Goal: Task Accomplishment & Management: Manage account settings

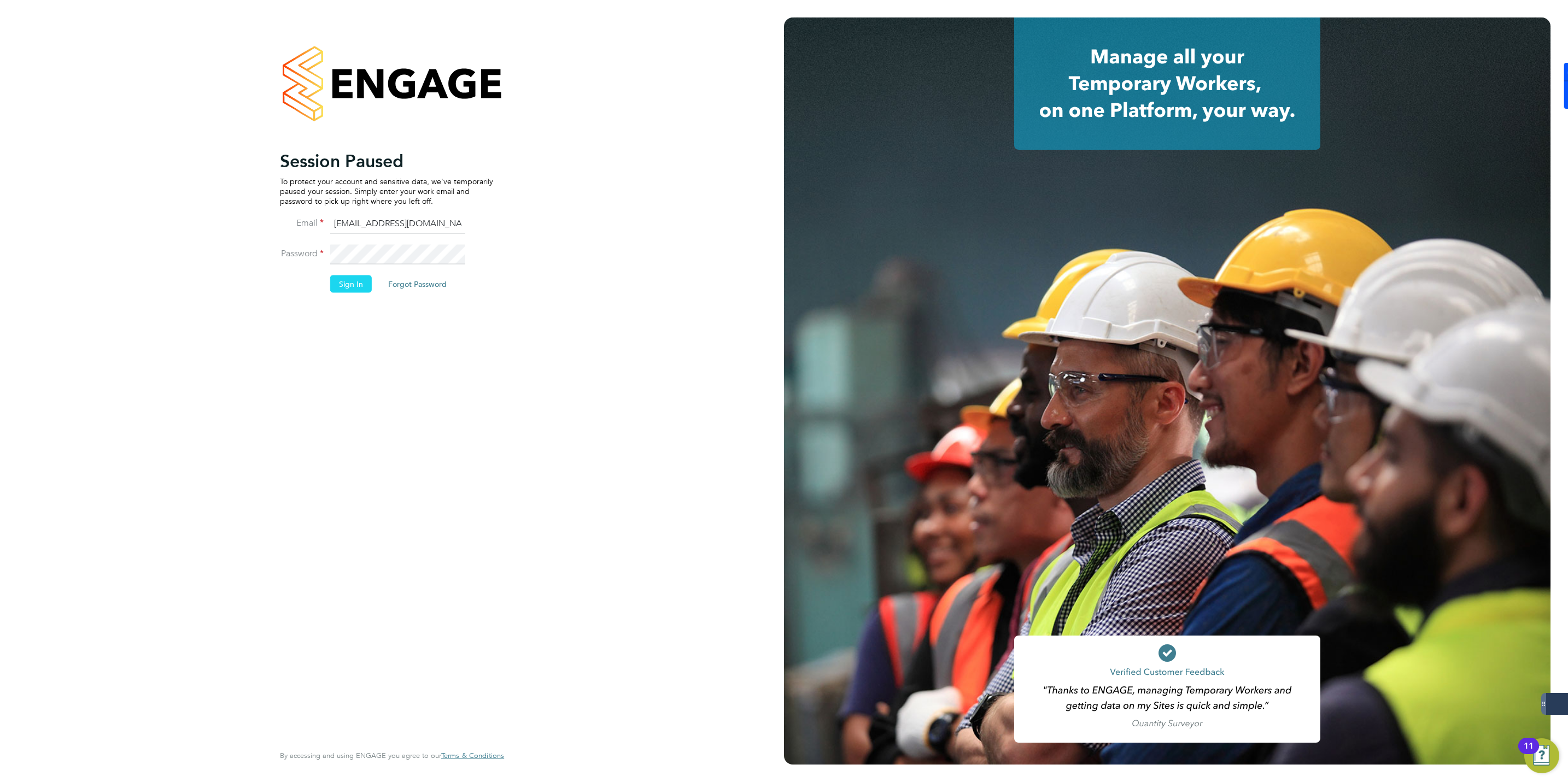
click at [361, 277] on button "Sign In" at bounding box center [351, 284] width 41 height 17
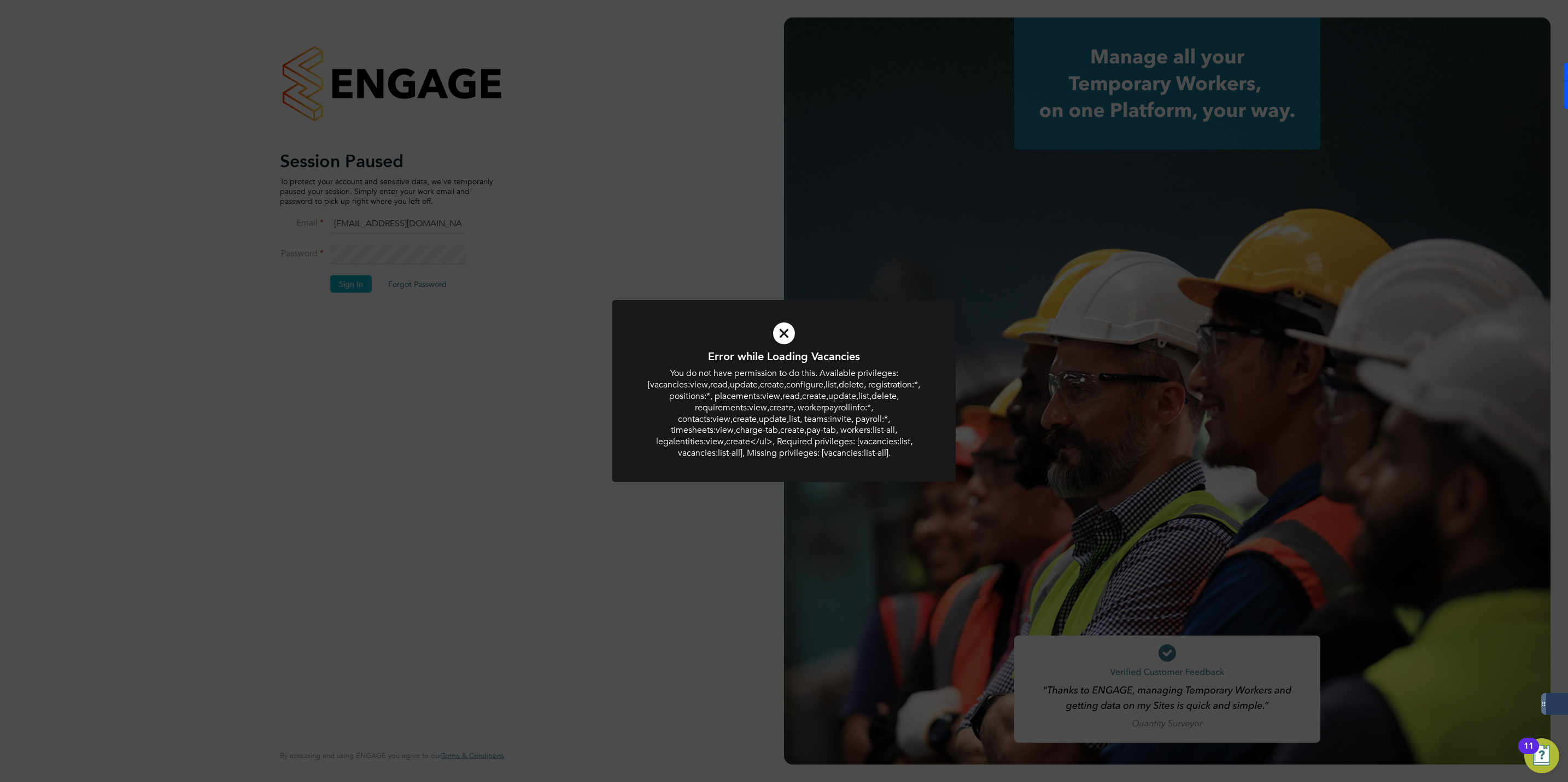
click at [496, 420] on div "Error while Loading Vacancies You do not have permission to do this. Available …" at bounding box center [784, 391] width 1568 height 782
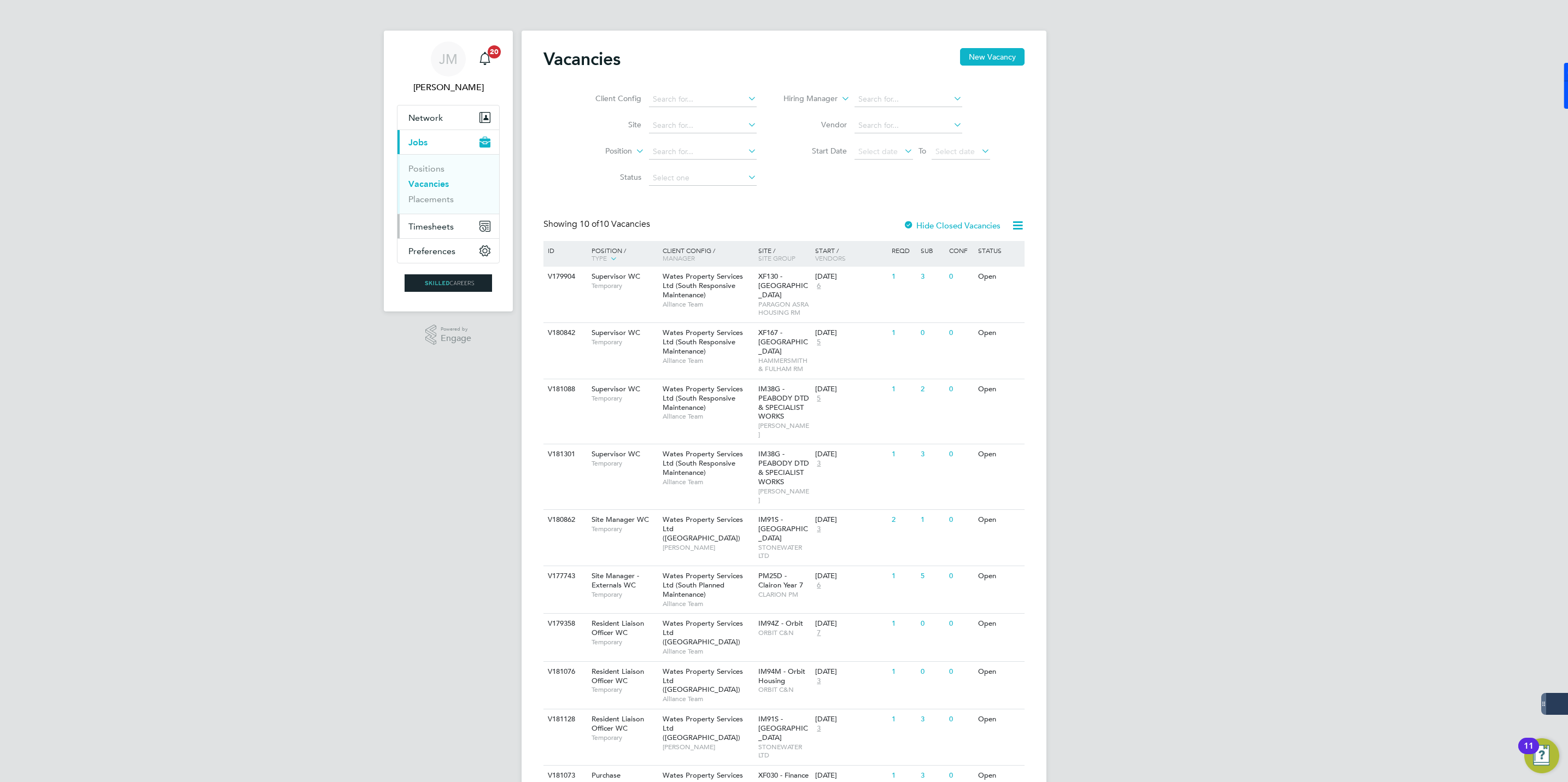
click at [433, 223] on span "Timesheets" at bounding box center [431, 226] width 45 height 10
click at [430, 196] on link "Timesheets" at bounding box center [431, 193] width 45 height 10
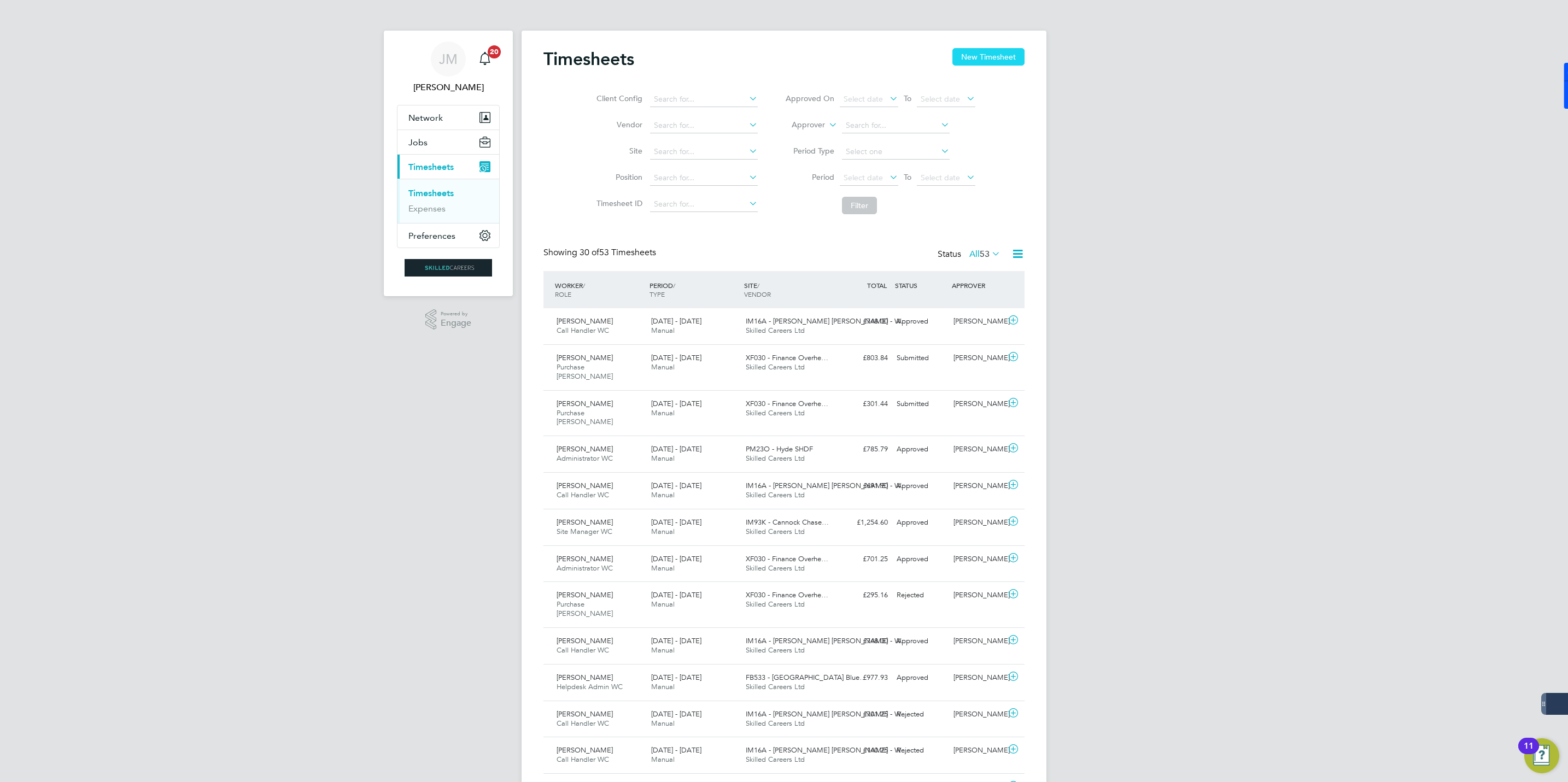
click at [989, 59] on button "New Timesheet" at bounding box center [989, 56] width 72 height 17
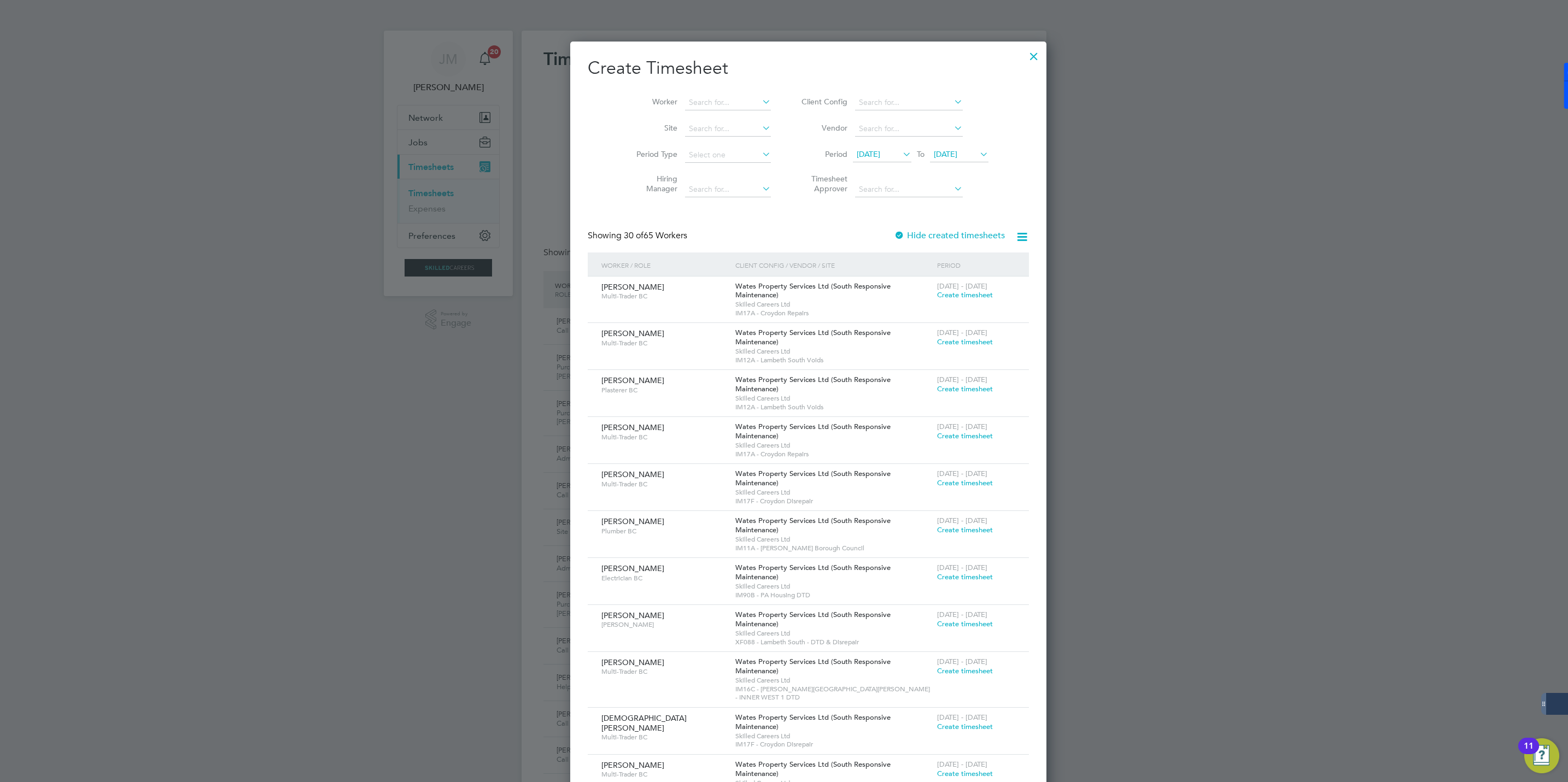
click at [930, 160] on span "23 Sep 2025" at bounding box center [959, 155] width 59 height 15
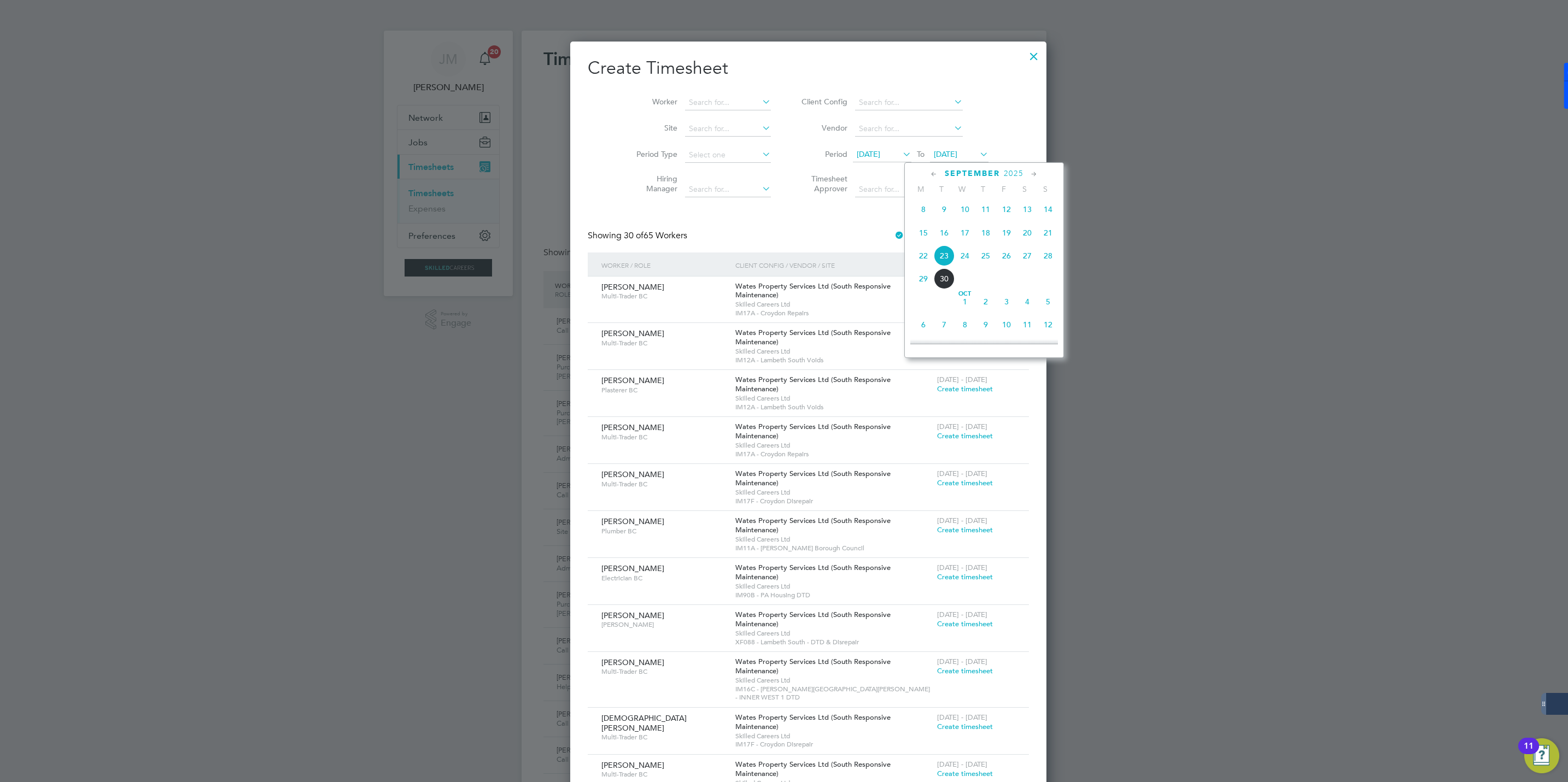
click at [1007, 261] on span "26" at bounding box center [1006, 256] width 21 height 21
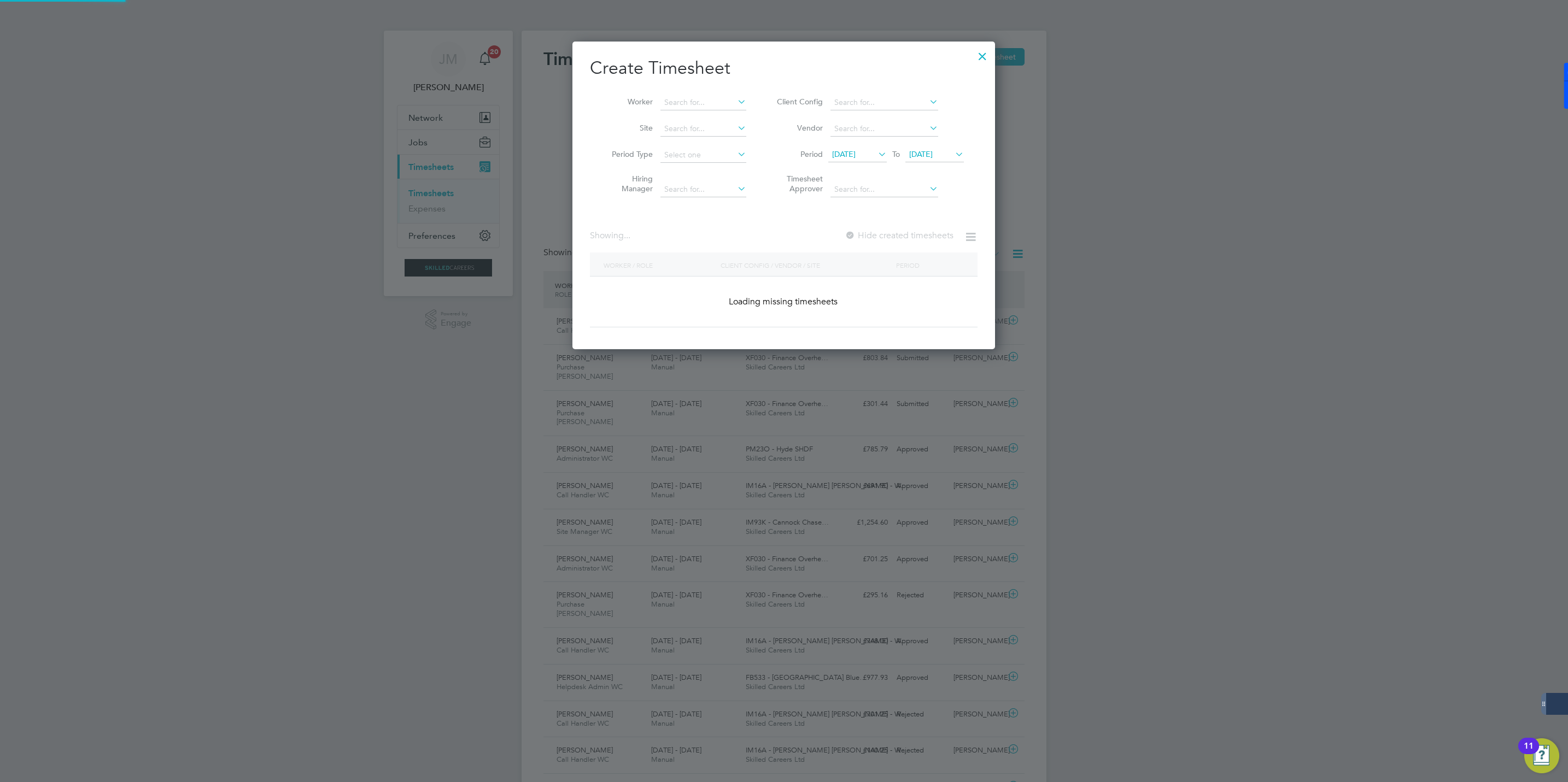
click at [856, 151] on span "16 Sep 2025" at bounding box center [844, 154] width 23 height 10
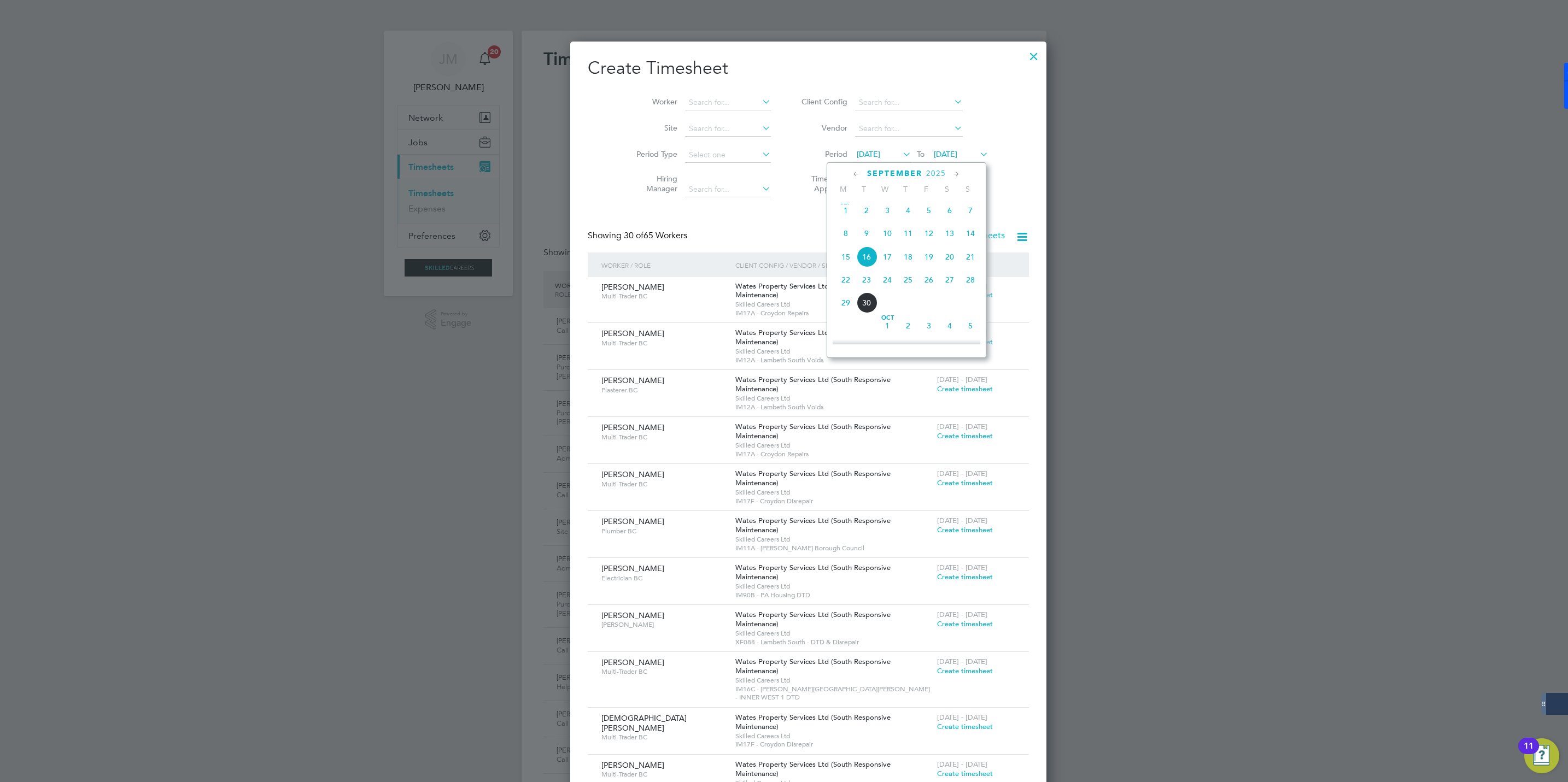
click at [947, 258] on span "20" at bounding box center [950, 257] width 21 height 21
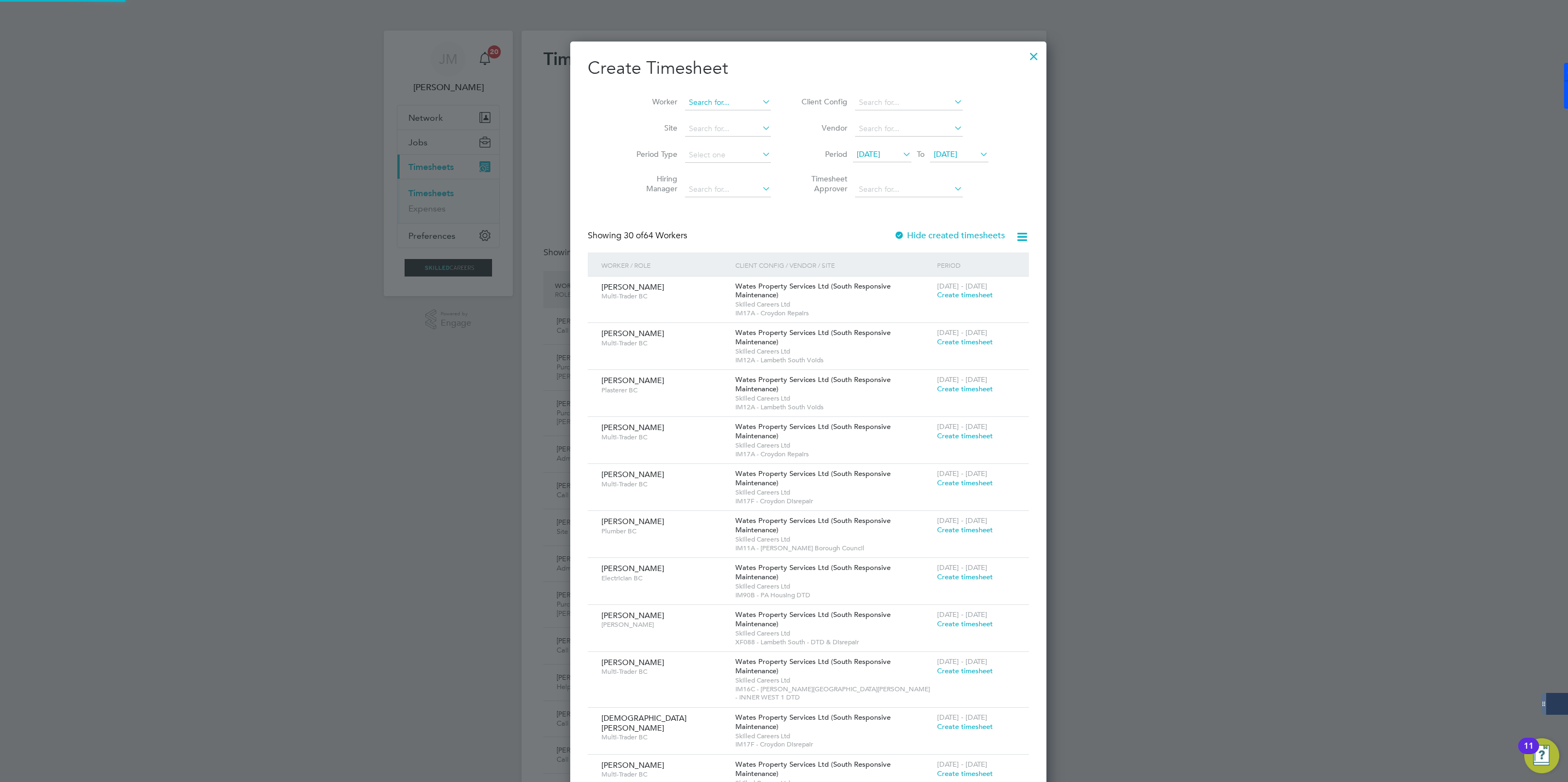
click at [697, 104] on input at bounding box center [728, 103] width 86 height 16
type input "Tak Cheung Wong"
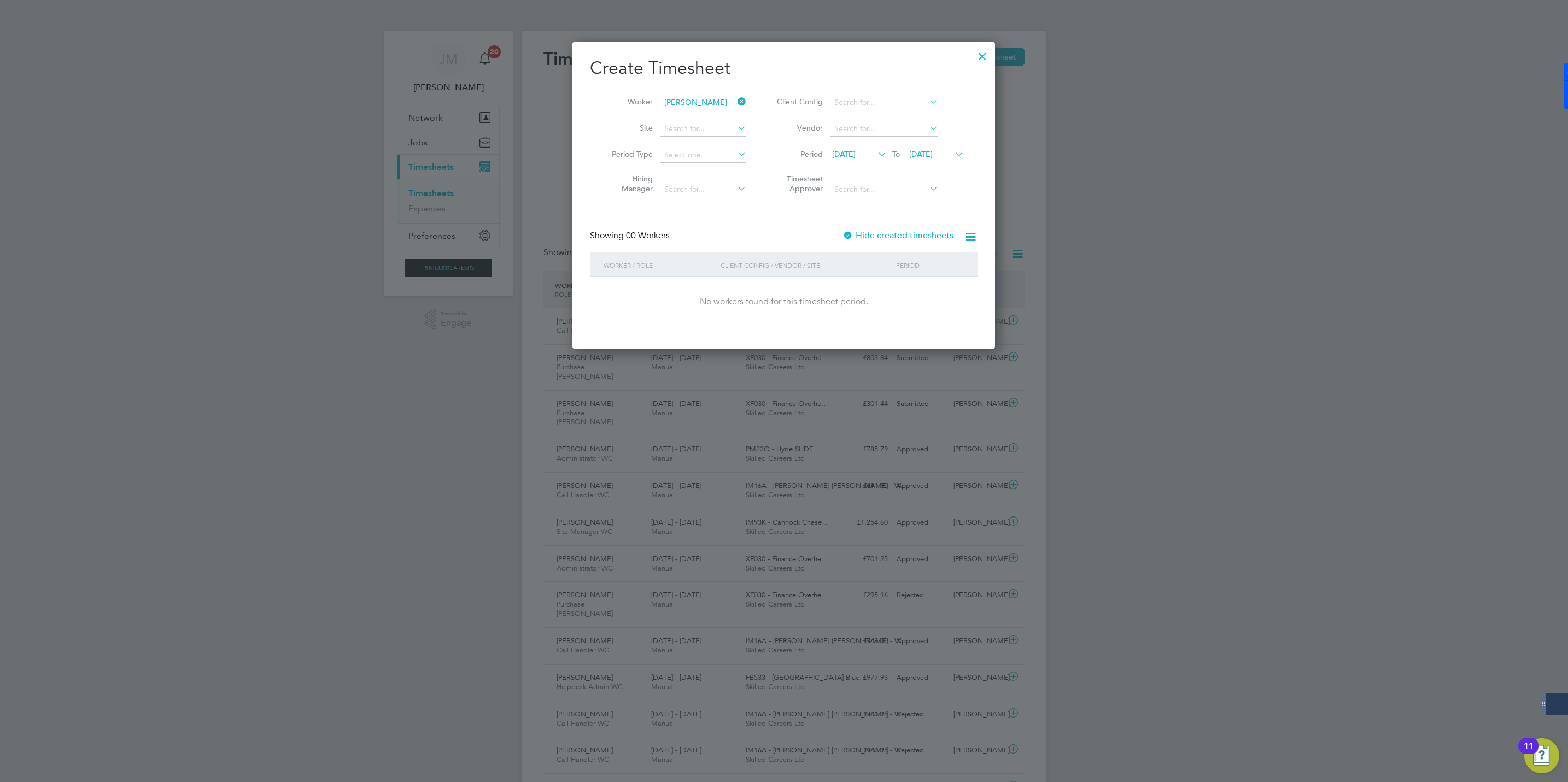
click at [876, 231] on label "Hide created timesheets" at bounding box center [898, 236] width 111 height 11
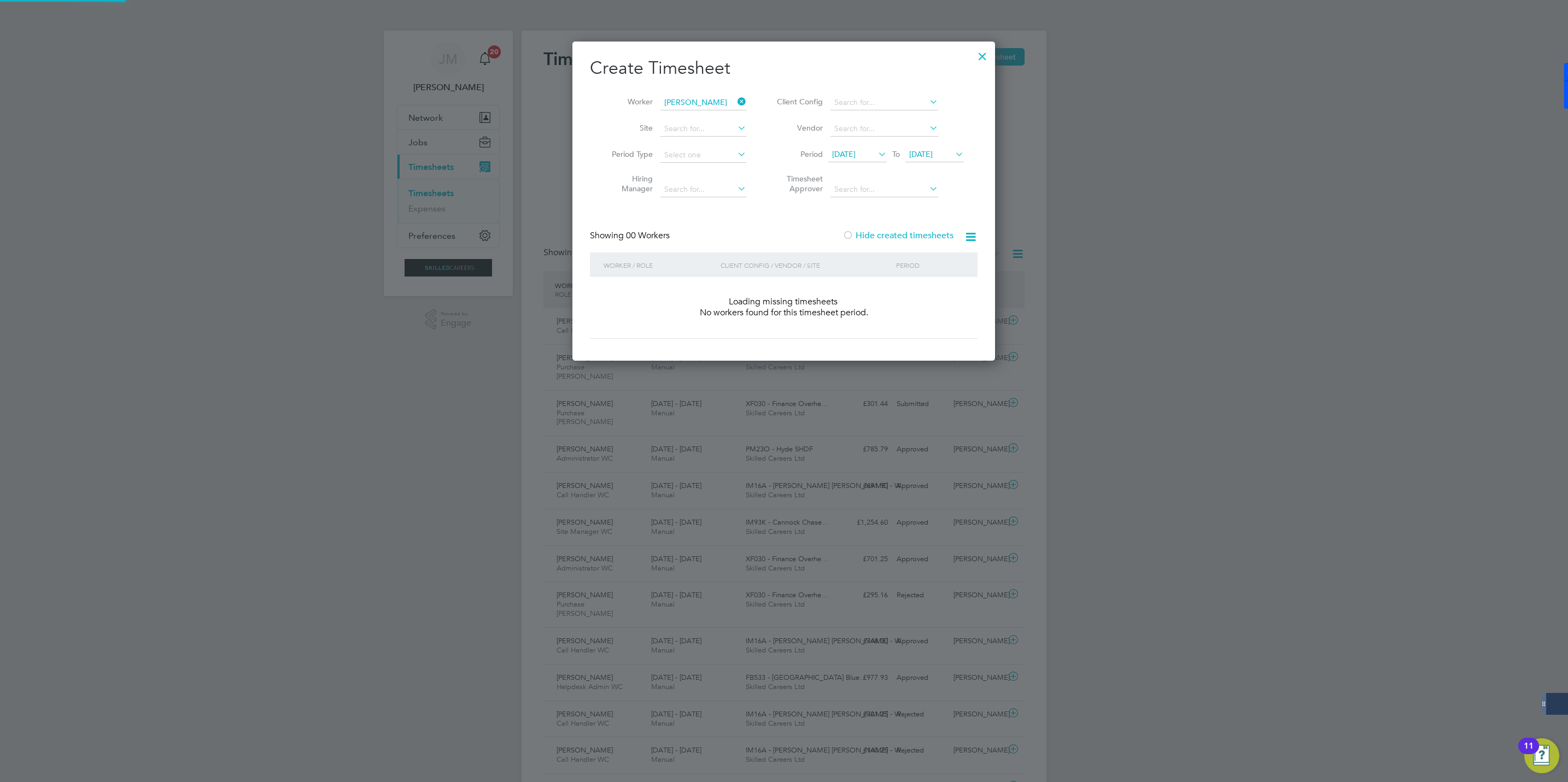
click at [876, 231] on label "Hide created timesheets" at bounding box center [898, 236] width 111 height 11
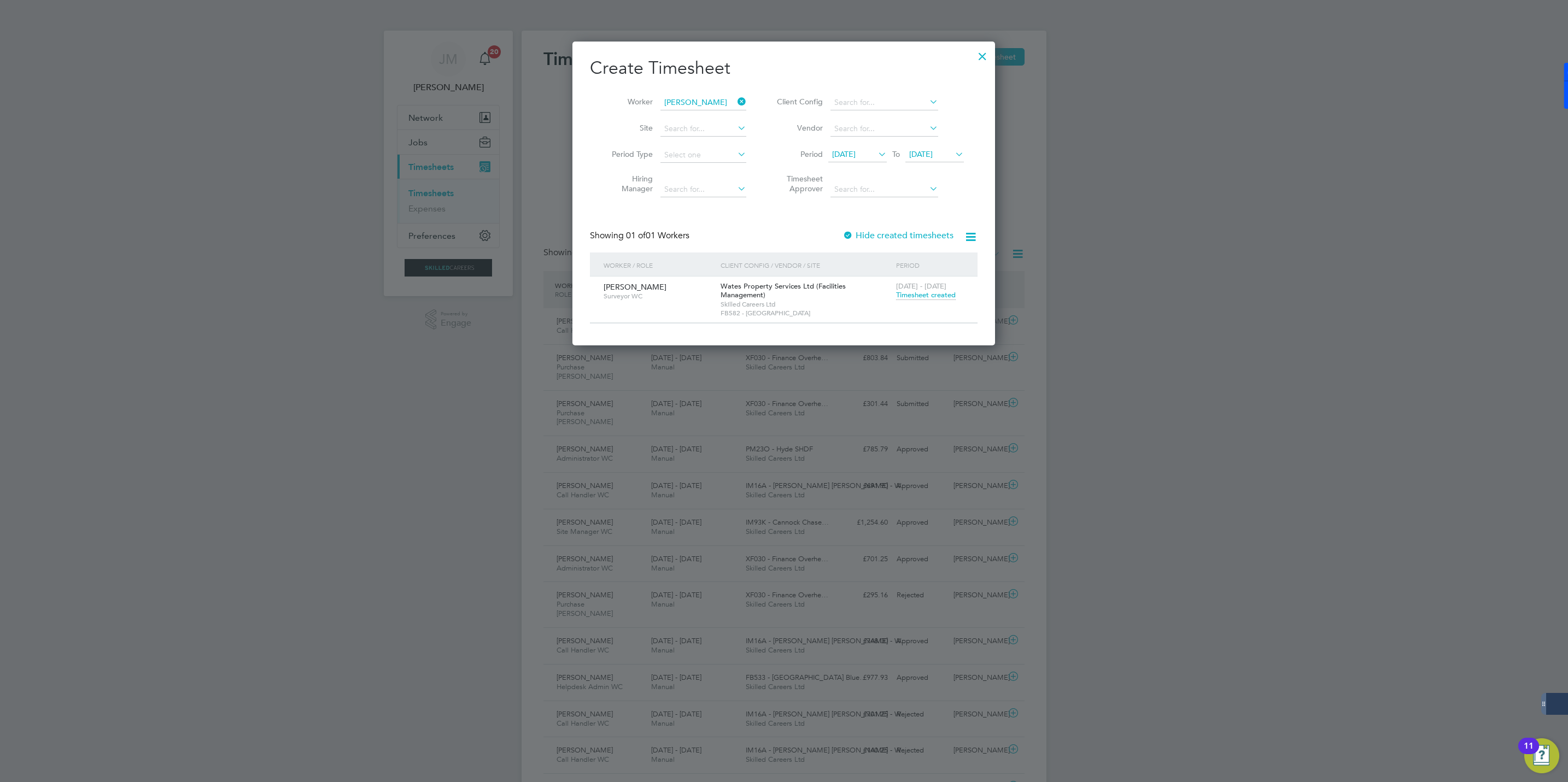
click at [921, 297] on span "Timesheet created" at bounding box center [926, 295] width 59 height 10
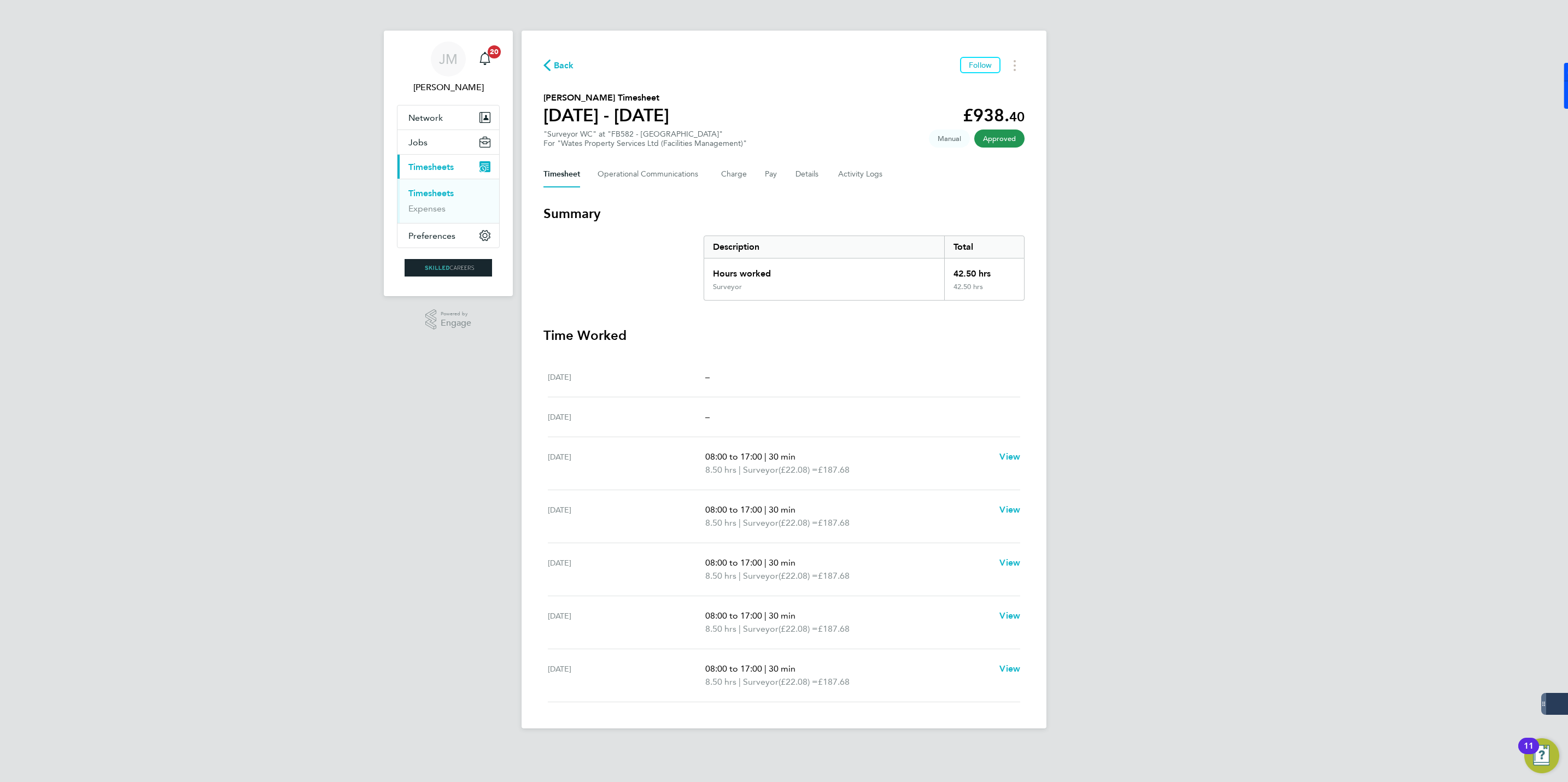
drag, startPoint x: 560, startPoint y: 66, endPoint x: 574, endPoint y: 68, distance: 14.1
click at [560, 66] on span "Back" at bounding box center [564, 65] width 20 height 13
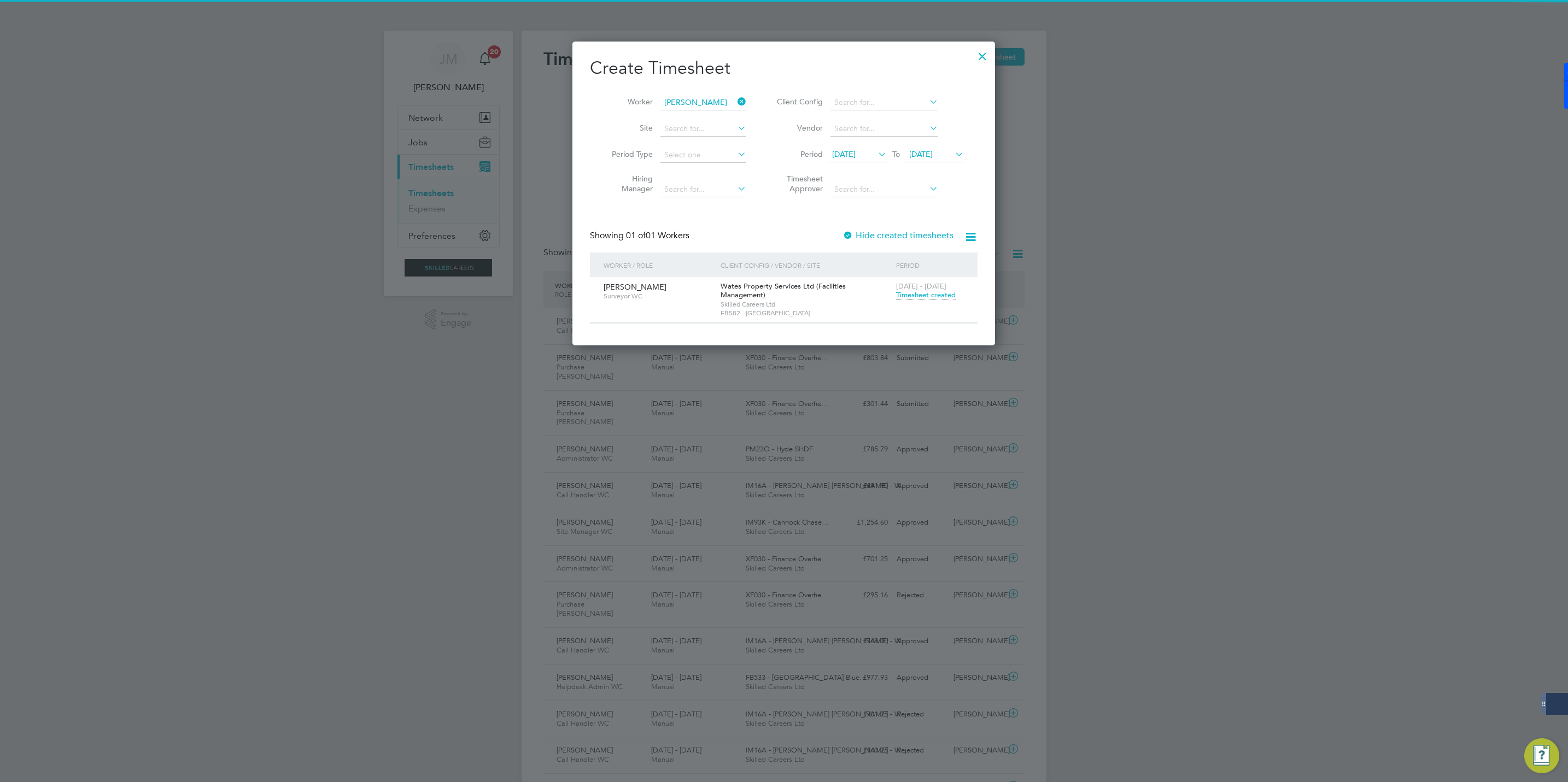
drag, startPoint x: 770, startPoint y: 114, endPoint x: 755, endPoint y: 106, distance: 17.0
click at [766, 110] on li "Client Config" at bounding box center [869, 103] width 218 height 27
click at [735, 95] on icon at bounding box center [735, 102] width 0 height 16
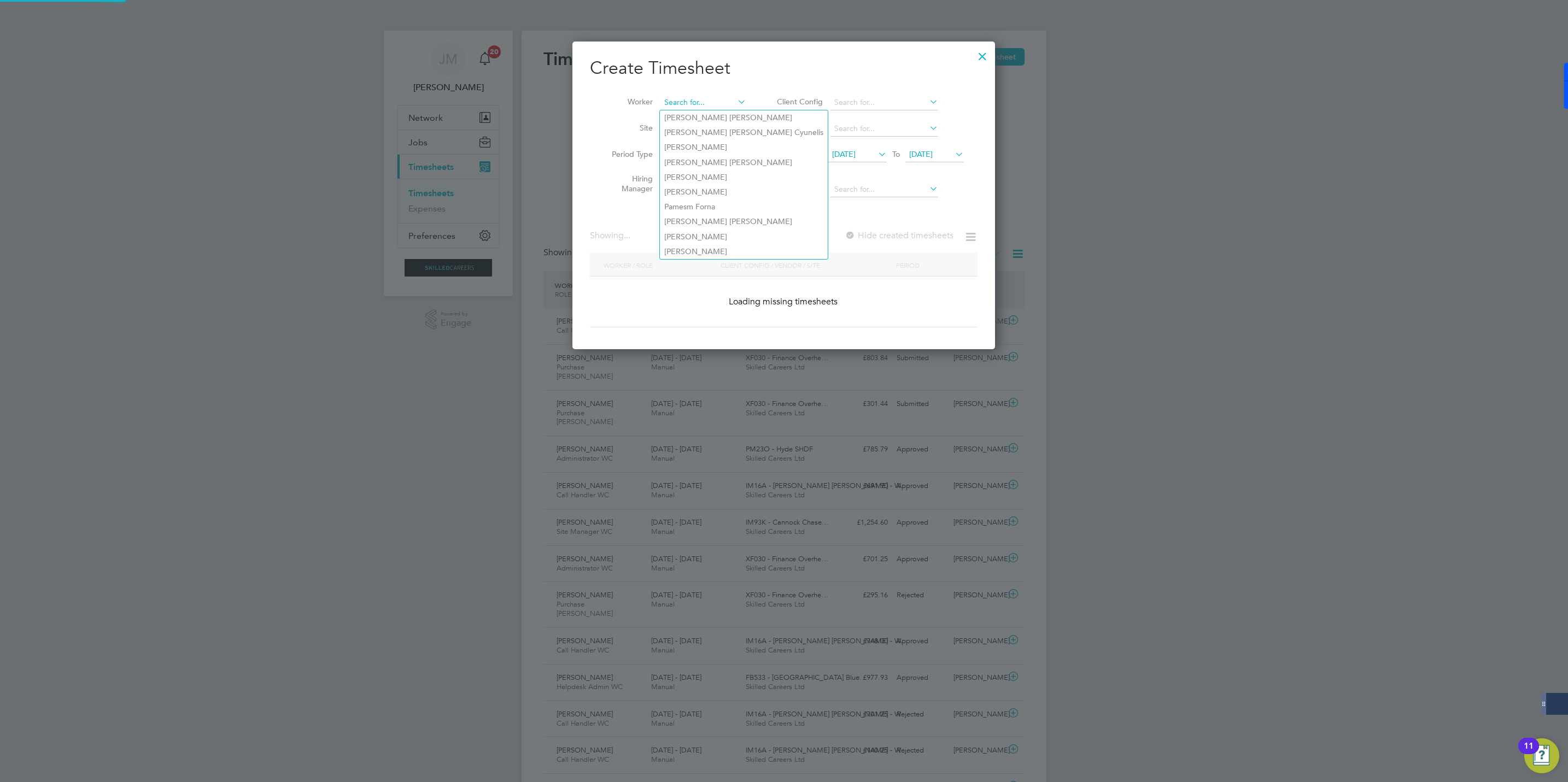
click at [697, 103] on input at bounding box center [704, 103] width 86 height 16
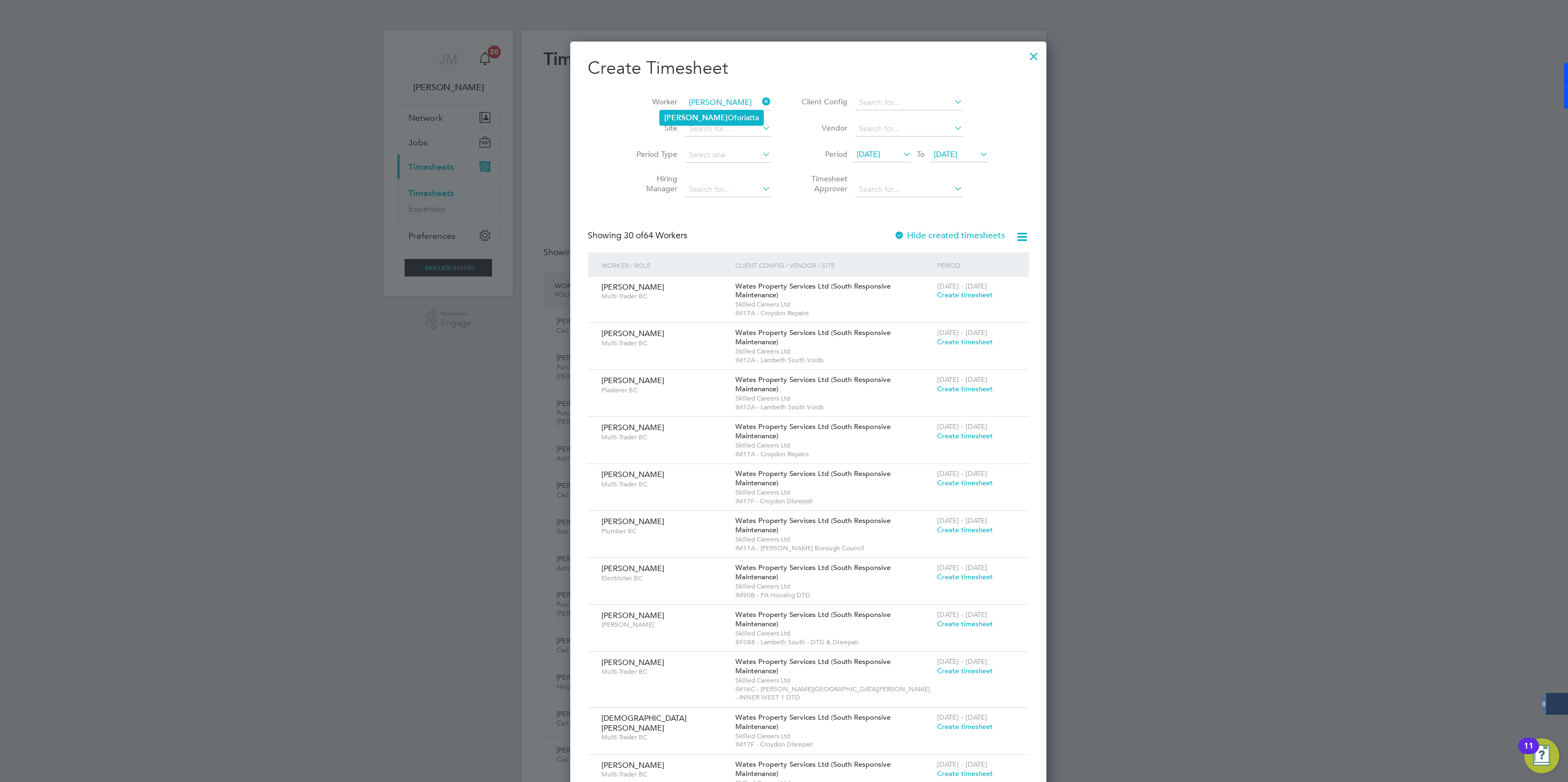
click at [694, 112] on li "Erica Oforiatta" at bounding box center [712, 117] width 103 height 15
type input "Erica Oforiatta"
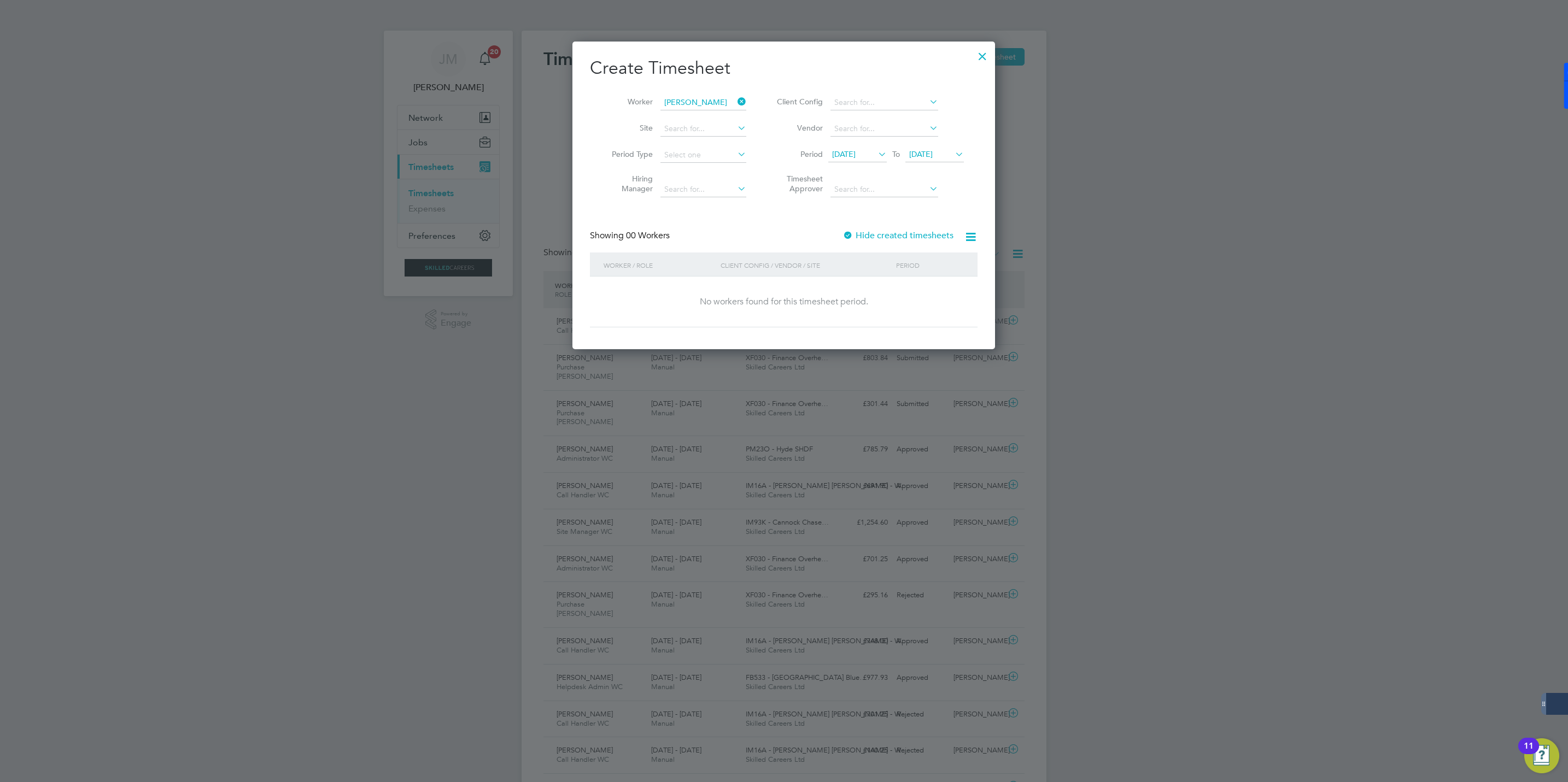
click at [870, 233] on label "Hide created timesheets" at bounding box center [898, 236] width 111 height 11
click at [985, 49] on div at bounding box center [982, 53] width 20 height 20
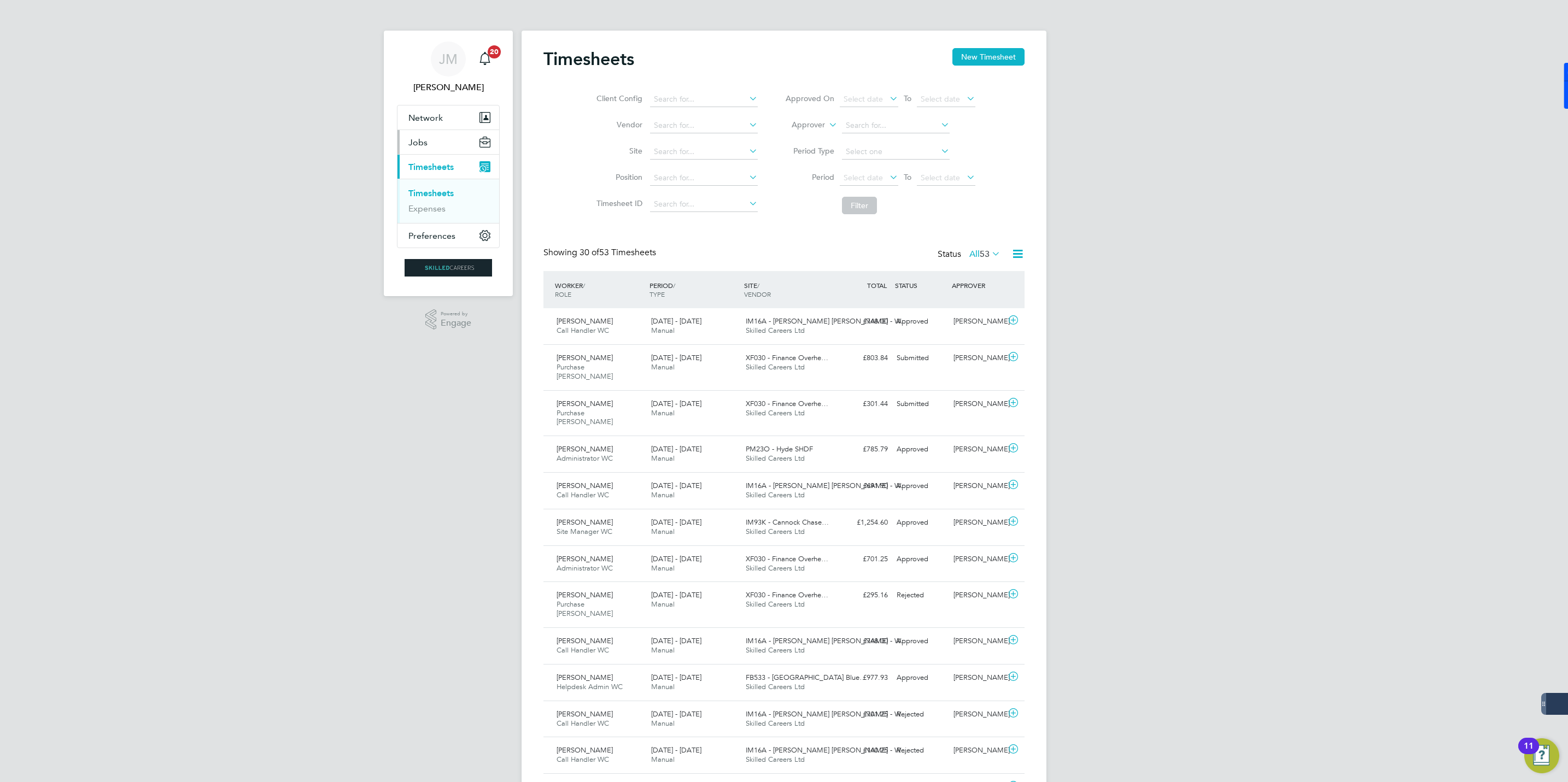
click at [432, 153] on button "Jobs" at bounding box center [449, 142] width 102 height 24
click at [427, 199] on link "Placements" at bounding box center [431, 199] width 45 height 10
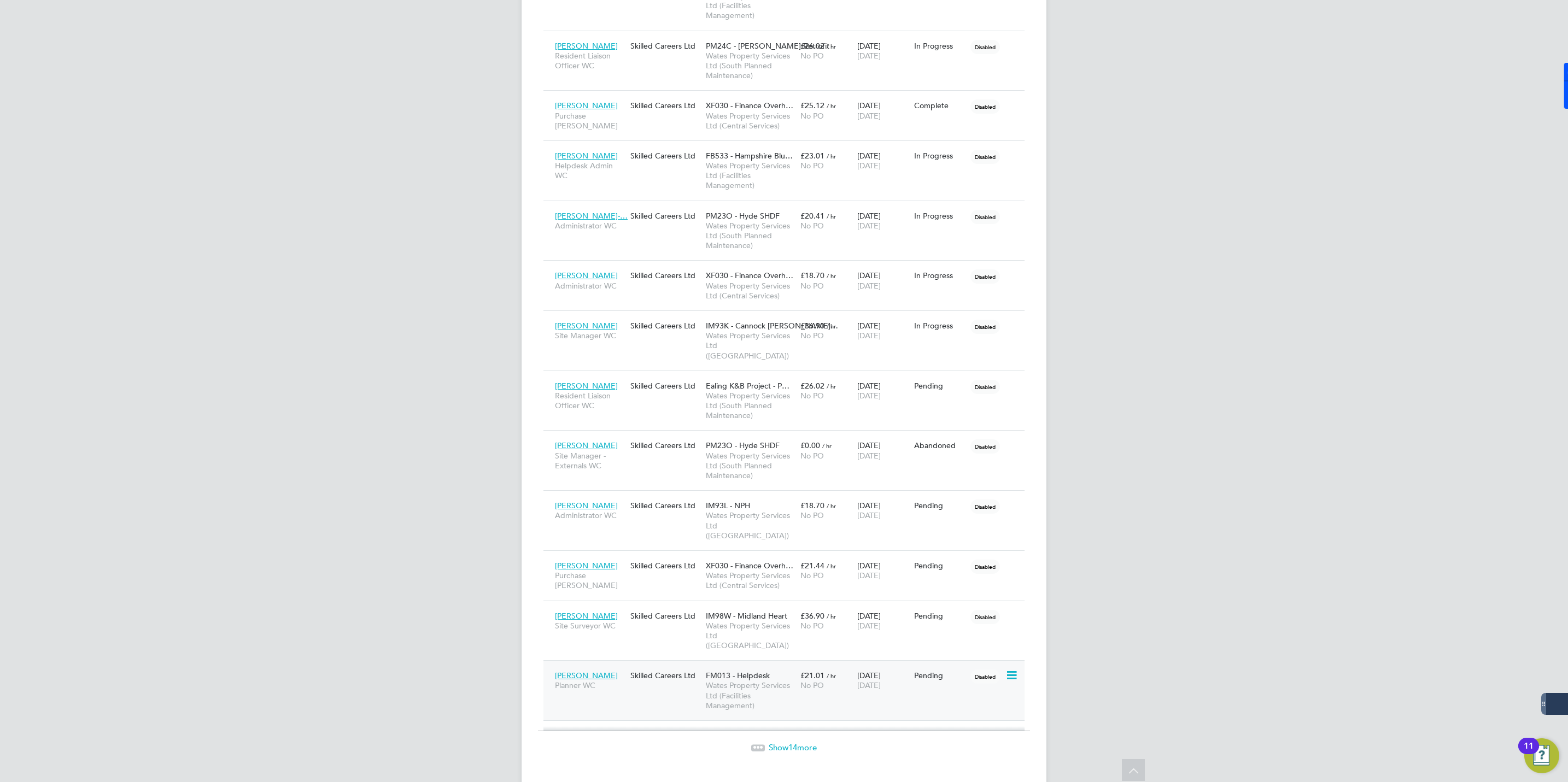
click at [726, 671] on span "FM013 - Helpdesk" at bounding box center [738, 676] width 64 height 10
click at [571, 671] on span "Imogen Edwards" at bounding box center [586, 676] width 63 height 10
click at [671, 684] on link "Imogen Edwards" at bounding box center [694, 685] width 138 height 21
click at [768, 381] on span "Ealing K&B Project - P…" at bounding box center [748, 386] width 84 height 10
click at [574, 501] on span "Erika Dabrise" at bounding box center [586, 506] width 63 height 10
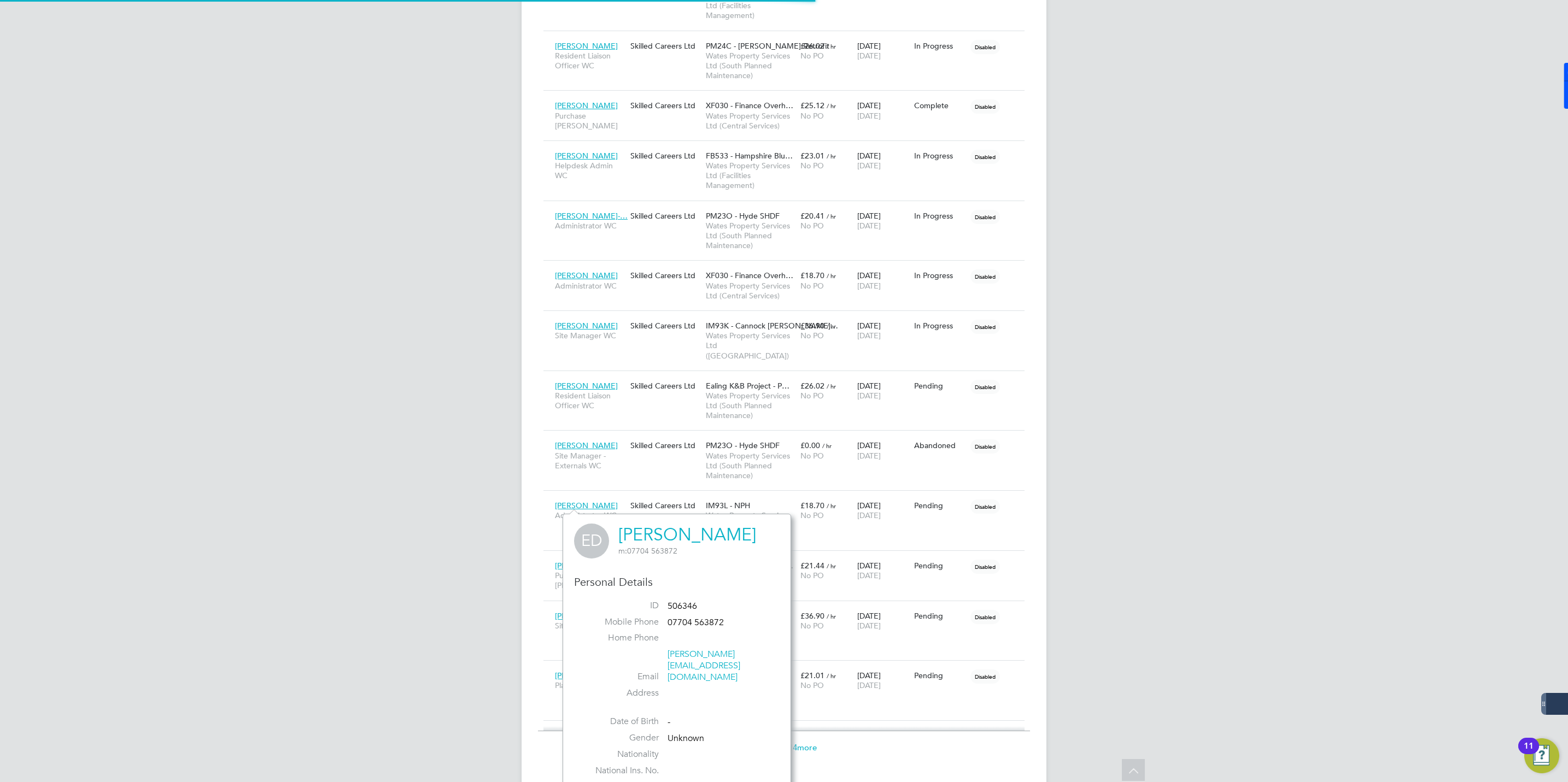
scroll to position [254, 229]
click at [675, 539] on link "Erika Dabrise" at bounding box center [687, 535] width 138 height 21
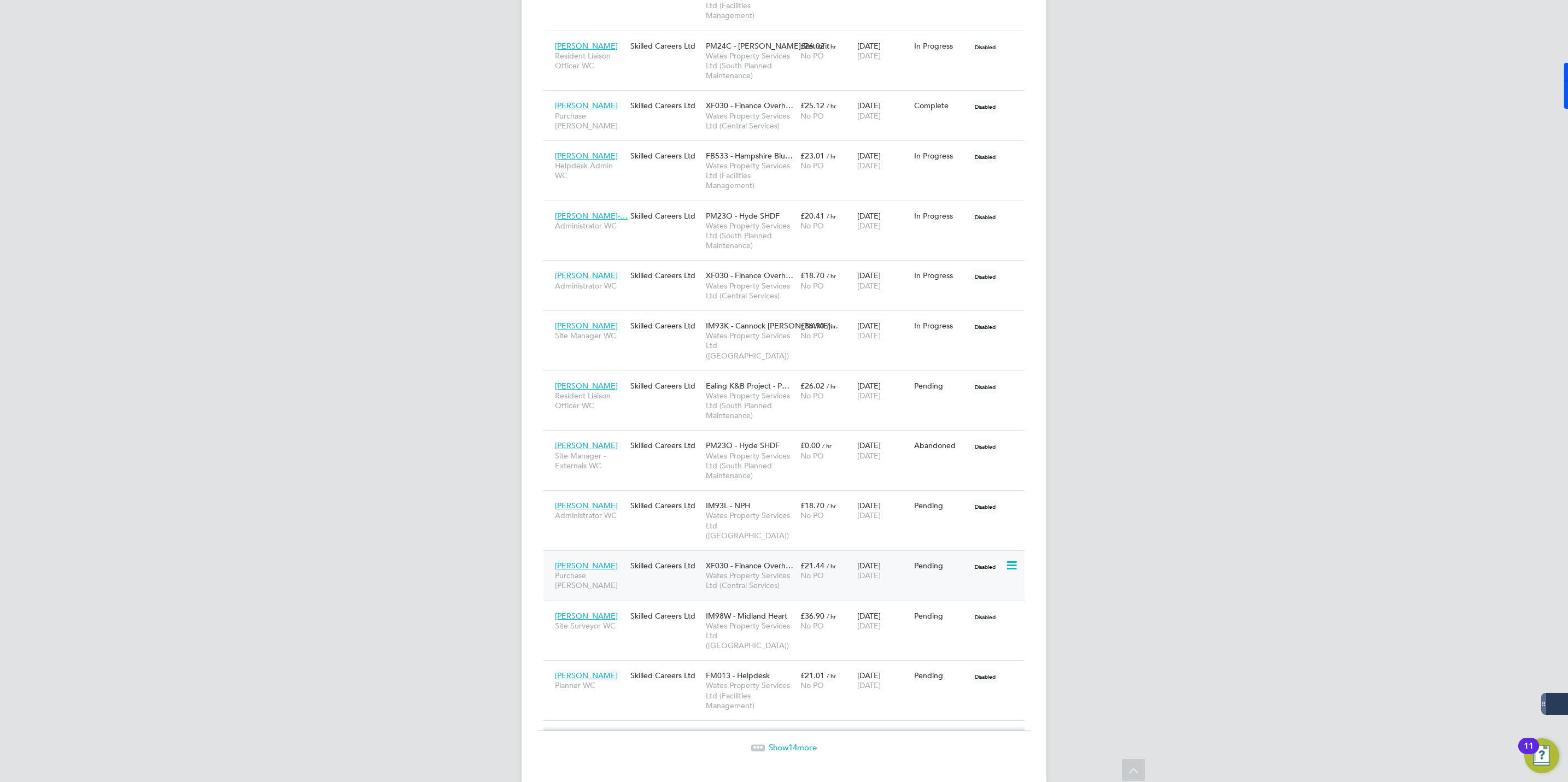
click at [584, 561] on span "Jasmine Myford" at bounding box center [586, 566] width 63 height 10
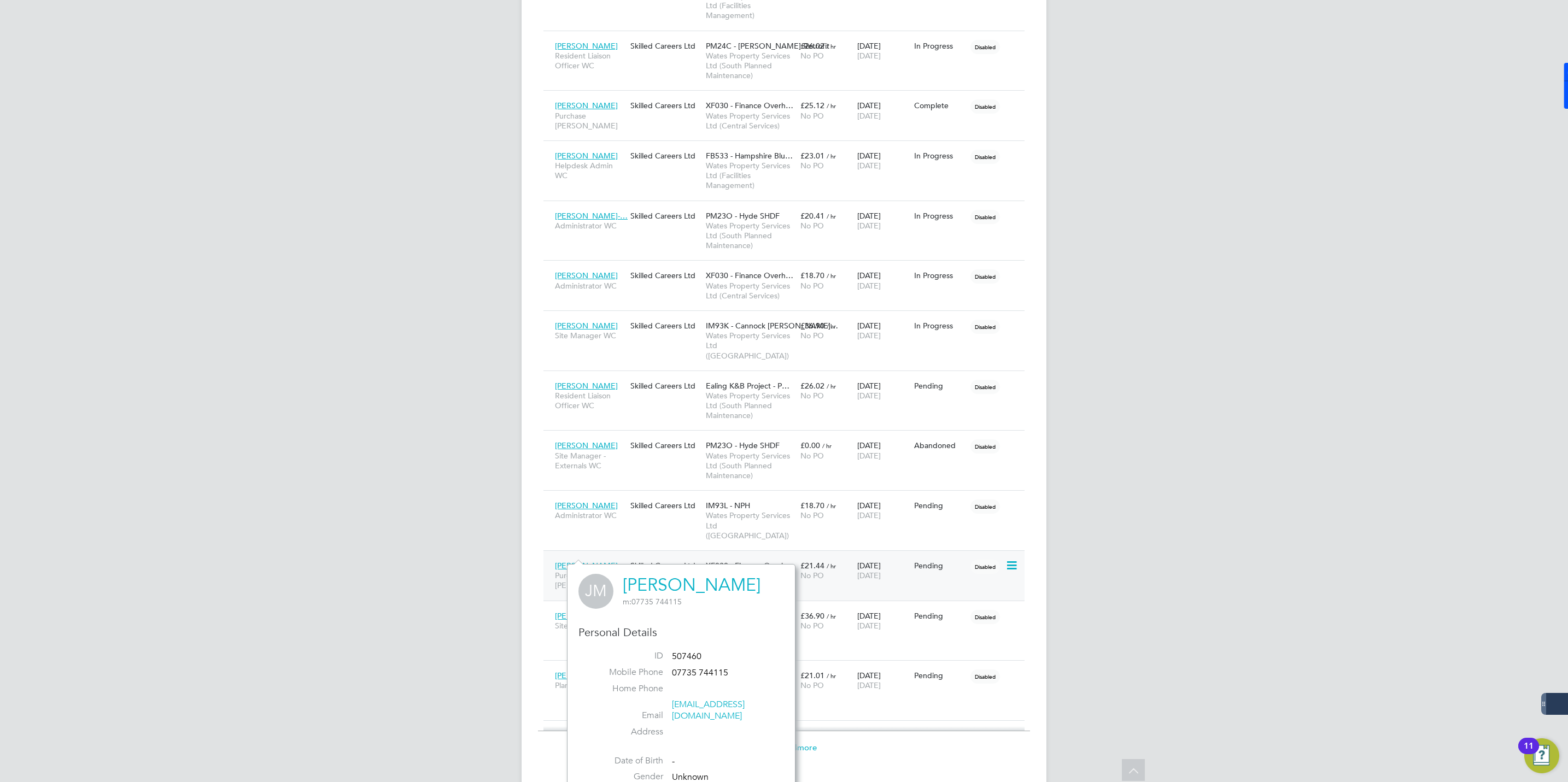
click at [584, 561] on span "Jasmine Myford" at bounding box center [586, 566] width 63 height 10
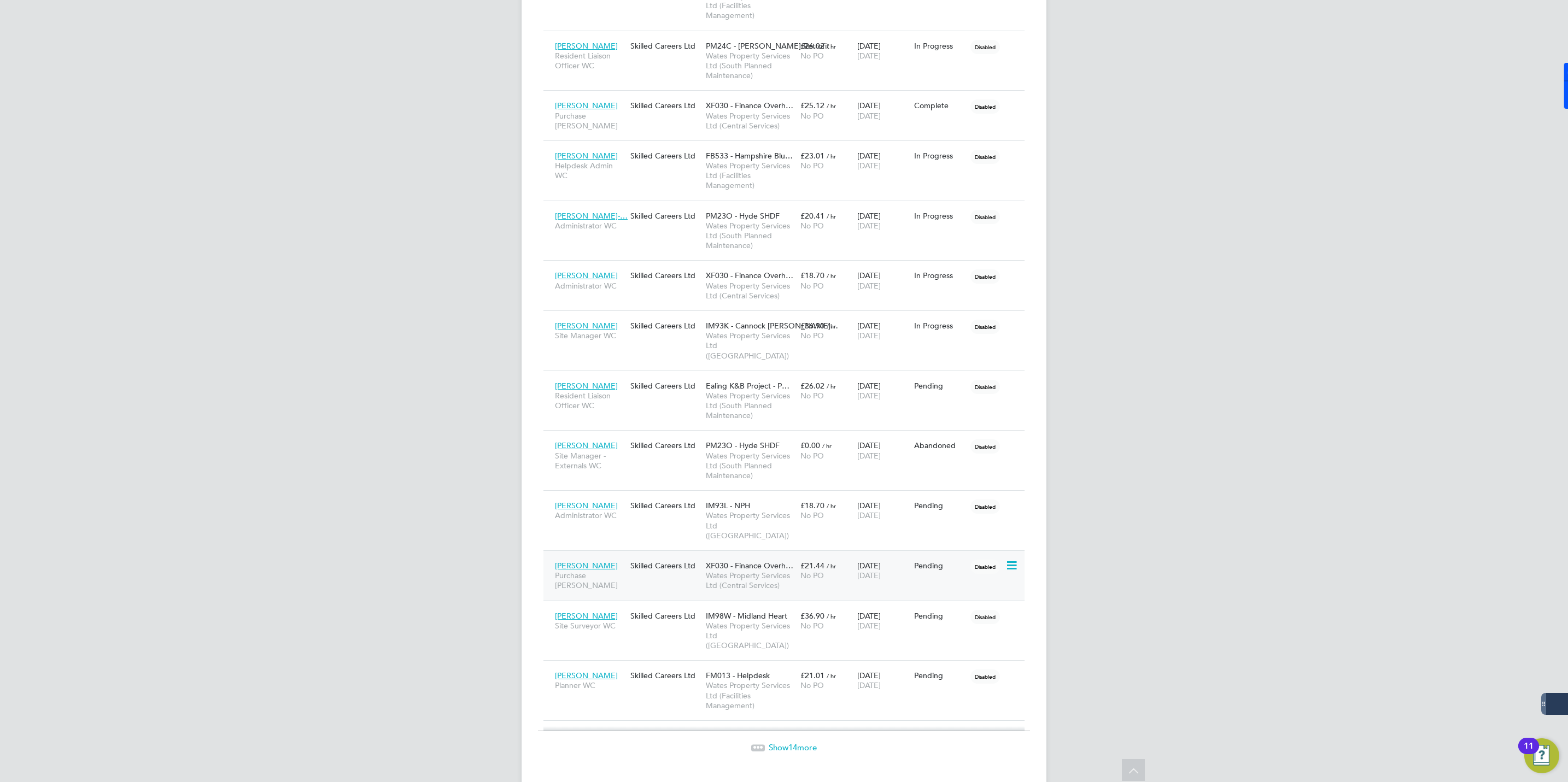
click at [586, 571] on span "Purchase Ledger WC" at bounding box center [589, 580] width 70 height 20
click at [585, 611] on span "[PERSON_NAME]" at bounding box center [586, 616] width 63 height 10
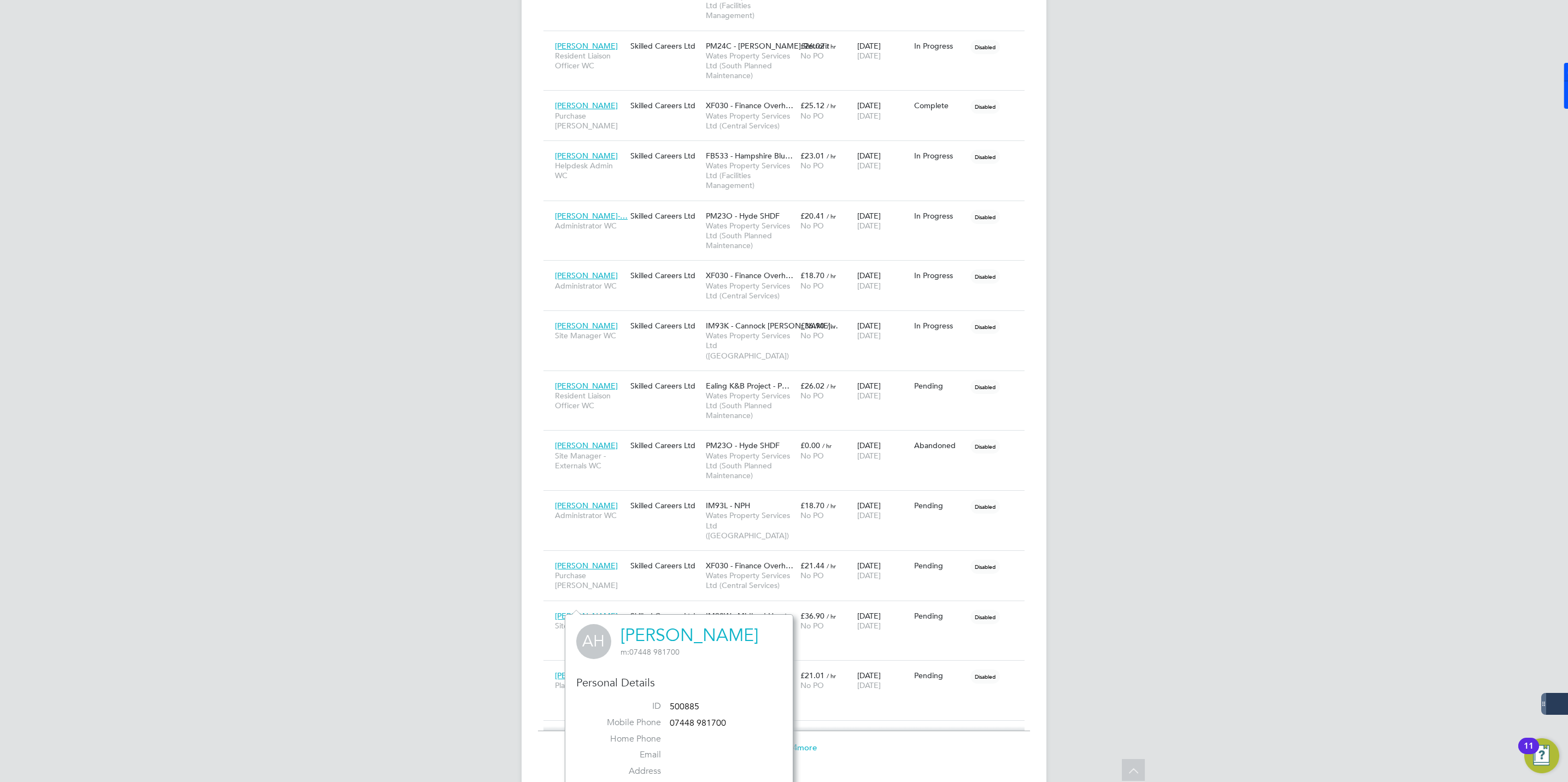
click at [651, 632] on link "[PERSON_NAME]" at bounding box center [690, 635] width 138 height 21
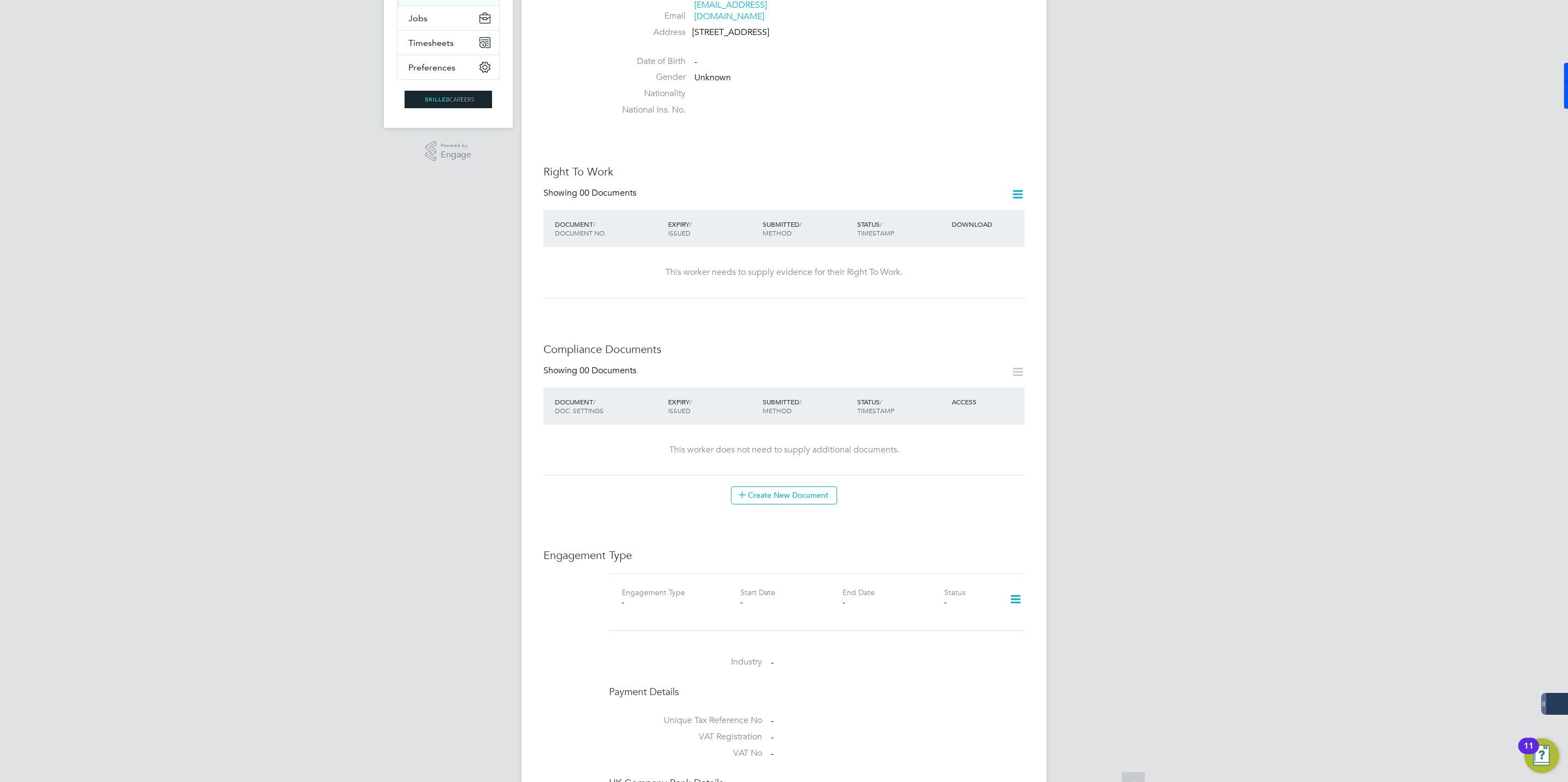
scroll to position [246, 0]
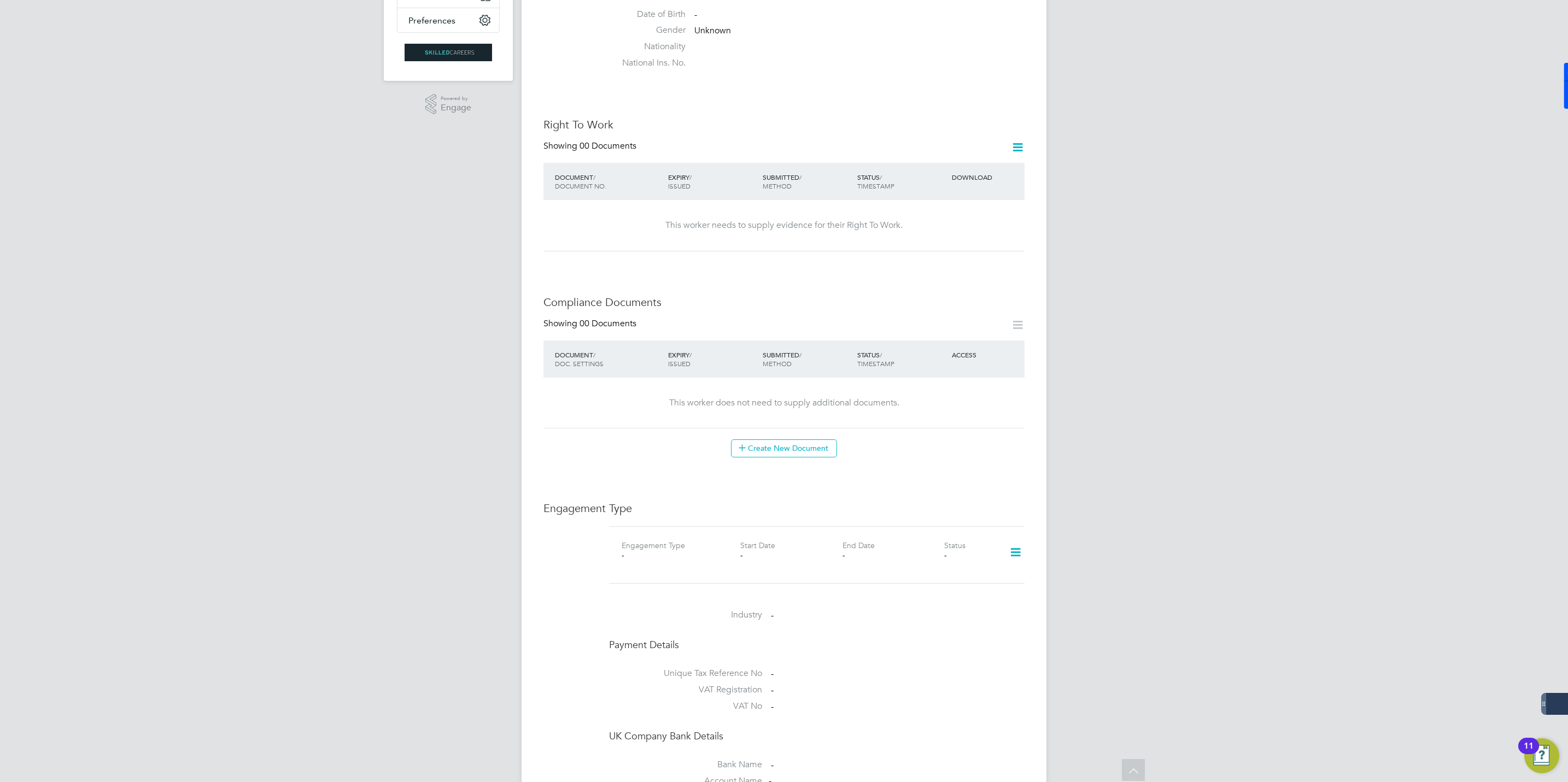
click at [1015, 540] on icon at bounding box center [1015, 553] width 19 height 25
click at [939, 588] on li "Add Engagement Type" at bounding box center [959, 590] width 124 height 16
click at [766, 651] on input at bounding box center [800, 658] width 135 height 16
click at [771, 679] on li "PAYE Direct" at bounding box center [800, 680] width 136 height 16
type input "PAYE Direct"
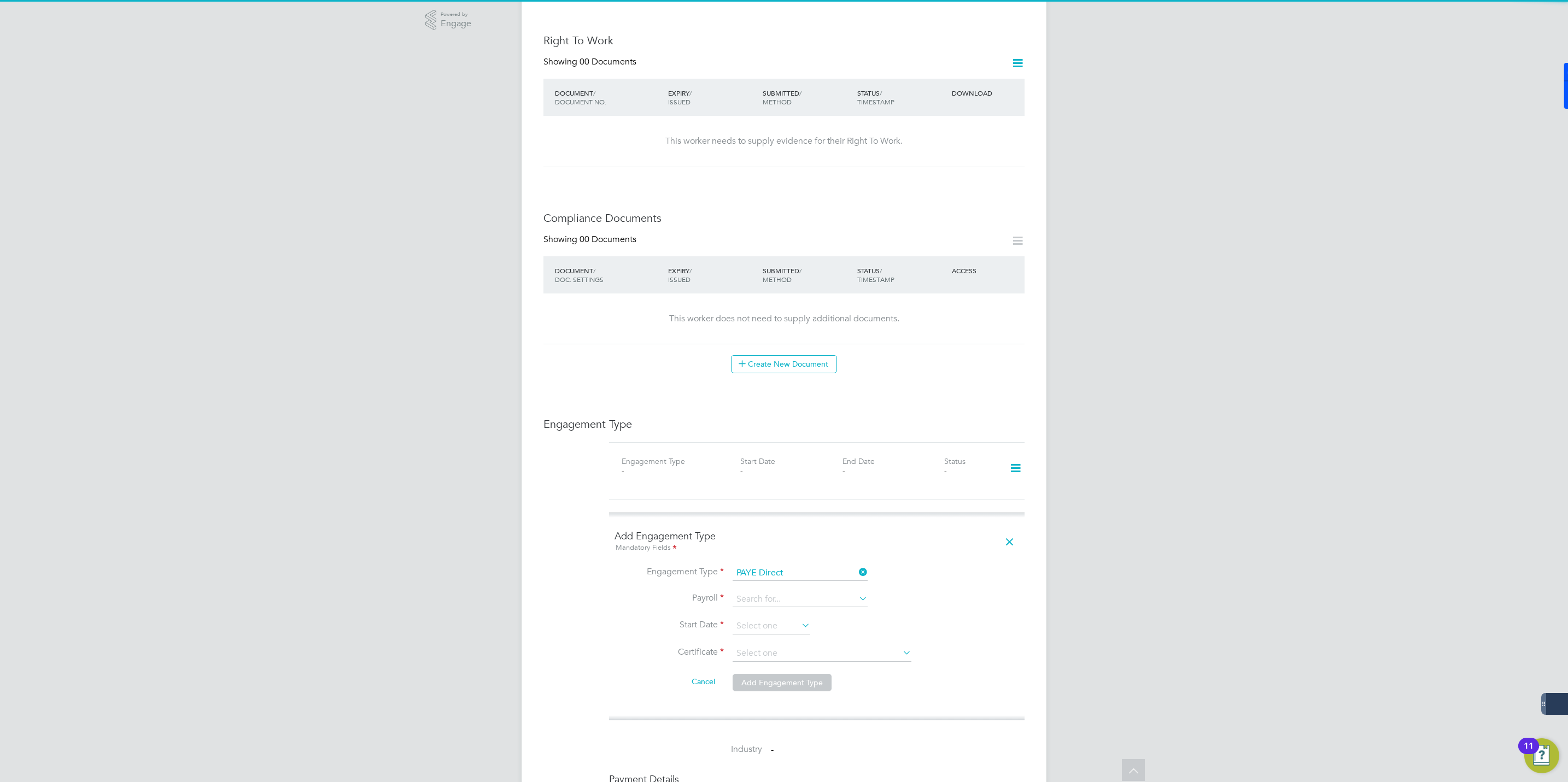
scroll to position [492, 0]
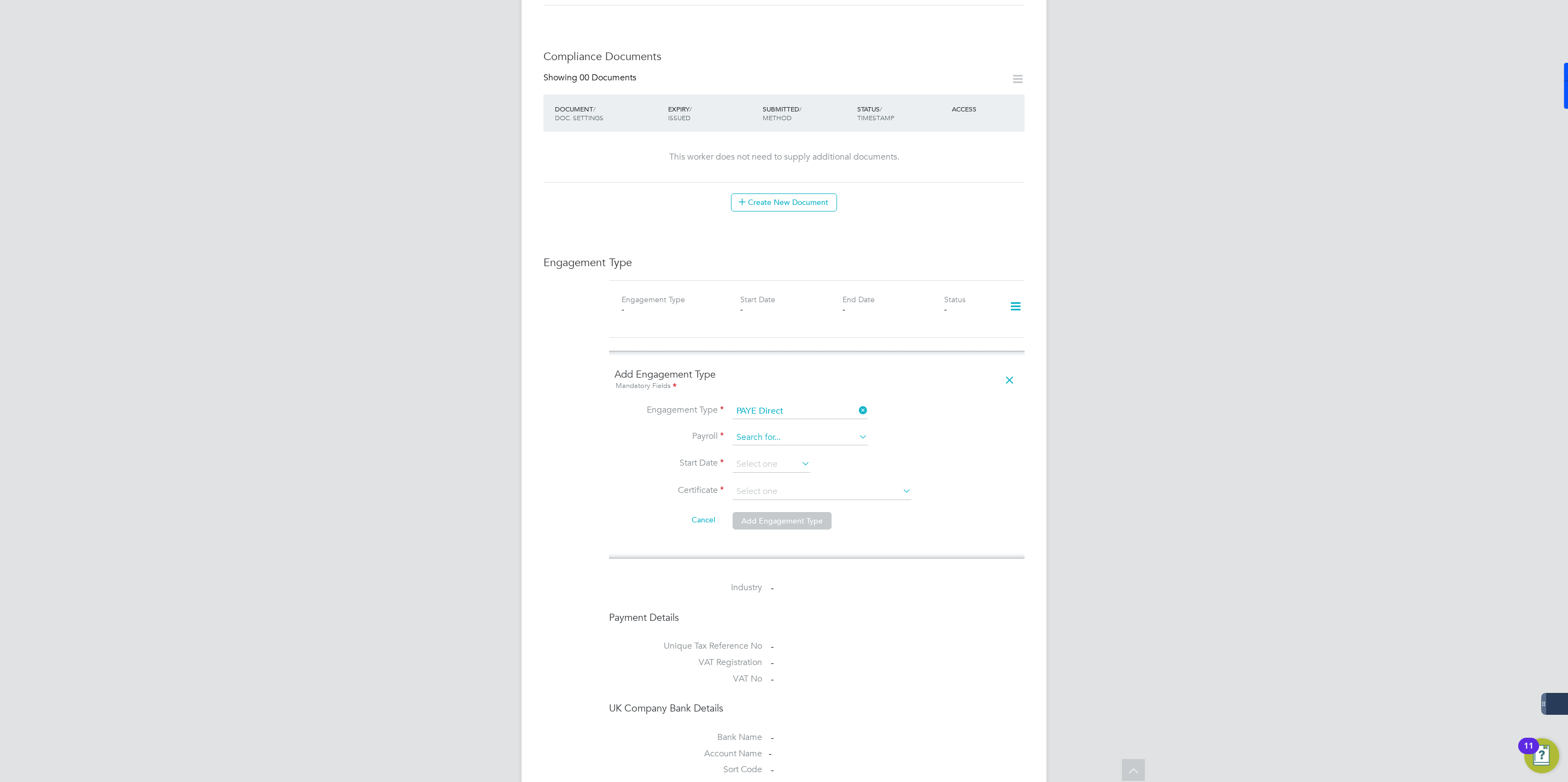
click at [762, 431] on input at bounding box center [800, 438] width 135 height 16
click at [755, 448] on li "Agency PAYE" at bounding box center [800, 445] width 136 height 16
type input "Agency PAYE"
click at [774, 456] on input at bounding box center [771, 464] width 77 height 16
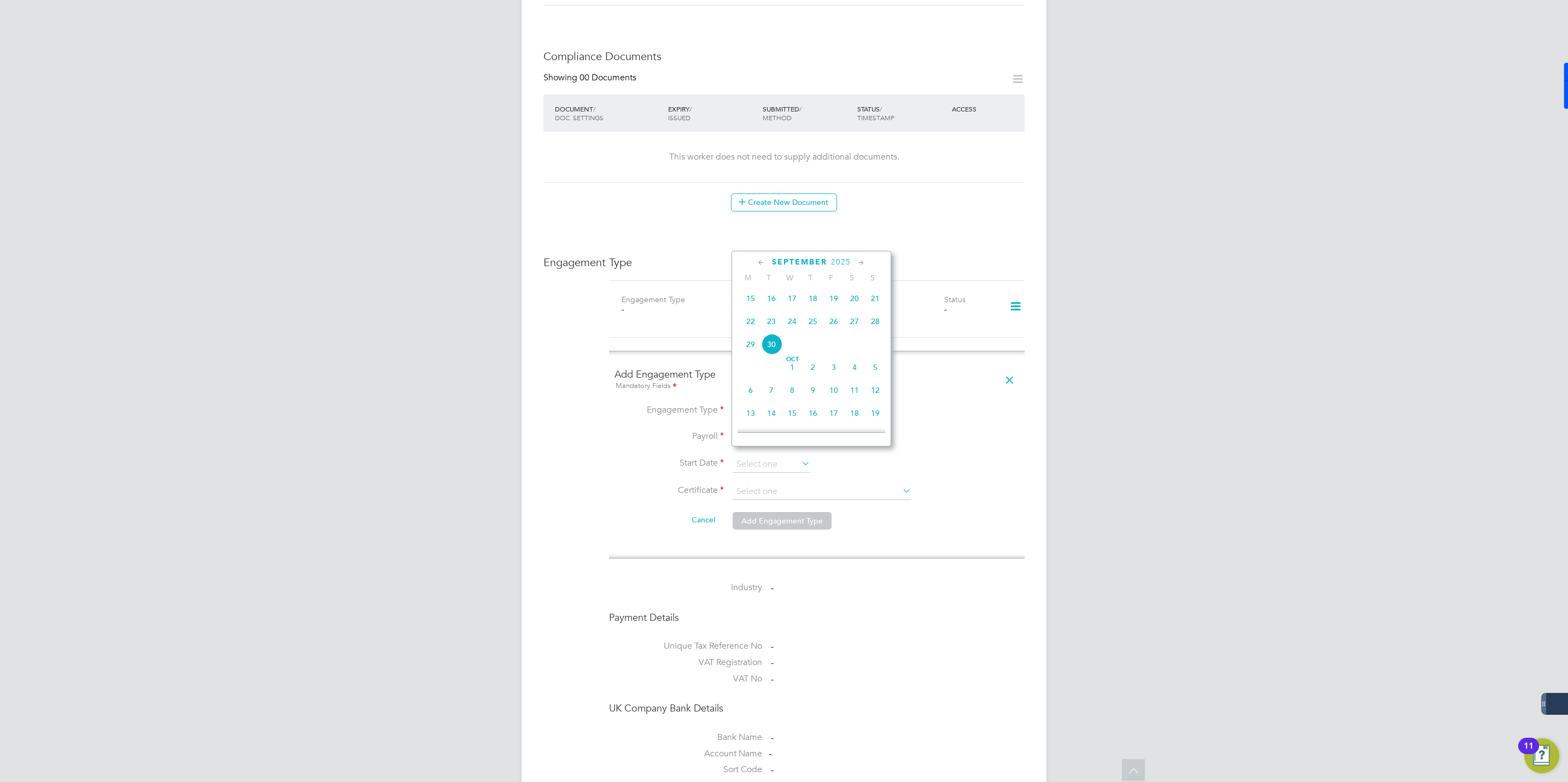
click at [770, 344] on span "30" at bounding box center [771, 344] width 21 height 21
type input "30 Sep 2025"
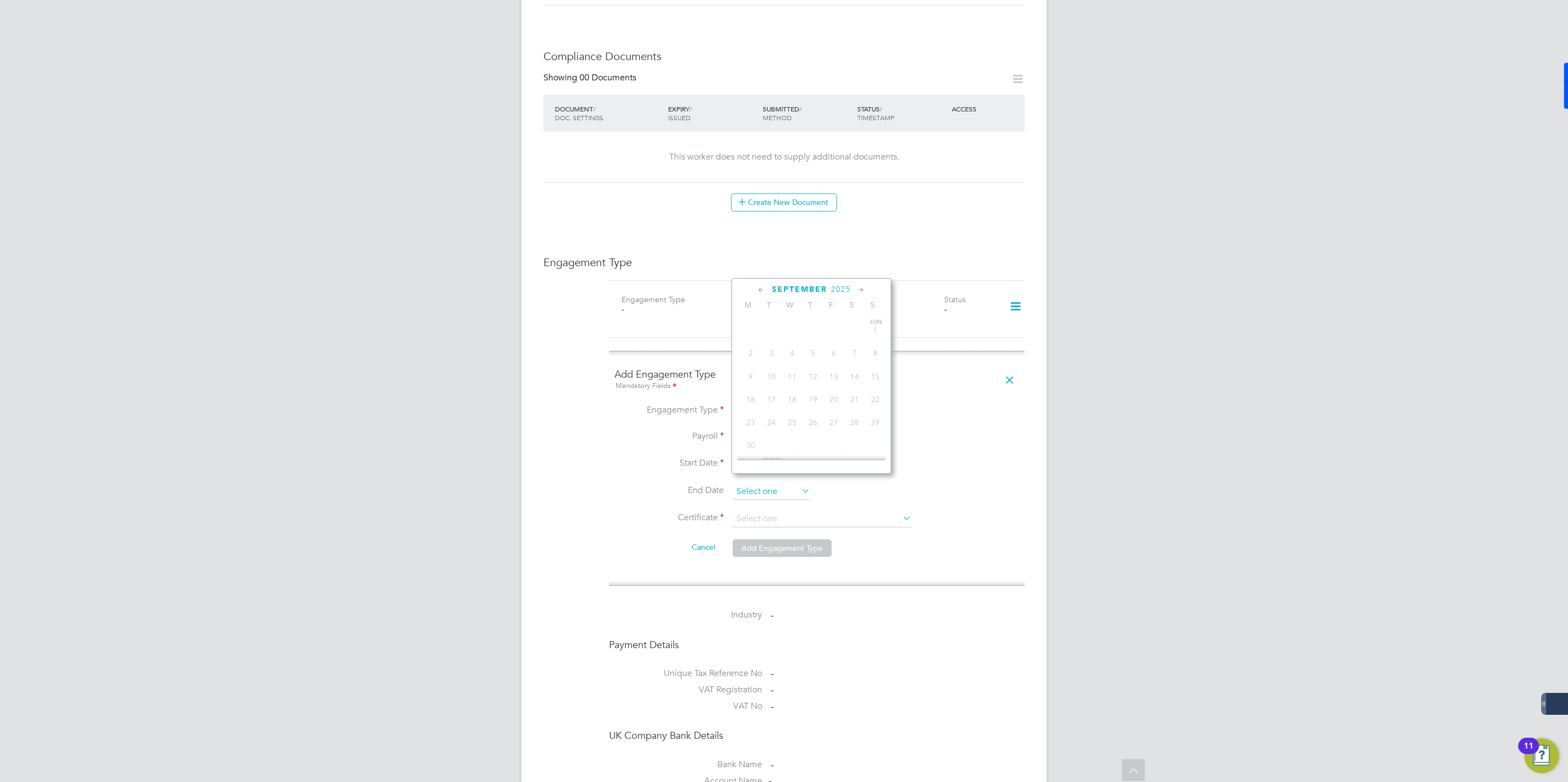
click at [759, 484] on input at bounding box center [771, 492] width 77 height 16
click at [768, 519] on li "Certificate" at bounding box center [816, 524] width 405 height 27
click at [768, 511] on input at bounding box center [822, 519] width 178 height 16
click at [752, 557] on li "Don't know" at bounding box center [822, 554] width 180 height 14
type input "Don't know"
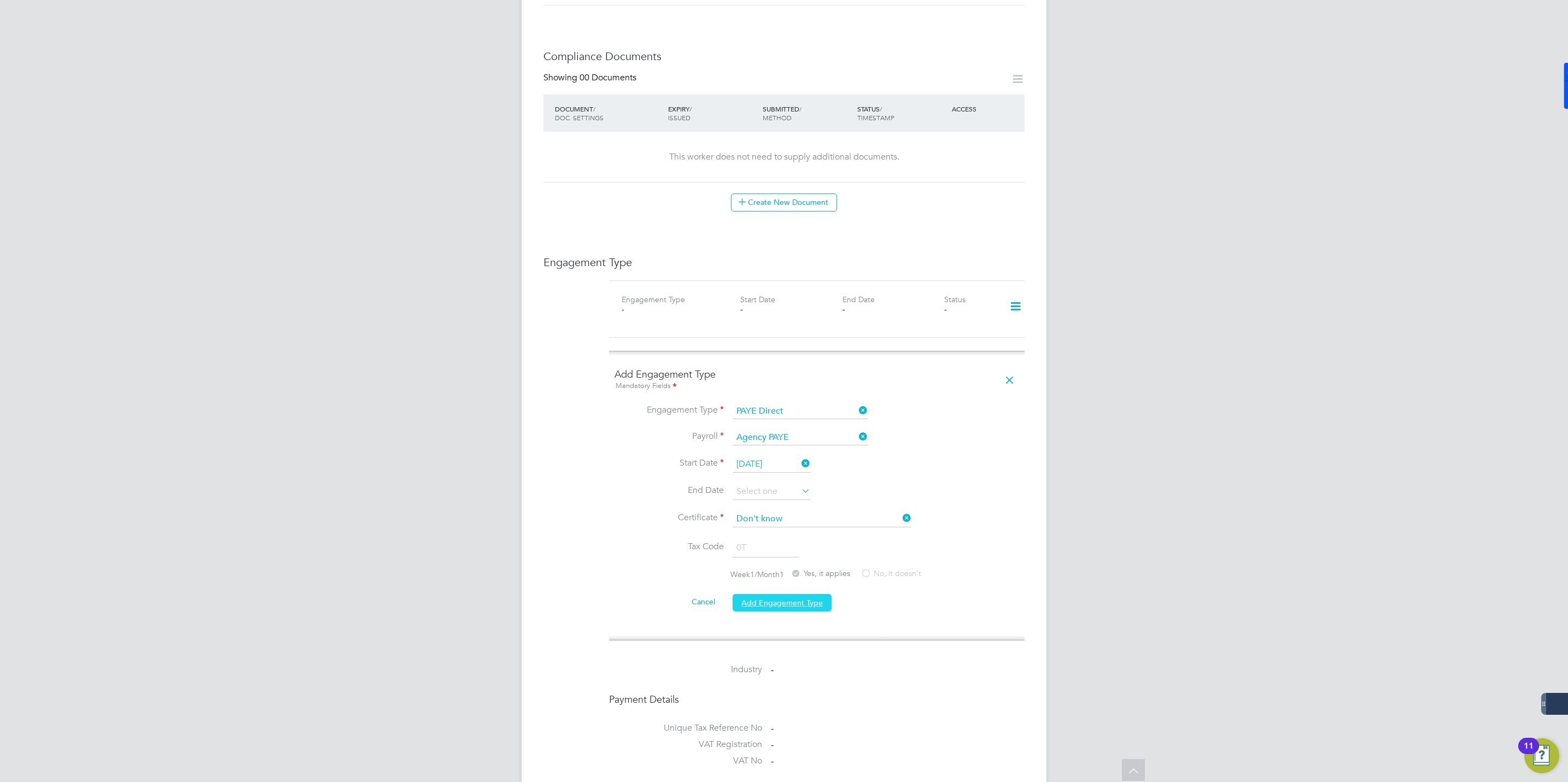
click at [770, 594] on button "Add Engagement Type" at bounding box center [782, 603] width 99 height 17
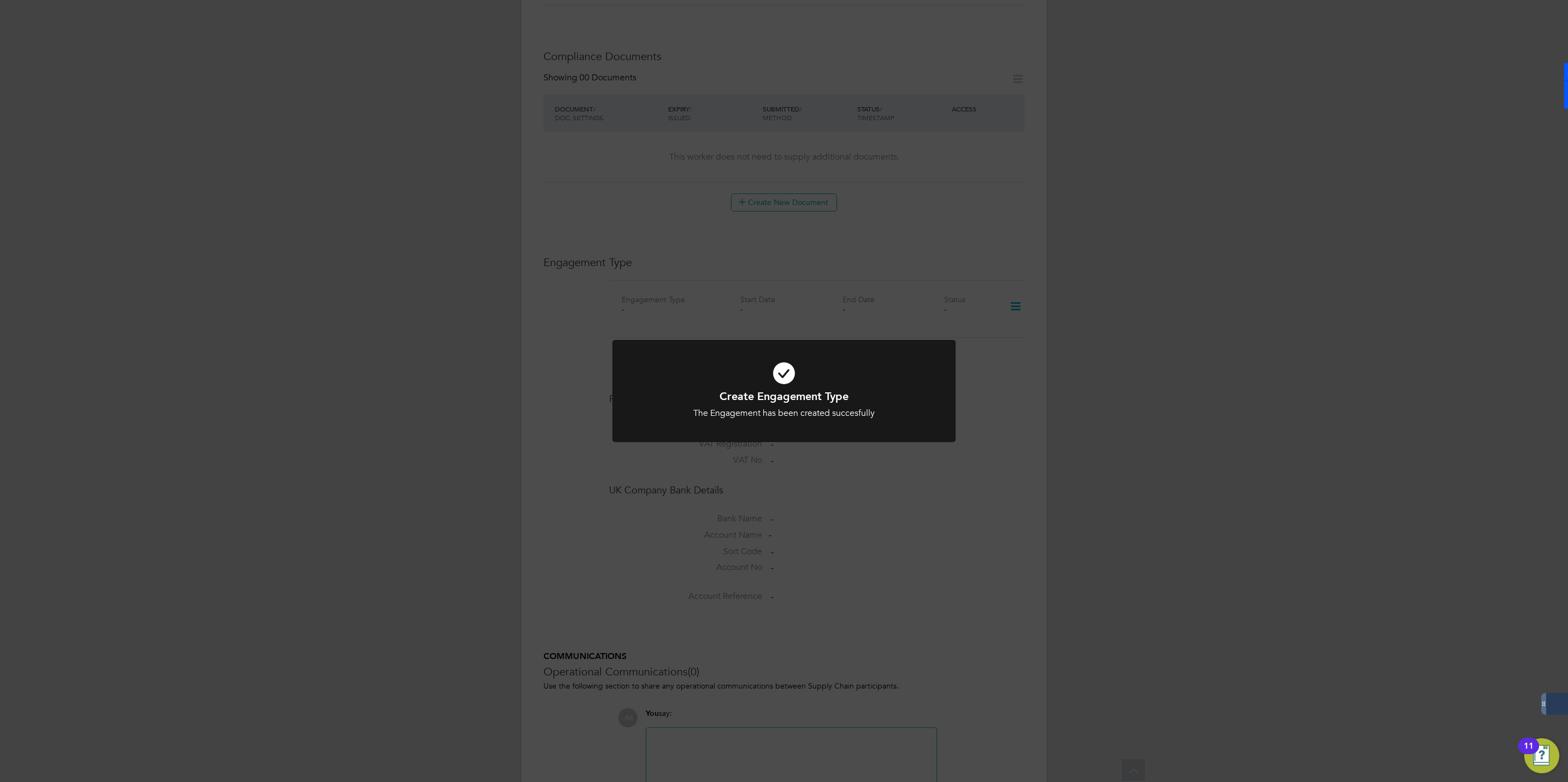
click at [932, 588] on div "Create Engagement Type The Engagement has been created succesfully Cancel Okay" at bounding box center [784, 391] width 1568 height 782
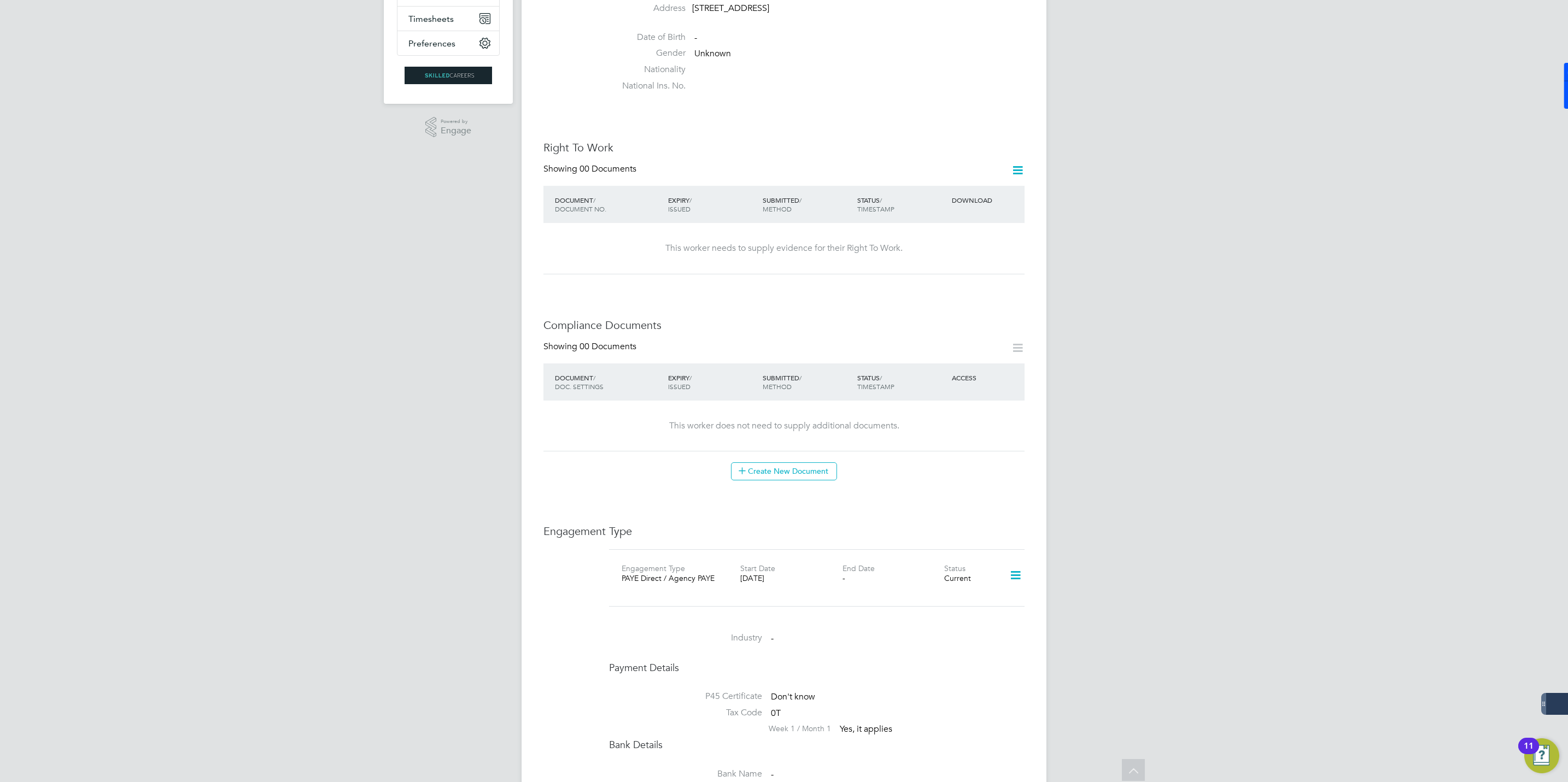
scroll to position [0, 0]
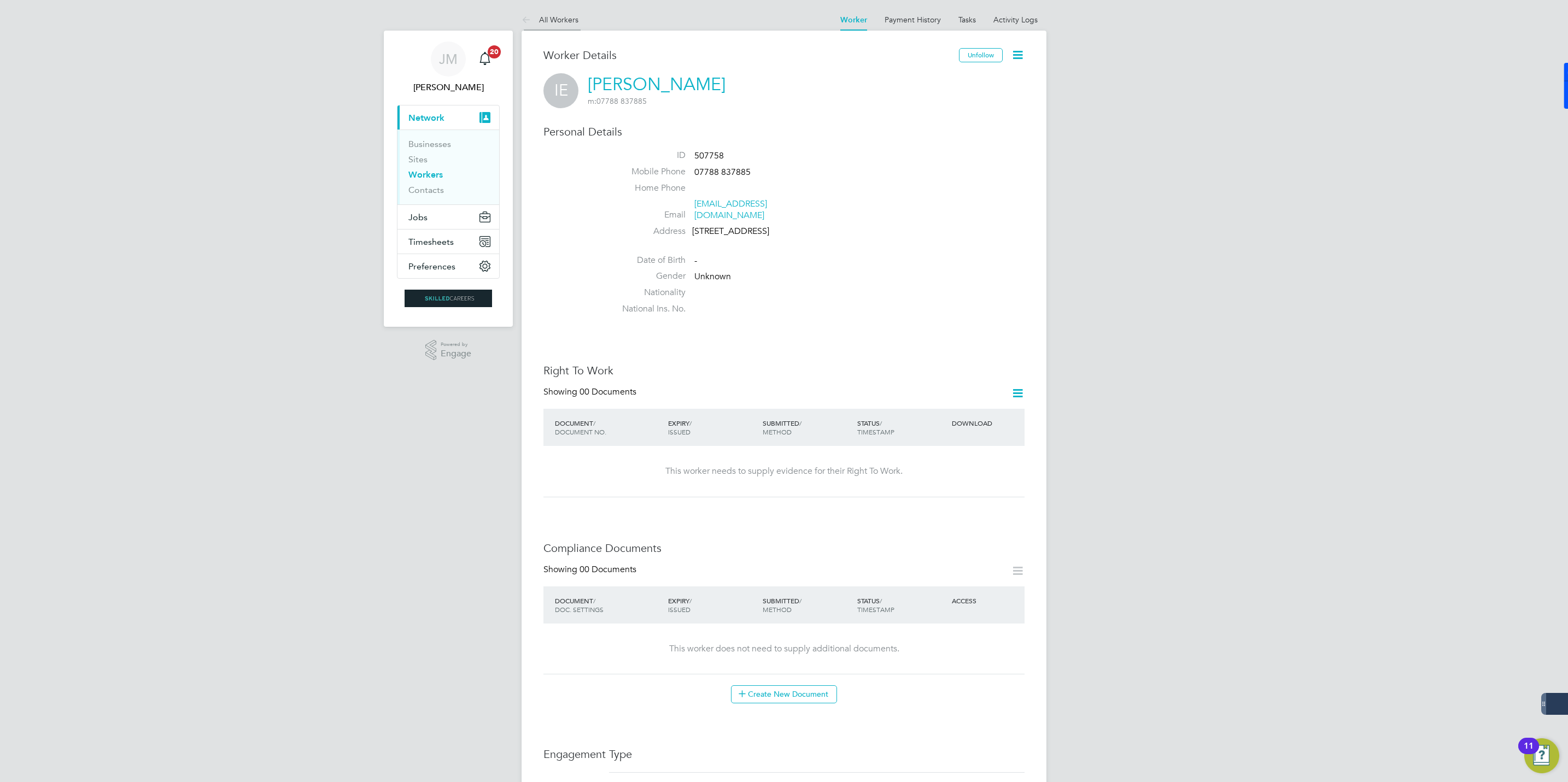
click at [564, 13] on li "All Workers" at bounding box center [550, 20] width 57 height 22
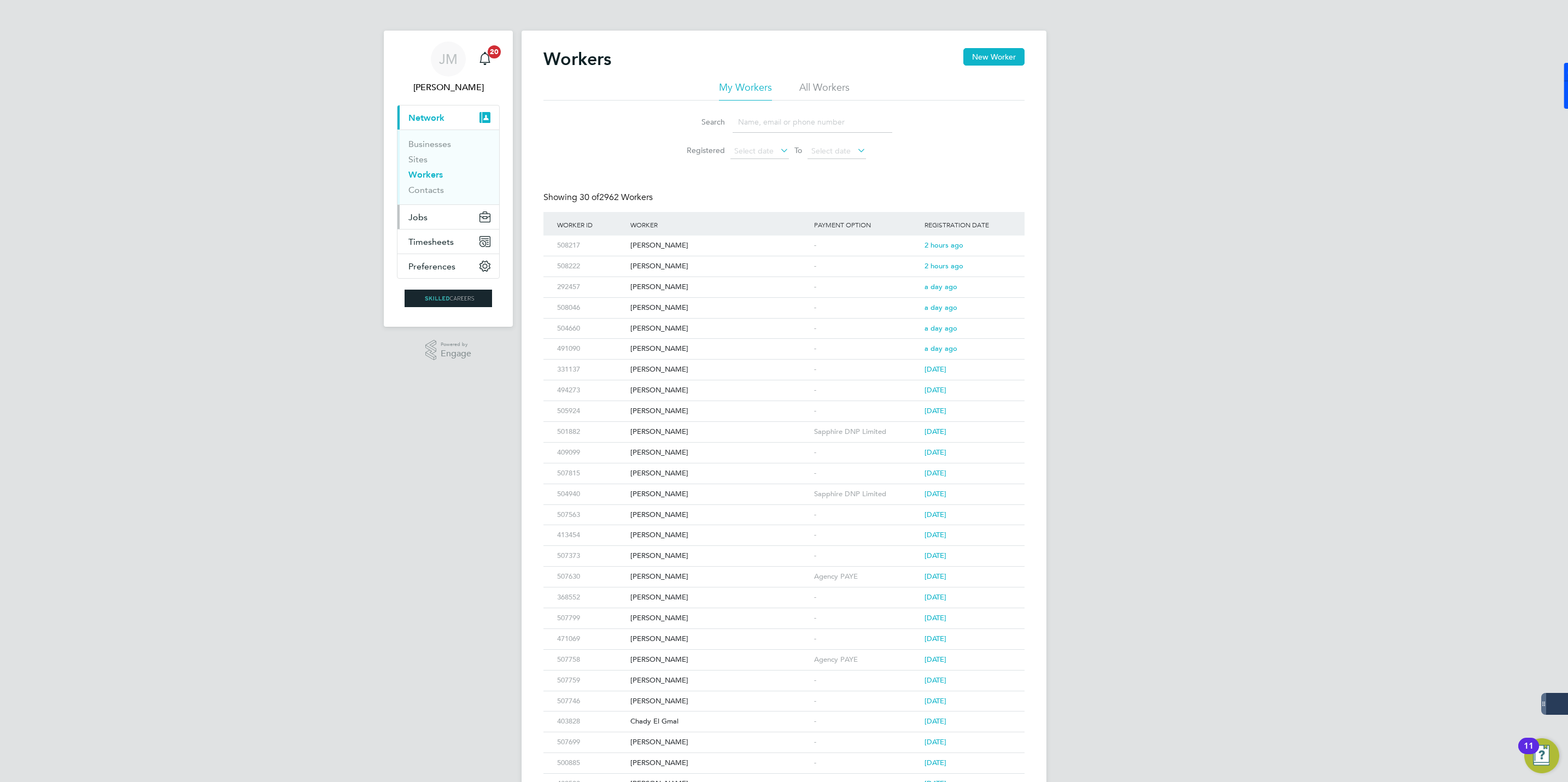
click at [424, 214] on span "Jobs" at bounding box center [418, 217] width 19 height 10
click at [432, 200] on link "Placements" at bounding box center [431, 199] width 45 height 10
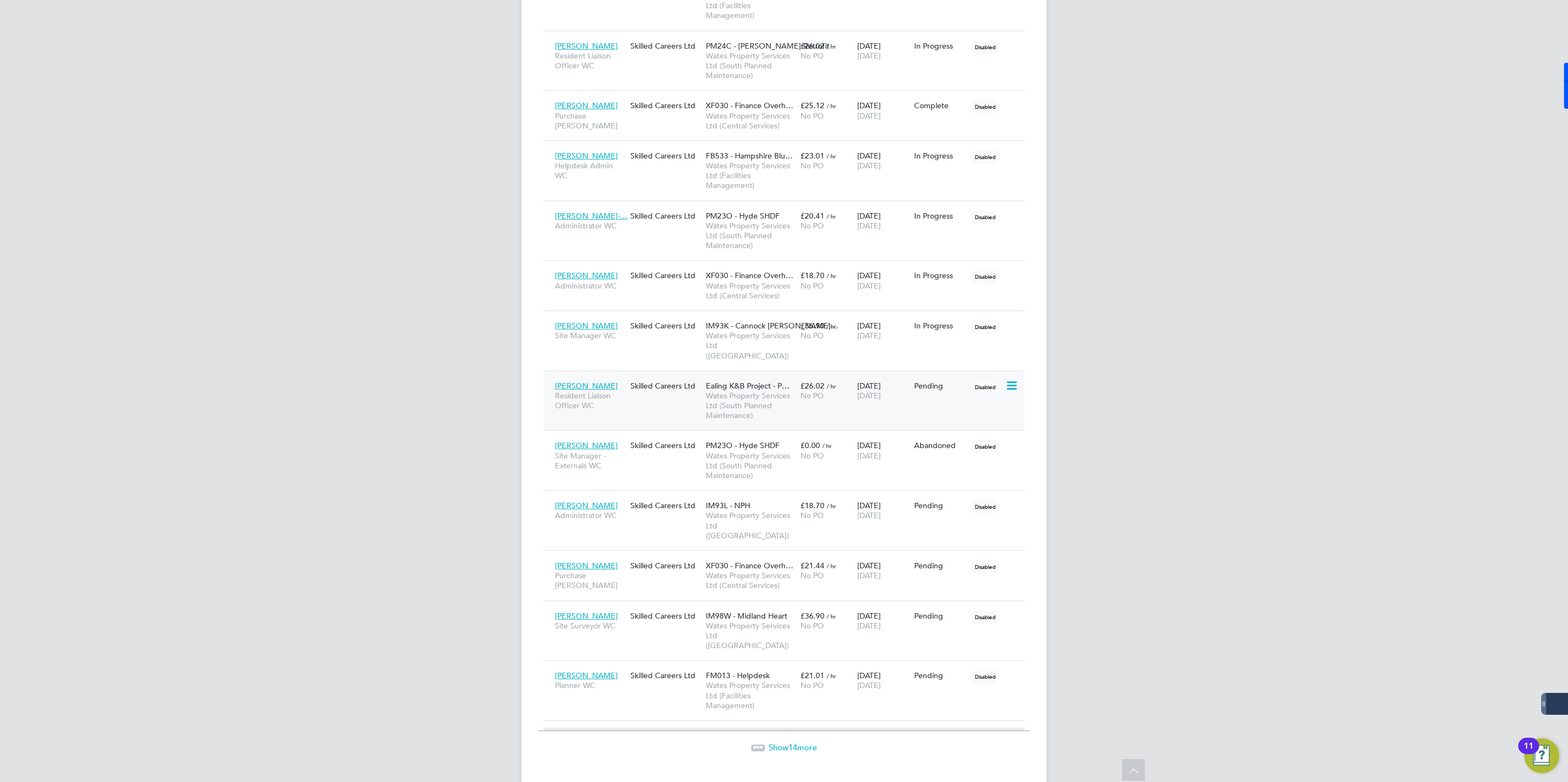
click at [582, 384] on span "[PERSON_NAME]" at bounding box center [586, 386] width 63 height 10
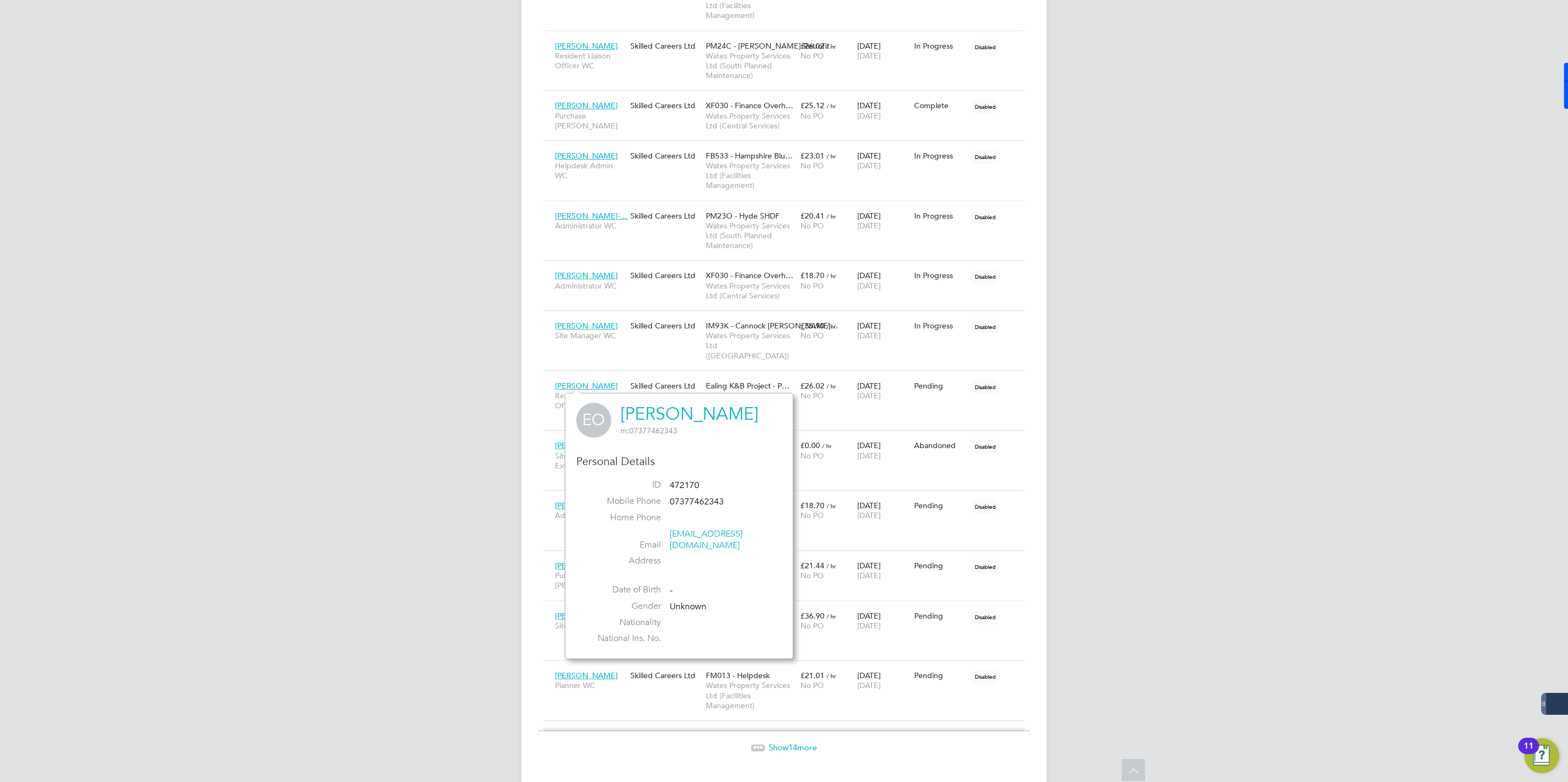
click at [654, 410] on link "[PERSON_NAME]" at bounding box center [690, 413] width 138 height 21
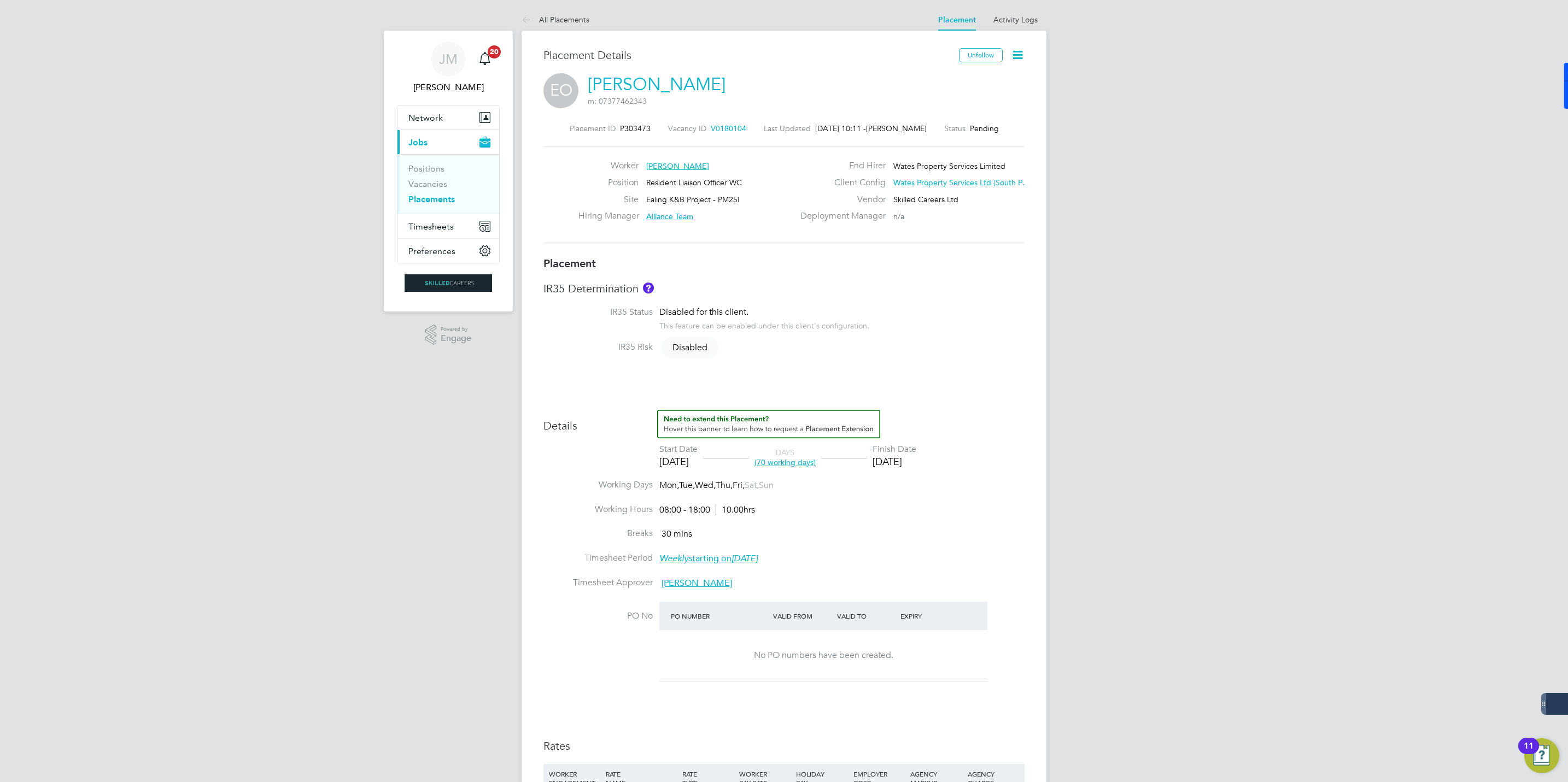
click at [643, 88] on link "Erica Oforiatta" at bounding box center [657, 84] width 138 height 21
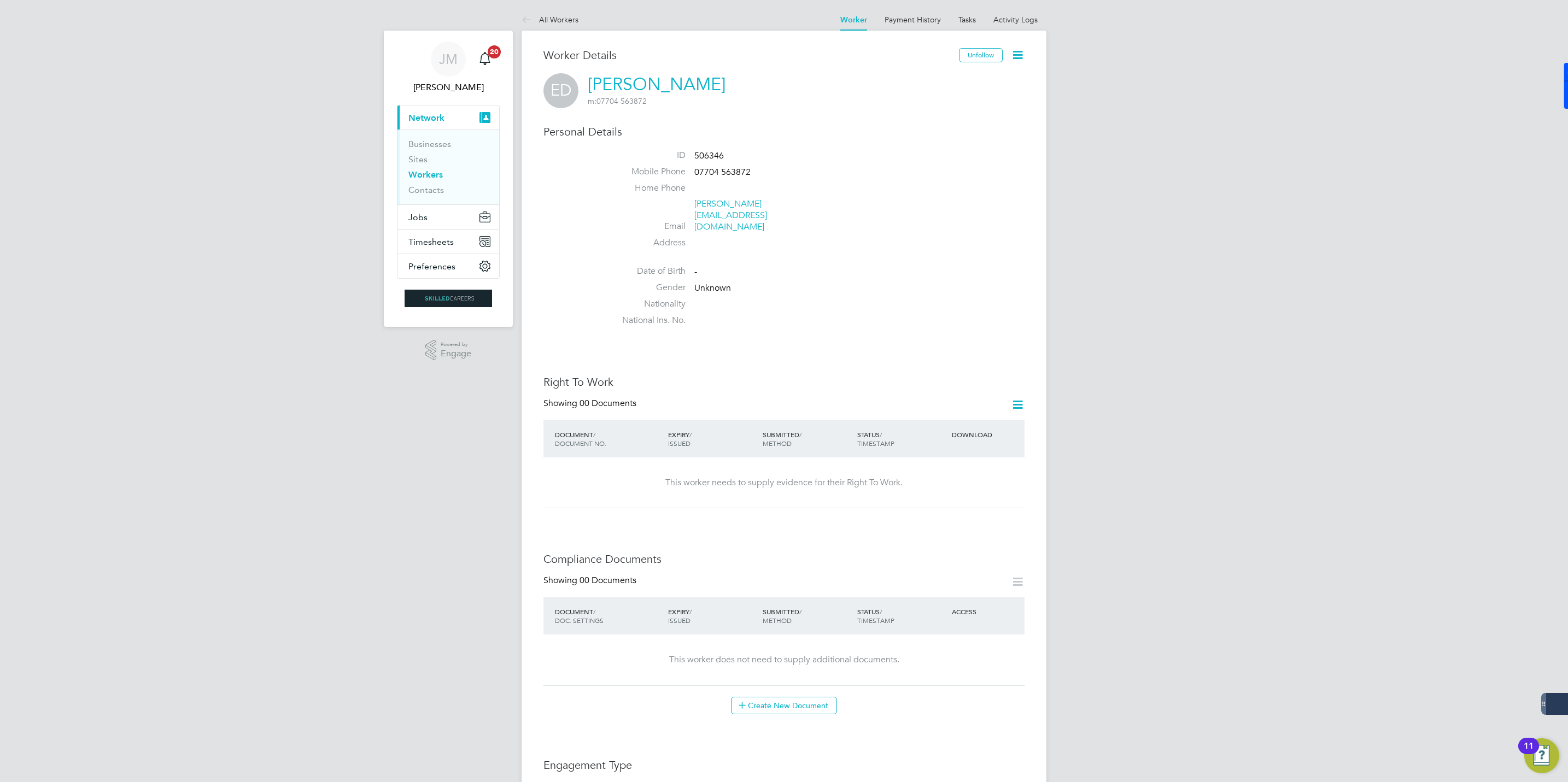
scroll to position [328, 0]
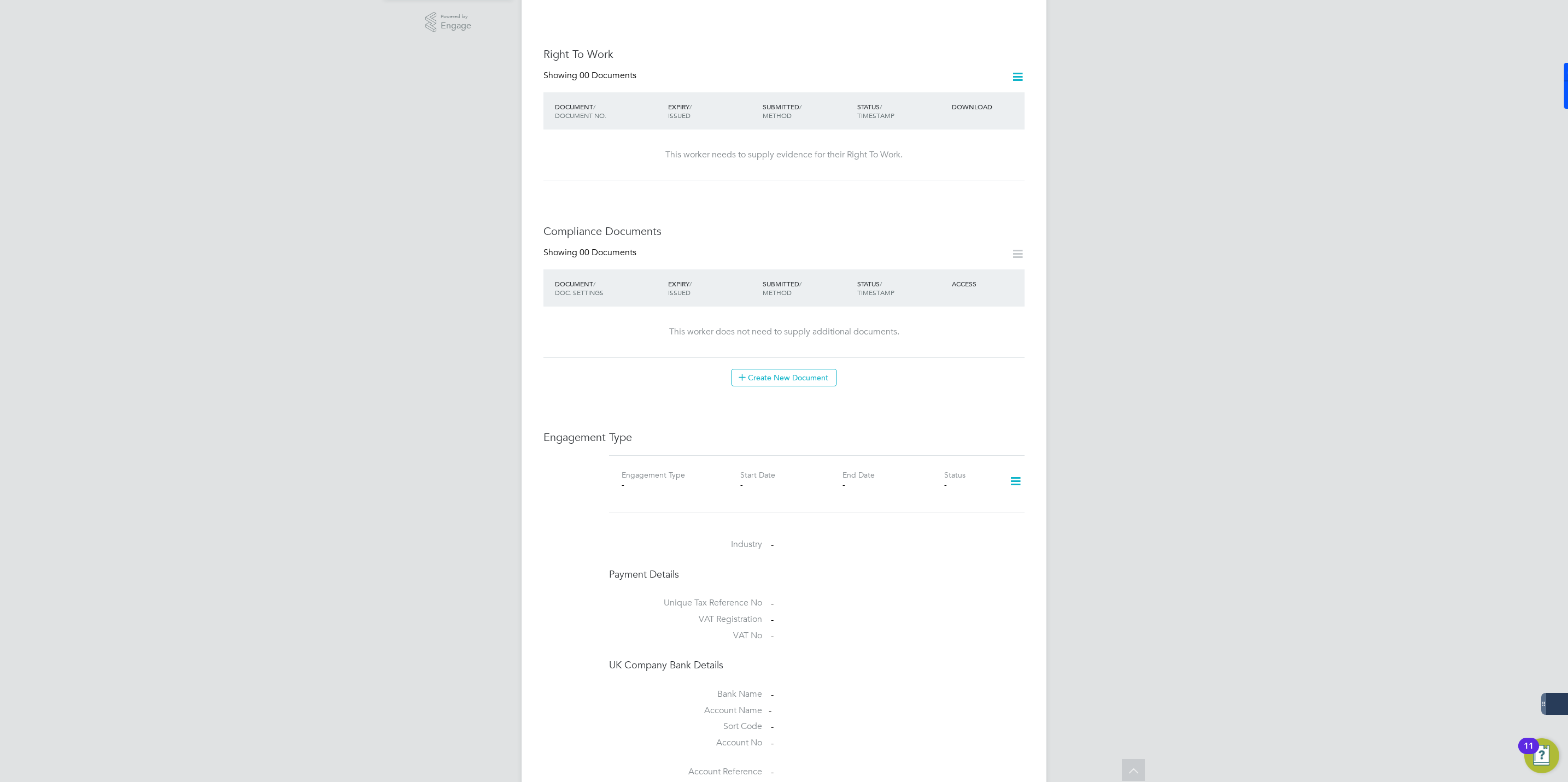
click at [1019, 469] on icon at bounding box center [1015, 481] width 19 height 25
click at [935, 506] on li "Add Engagement Type" at bounding box center [959, 508] width 124 height 16
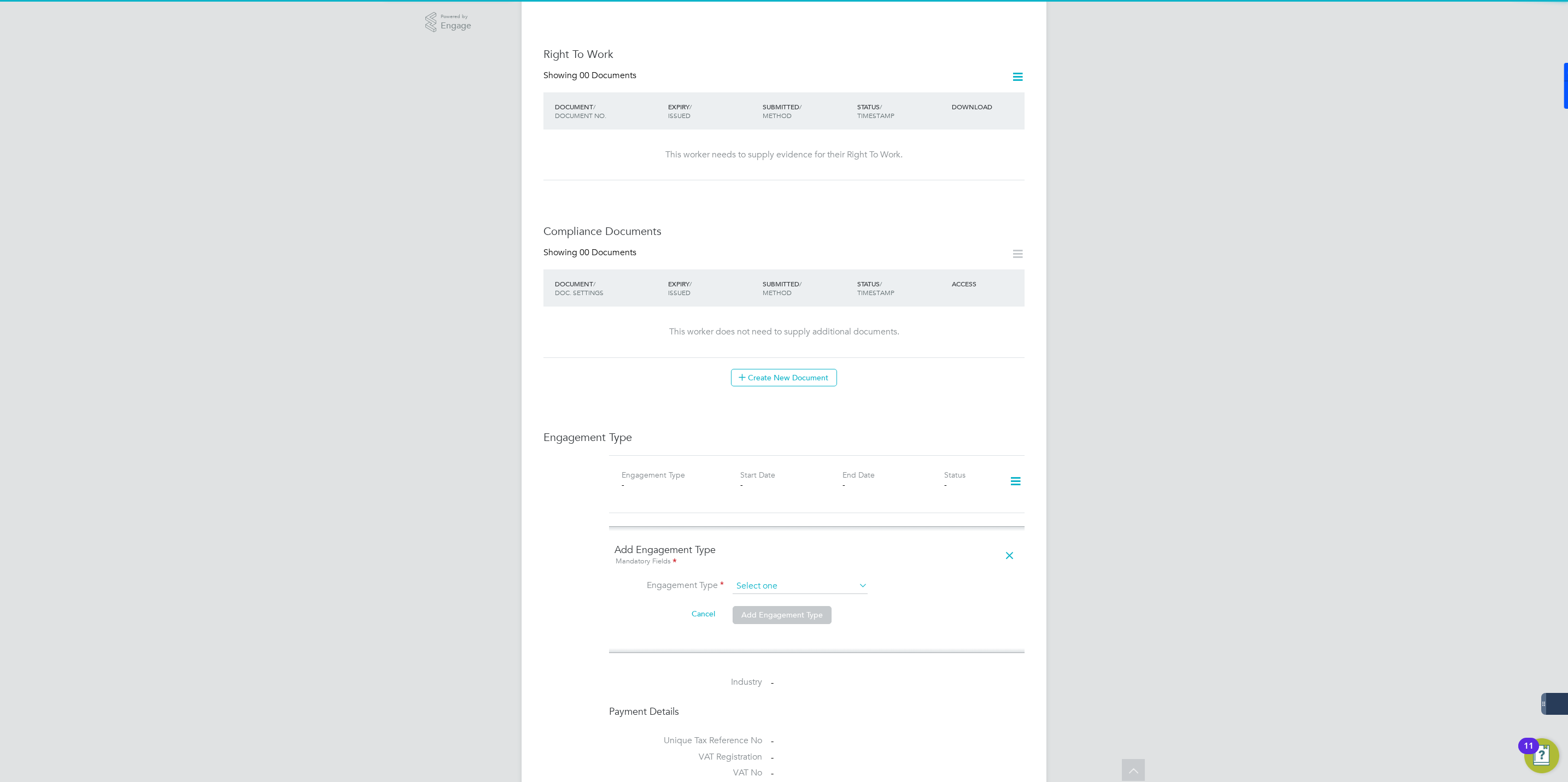
click at [791, 579] on input at bounding box center [800, 587] width 135 height 16
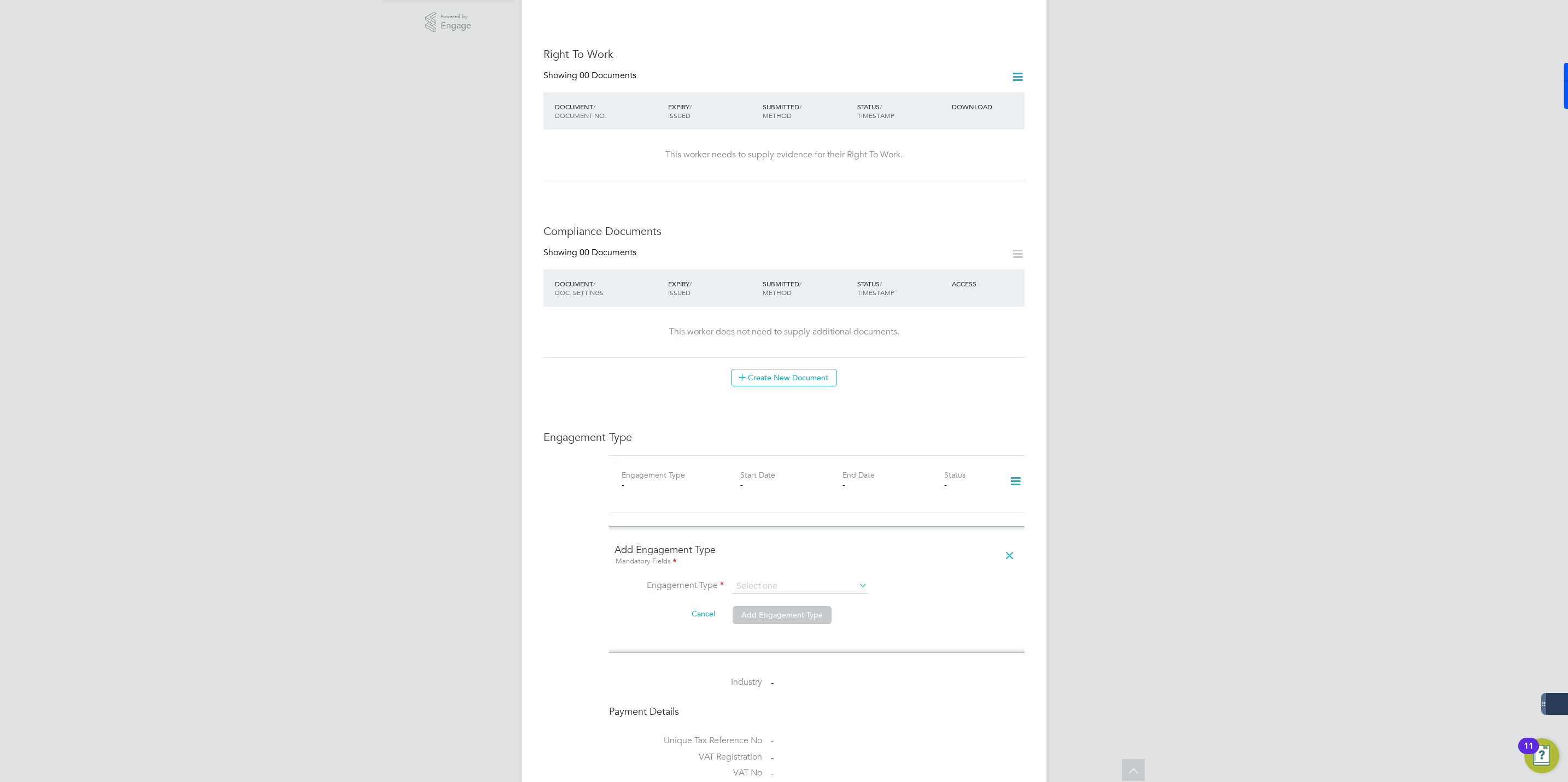
click at [756, 596] on li "PAYE Direct" at bounding box center [800, 598] width 136 height 16
type input "PAYE Direct"
click at [762, 605] on input at bounding box center [800, 613] width 135 height 16
click at [756, 604] on li "Agency PAYE" at bounding box center [800, 609] width 136 height 16
type input "Agency PAYE"
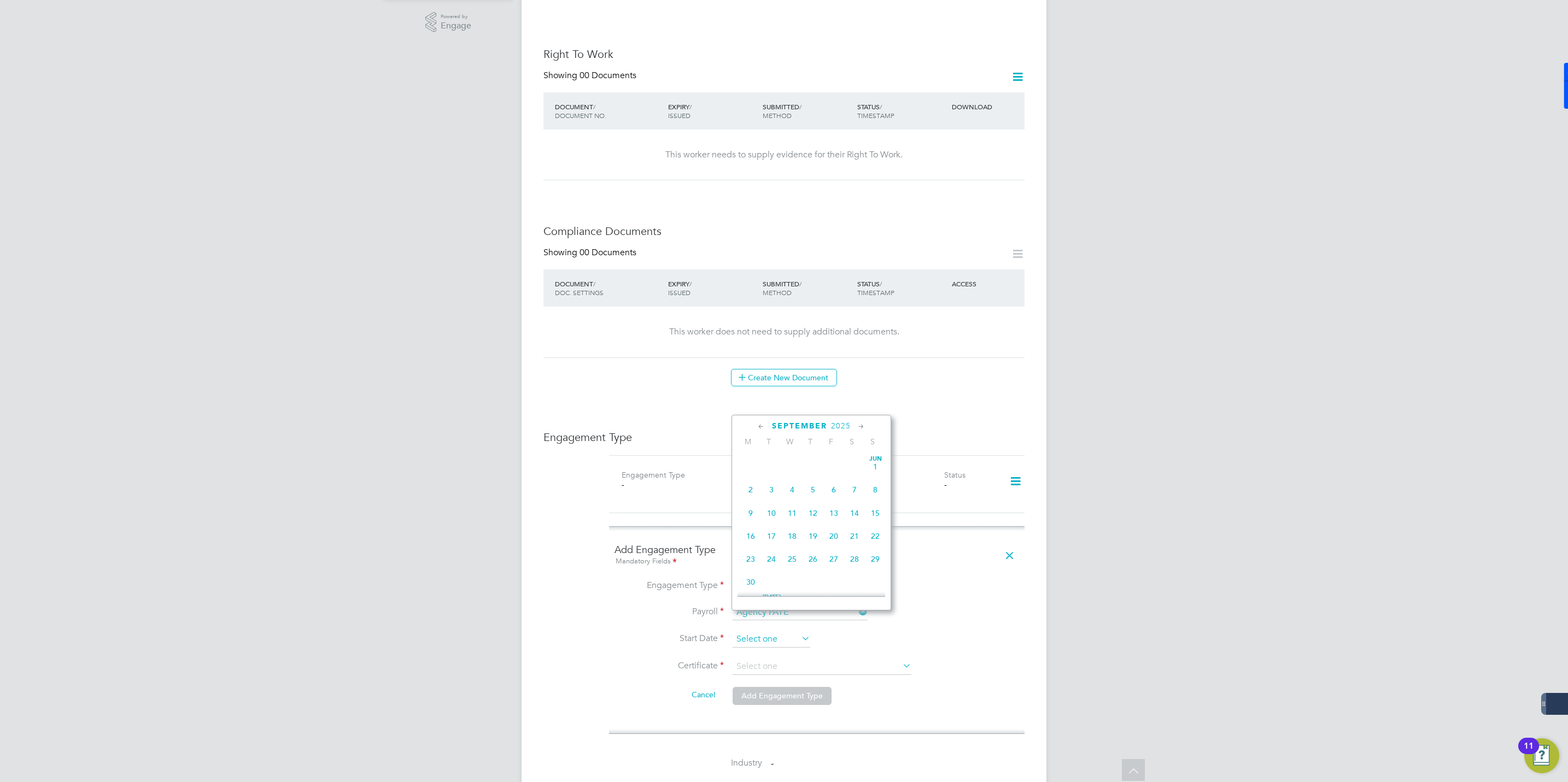
click at [761, 632] on input at bounding box center [771, 640] width 77 height 16
click at [748, 508] on span "29" at bounding box center [751, 508] width 21 height 21
type input "29 Sep 2025"
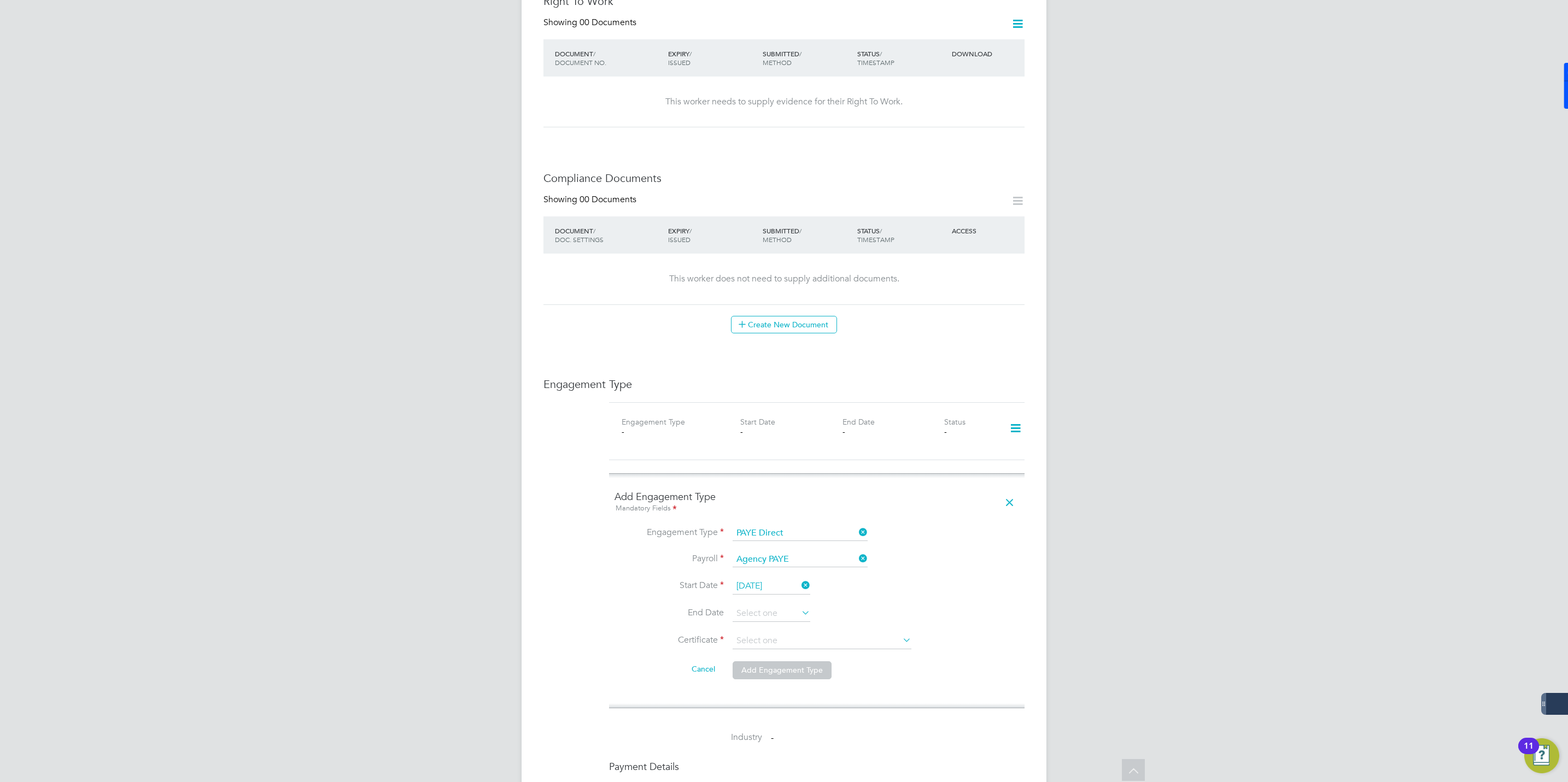
scroll to position [410, 0]
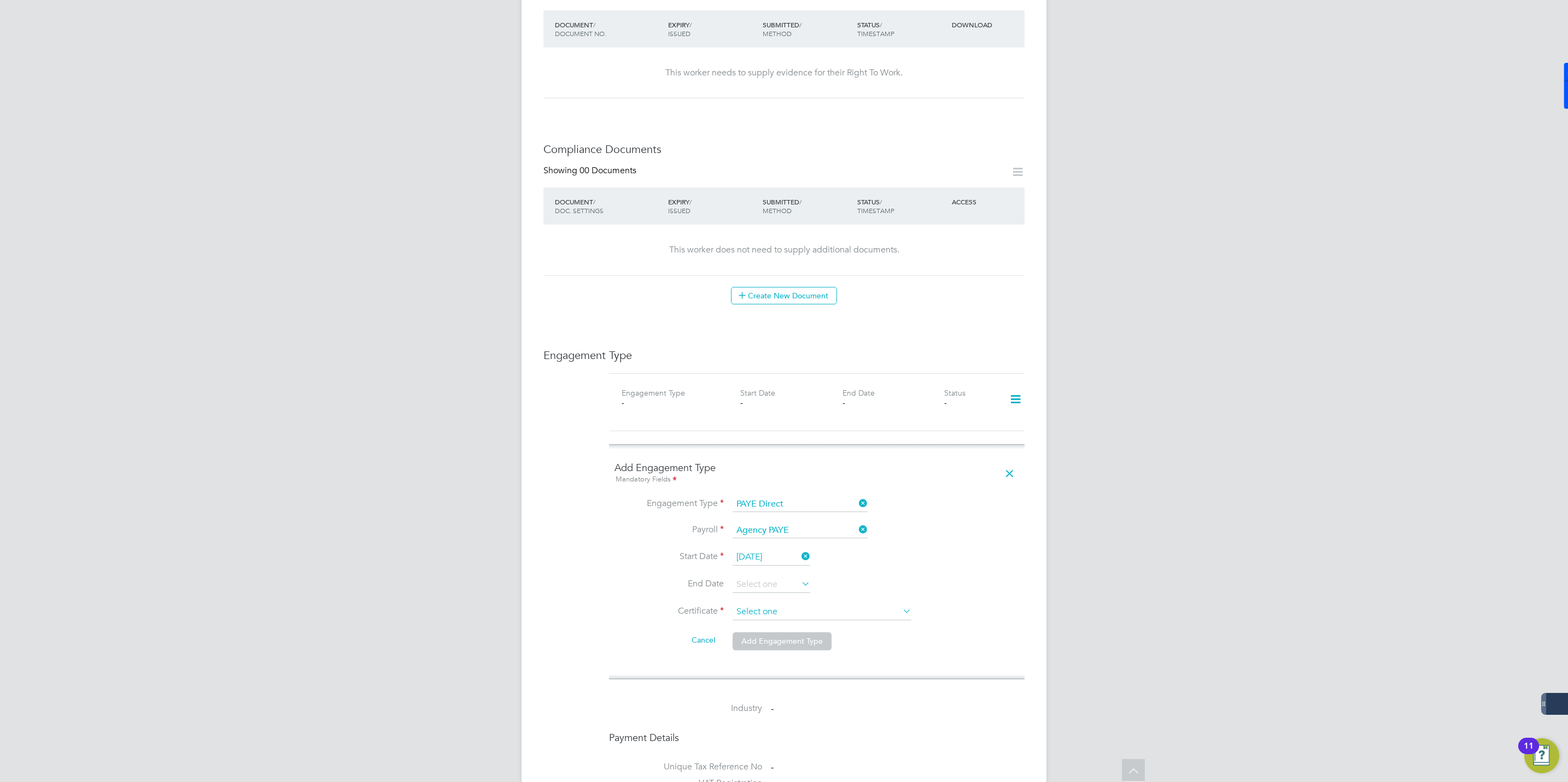
click at [771, 604] on input at bounding box center [822, 612] width 178 height 16
click at [752, 638] on li "Don't know" at bounding box center [822, 636] width 180 height 14
type input "Don't know"
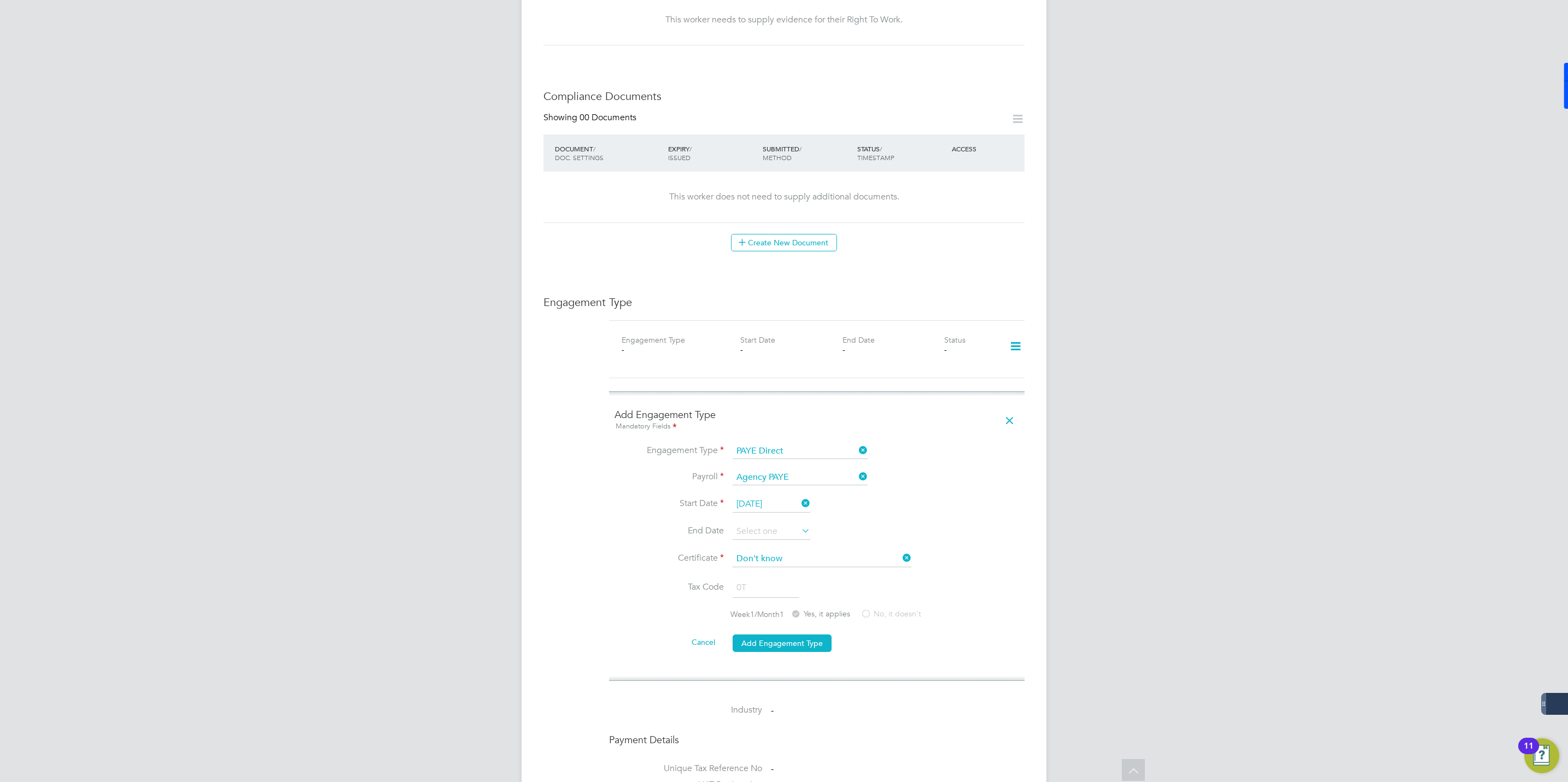
scroll to position [492, 0]
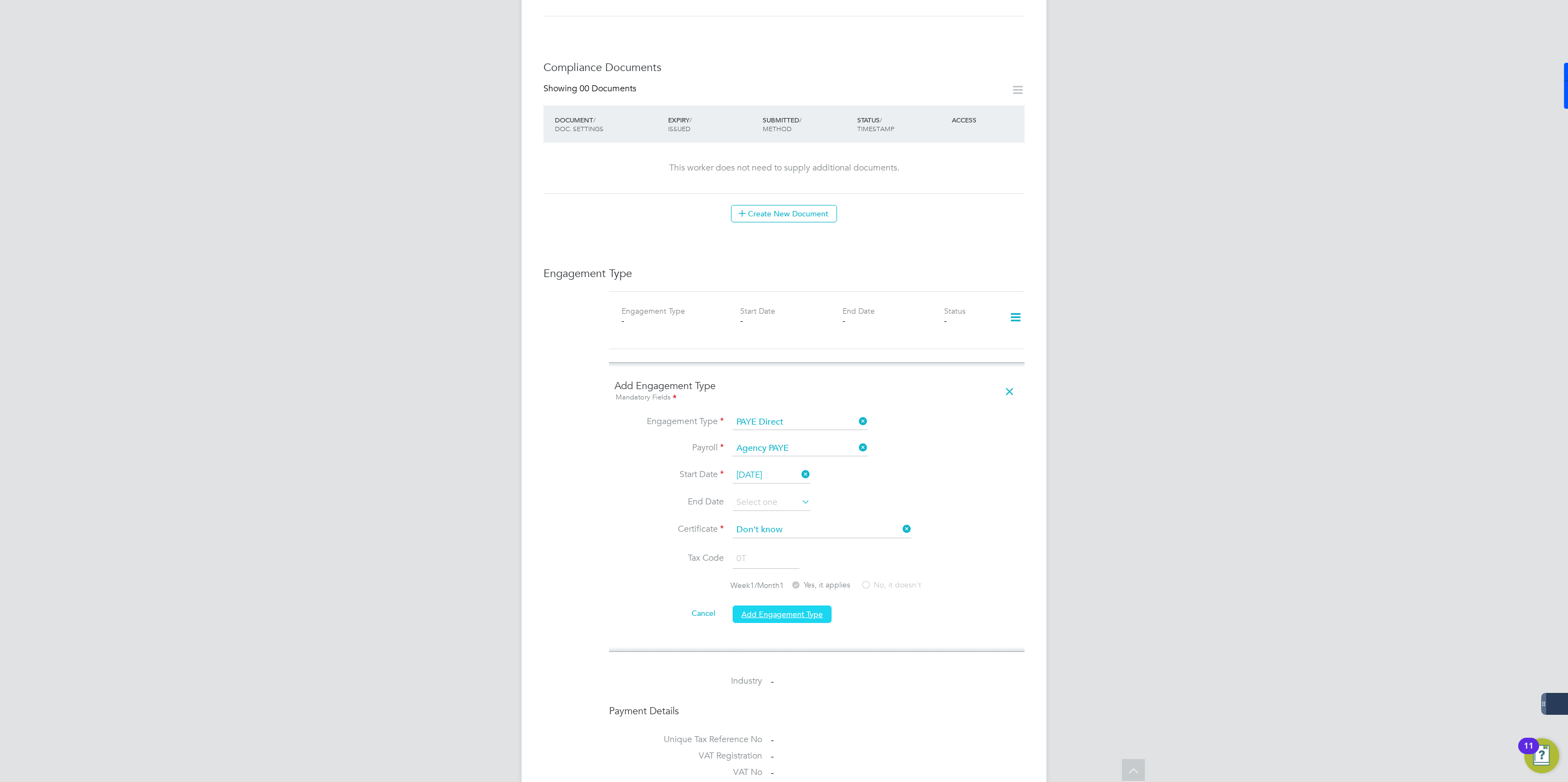
click at [797, 606] on button "Add Engagement Type" at bounding box center [782, 614] width 99 height 17
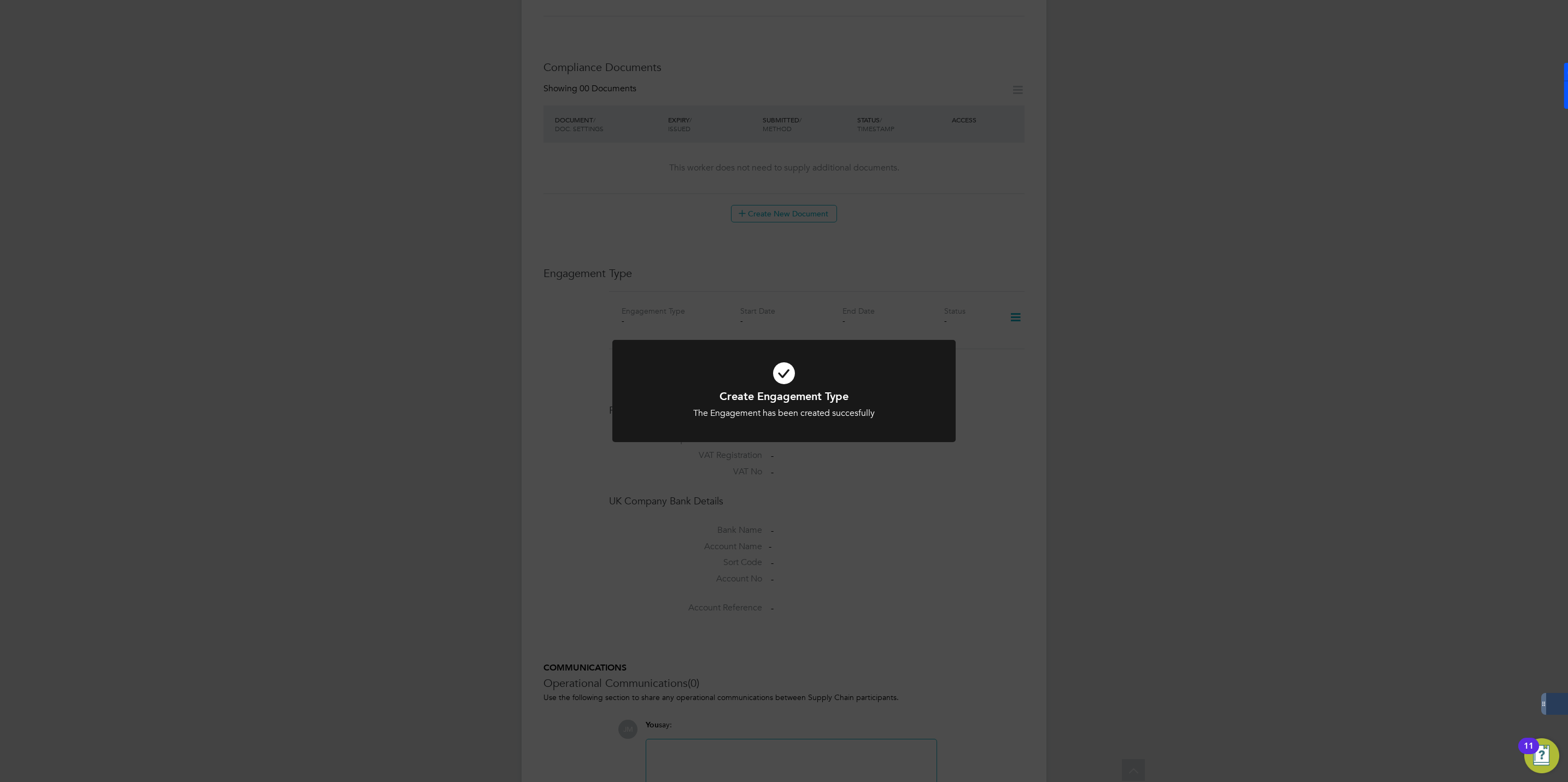
click at [964, 284] on div "Create Engagement Type The Engagement has been created succesfully Cancel Okay" at bounding box center [784, 391] width 1568 height 782
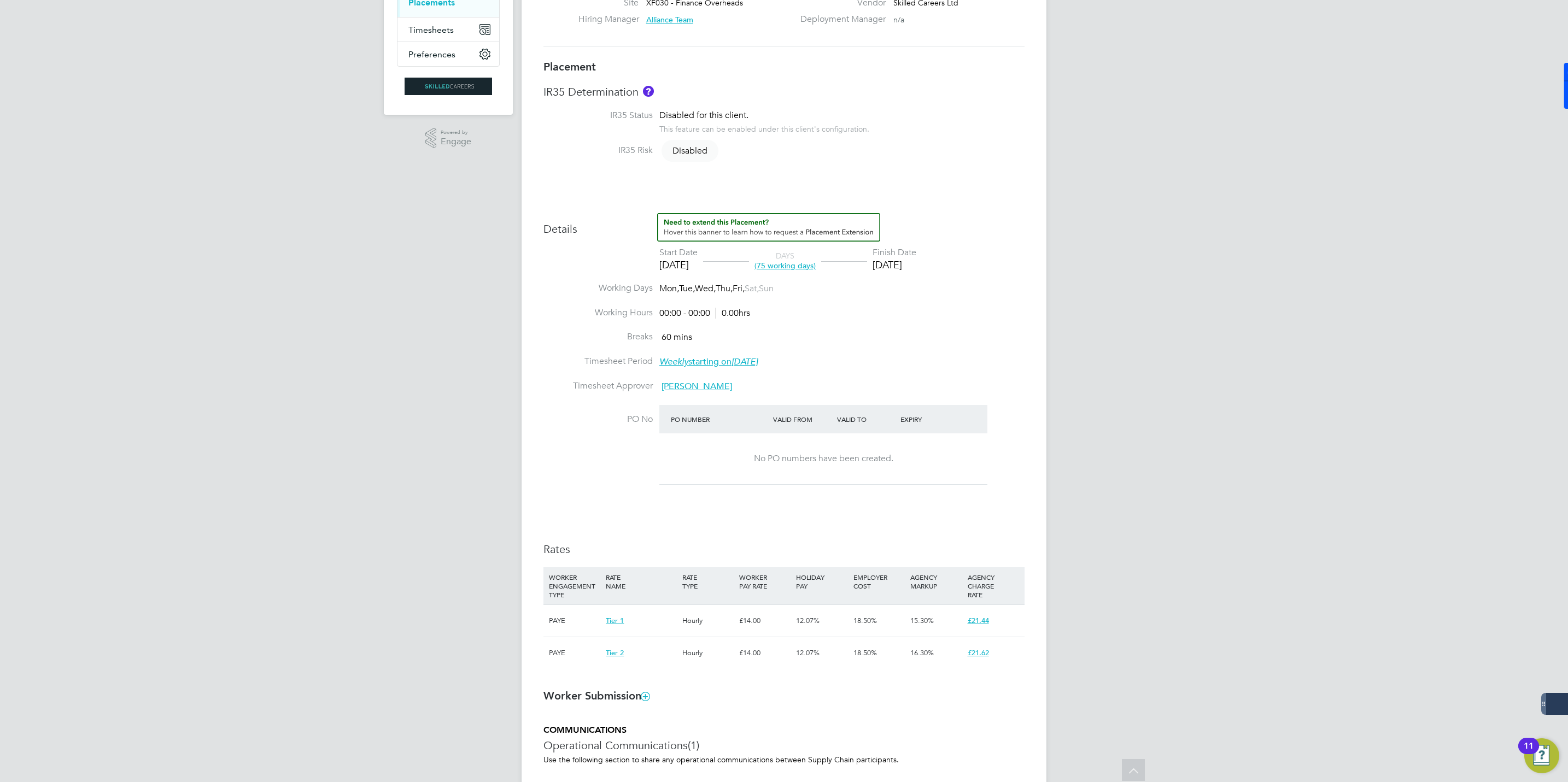
scroll to position [445, 0]
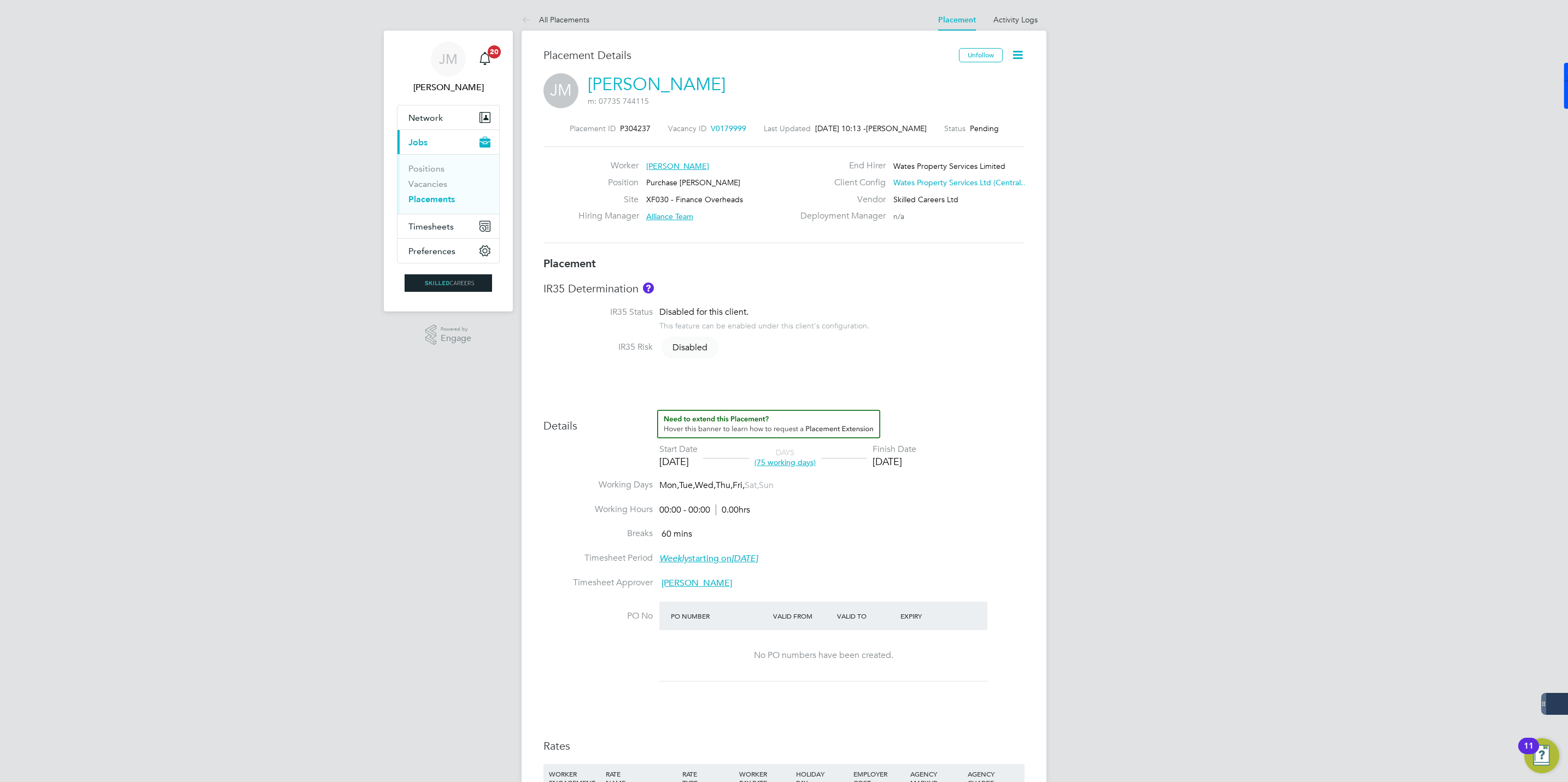
click at [622, 70] on div "Placement Details" at bounding box center [747, 60] width 407 height 25
click at [630, 85] on link "[PERSON_NAME]" at bounding box center [657, 84] width 138 height 21
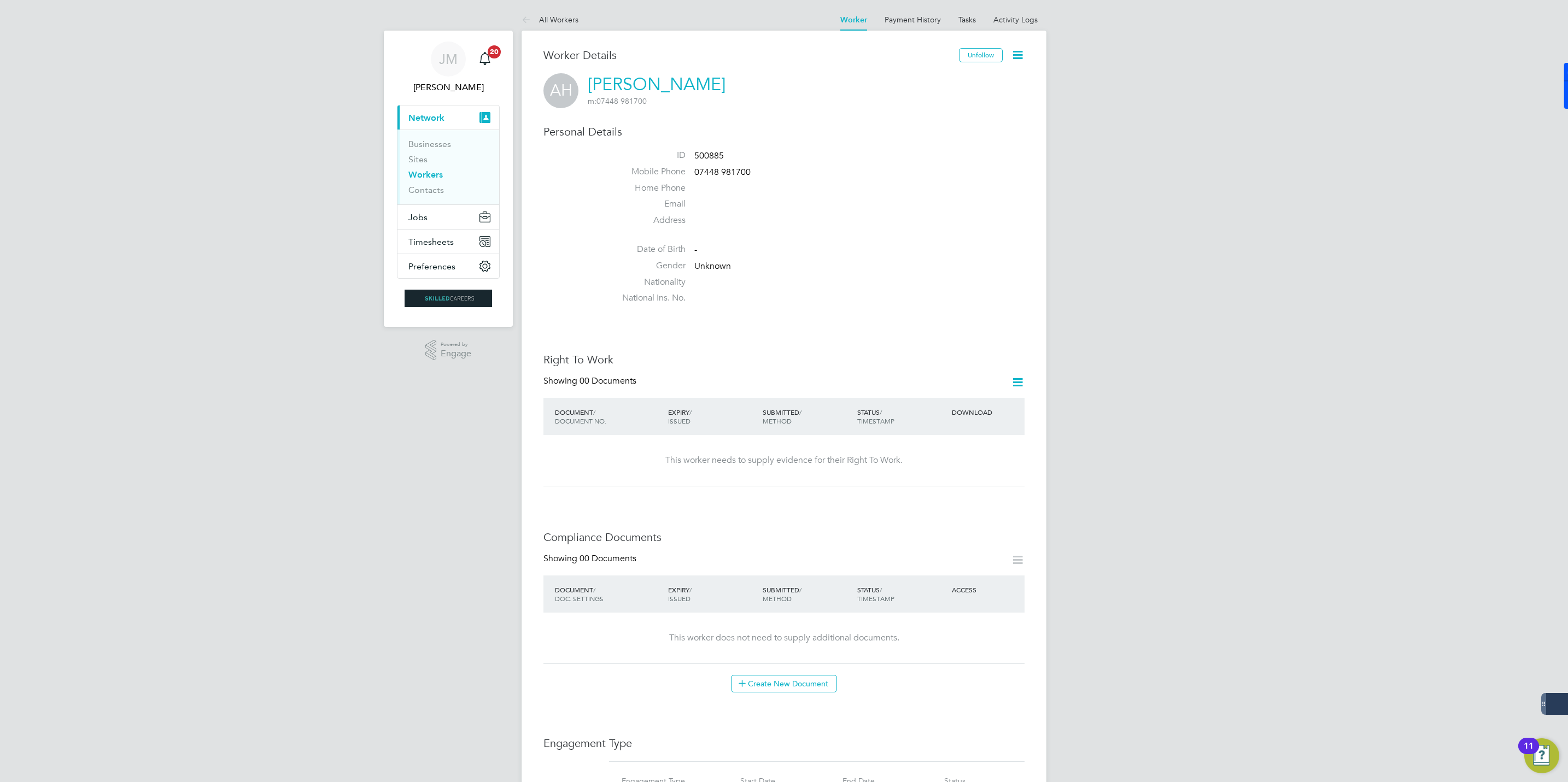
click at [618, 77] on link "[PERSON_NAME]" at bounding box center [657, 84] width 138 height 21
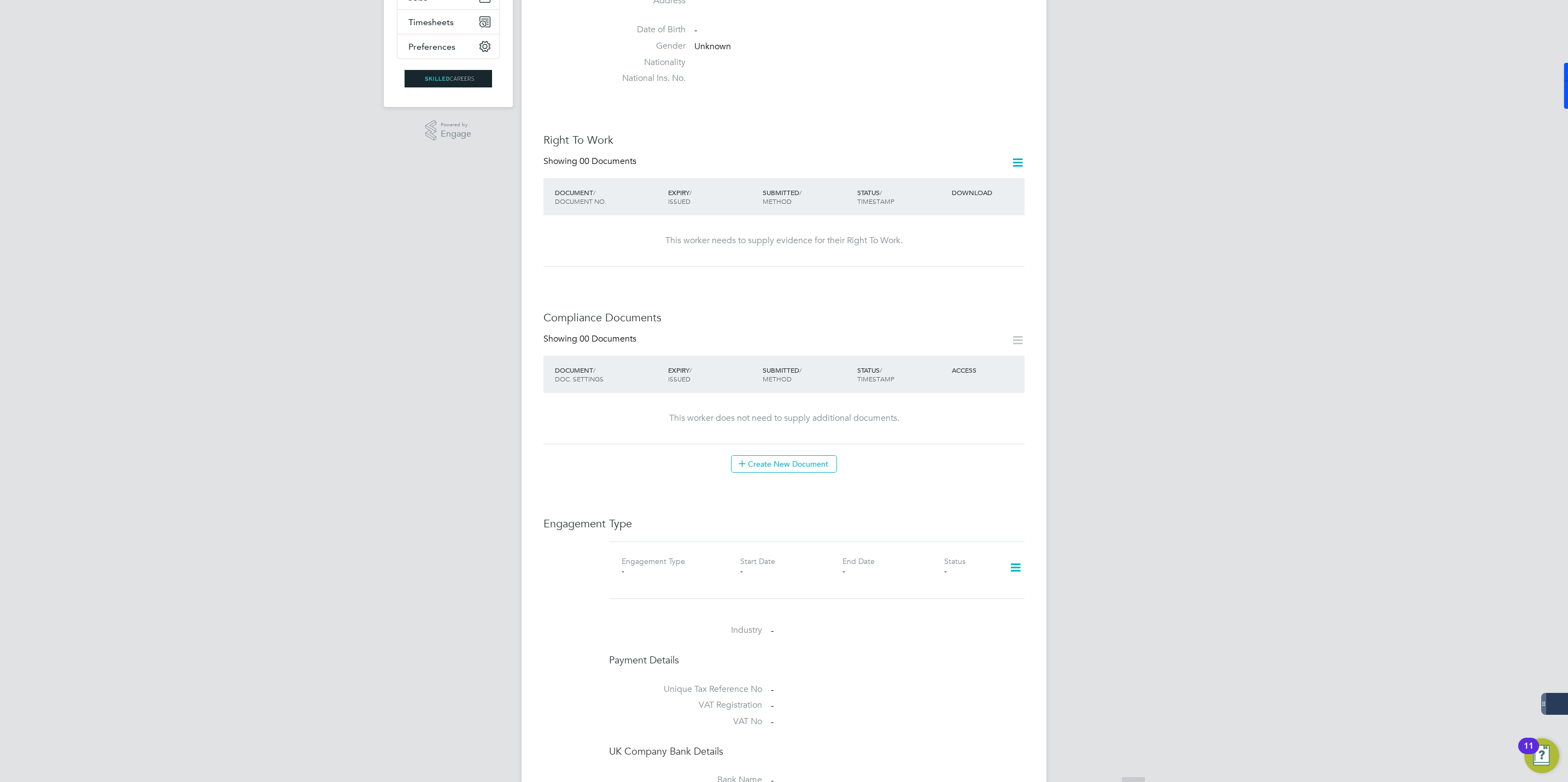
scroll to position [410, 0]
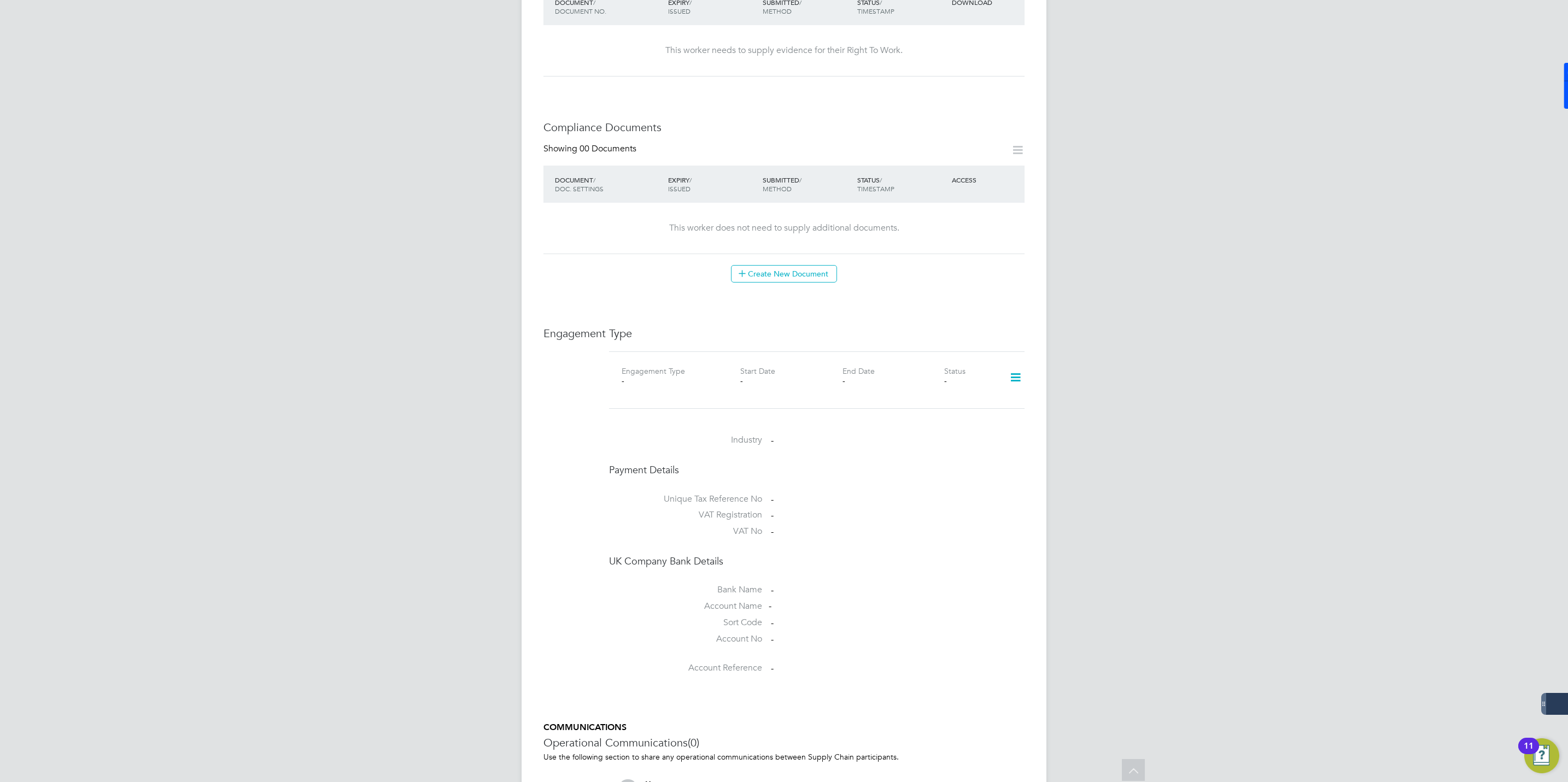
click at [1015, 378] on icon at bounding box center [1015, 378] width 19 height 25
click at [939, 434] on li "Show Engagement Type History" at bounding box center [959, 441] width 124 height 16
click at [934, 430] on li "Add Engagement Type" at bounding box center [959, 426] width 124 height 16
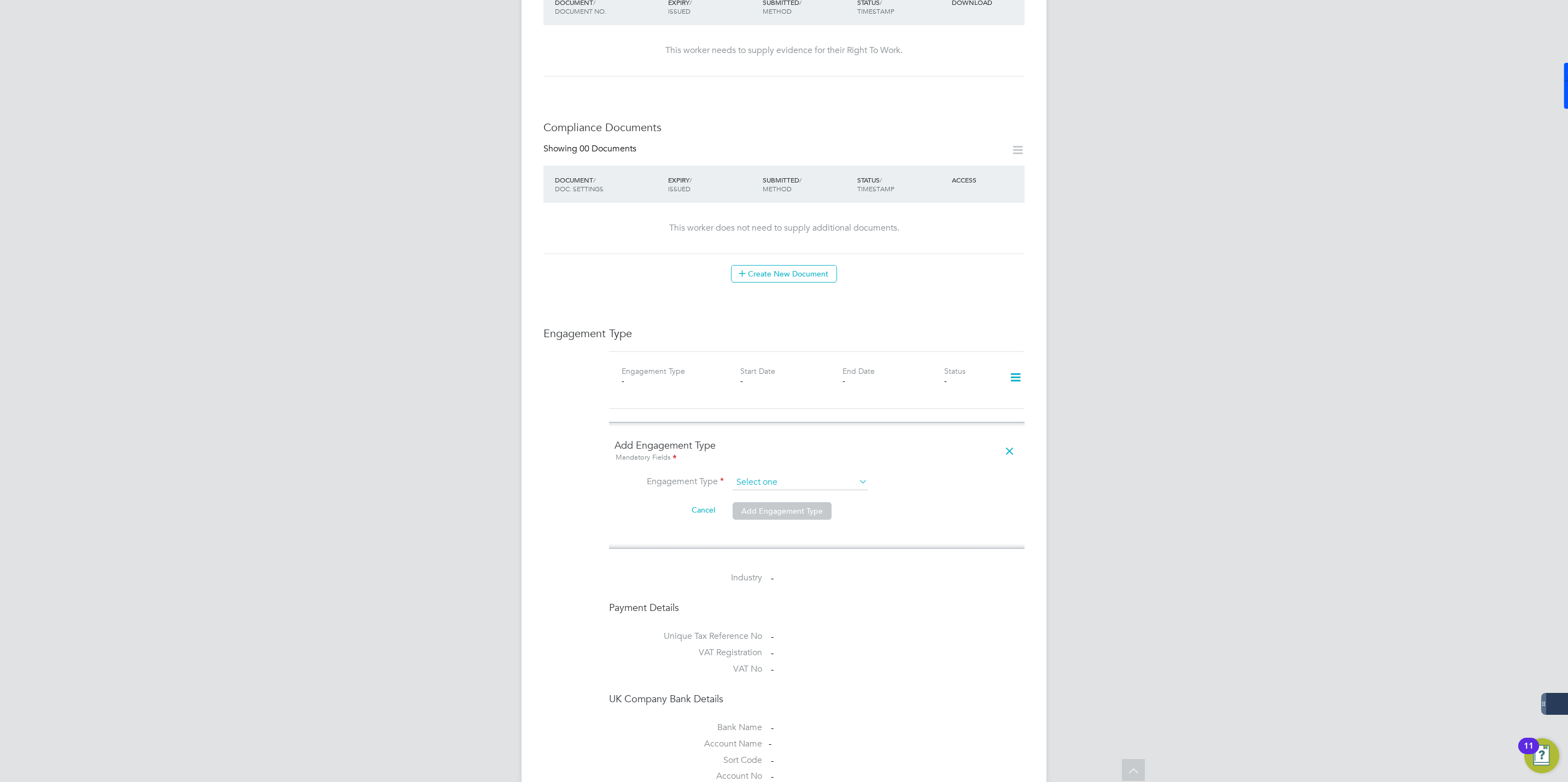
click at [774, 477] on input at bounding box center [800, 483] width 135 height 16
click at [781, 485] on input at bounding box center [800, 483] width 135 height 16
click at [759, 545] on li "Umbrella" at bounding box center [800, 547] width 136 height 16
type input "Umbrella"
click at [753, 509] on input at bounding box center [800, 509] width 135 height 16
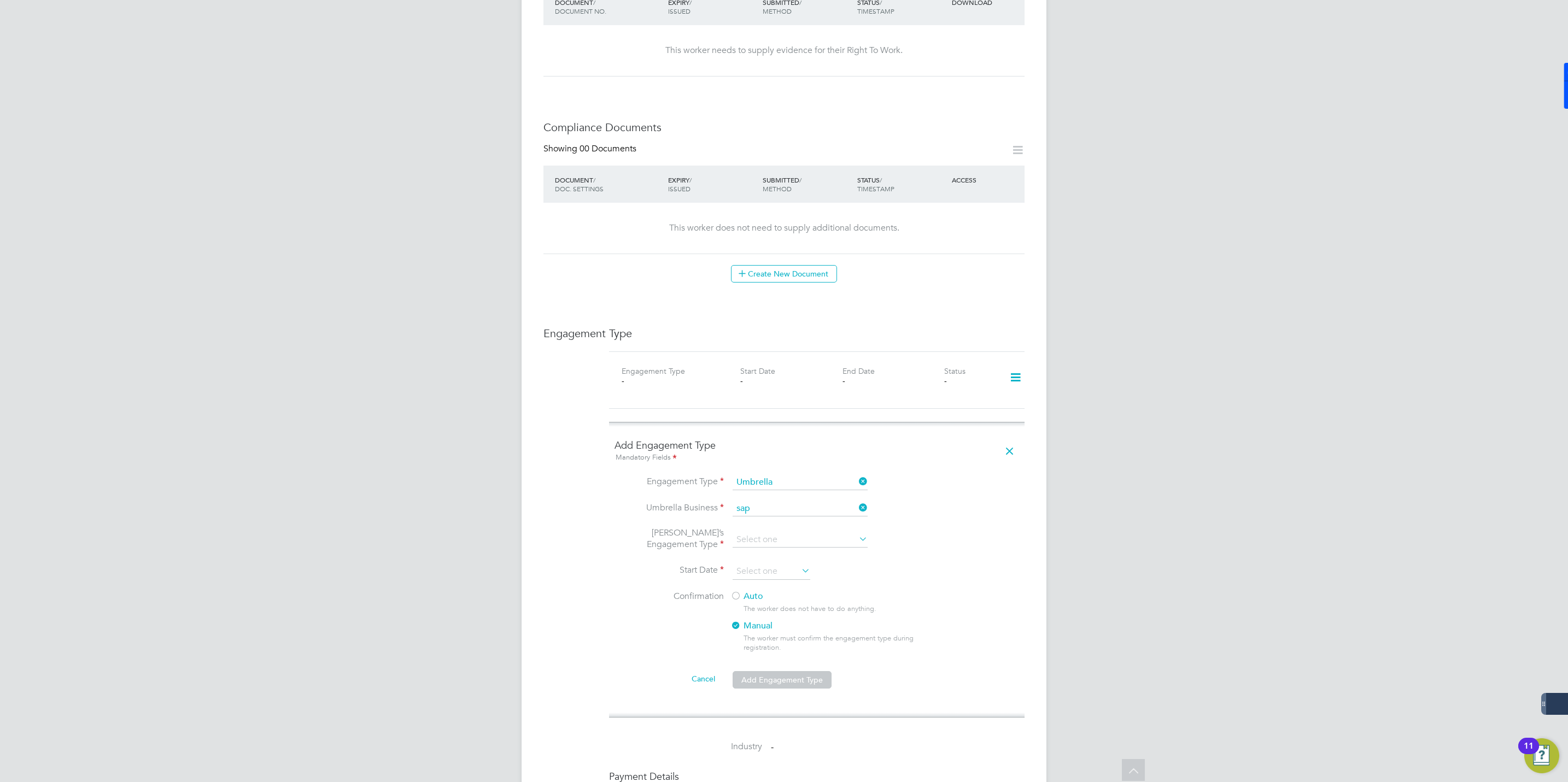
click at [771, 528] on li "Sap phire DNP Limited" at bounding box center [800, 527] width 136 height 16
type input "Sapphire DNP Limited"
click at [777, 543] on input at bounding box center [800, 540] width 135 height 16
click at [768, 576] on li "CIS Self-employed" at bounding box center [800, 574] width 136 height 16
type input "CIS Self-employed"
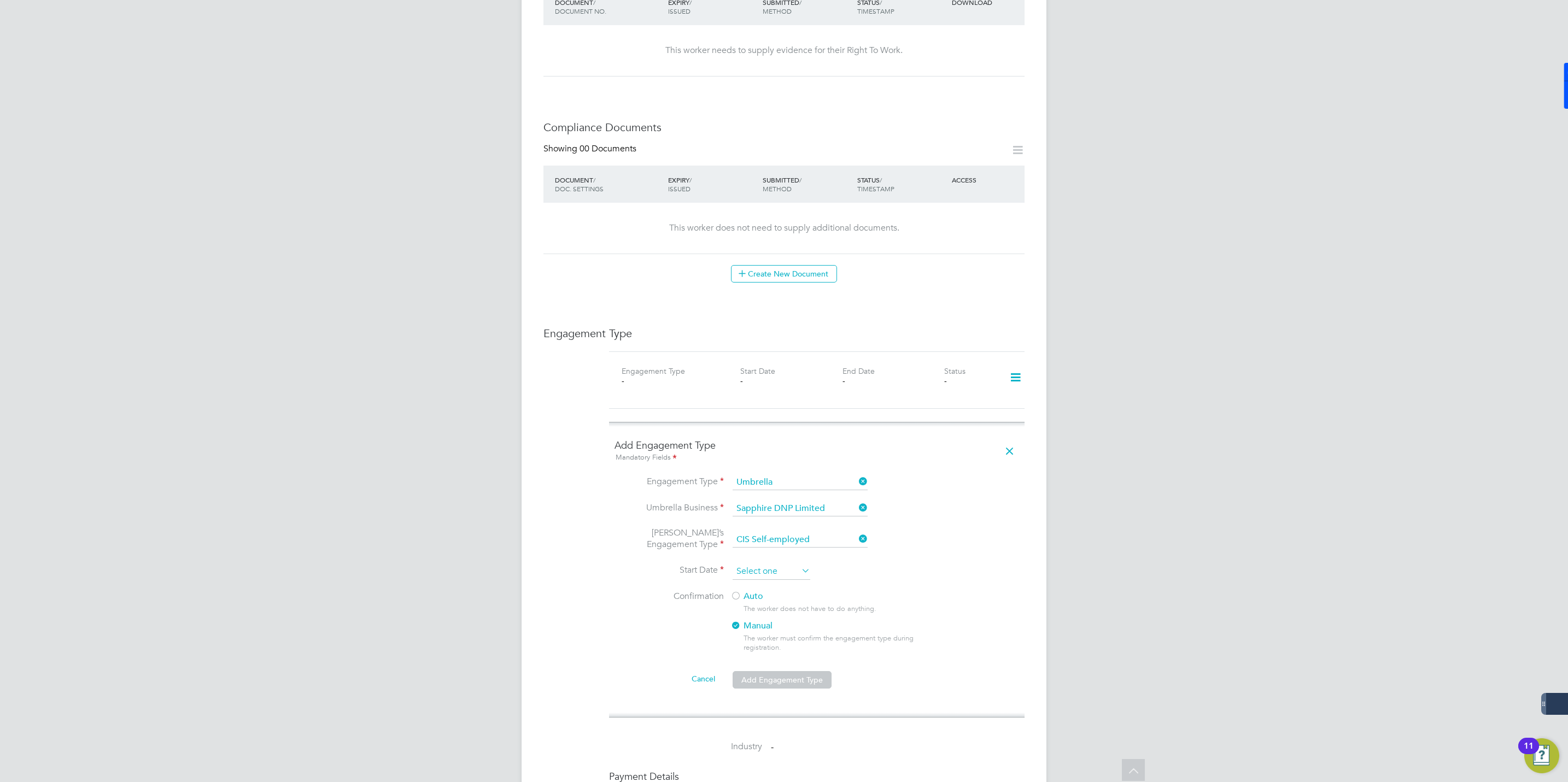
click at [762, 572] on input at bounding box center [771, 571] width 77 height 16
click at [749, 470] on span "29" at bounding box center [751, 462] width 21 height 21
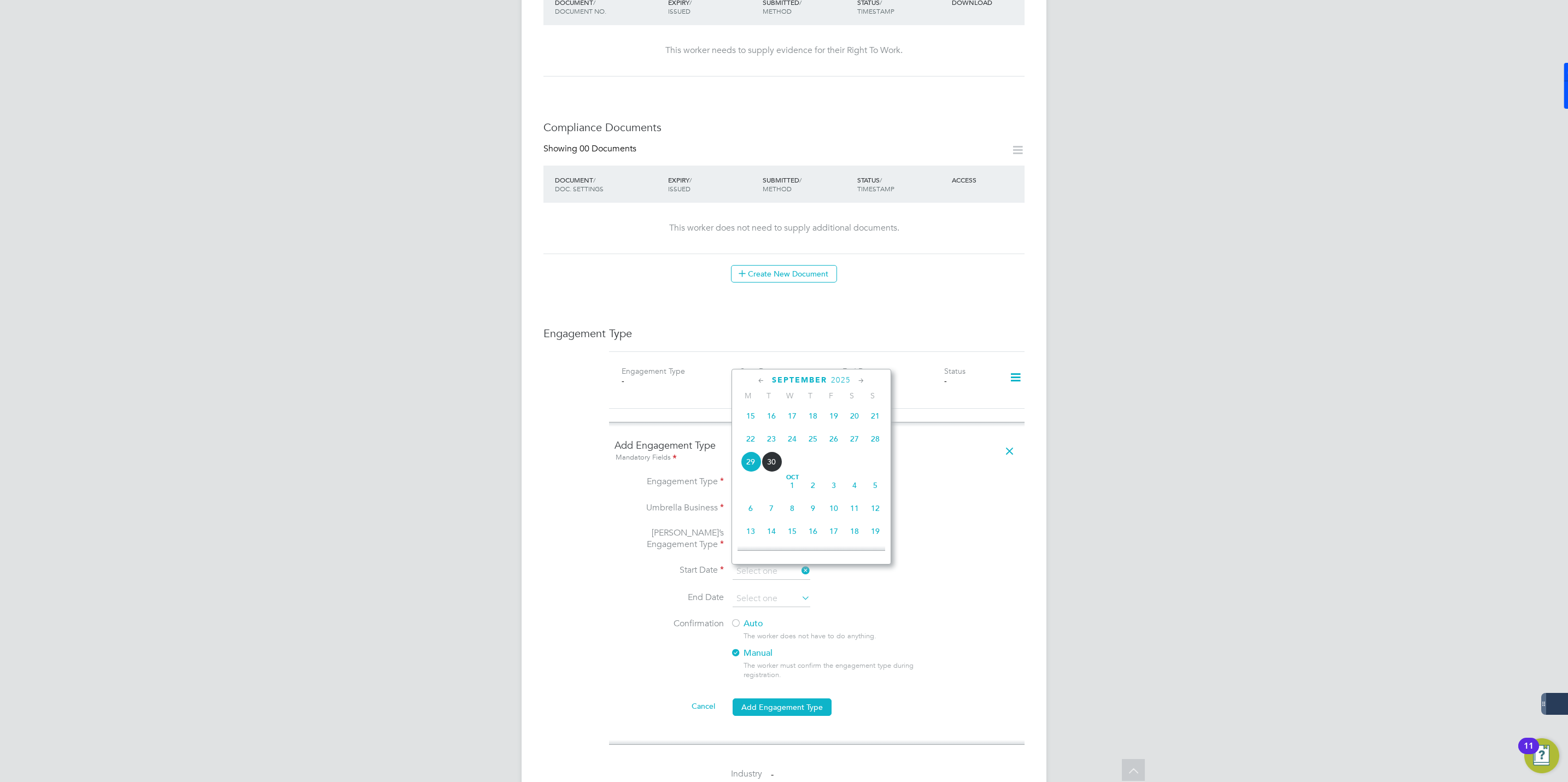
type input "29 Sep 2025"
click at [924, 612] on li "End Date" at bounding box center [816, 604] width 405 height 27
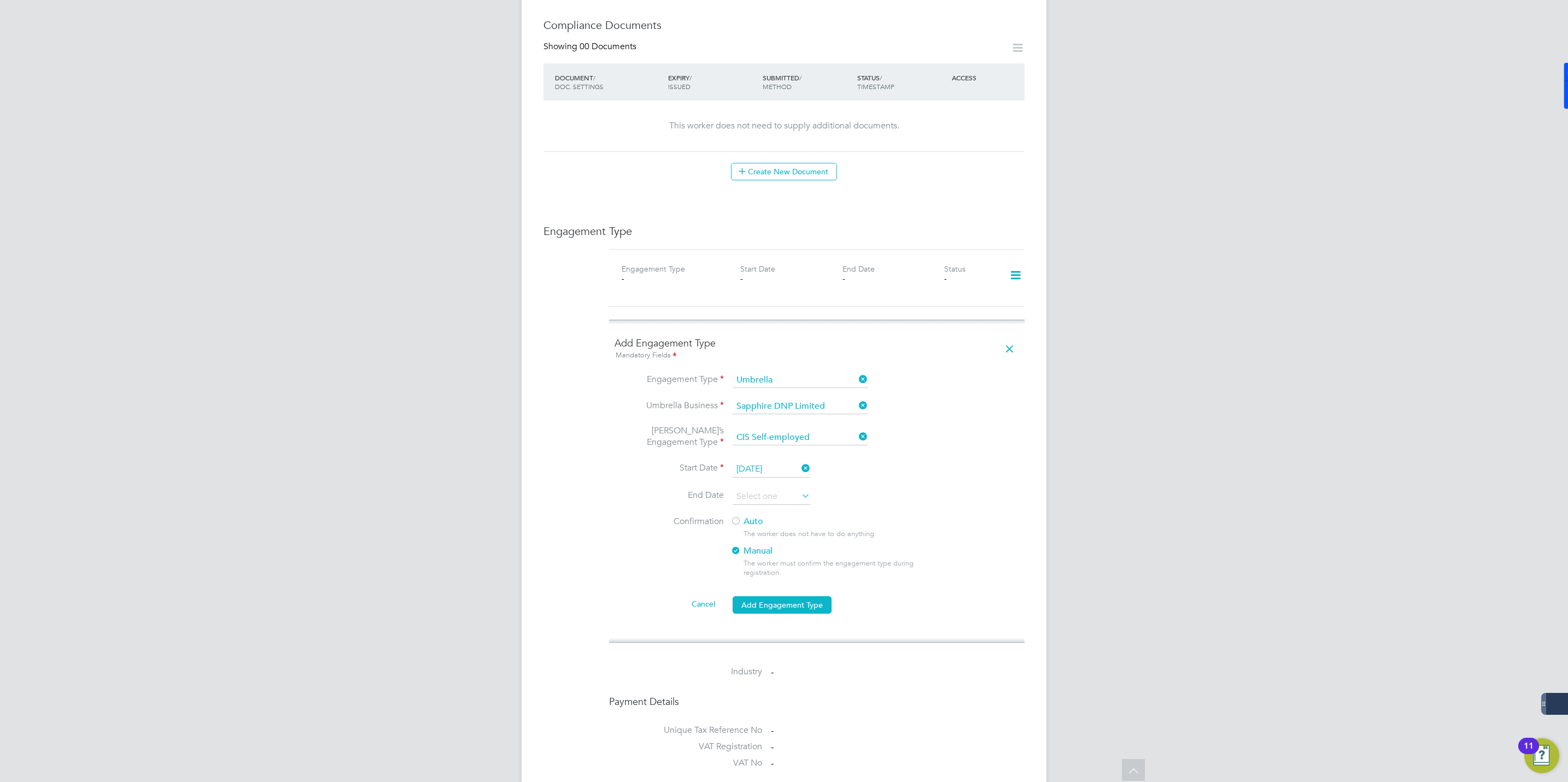
scroll to position [656, 0]
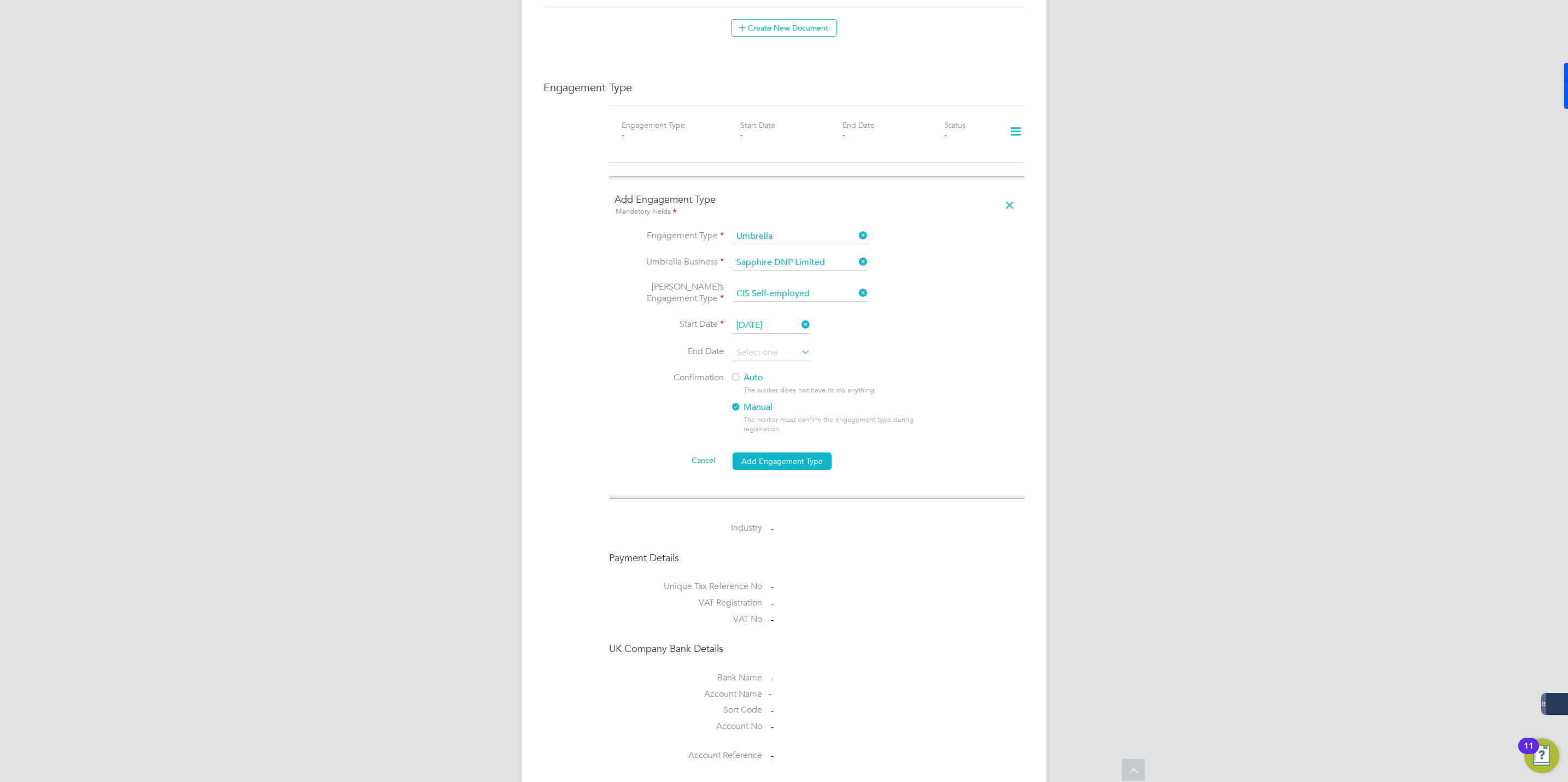
click at [740, 378] on div at bounding box center [736, 378] width 11 height 11
click at [770, 463] on button "Add Engagement Type" at bounding box center [782, 461] width 99 height 17
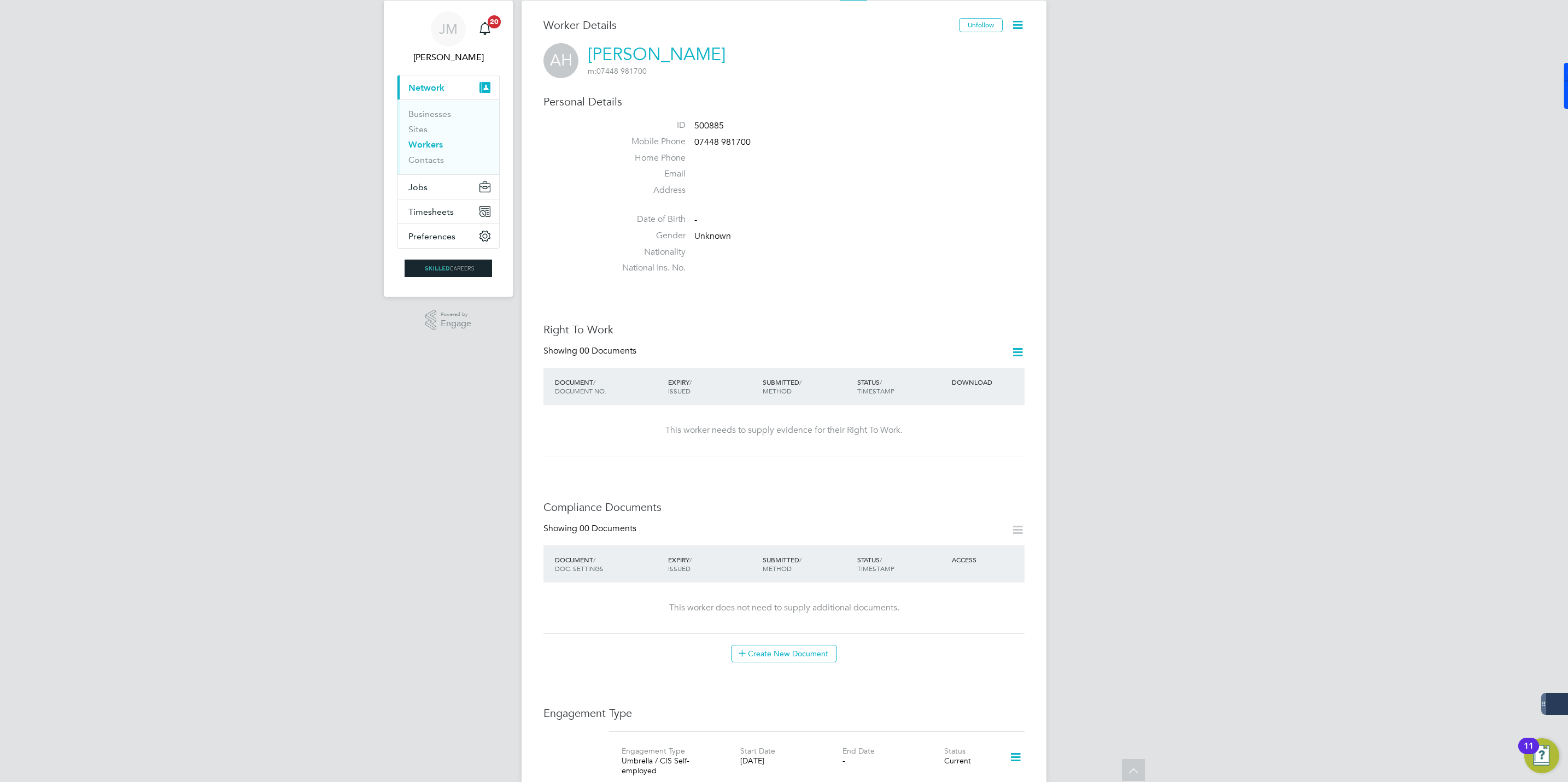
scroll to position [0, 0]
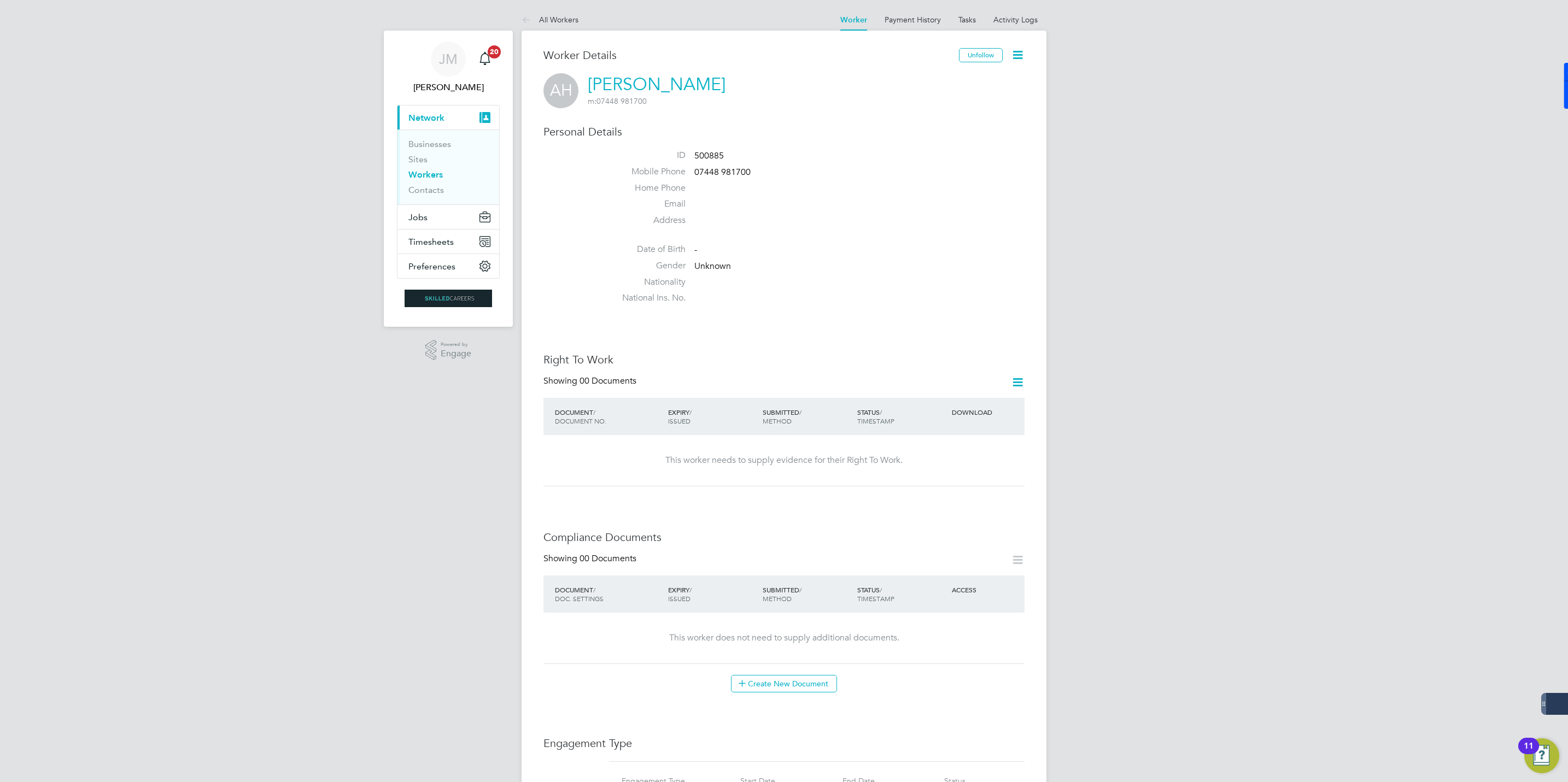
click at [1177, 358] on div "JM Jack McMurray Notifications 20 Applications: Current page: Network Businesse…" at bounding box center [784, 592] width 1568 height 1184
click at [553, 18] on link "All Workers" at bounding box center [550, 20] width 57 height 10
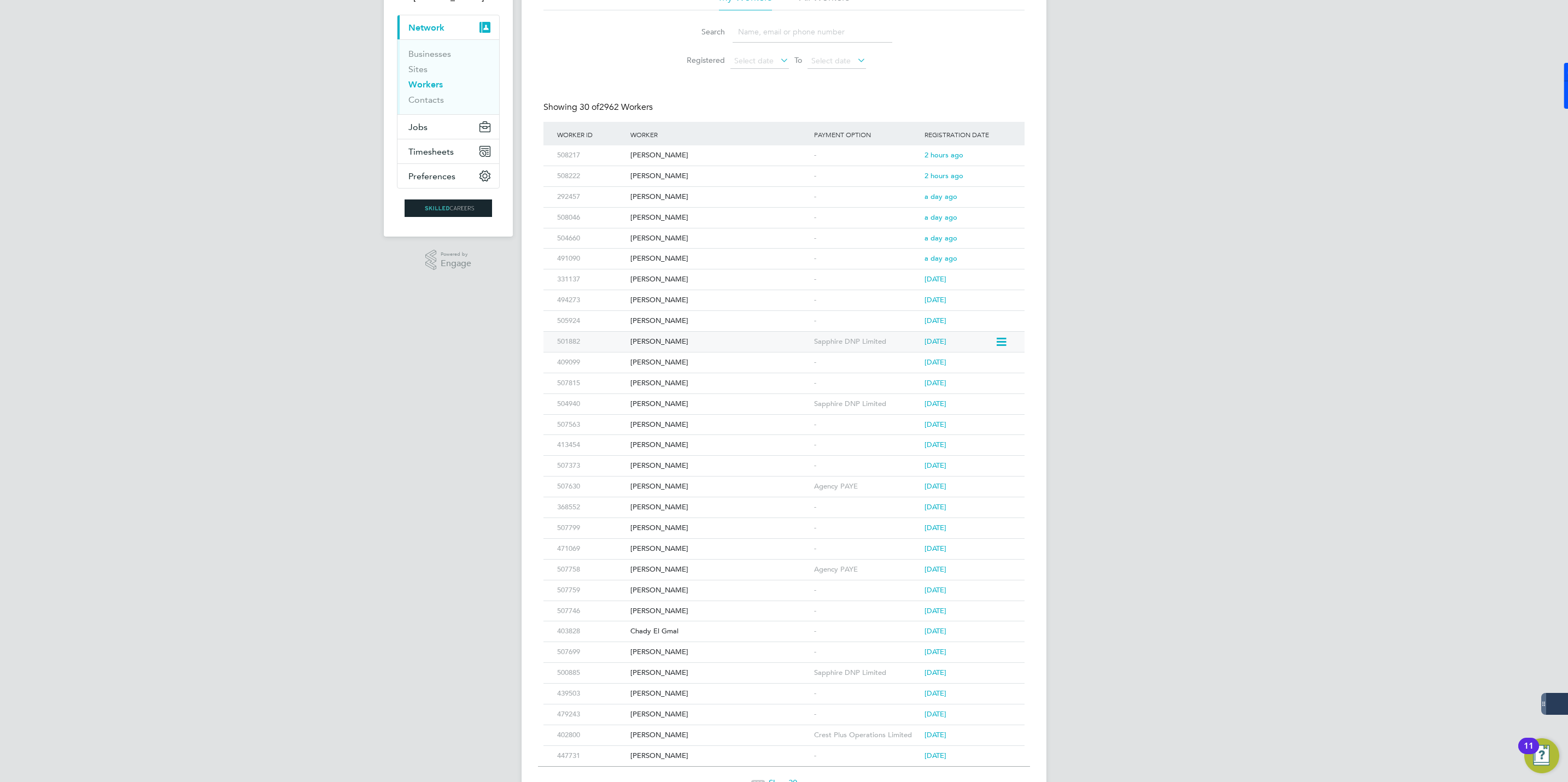
scroll to position [155, 0]
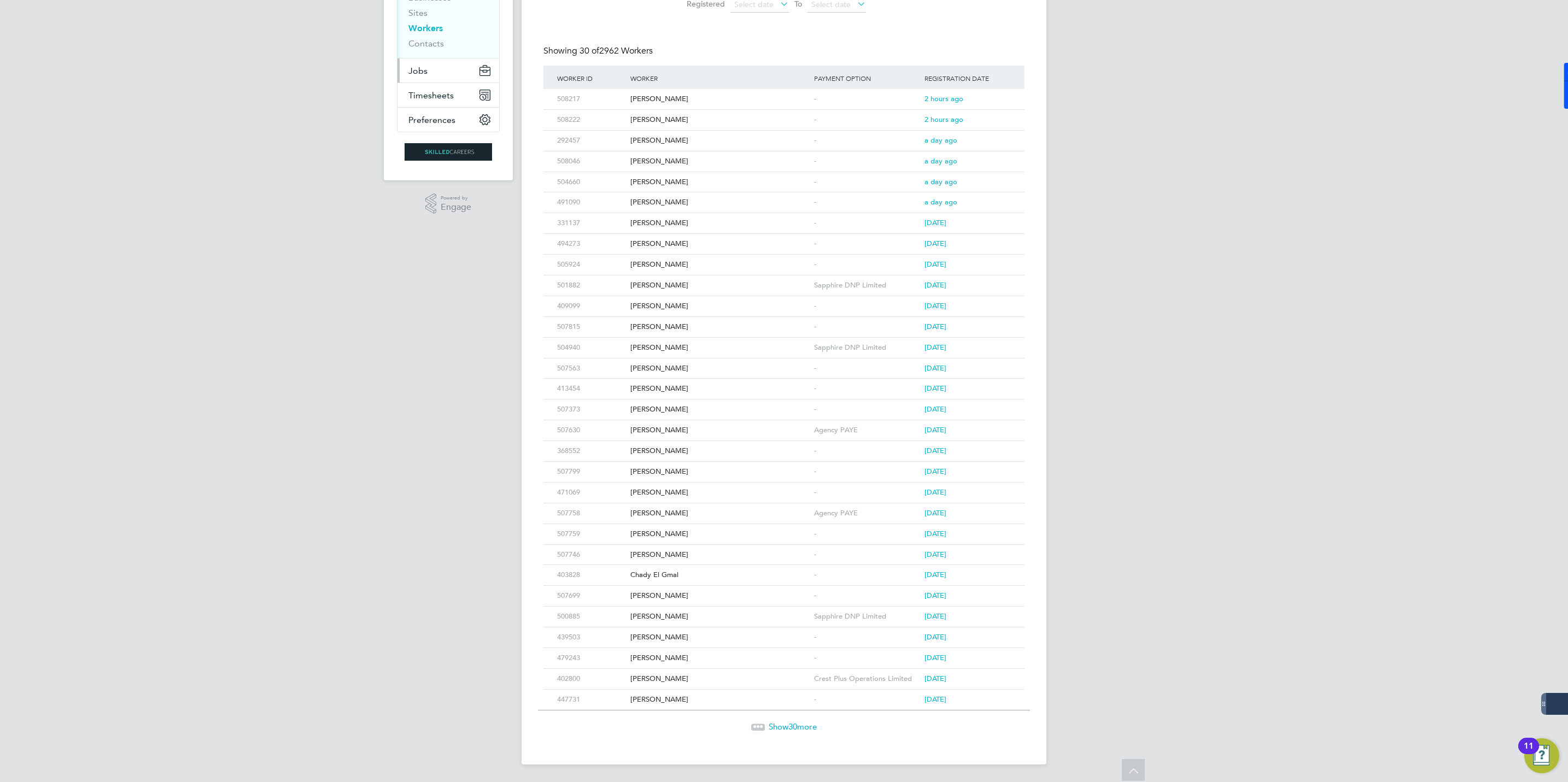
click at [435, 63] on button "Jobs" at bounding box center [449, 70] width 102 height 24
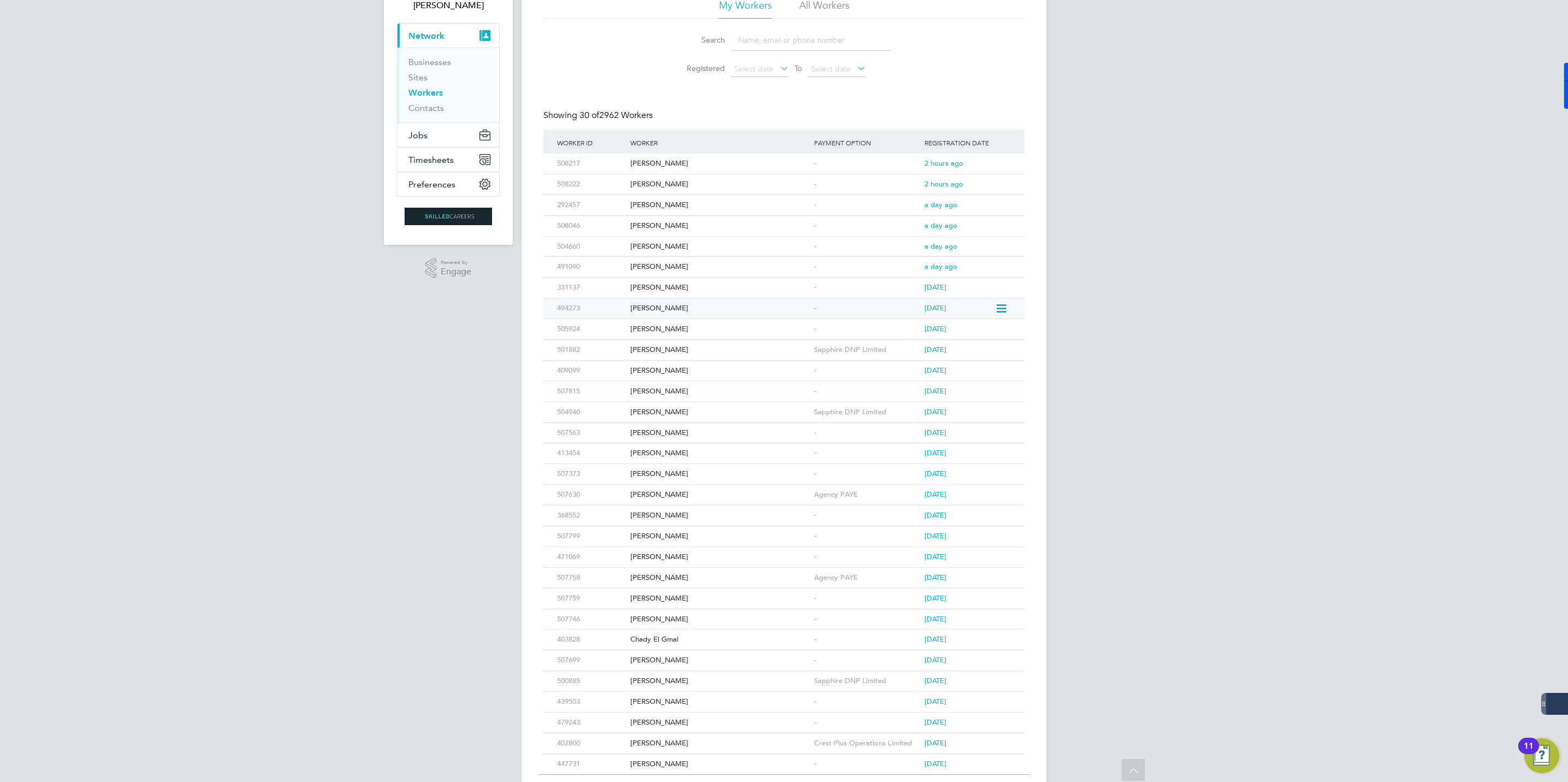
scroll to position [0, 0]
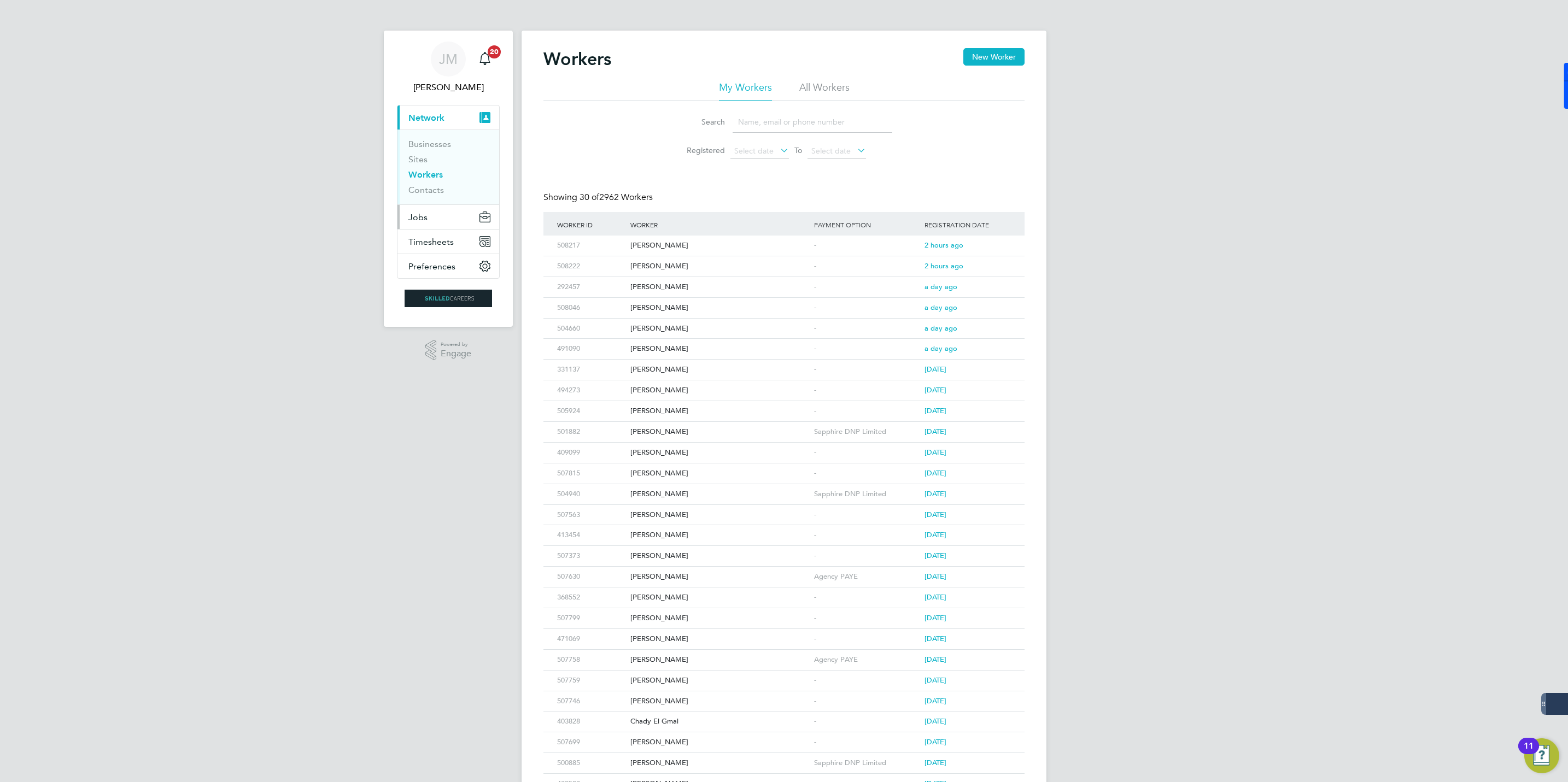
click at [420, 217] on span "Jobs" at bounding box center [418, 217] width 19 height 10
click at [429, 204] on link "Placements" at bounding box center [431, 199] width 45 height 10
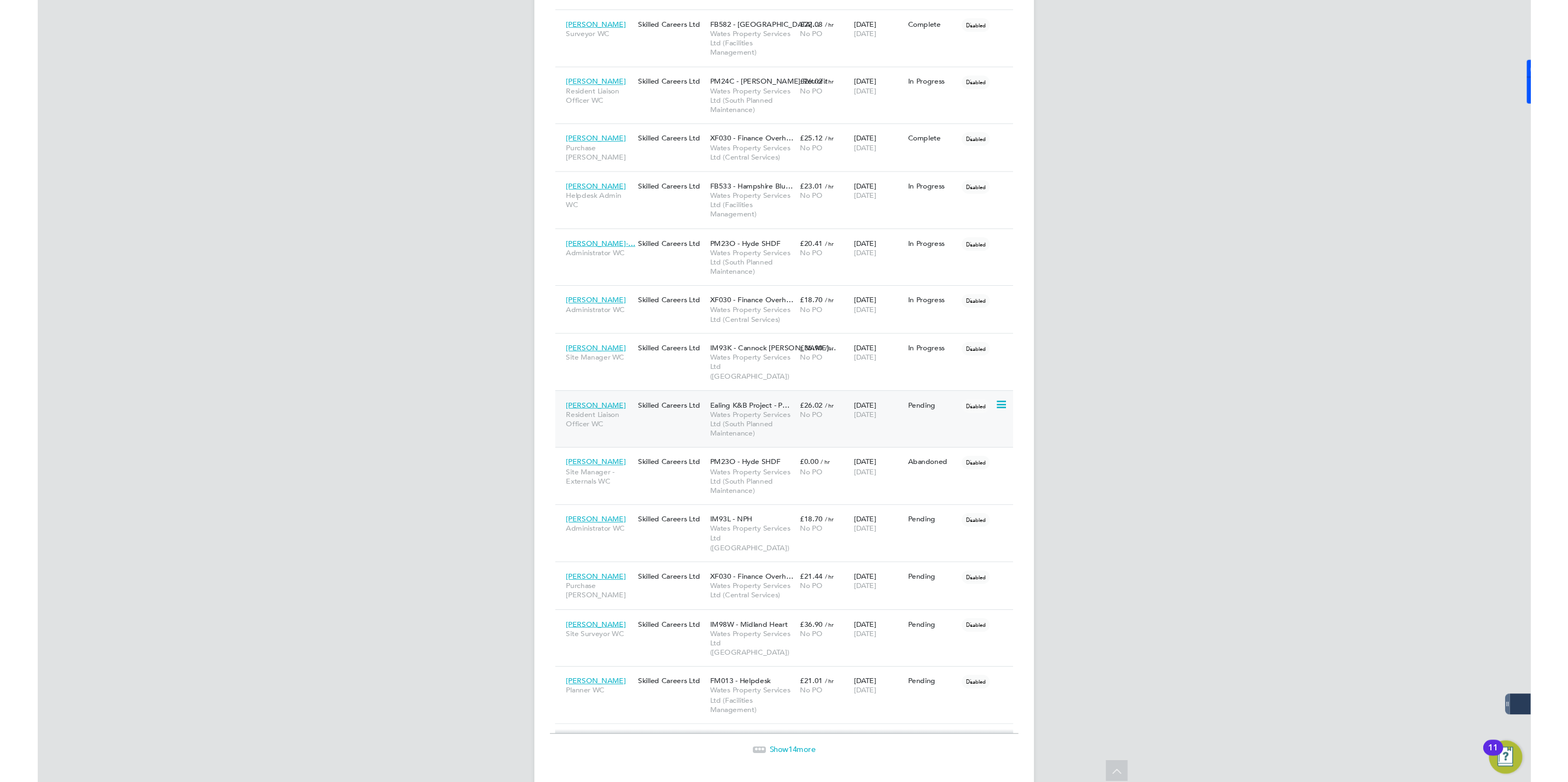
scroll to position [1304, 0]
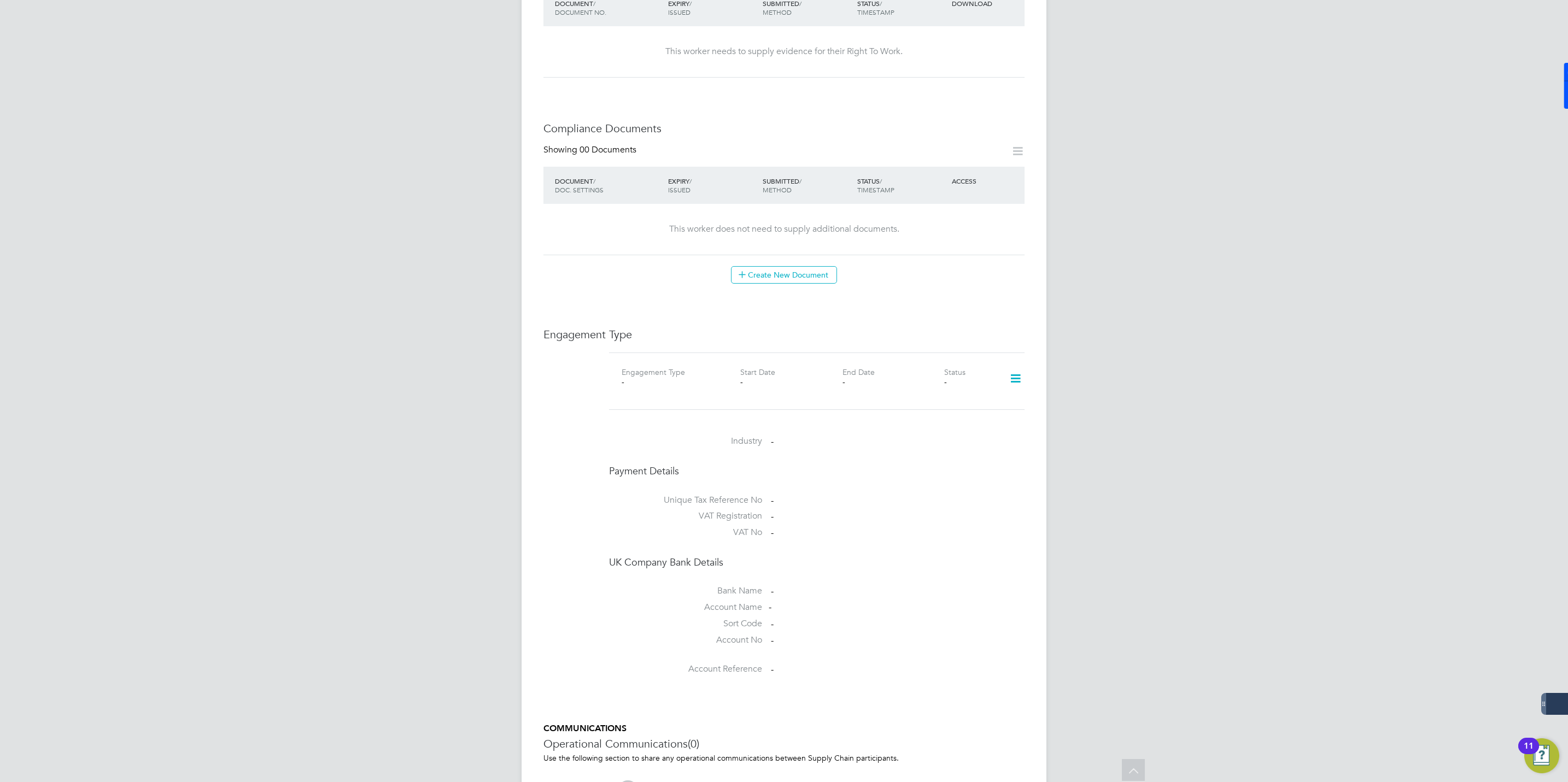
scroll to position [409, 0]
click at [1018, 378] on icon at bounding box center [1015, 380] width 19 height 25
click at [932, 423] on li "Add Engagement Type" at bounding box center [959, 427] width 124 height 16
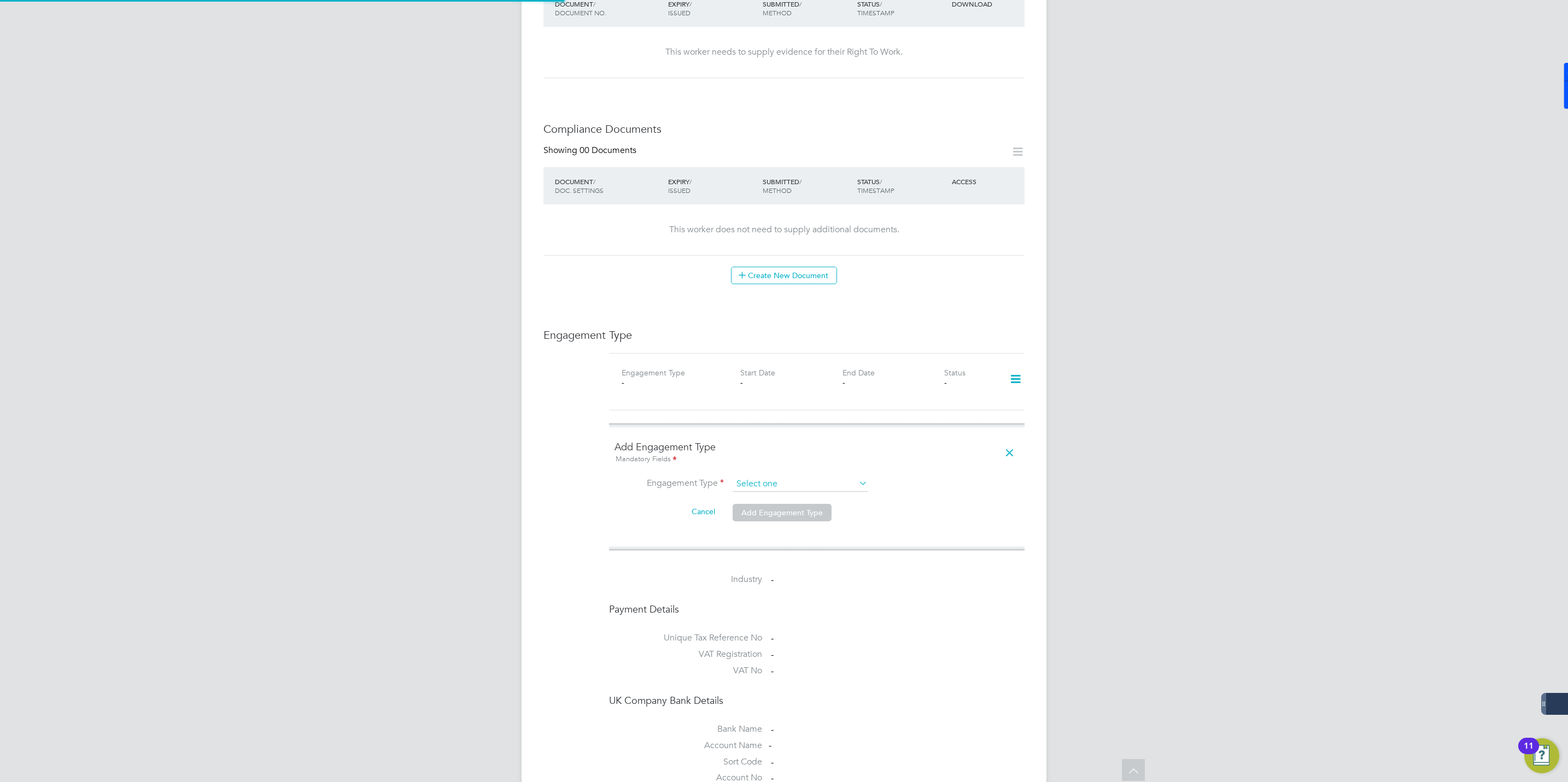
click at [762, 481] on input at bounding box center [800, 485] width 135 height 16
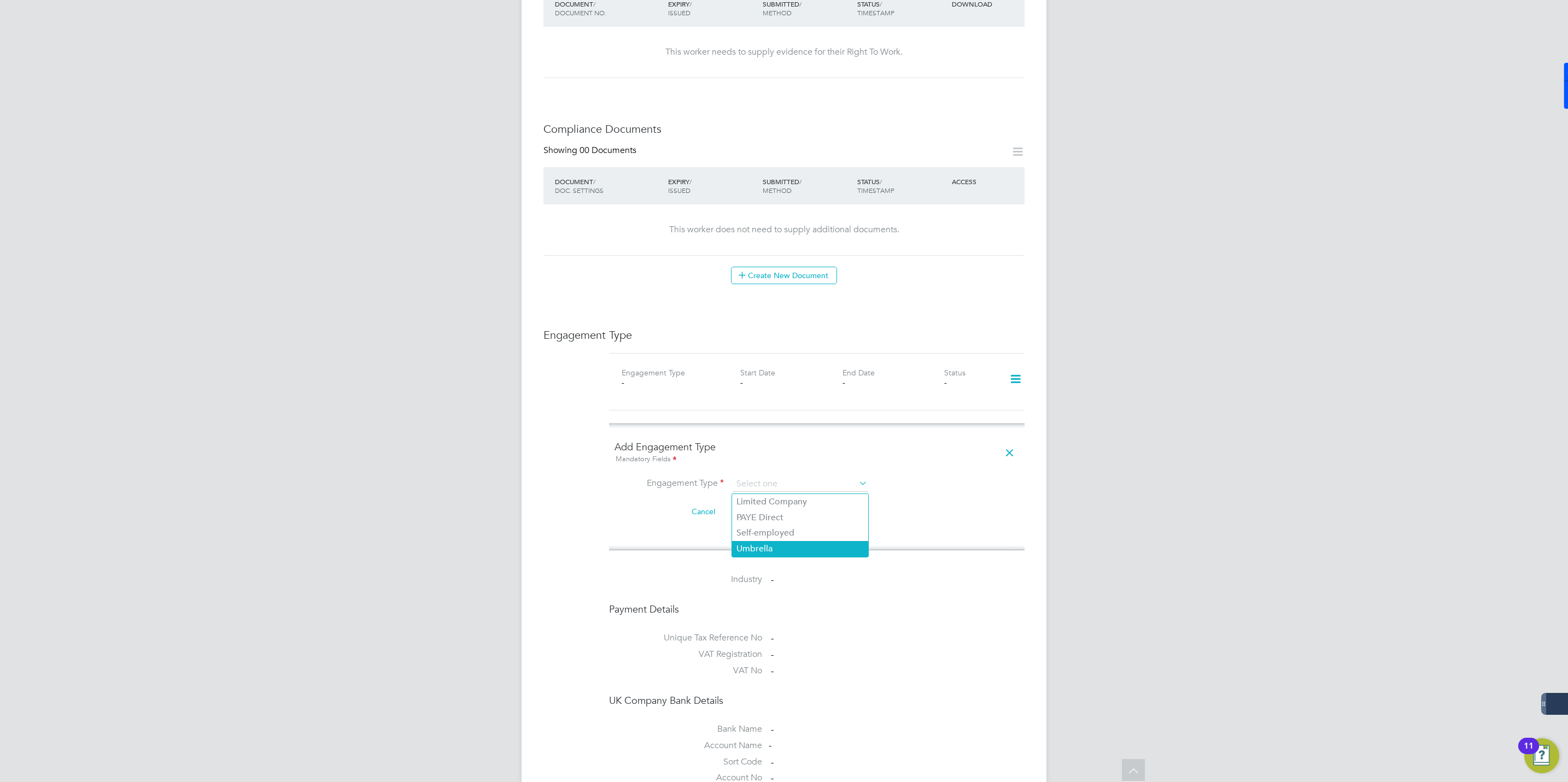
click at [753, 548] on li "Umbrella" at bounding box center [800, 549] width 136 height 16
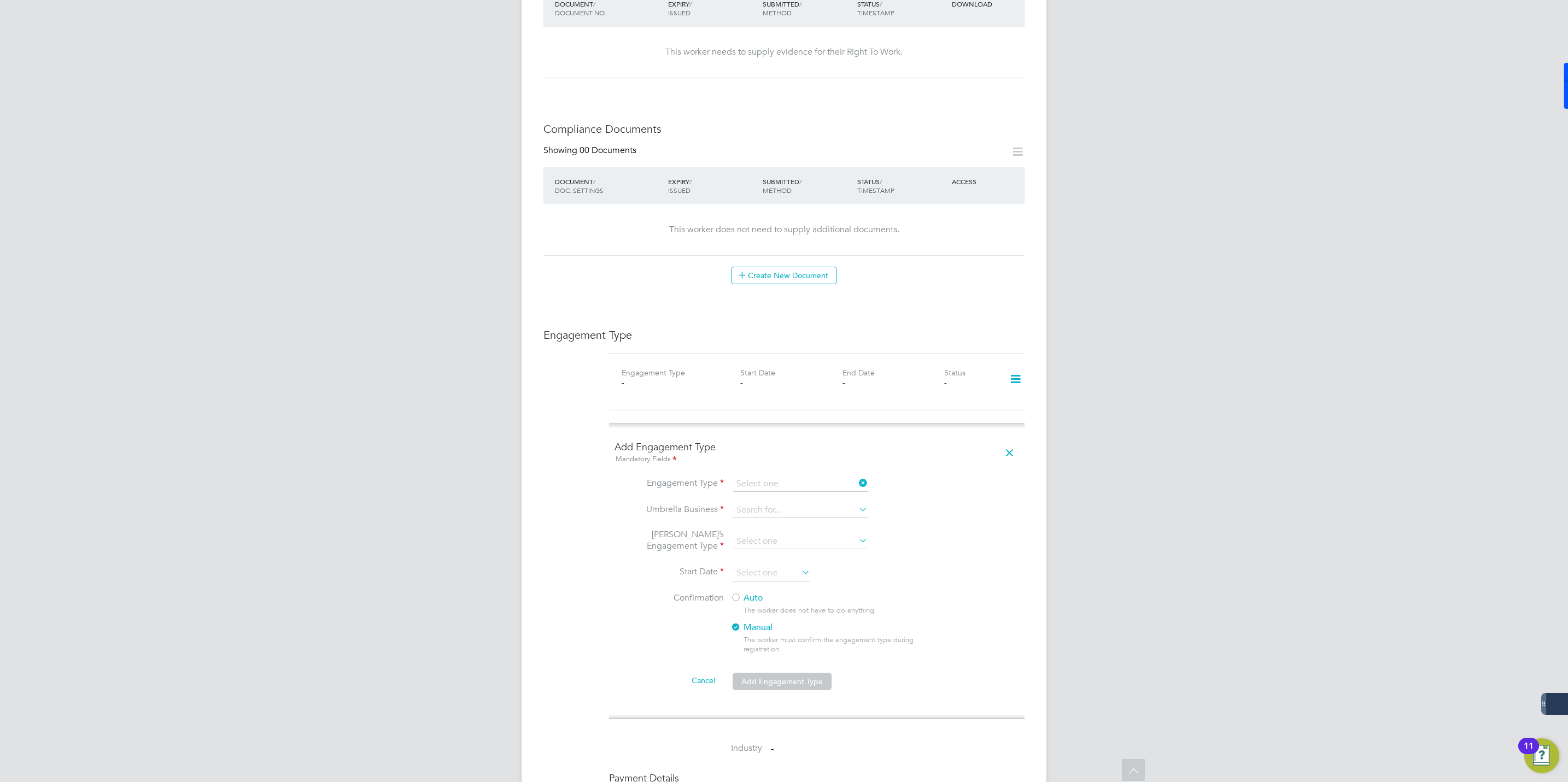
type input "Umbrella"
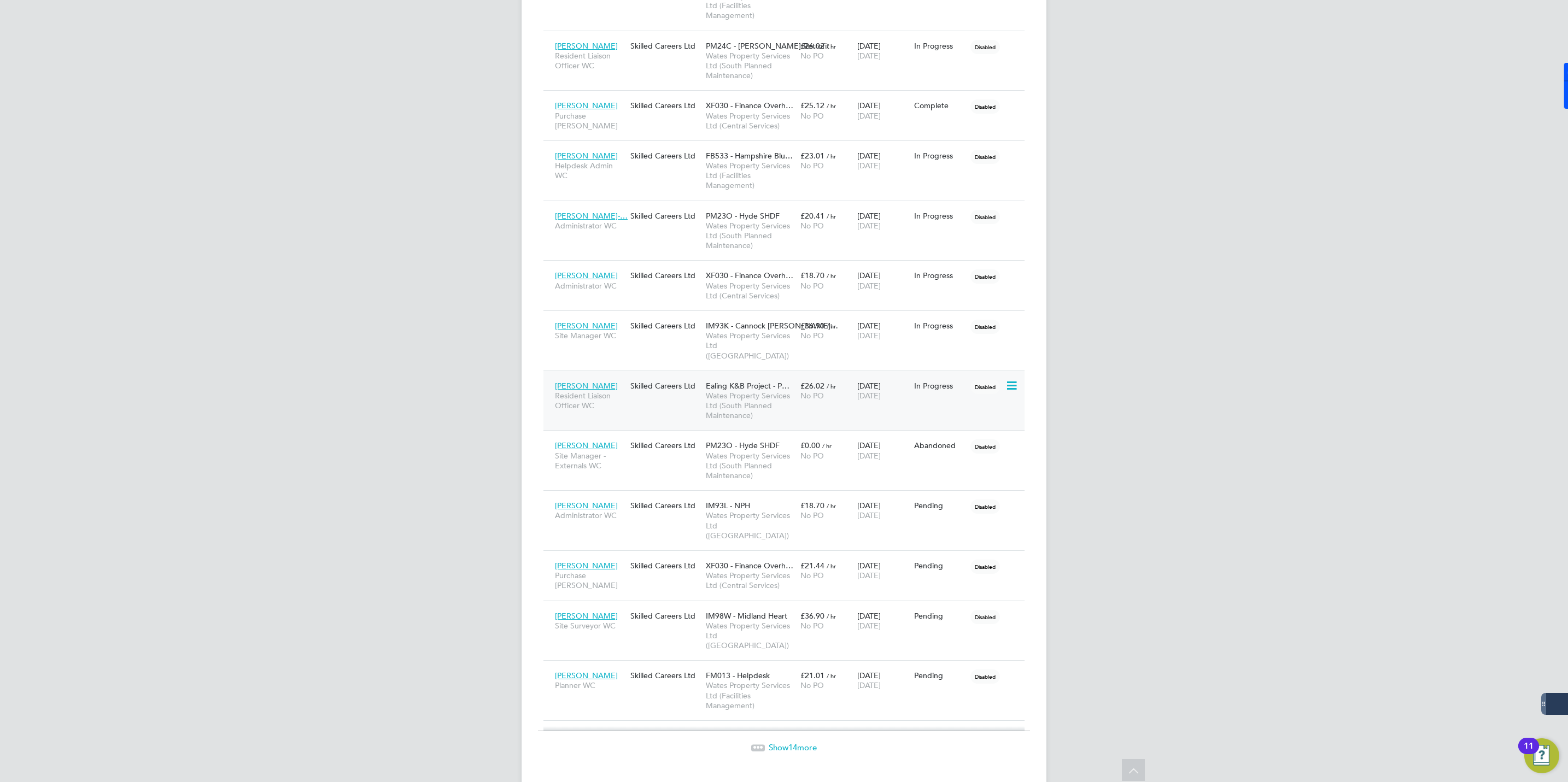
click at [582, 381] on span "[PERSON_NAME]" at bounding box center [586, 386] width 63 height 10
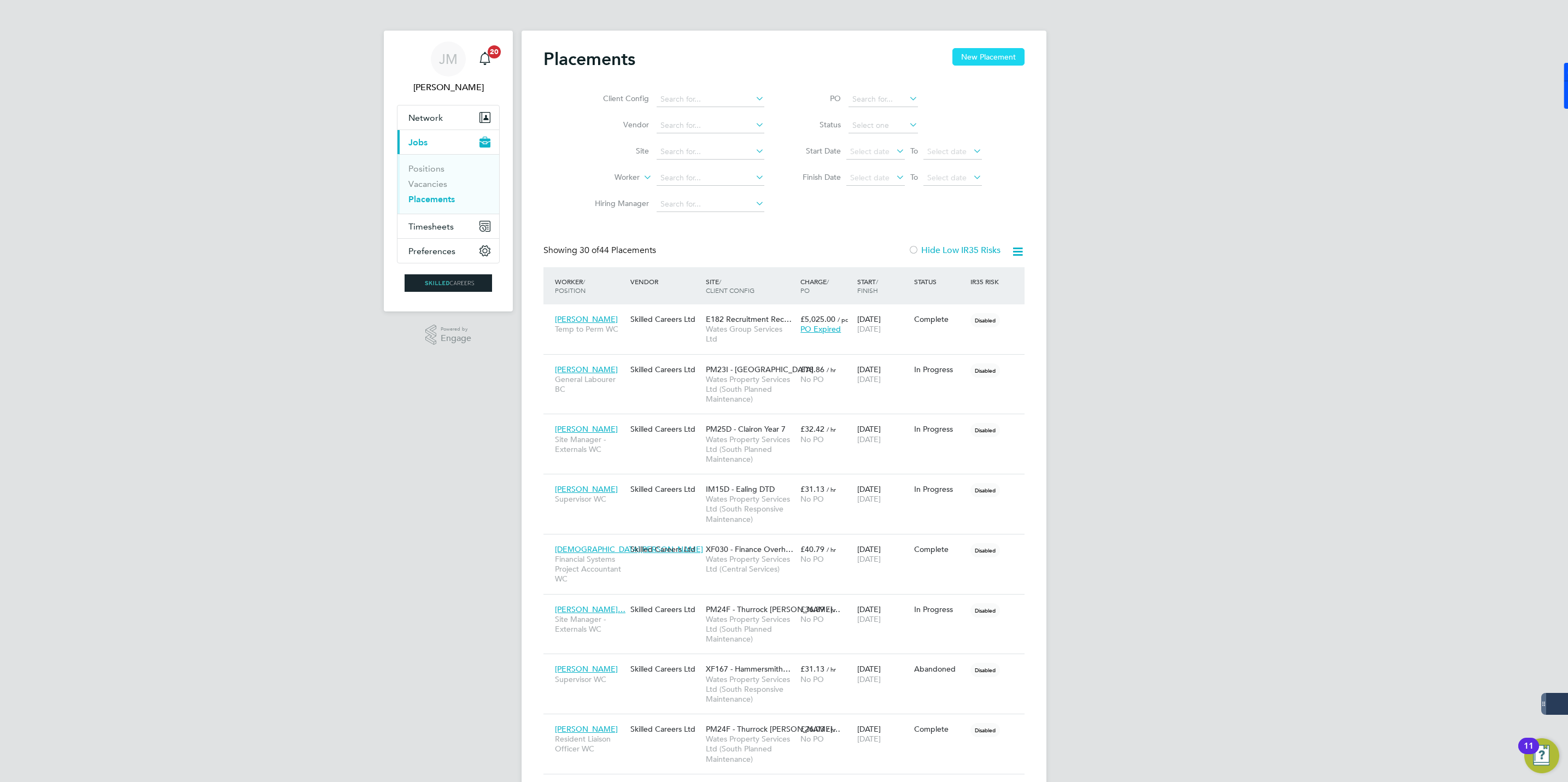
click at [985, 53] on button "New Placement" at bounding box center [989, 56] width 72 height 17
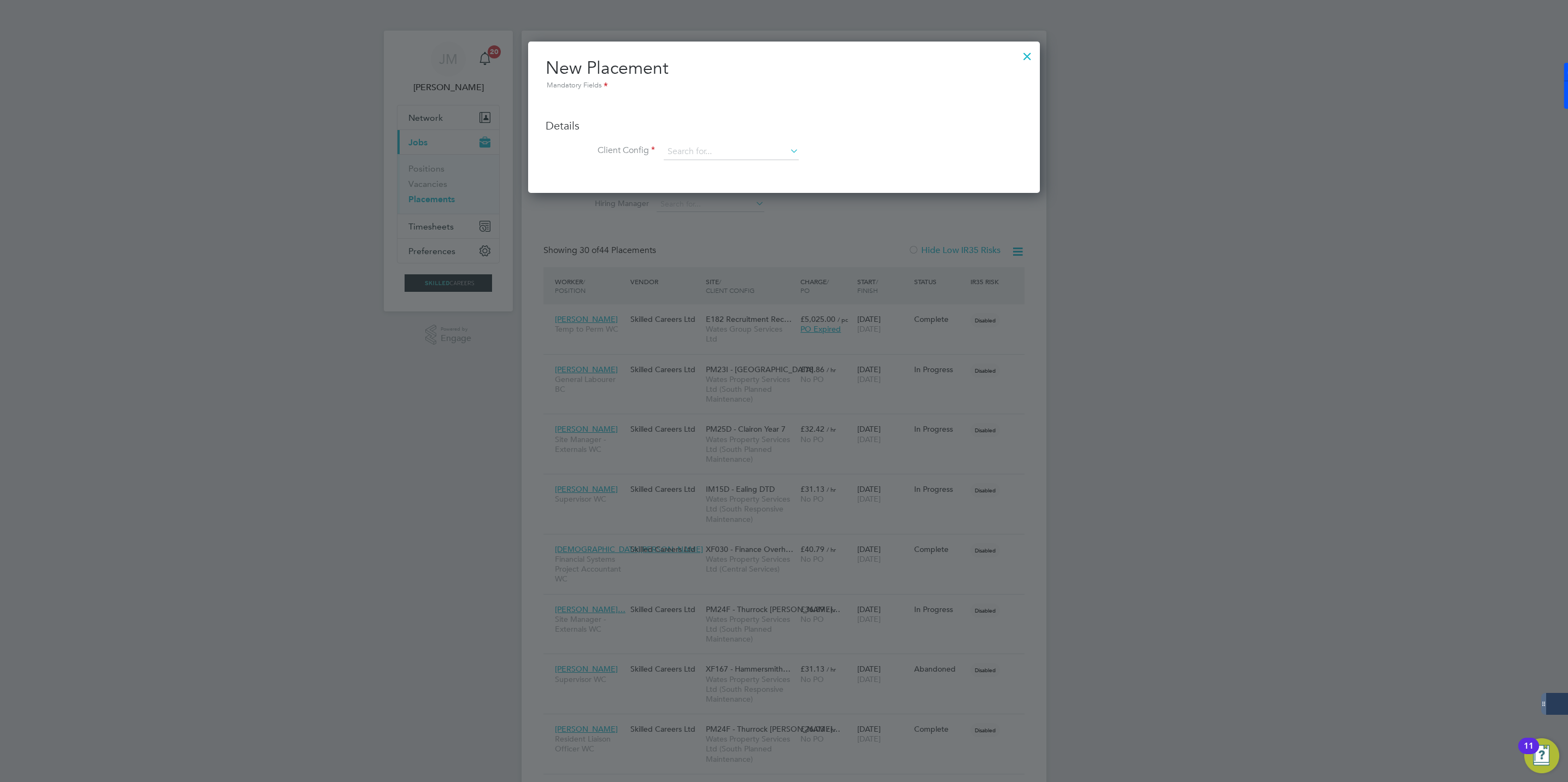
click at [1025, 54] on div at bounding box center [1027, 53] width 20 height 20
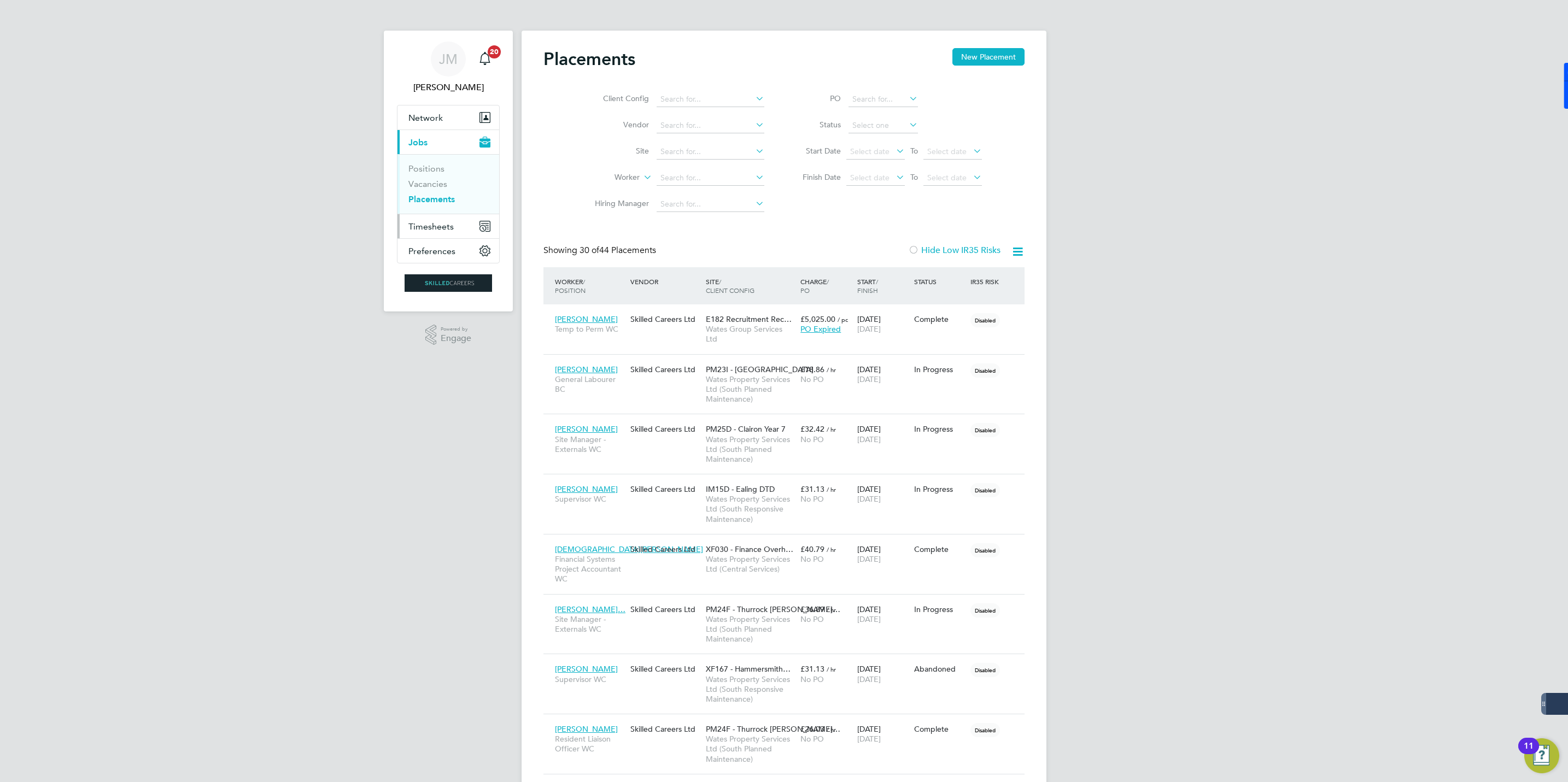
click at [424, 230] on span "Timesheets" at bounding box center [431, 226] width 45 height 10
click at [431, 225] on span "Timesheets" at bounding box center [431, 226] width 45 height 10
click at [433, 193] on link "Timesheets" at bounding box center [431, 193] width 45 height 10
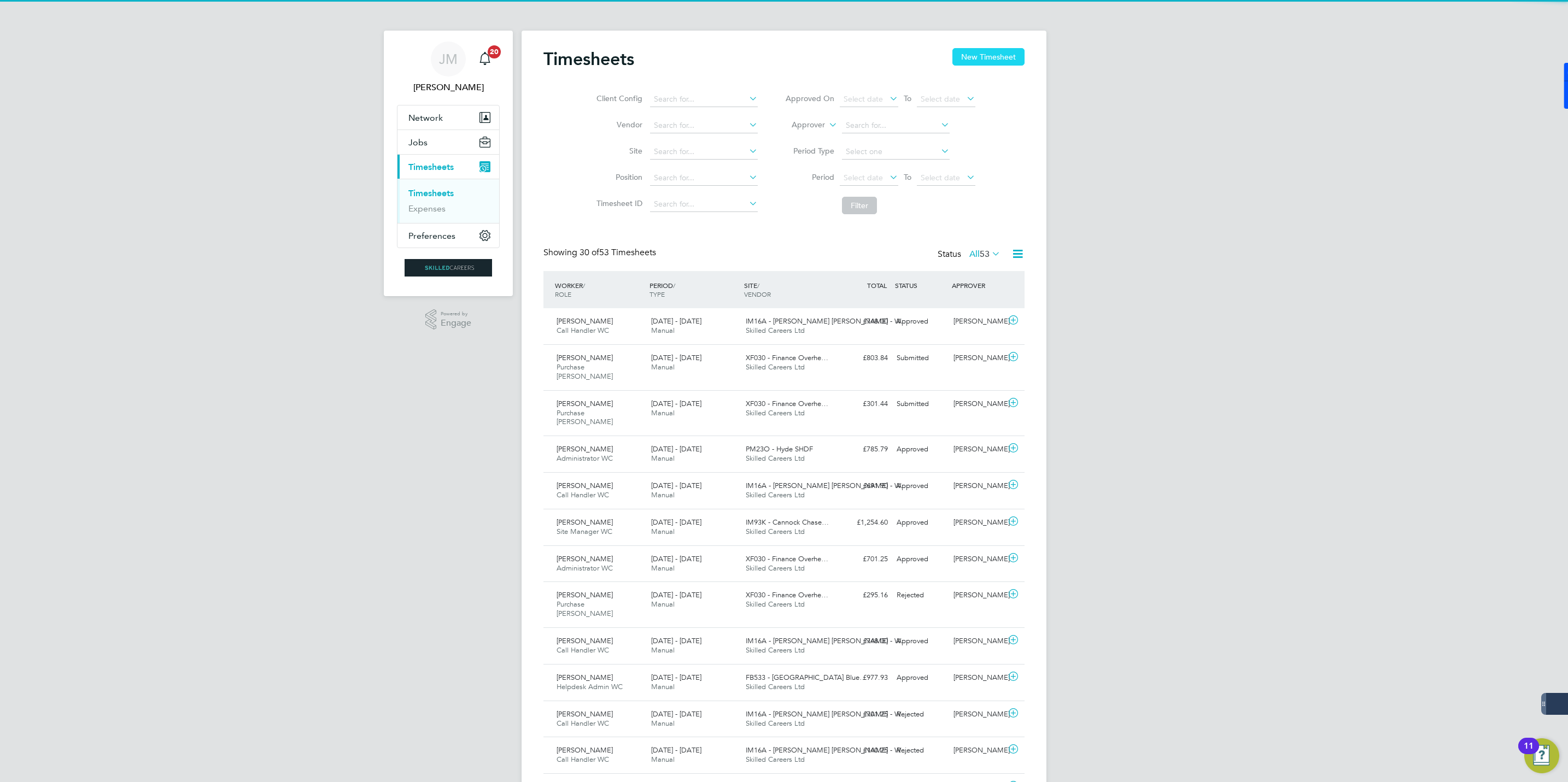
click at [974, 53] on button "New Timesheet" at bounding box center [989, 56] width 72 height 17
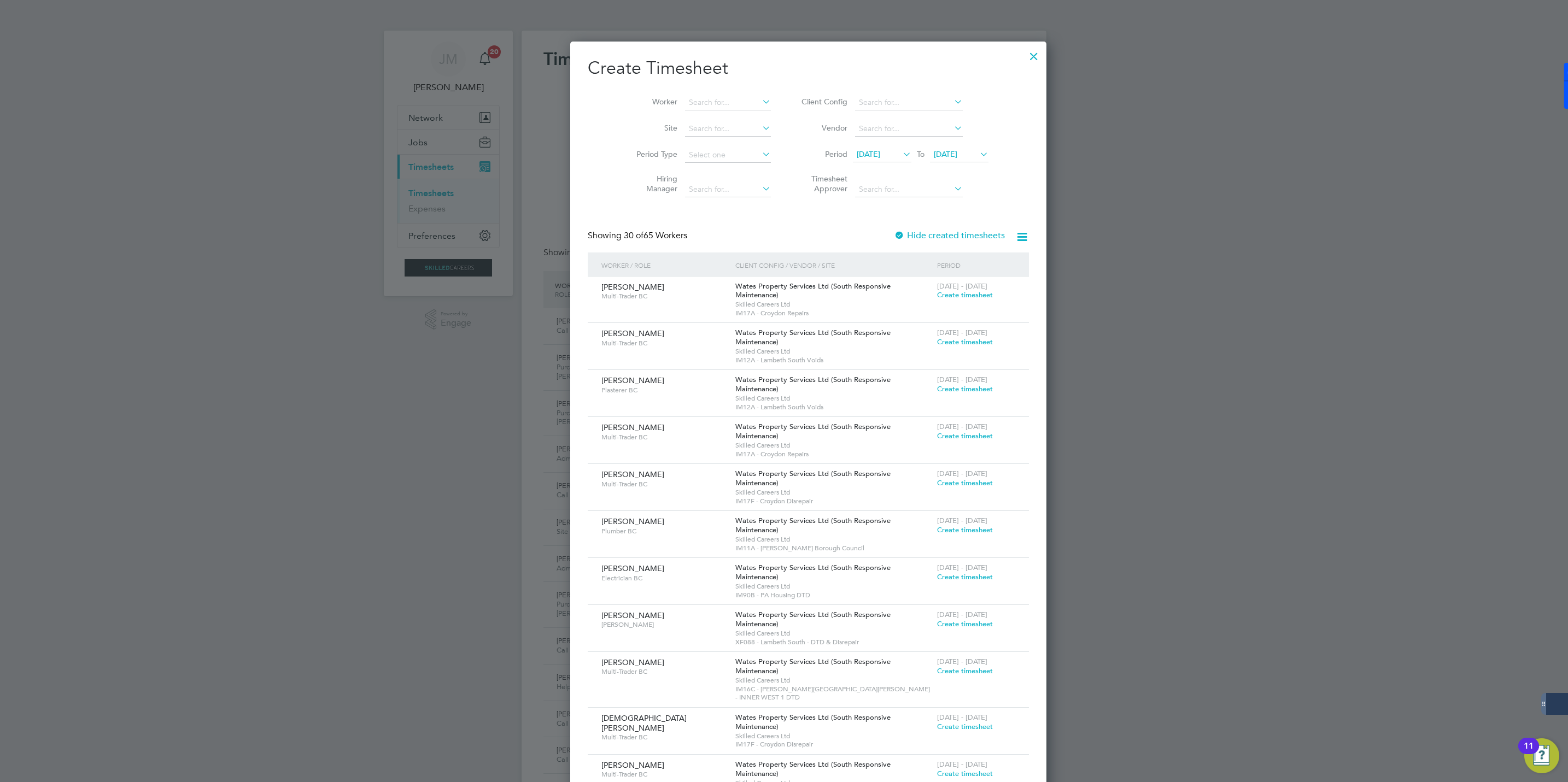
click at [935, 146] on li "Period 16 Sep 2025 To 23 Sep 2025" at bounding box center [893, 156] width 218 height 27
click at [937, 153] on span "23 Sep 2025" at bounding box center [946, 154] width 23 height 10
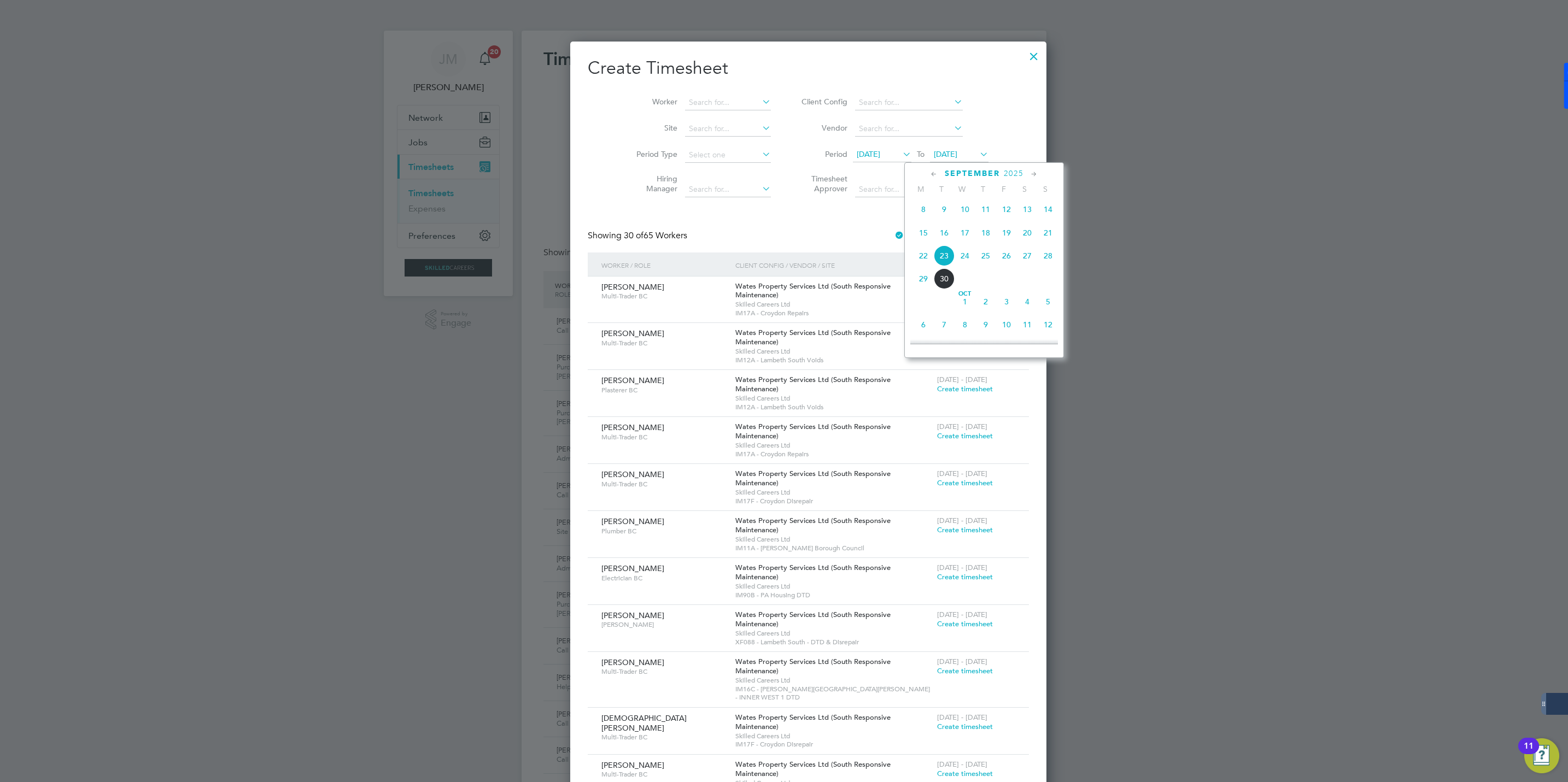
click at [1004, 235] on span "19" at bounding box center [1006, 232] width 21 height 21
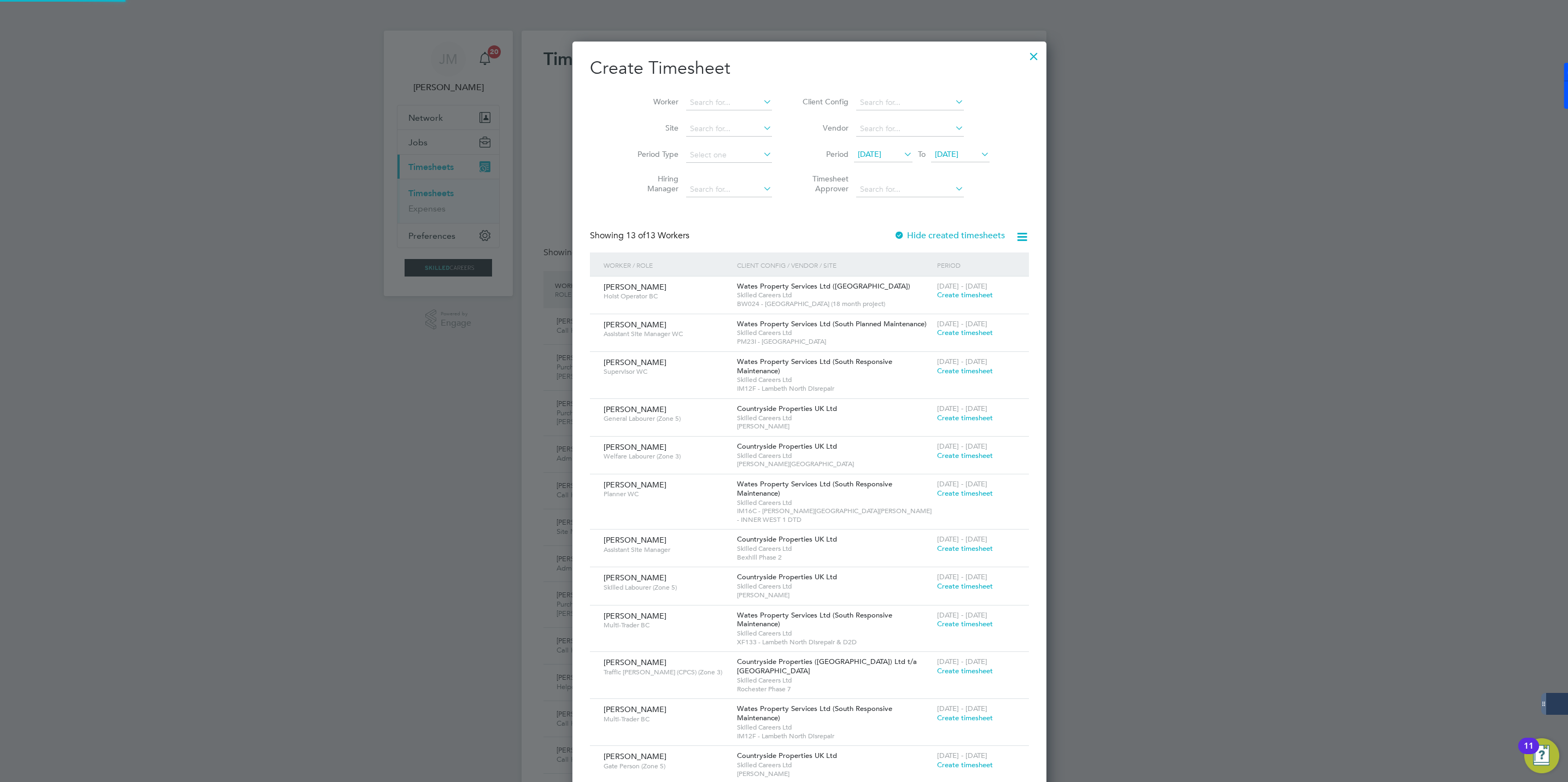
click at [855, 145] on li "Period 16 Sep 2025 To 19 Sep 2025" at bounding box center [895, 156] width 218 height 27
click at [858, 156] on span "[DATE]" at bounding box center [870, 154] width 23 height 10
click at [948, 236] on span "13" at bounding box center [950, 233] width 21 height 21
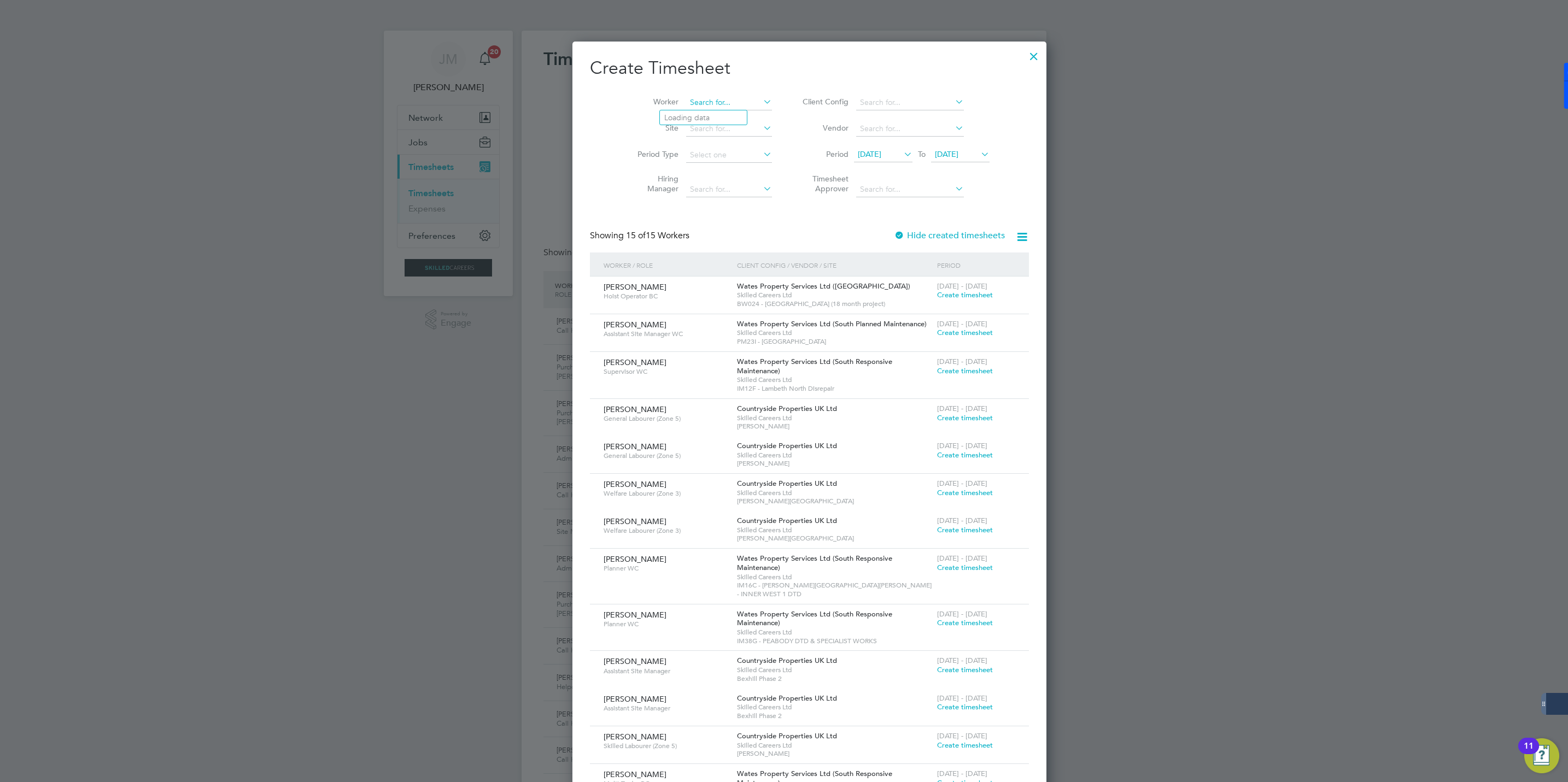
click at [687, 104] on input at bounding box center [729, 103] width 86 height 16
type input "y"
click at [687, 114] on li "Tak Cheung Wong" at bounding box center [703, 117] width 87 height 15
type input "[PERSON_NAME]"
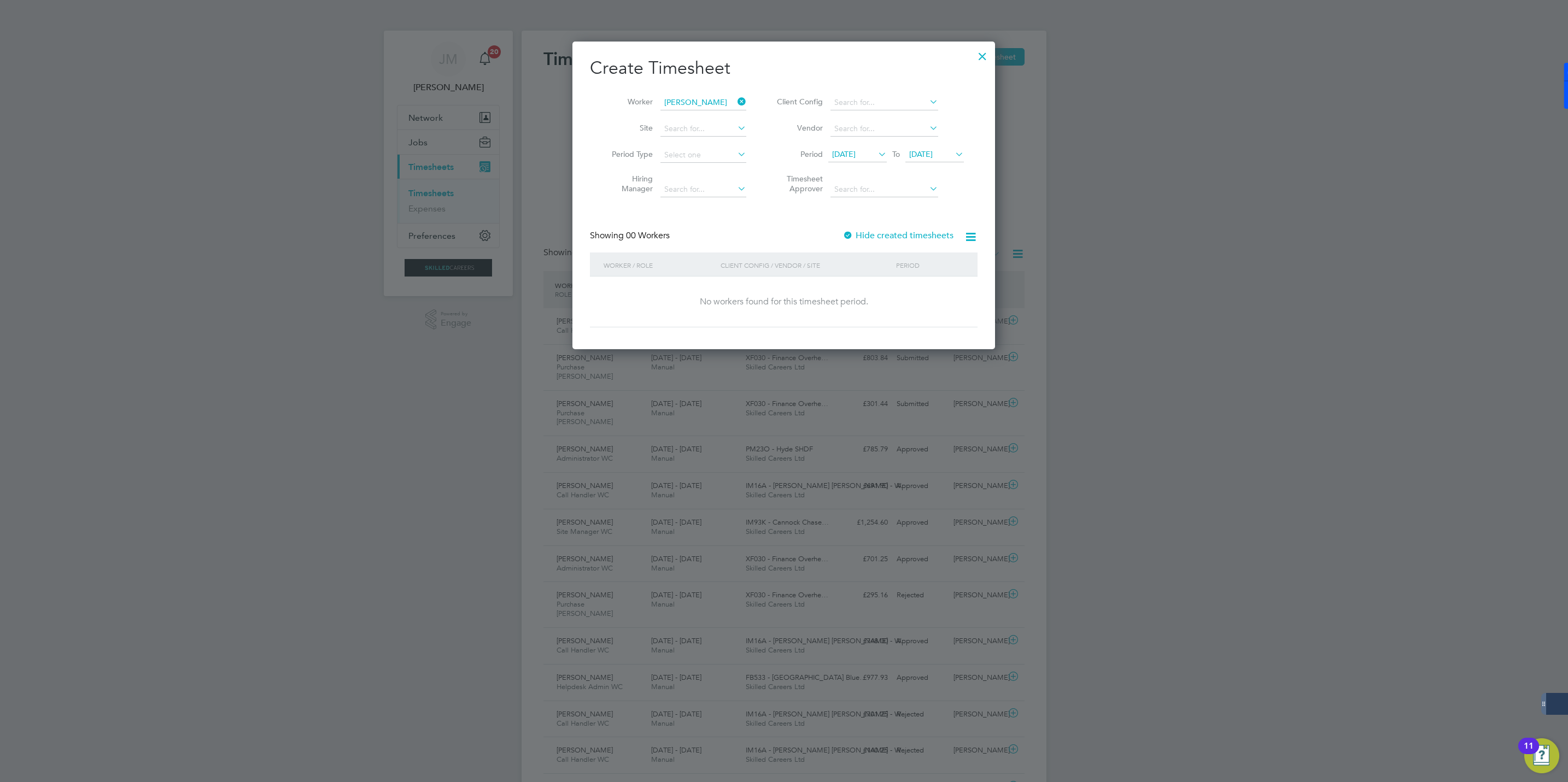
click at [863, 236] on label "Hide created timesheets" at bounding box center [898, 236] width 111 height 11
click at [910, 294] on span "Timesheet created" at bounding box center [926, 295] width 59 height 10
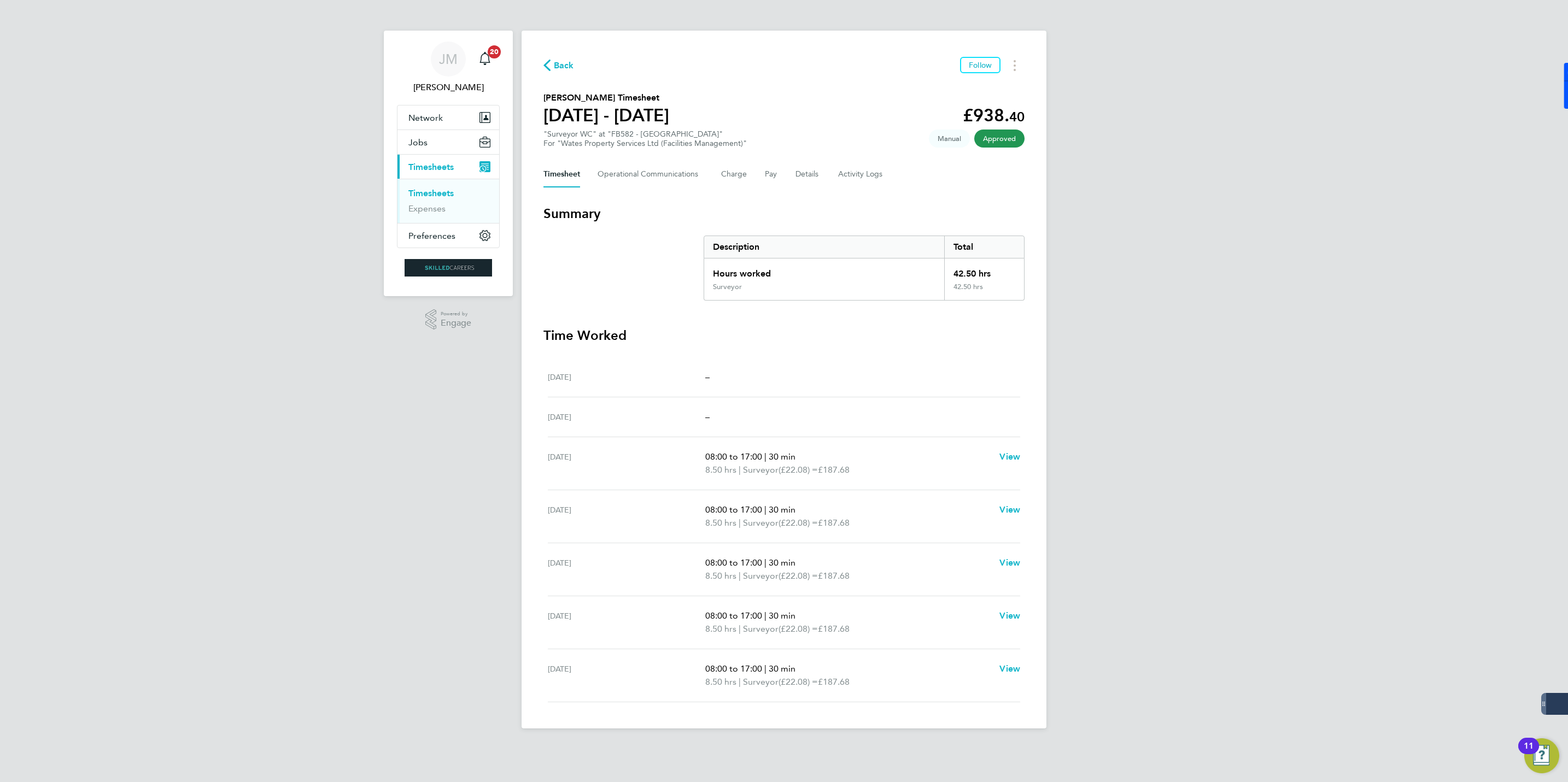
click at [1281, 318] on div "JM Jack McMurray Notifications 20 Applications: Network Businesses Sites Worker…" at bounding box center [784, 373] width 1568 height 746
click at [560, 59] on span "Back" at bounding box center [564, 65] width 20 height 13
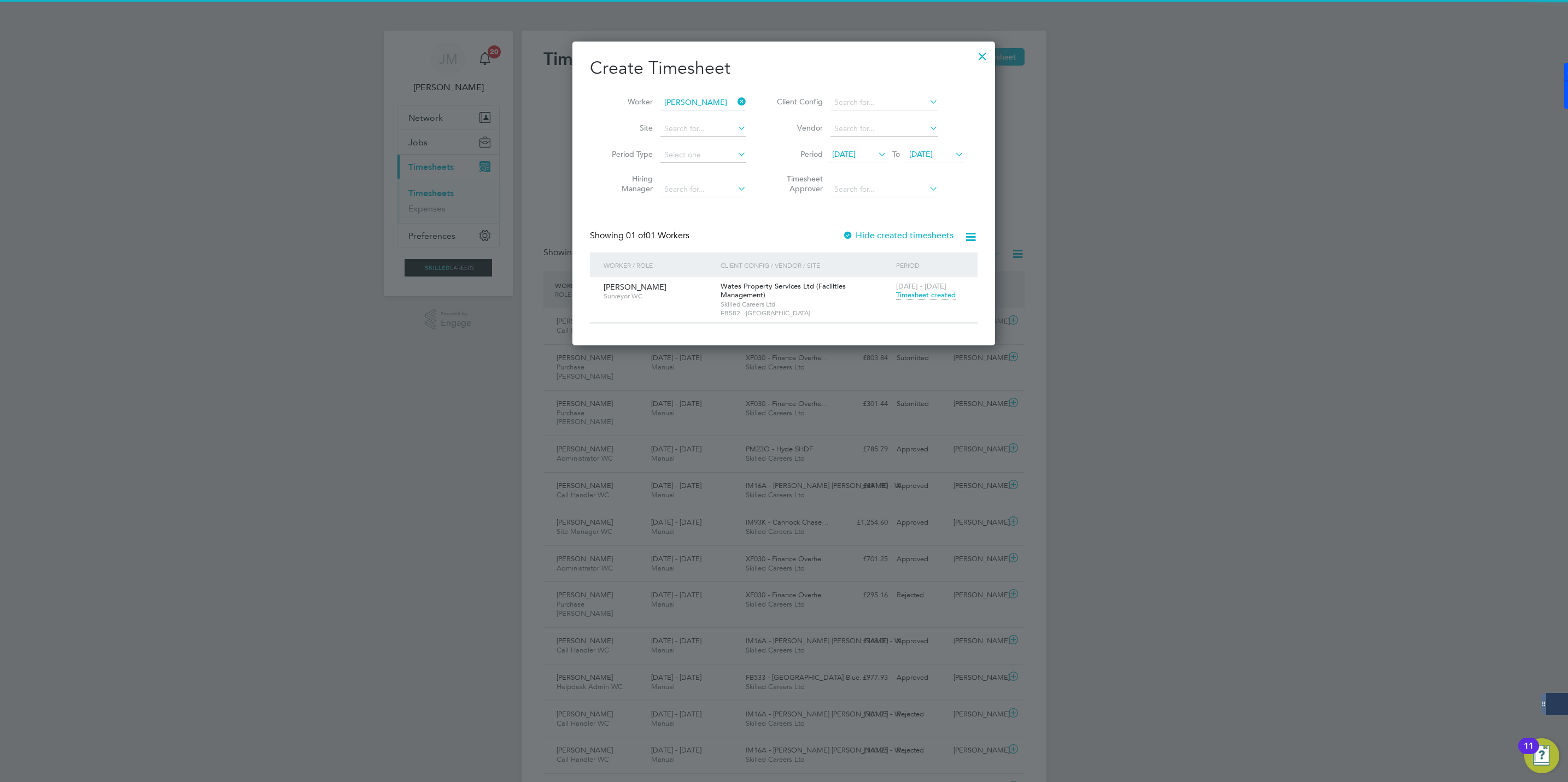
scroll to position [28, 96]
click at [979, 52] on div at bounding box center [982, 53] width 20 height 20
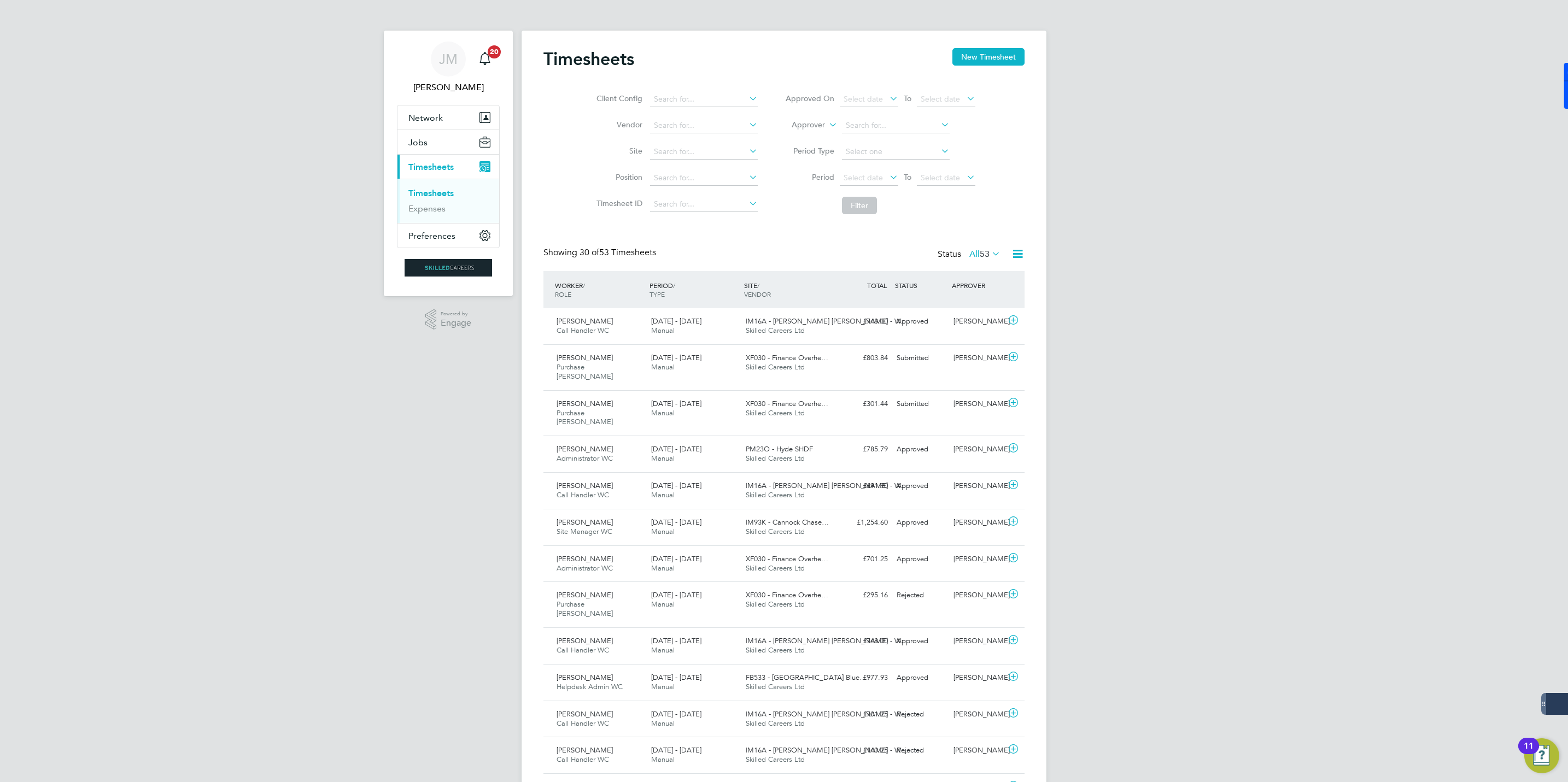
click at [421, 166] on span "Timesheets" at bounding box center [431, 167] width 45 height 10
click at [429, 190] on link "Timesheets" at bounding box center [431, 193] width 45 height 10
click at [979, 52] on button "New Timesheet" at bounding box center [989, 56] width 72 height 17
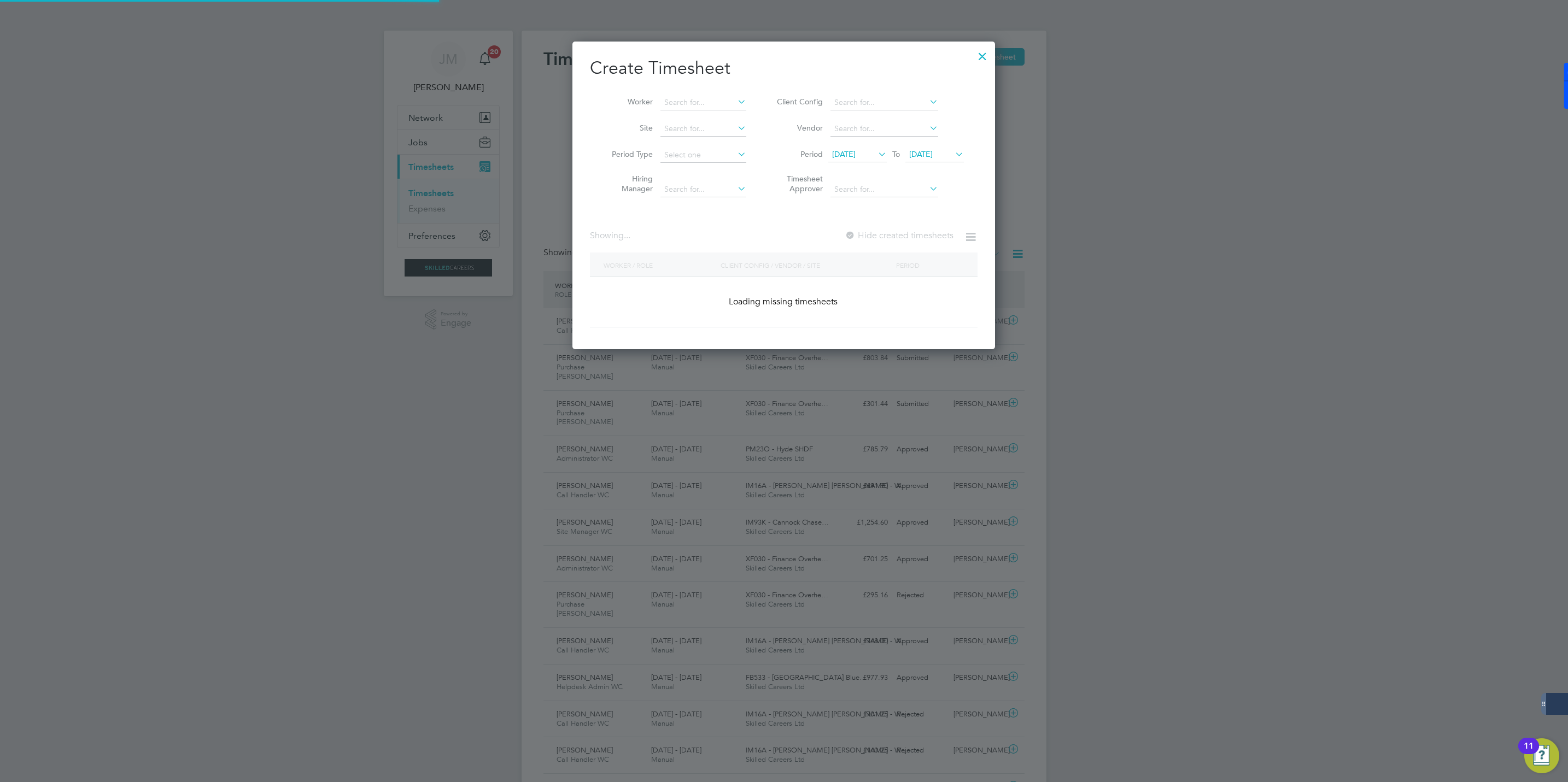
scroll to position [1773, 427]
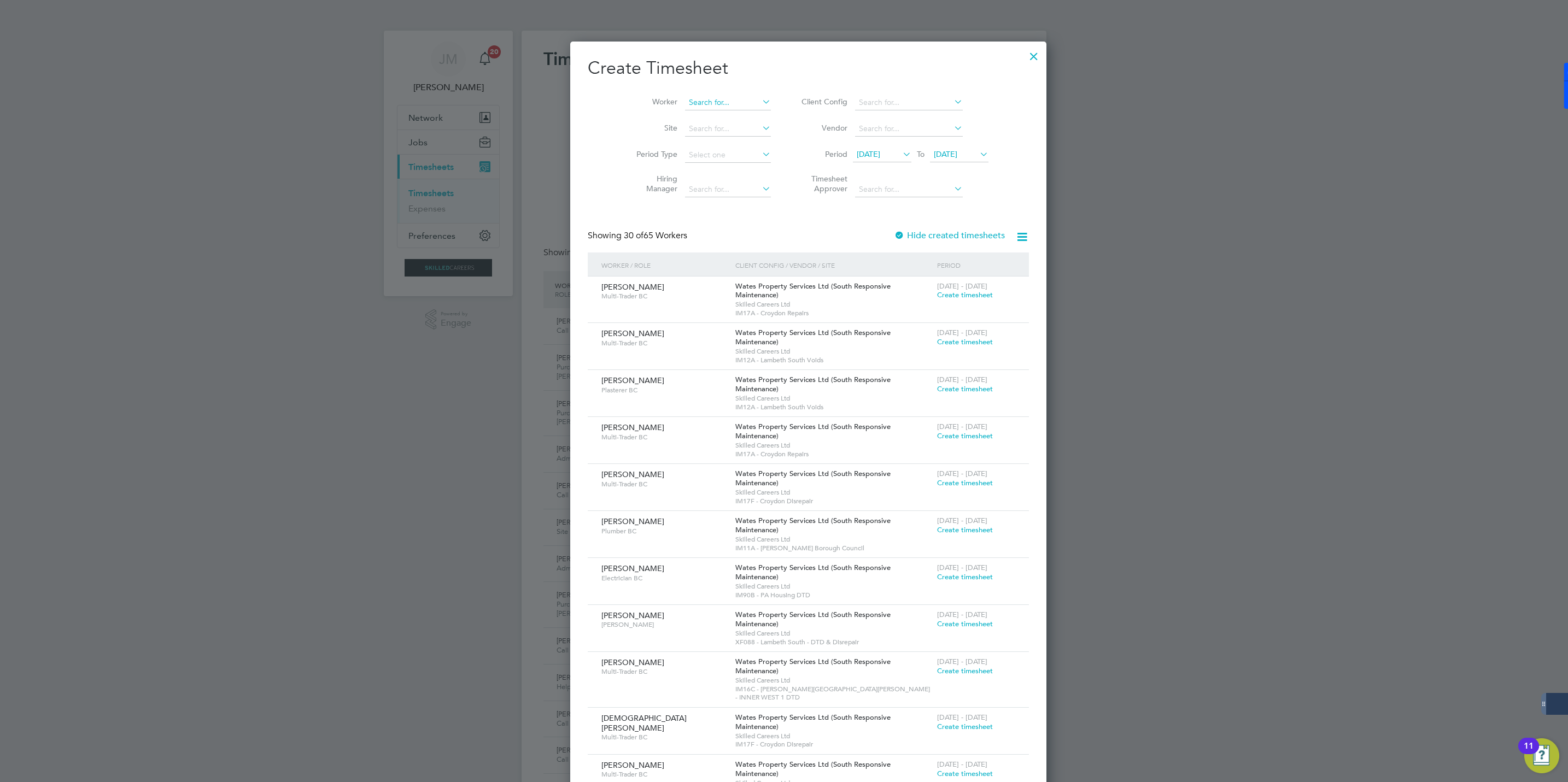
click at [685, 95] on input at bounding box center [728, 103] width 86 height 16
click at [713, 115] on li "Erica Oforiatta" at bounding box center [711, 117] width 103 height 15
type input "Erica Oforiatta"
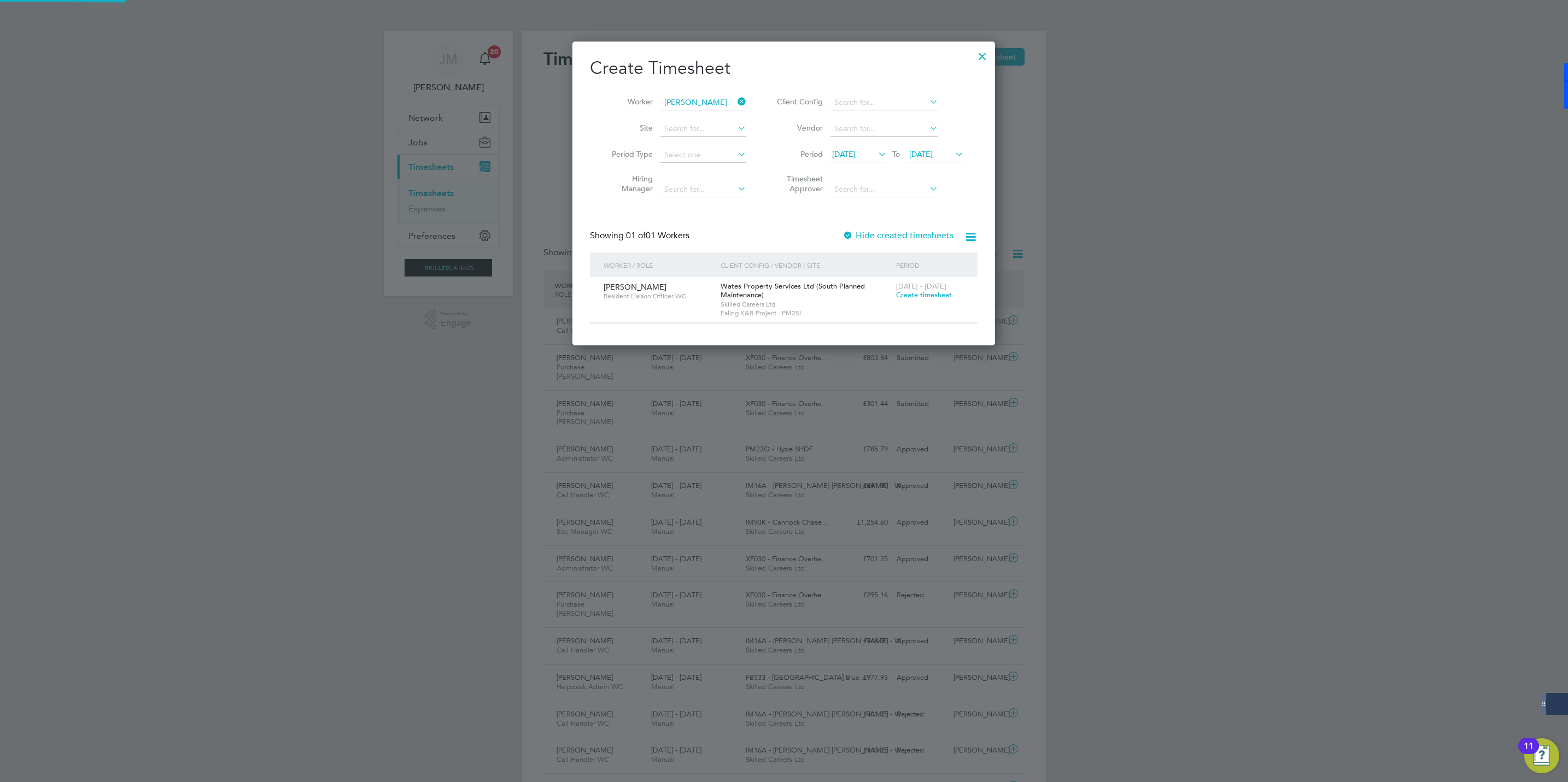
scroll to position [305, 424]
click at [925, 296] on span "Create timesheet" at bounding box center [924, 295] width 56 height 9
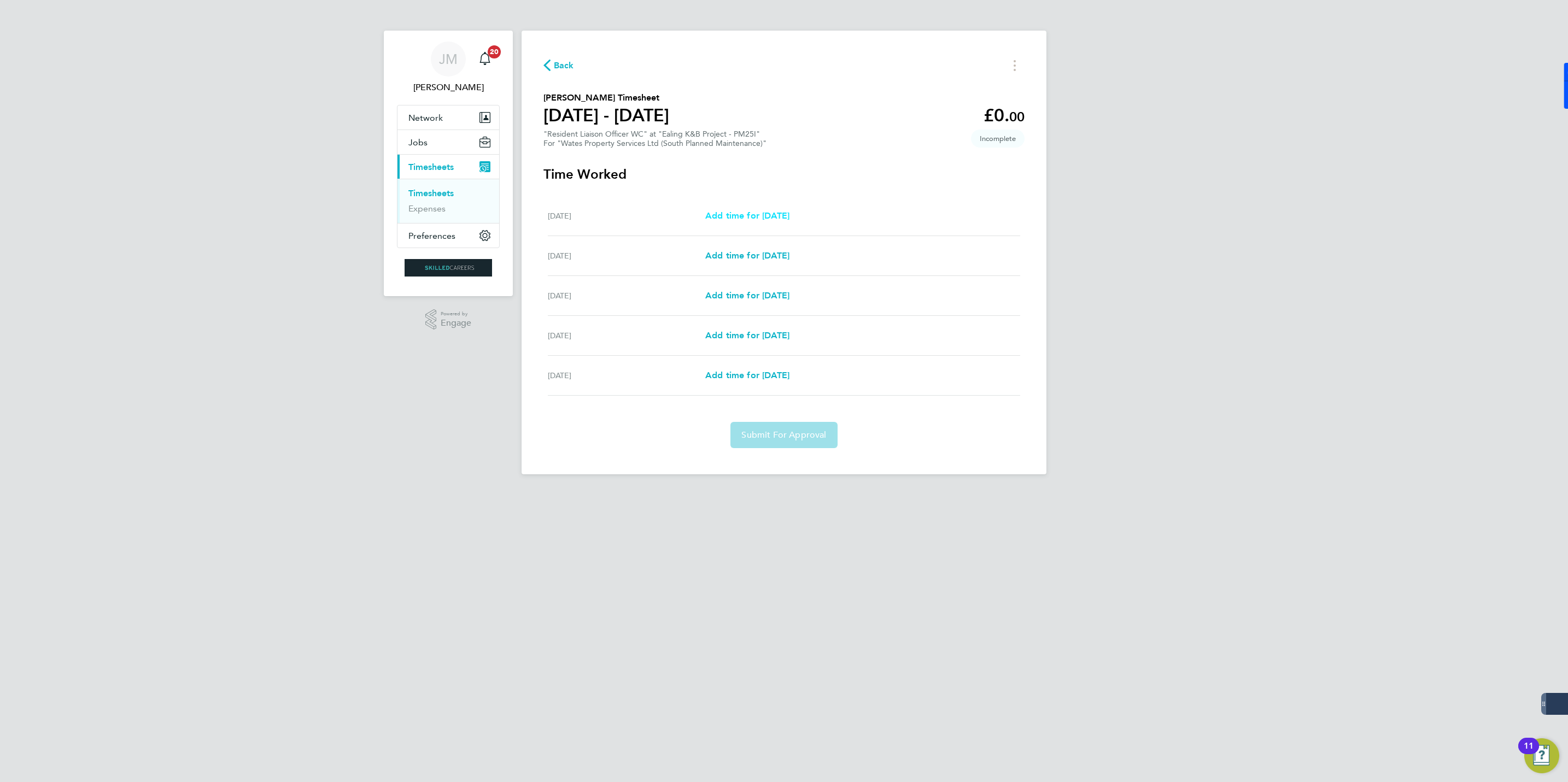
click at [747, 218] on span "Add time for Mon 22 Sep" at bounding box center [748, 215] width 85 height 10
select select "30"
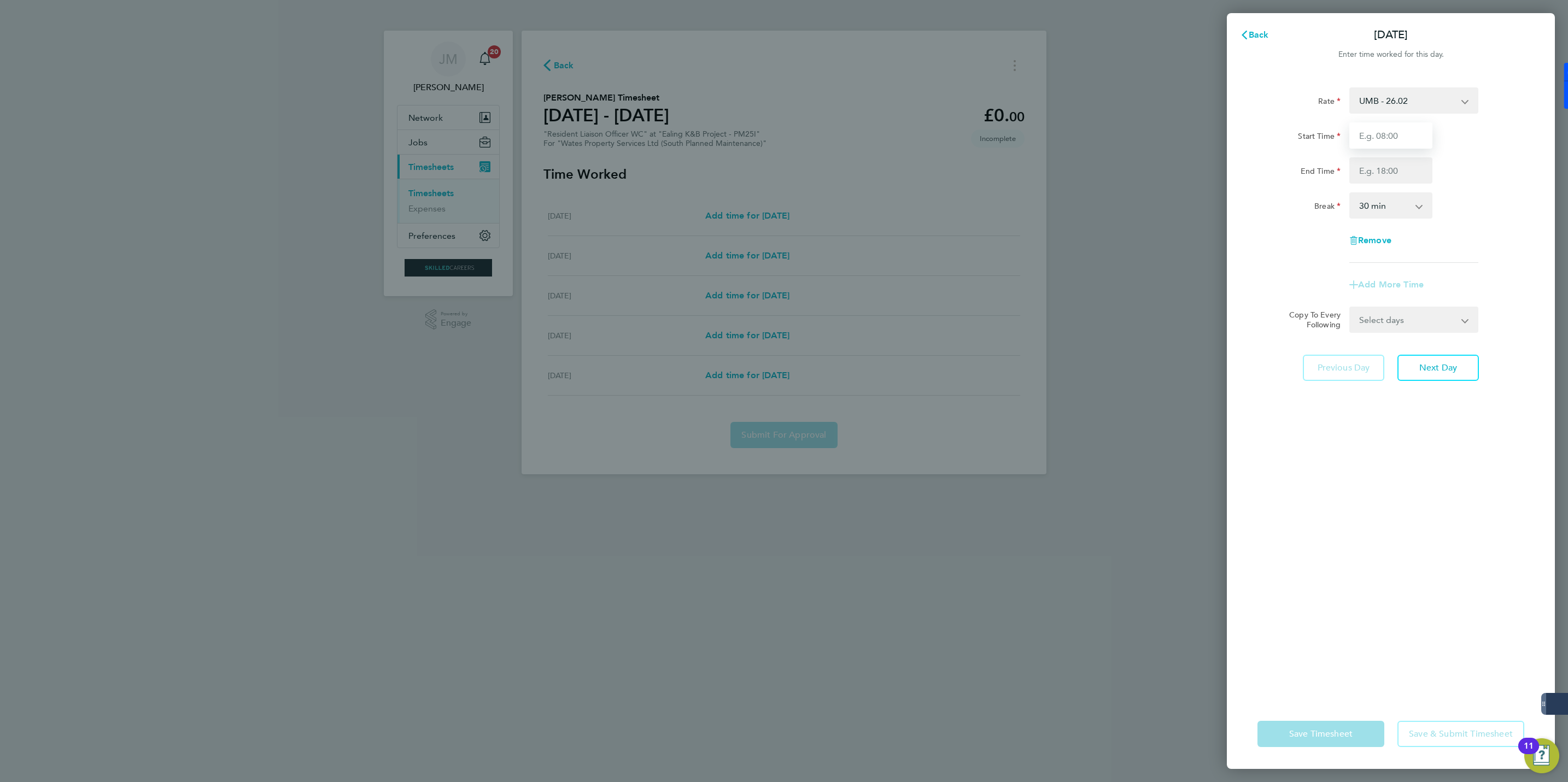
drag, startPoint x: 1397, startPoint y: 133, endPoint x: 1386, endPoint y: 84, distance: 50.2
click at [1397, 133] on input "Start Time" at bounding box center [1391, 135] width 83 height 27
type input "09:15"
click at [1280, 220] on div "Rate UMB - 26.02 Tier 1 - 21.57 Tier 2 - 21.76 Start Time 09:15 End Time Break …" at bounding box center [1390, 175] width 267 height 175
click at [1399, 171] on input "End Time" at bounding box center [1391, 171] width 83 height 27
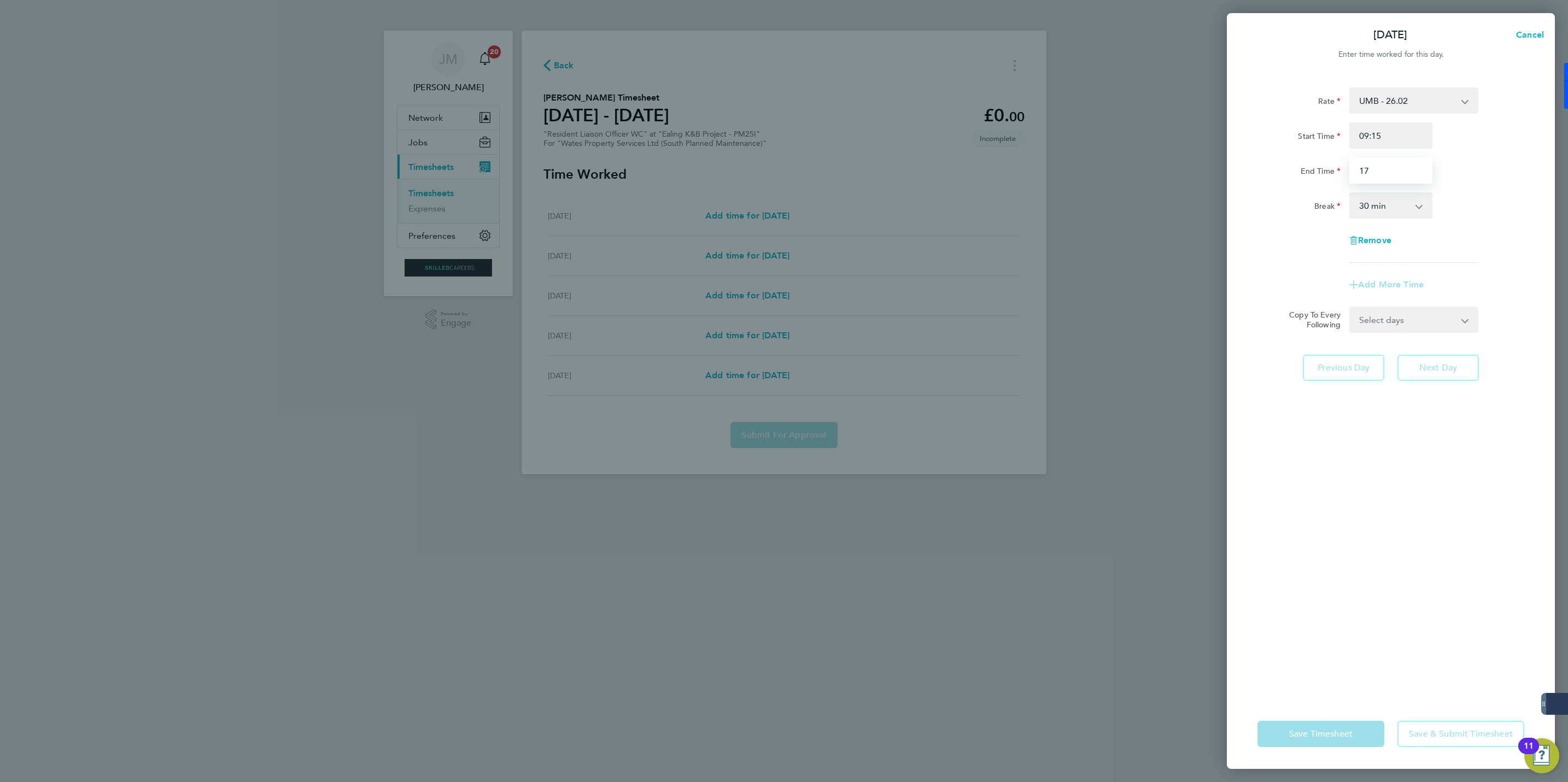
type input "17:00"
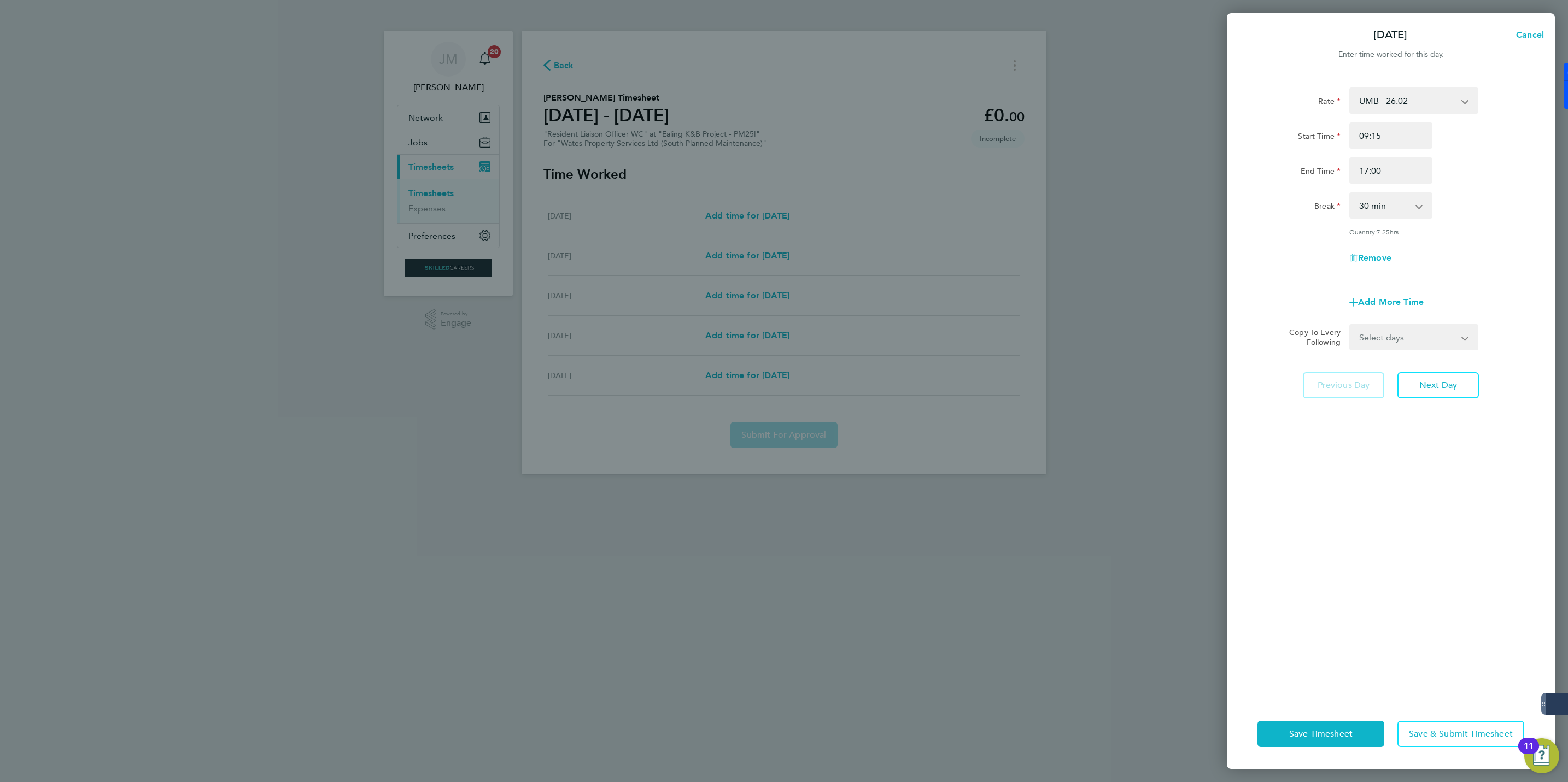
click at [1490, 207] on div "Break 0 min 15 min 30 min 45 min 60 min 75 min 90 min" at bounding box center [1391, 206] width 276 height 27
click at [1440, 380] on span "Next Day" at bounding box center [1438, 385] width 38 height 11
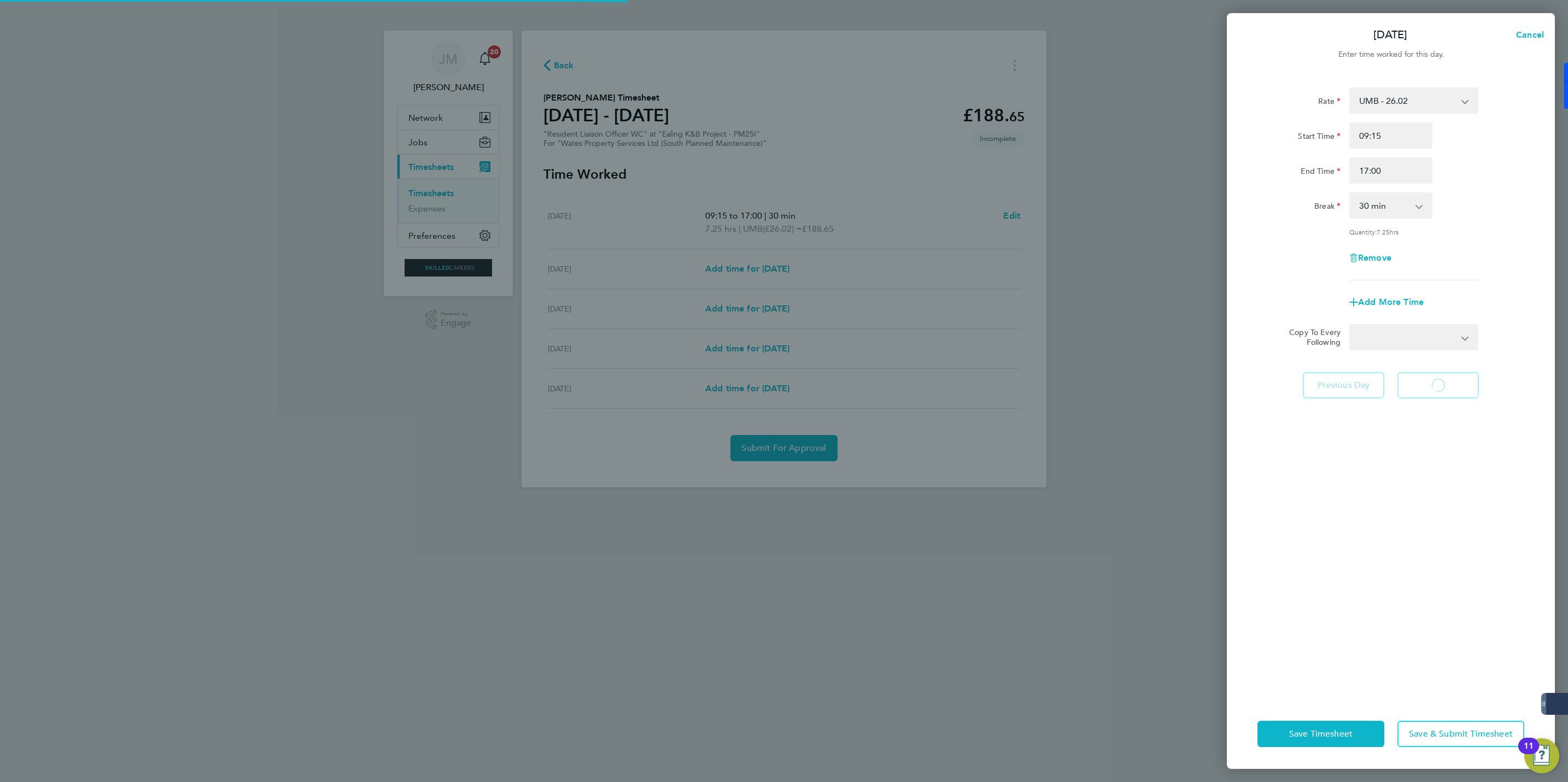
select select "30"
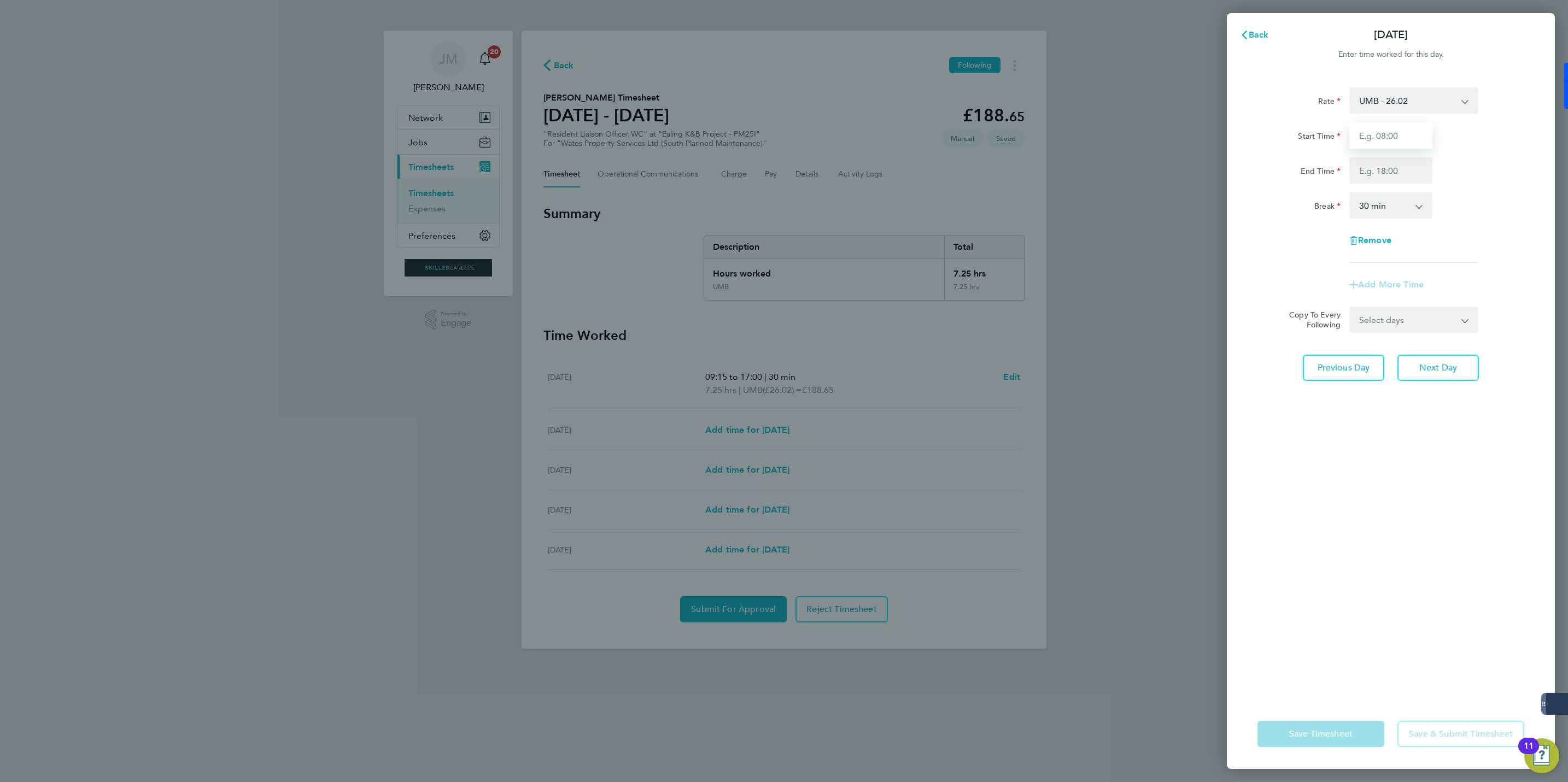
drag, startPoint x: 1376, startPoint y: 130, endPoint x: 1388, endPoint y: 133, distance: 12.4
click at [1376, 130] on input "Start Time" at bounding box center [1391, 135] width 83 height 27
type input "07:30"
click at [1398, 160] on input "End Time" at bounding box center [1391, 171] width 83 height 27
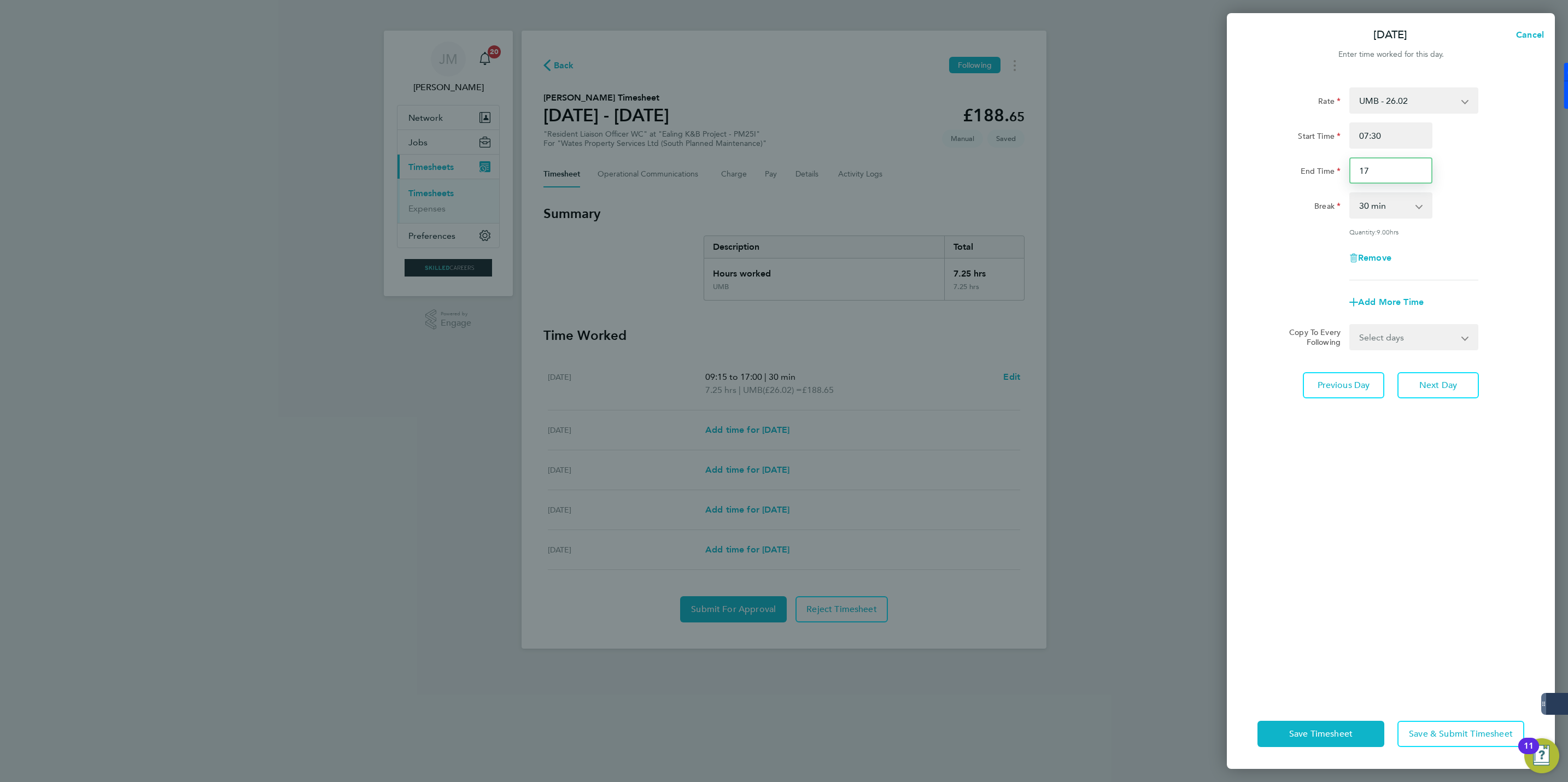
type input "1"
type input "16:30"
click at [1485, 281] on app-timesheet-line-form-group "Rate UMB - 26.02 Tier 1 - 21.57 Tier 2 - 21.76 Start Time 07:30 End Time 16:30 …" at bounding box center [1390, 201] width 267 height 228
click at [1451, 384] on span "Next Day" at bounding box center [1438, 385] width 38 height 11
select select "30"
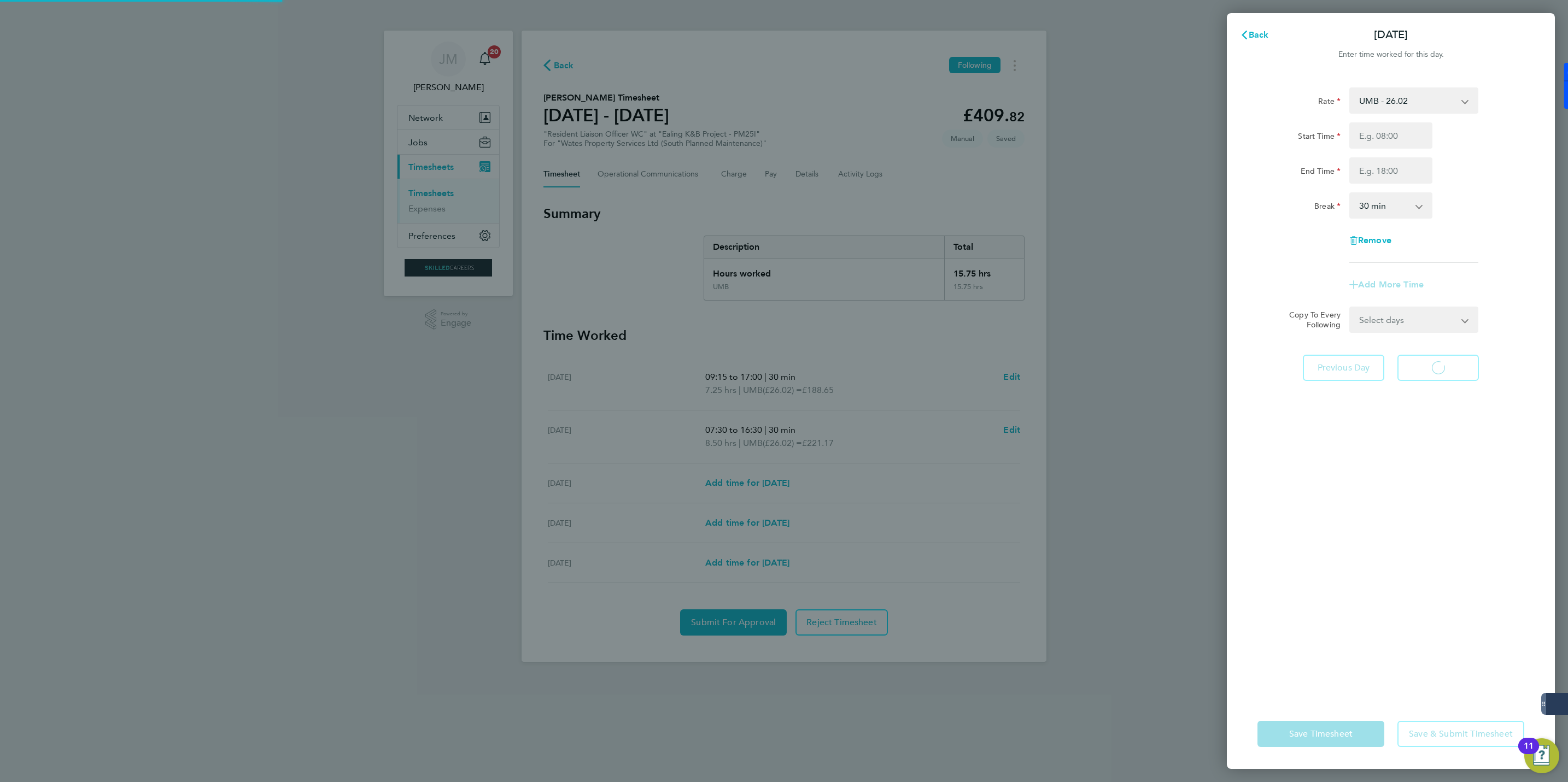
select select "30"
click at [1396, 139] on input "Start Time" at bounding box center [1391, 135] width 83 height 27
type input "08:00"
click at [1385, 169] on input "End Time" at bounding box center [1391, 171] width 83 height 27
type input "17:00"
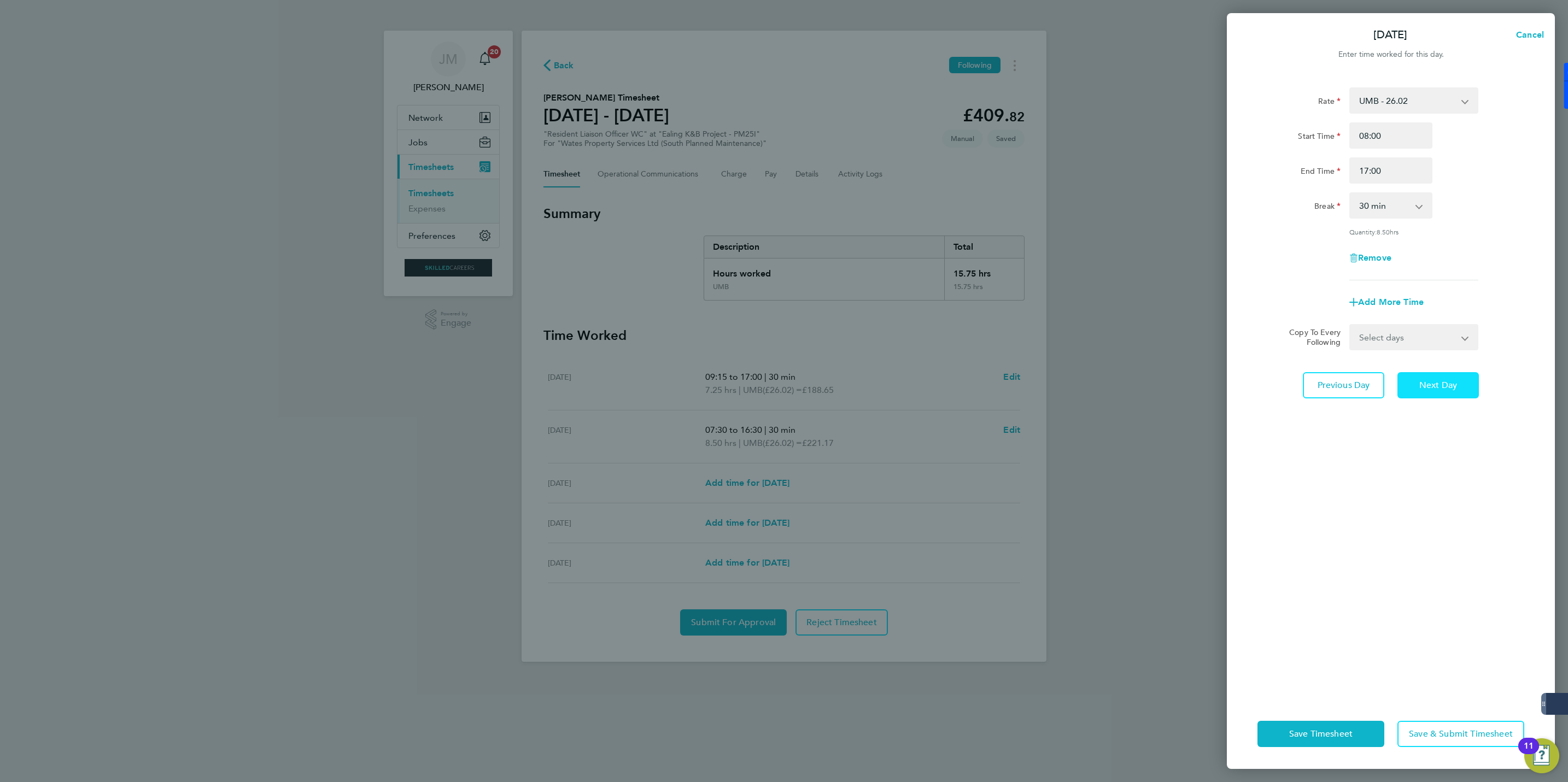
click at [1445, 389] on span "Next Day" at bounding box center [1438, 385] width 38 height 11
select select "30"
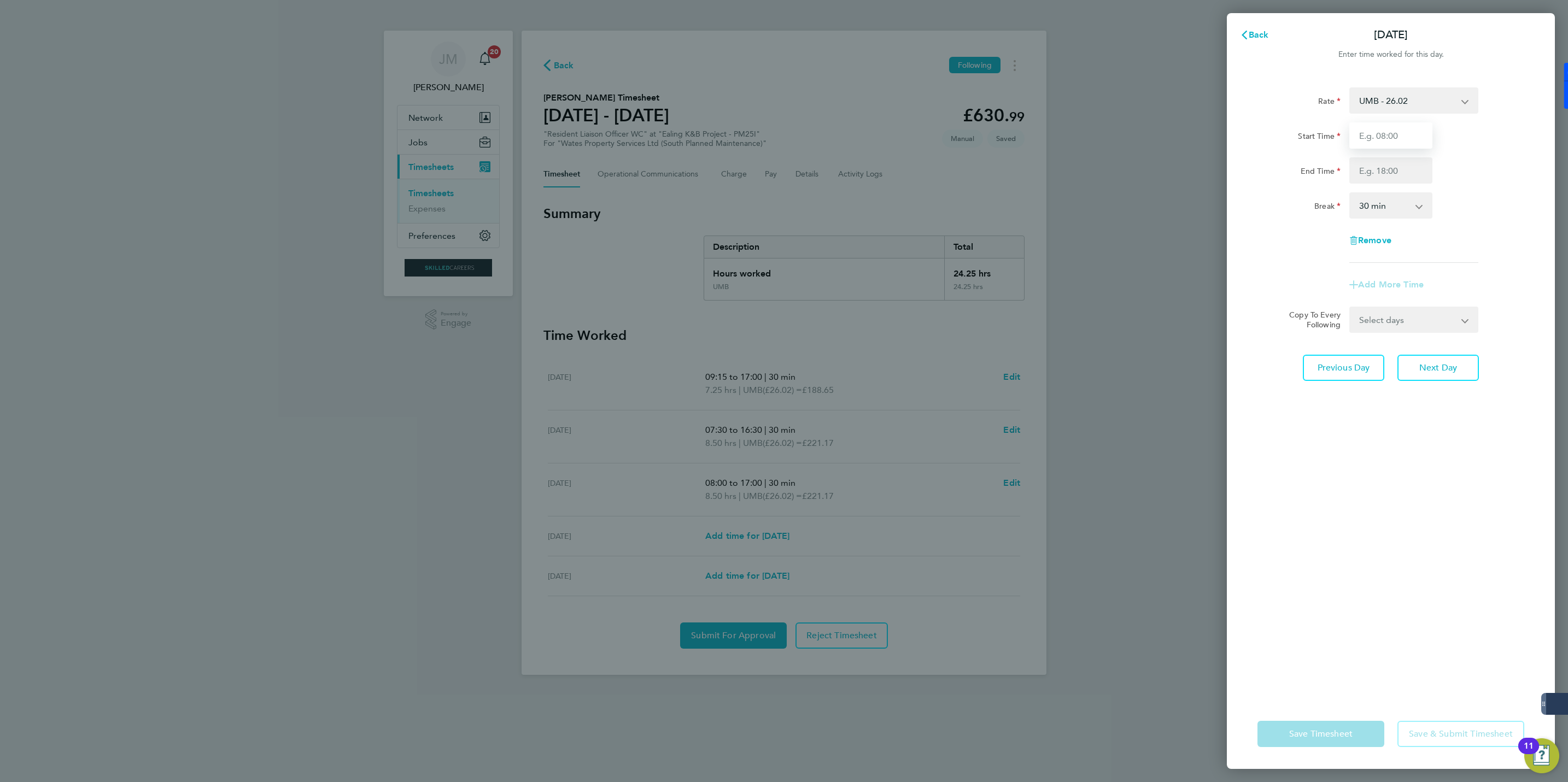
click at [1390, 139] on input "Start Time" at bounding box center [1391, 135] width 83 height 27
type input "08:00"
click at [1386, 176] on input "End Time" at bounding box center [1391, 171] width 83 height 27
type input "17:00"
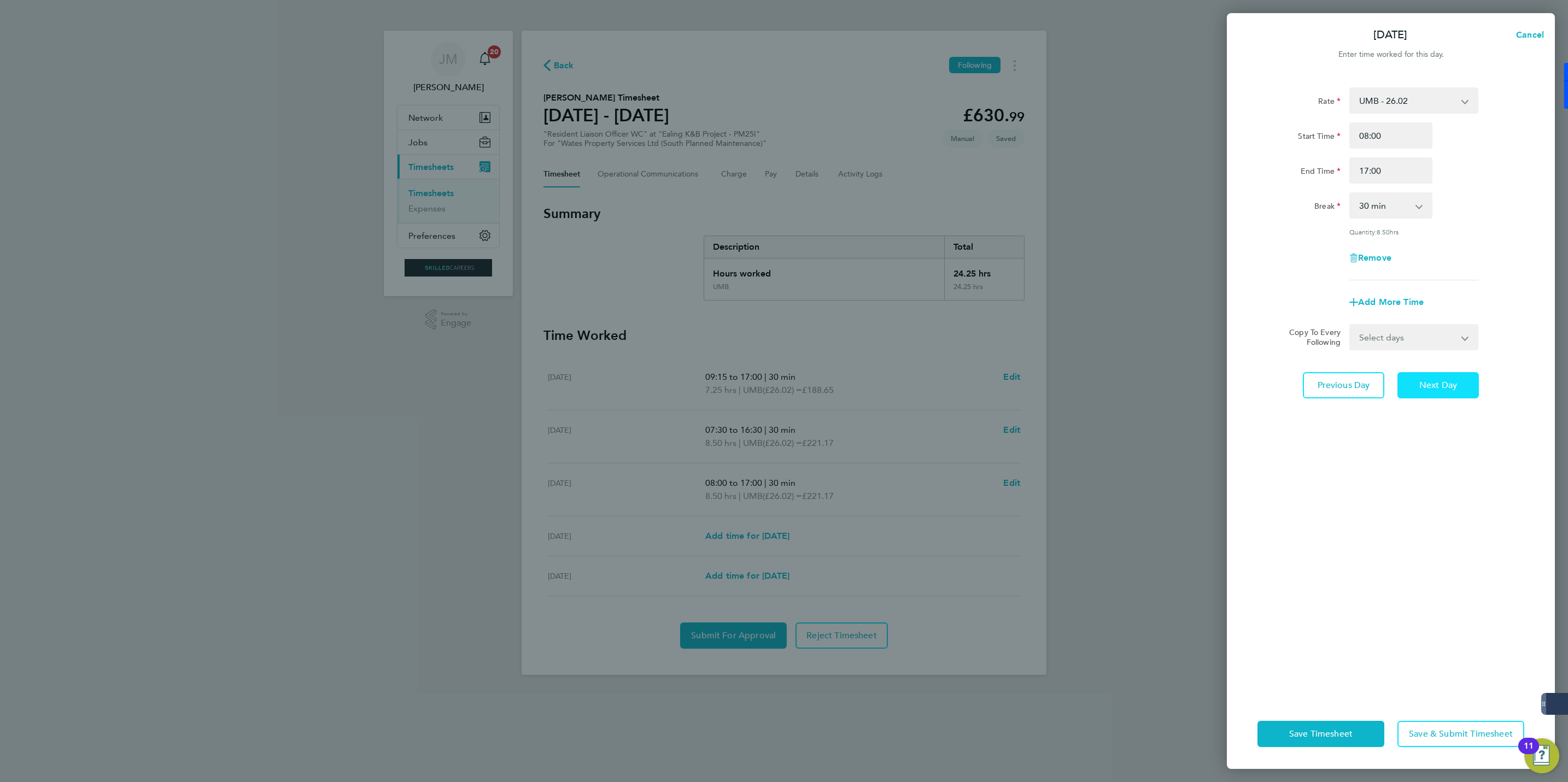
click at [1440, 387] on span "Next Day" at bounding box center [1438, 385] width 38 height 11
select select "30"
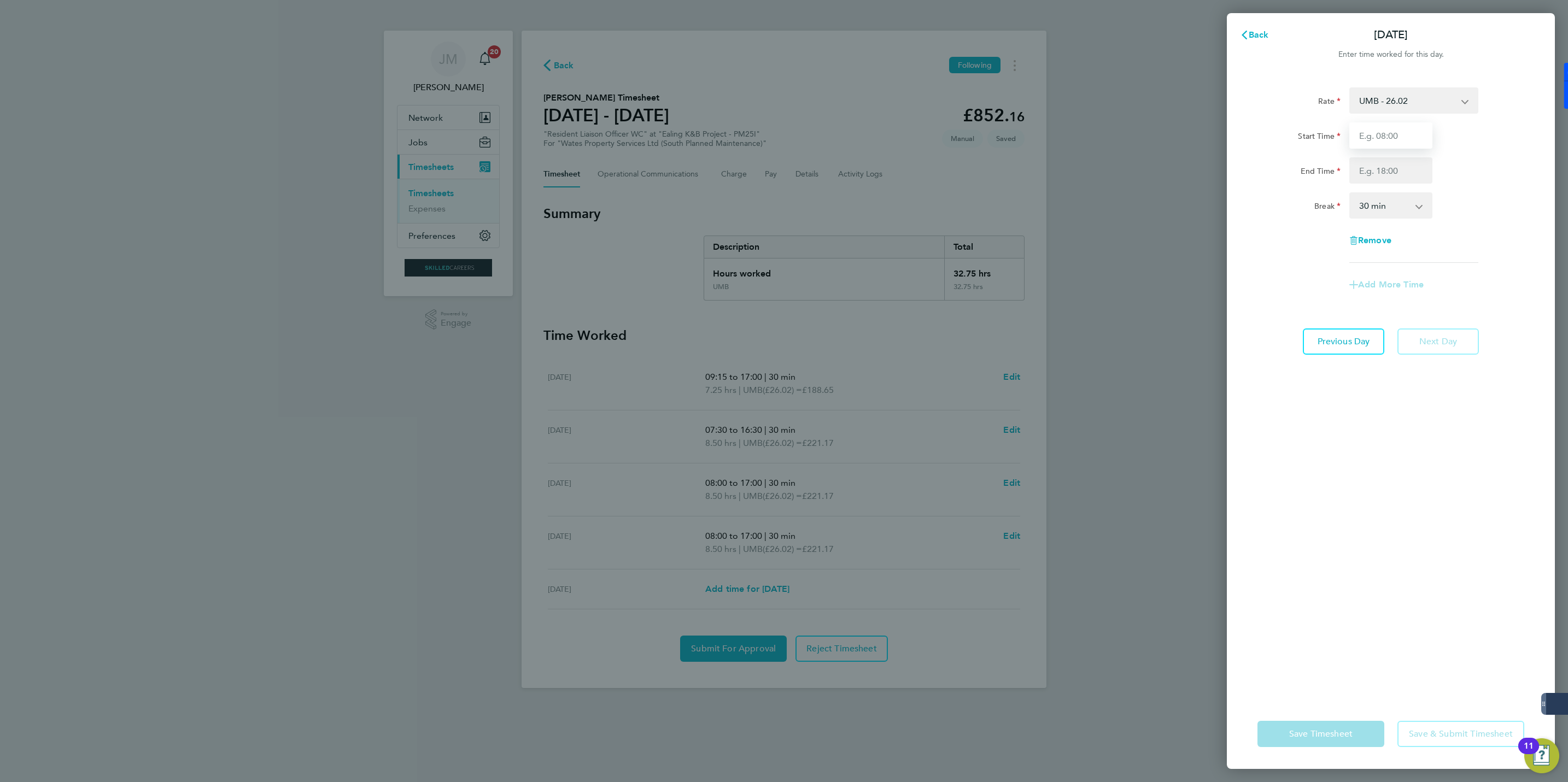
drag, startPoint x: 1384, startPoint y: 135, endPoint x: 1401, endPoint y: 142, distance: 18.4
click at [1384, 135] on input "Start Time" at bounding box center [1391, 135] width 83 height 27
type input "08:00"
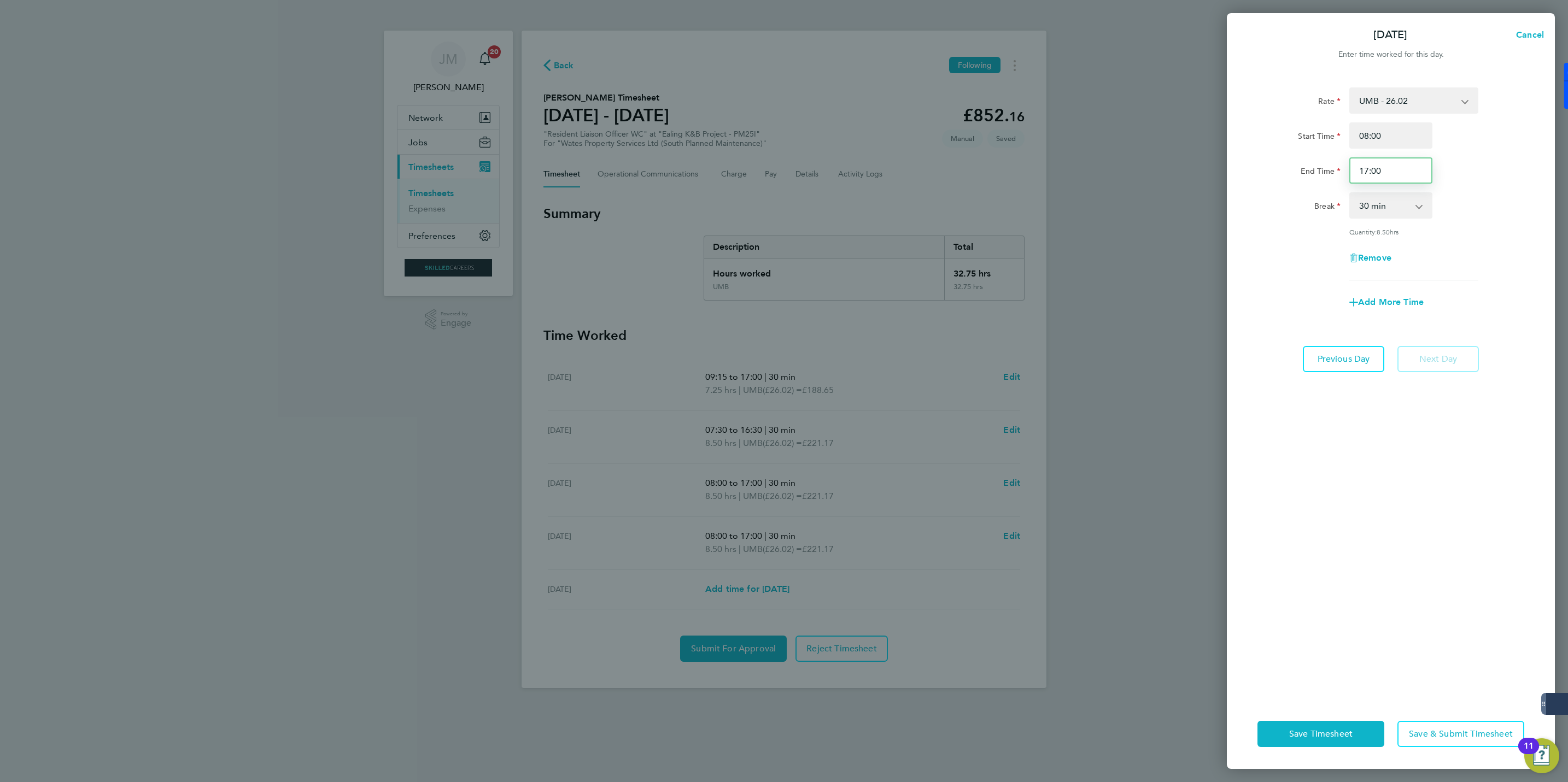
click at [1393, 169] on input "17:00" at bounding box center [1391, 171] width 83 height 27
drag, startPoint x: 1386, startPoint y: 169, endPoint x: 1352, endPoint y: 169, distance: 34.0
click at [1352, 169] on input "17:00" at bounding box center [1391, 171] width 83 height 27
type input "16:00"
click at [1496, 241] on div "Rate UMB - 26.02 Tier 1 - 21.57 Tier 2 - 21.76 Start Time 08:00 End Time 16:00 …" at bounding box center [1390, 184] width 267 height 193
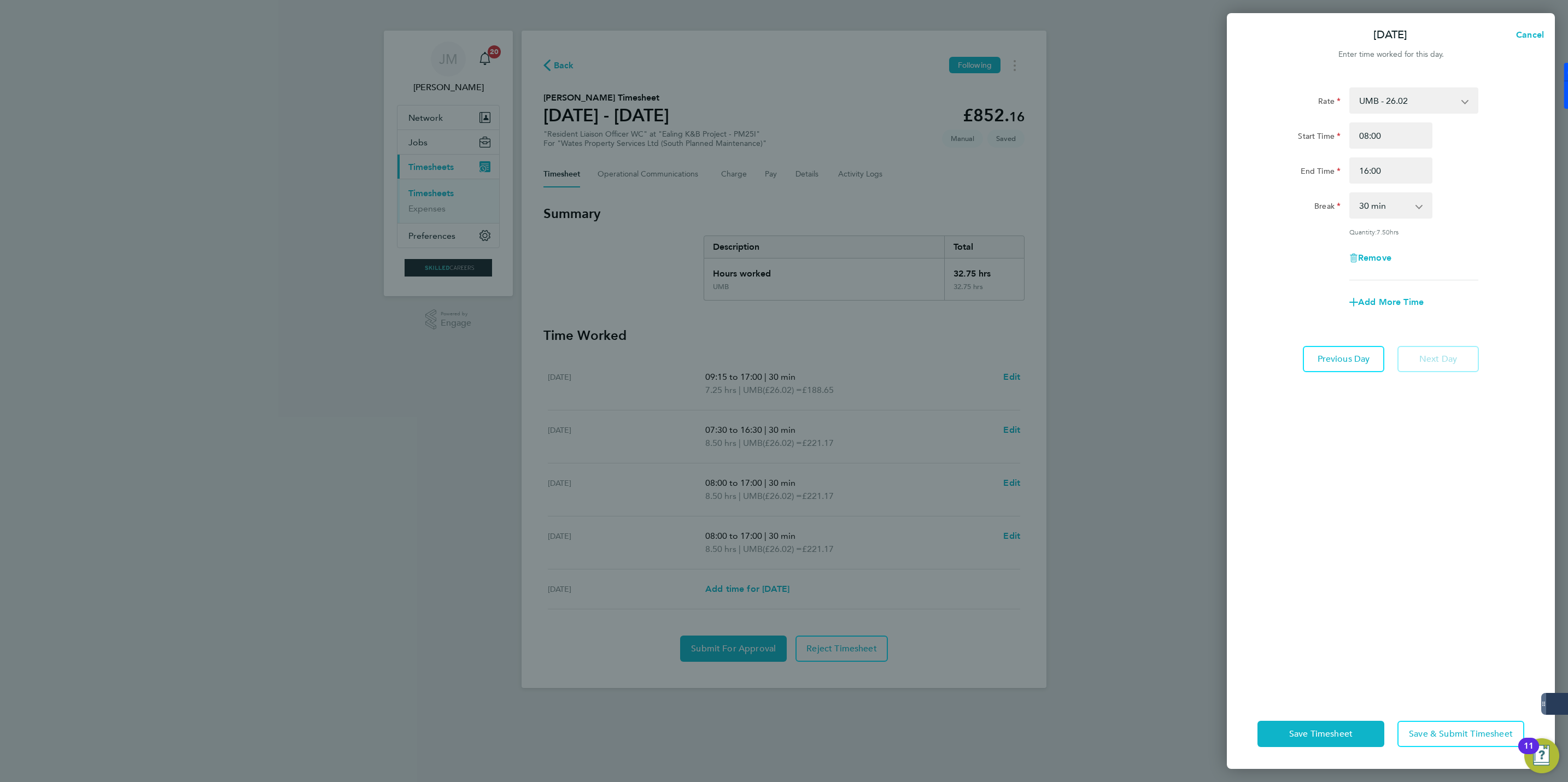
click at [1303, 248] on div "Remove" at bounding box center [1391, 258] width 276 height 27
click at [1316, 729] on span "Save Timesheet" at bounding box center [1321, 734] width 63 height 11
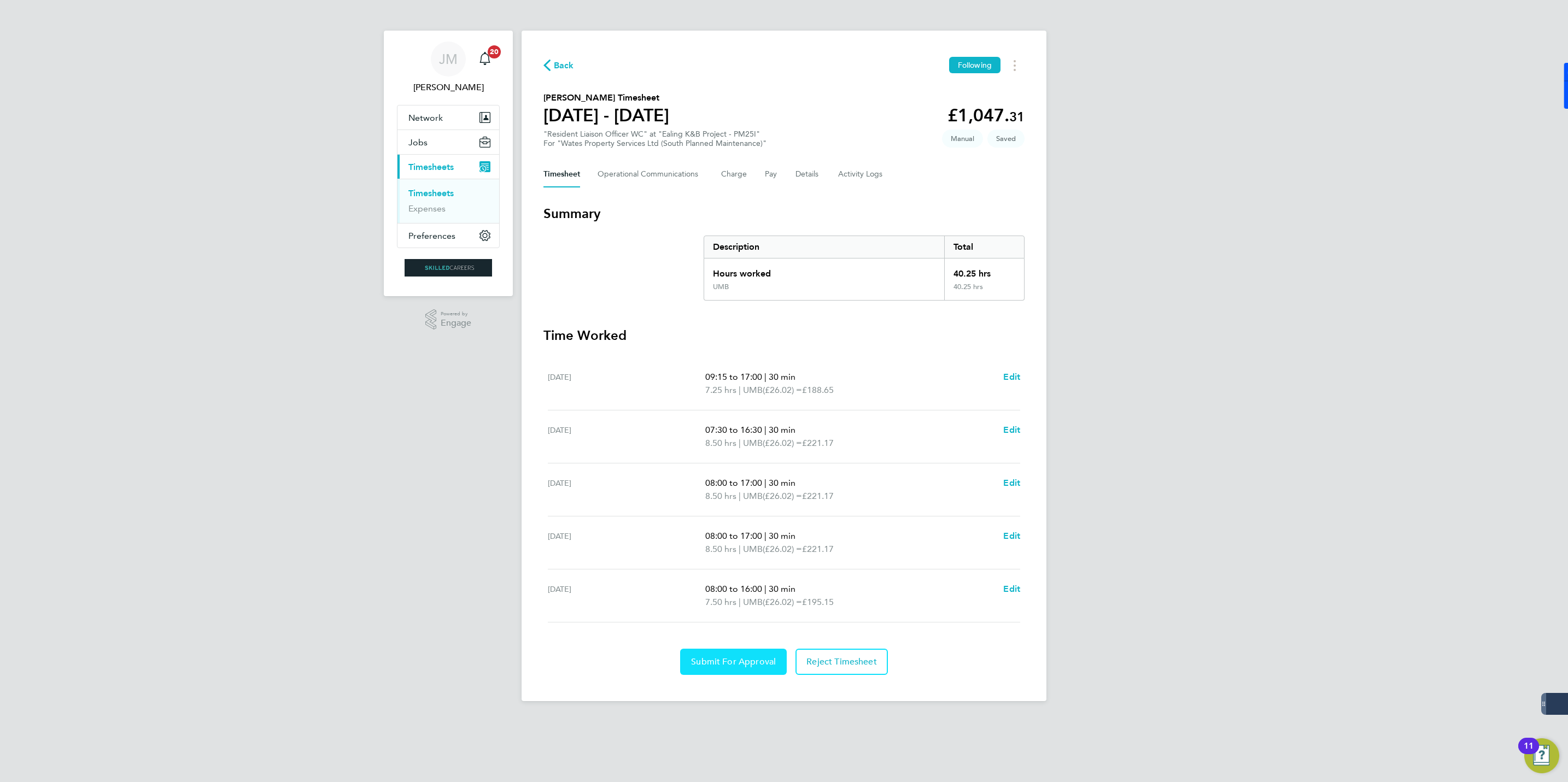
click at [745, 659] on span "Submit For Approval" at bounding box center [734, 662] width 85 height 11
click at [804, 176] on button "Details" at bounding box center [808, 175] width 25 height 27
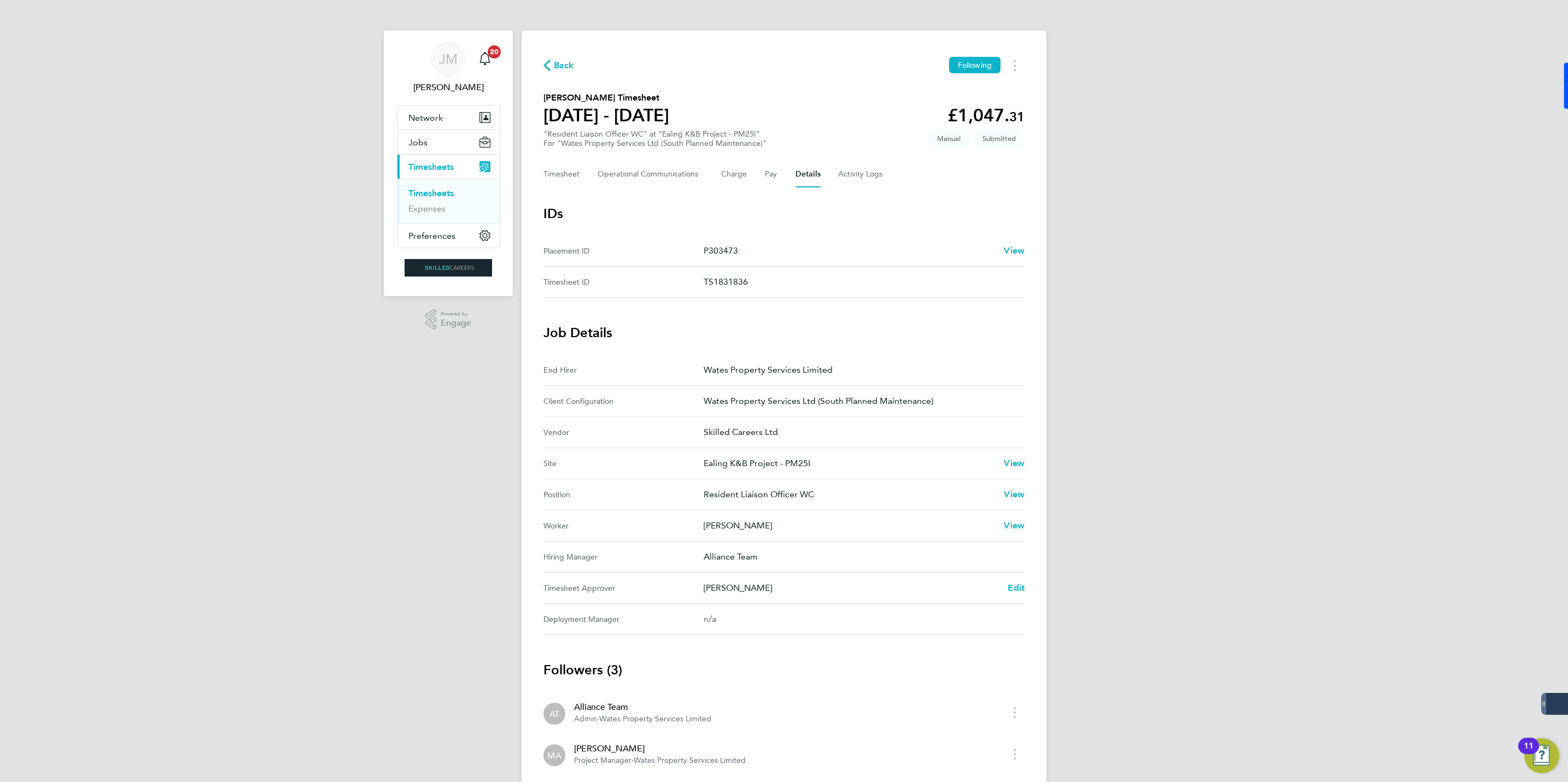
drag, startPoint x: 702, startPoint y: 591, endPoint x: 770, endPoint y: 586, distance: 68.2
click at [770, 586] on Approver "Timesheet Approver Martin Asmantas Edit" at bounding box center [784, 589] width 481 height 31
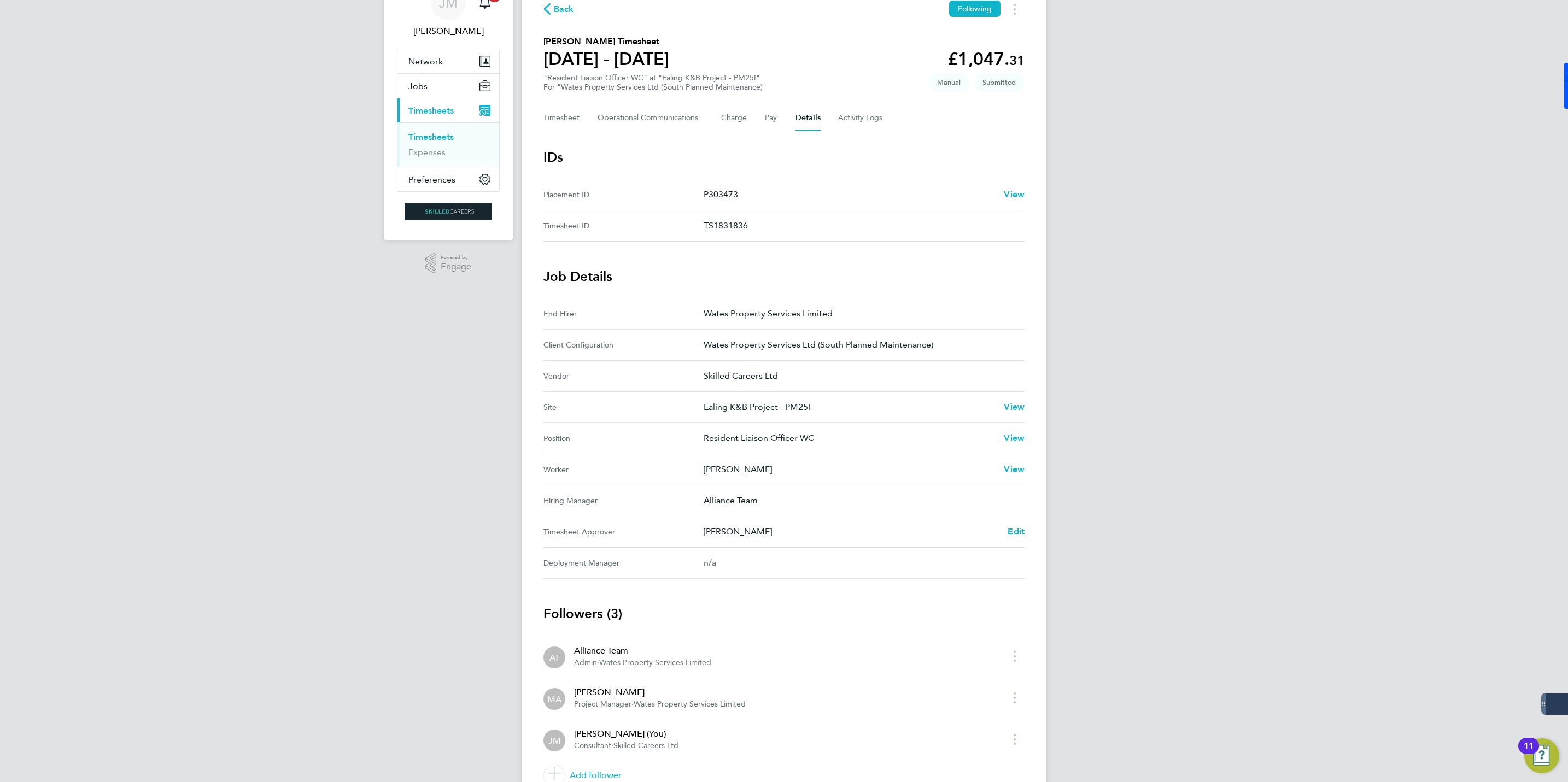
scroll to position [110, 0]
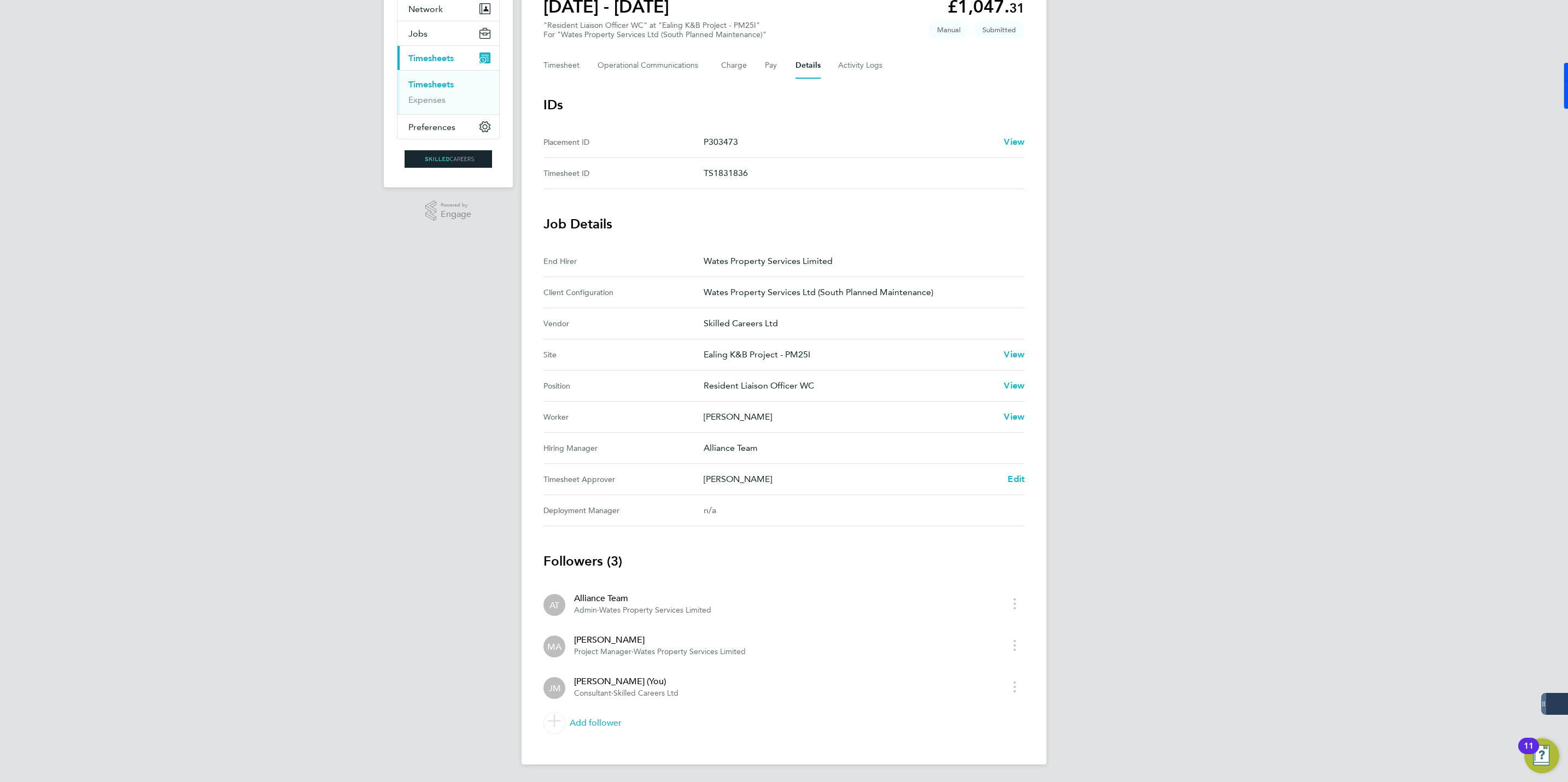
click at [781, 482] on p "[PERSON_NAME]" at bounding box center [851, 479] width 295 height 13
click at [1012, 481] on span "Edit" at bounding box center [1016, 478] width 17 height 10
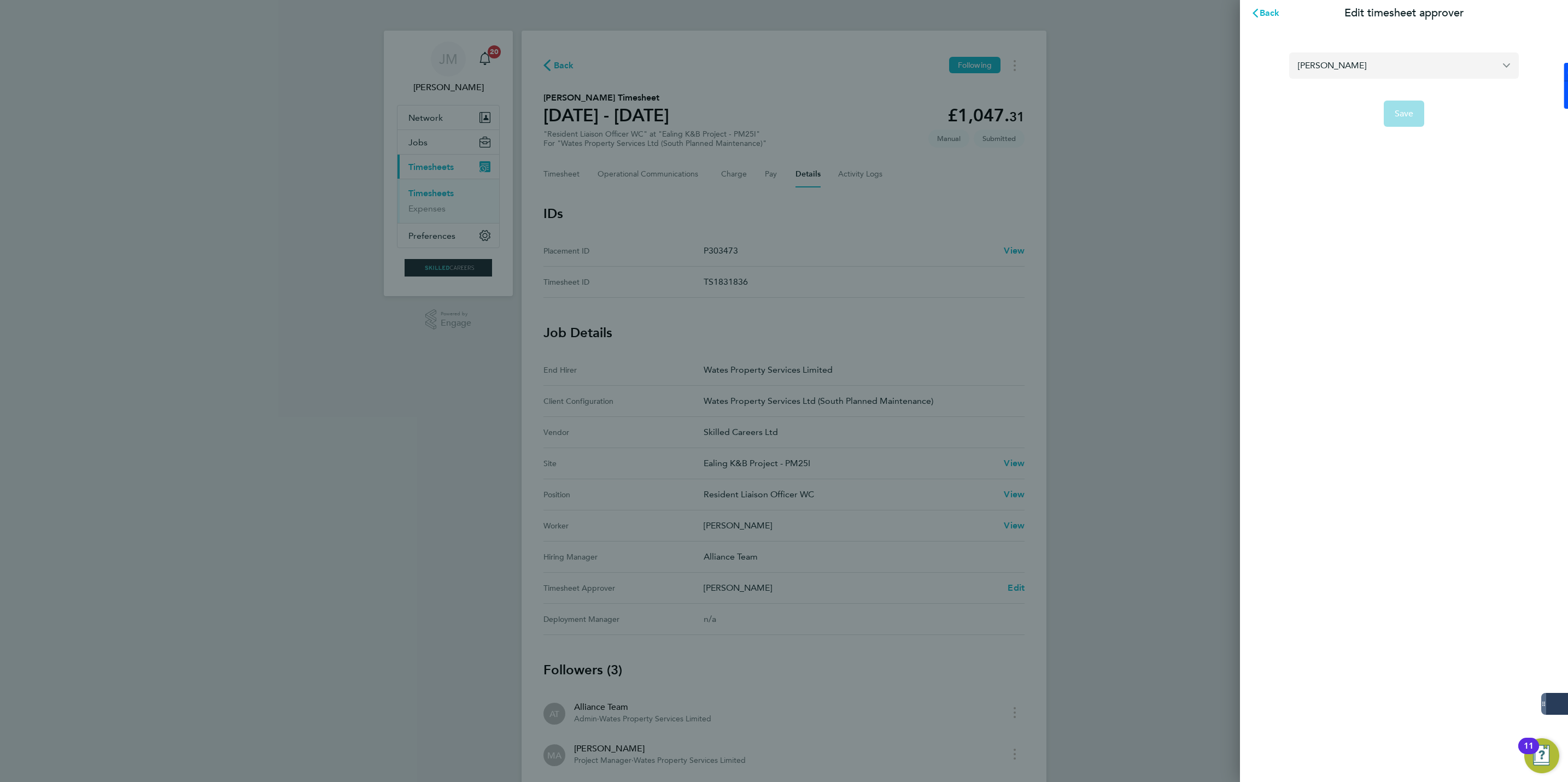
click at [1397, 69] on input "[PERSON_NAME]" at bounding box center [1404, 65] width 229 height 26
type input "[PERSON_NAME]"
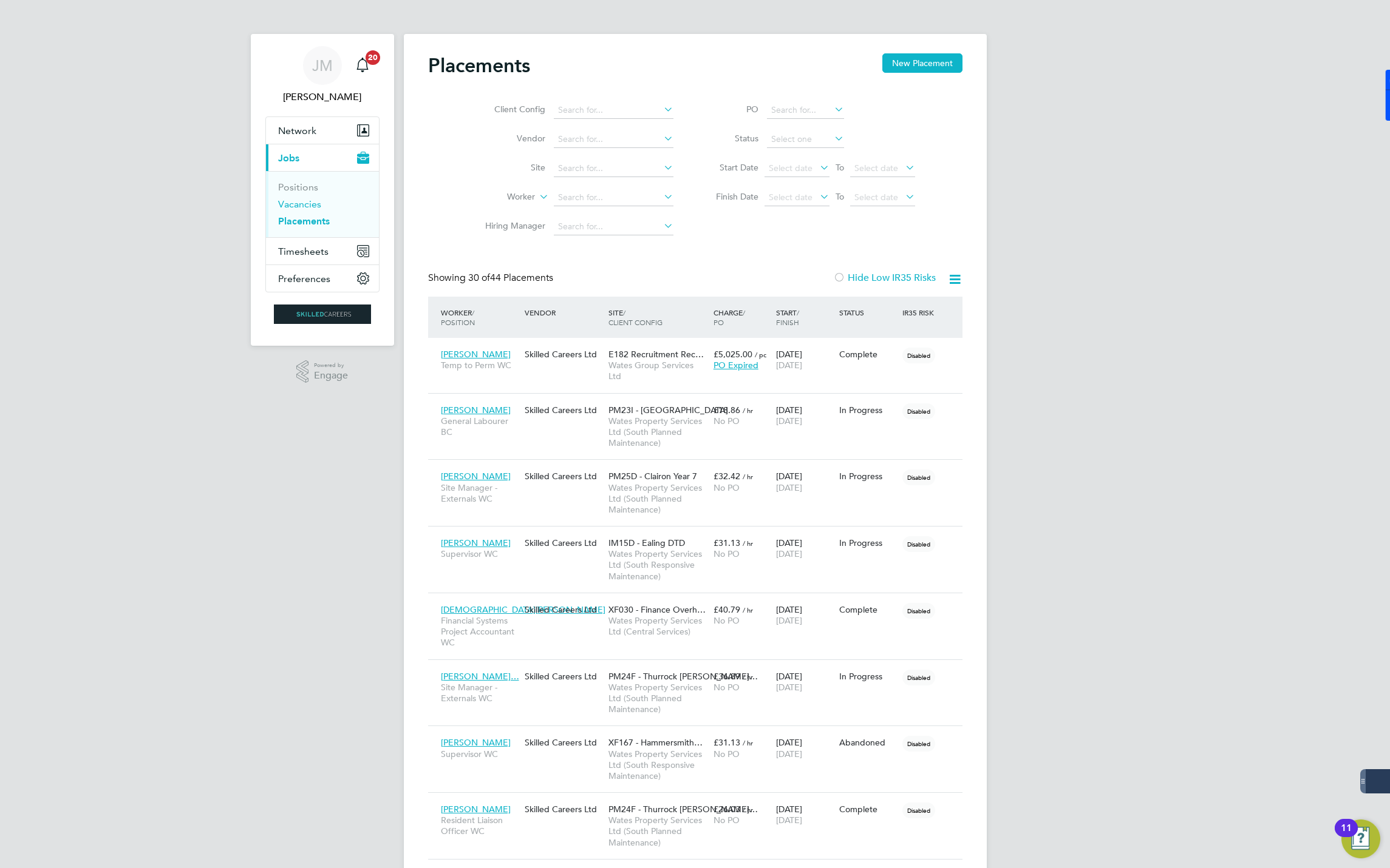
click at [292, 204] on link "Vacancies" at bounding box center [300, 203] width 43 height 11
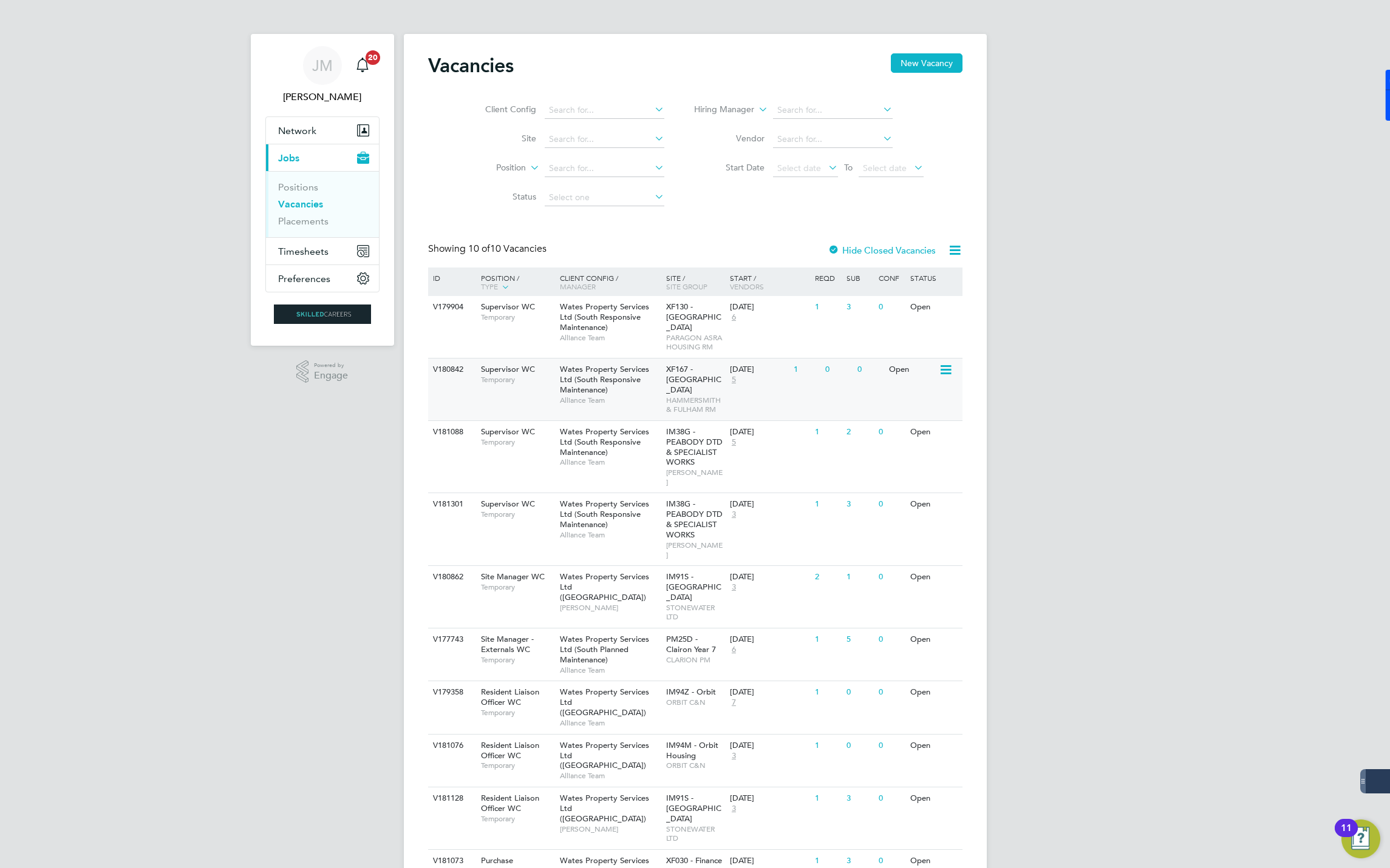
click at [579, 364] on span "Wates Property Services Ltd (South Responsive Maintenance)" at bounding box center [604, 380] width 90 height 31
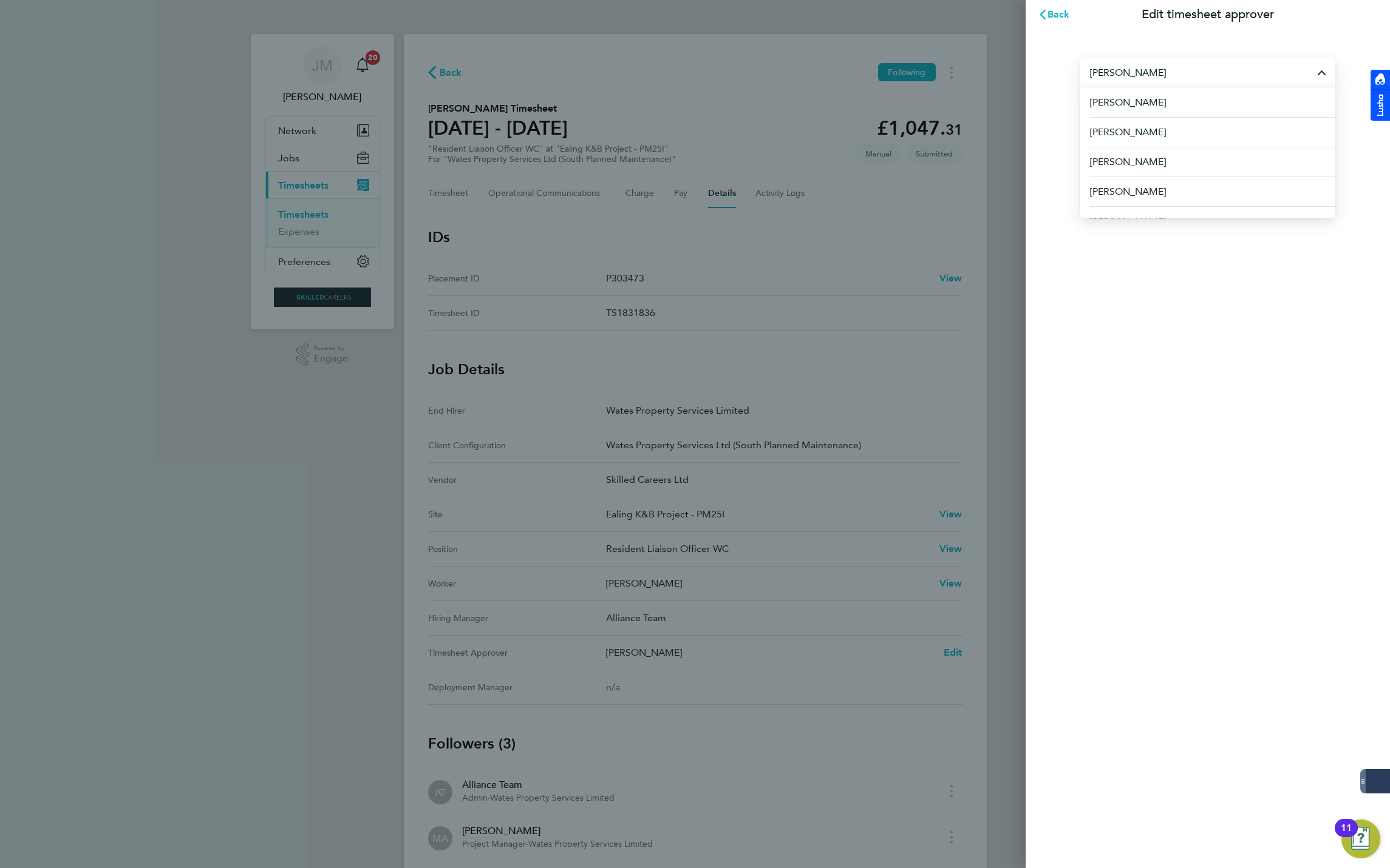
click at [763, 149] on div "Back Edit timesheet approver [PERSON_NAME] [PERSON_NAME] [PERSON_NAME] [PERSON_…" at bounding box center [695, 434] width 1390 height 868
click at [1156, 76] on input "[PERSON_NAME]" at bounding box center [1207, 72] width 255 height 29
click at [1136, 74] on input "gary" at bounding box center [1207, 72] width 255 height 29
click at [1023, 452] on div "Back Edit timesheet approver gary f No results found Save" at bounding box center [695, 434] width 1390 height 868
type input "gary"
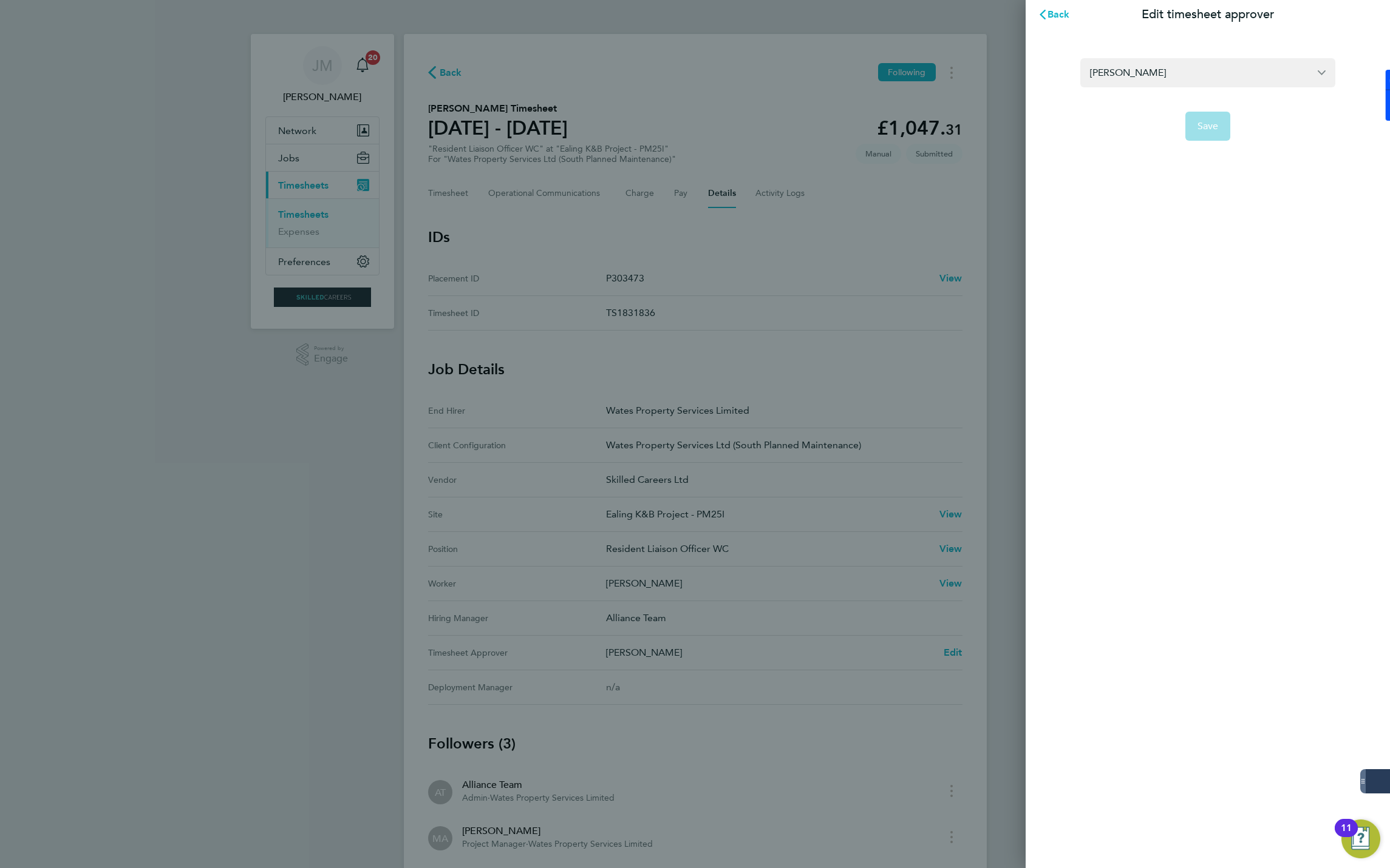
click at [1009, 455] on div "Back Edit timesheet approver gary Save" at bounding box center [695, 434] width 1390 height 868
drag, startPoint x: 1061, startPoint y: 10, endPoint x: 973, endPoint y: 136, distance: 153.7
click at [1061, 10] on span "Back" at bounding box center [1059, 14] width 23 height 11
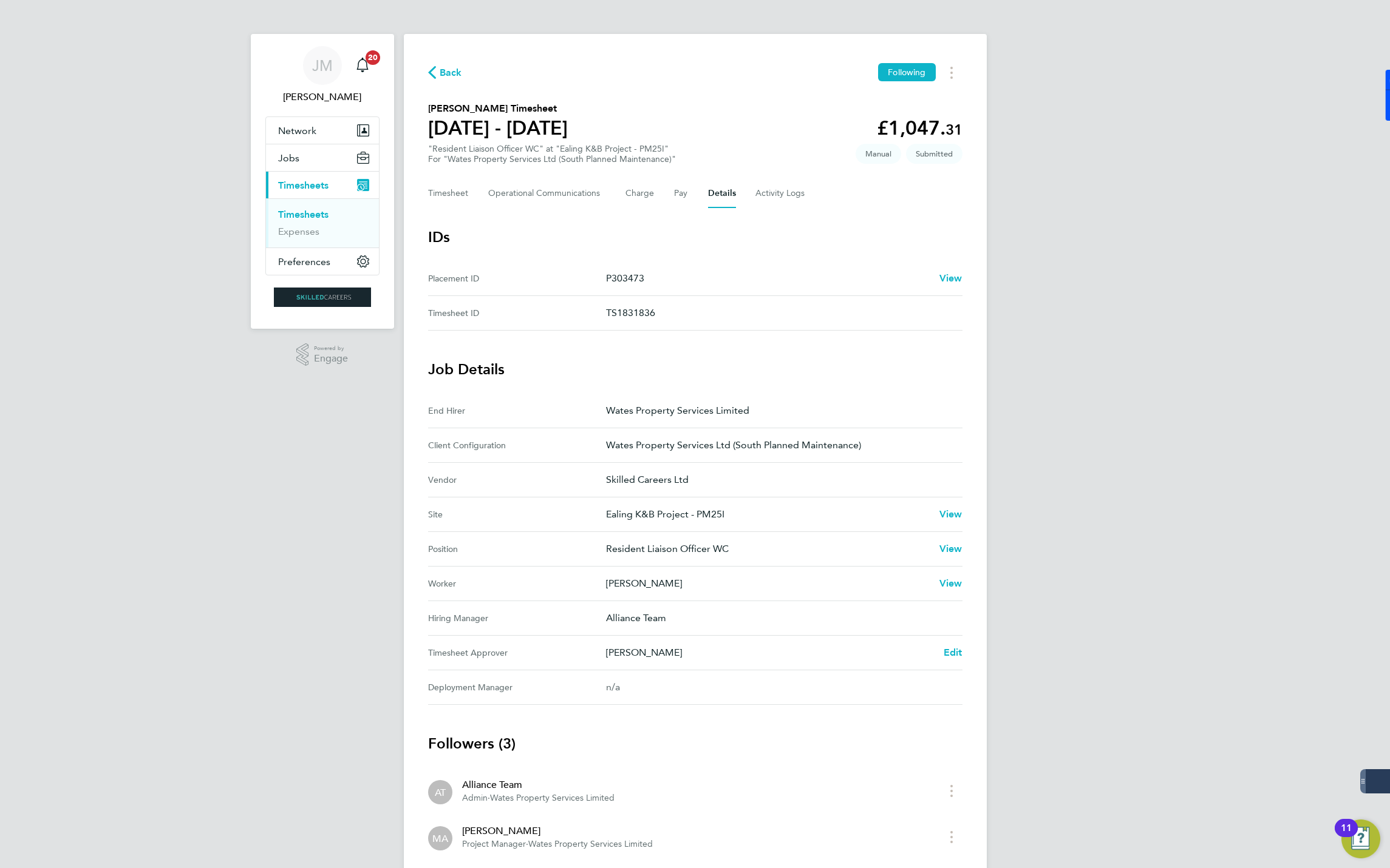
click at [448, 68] on span "Back" at bounding box center [451, 72] width 23 height 15
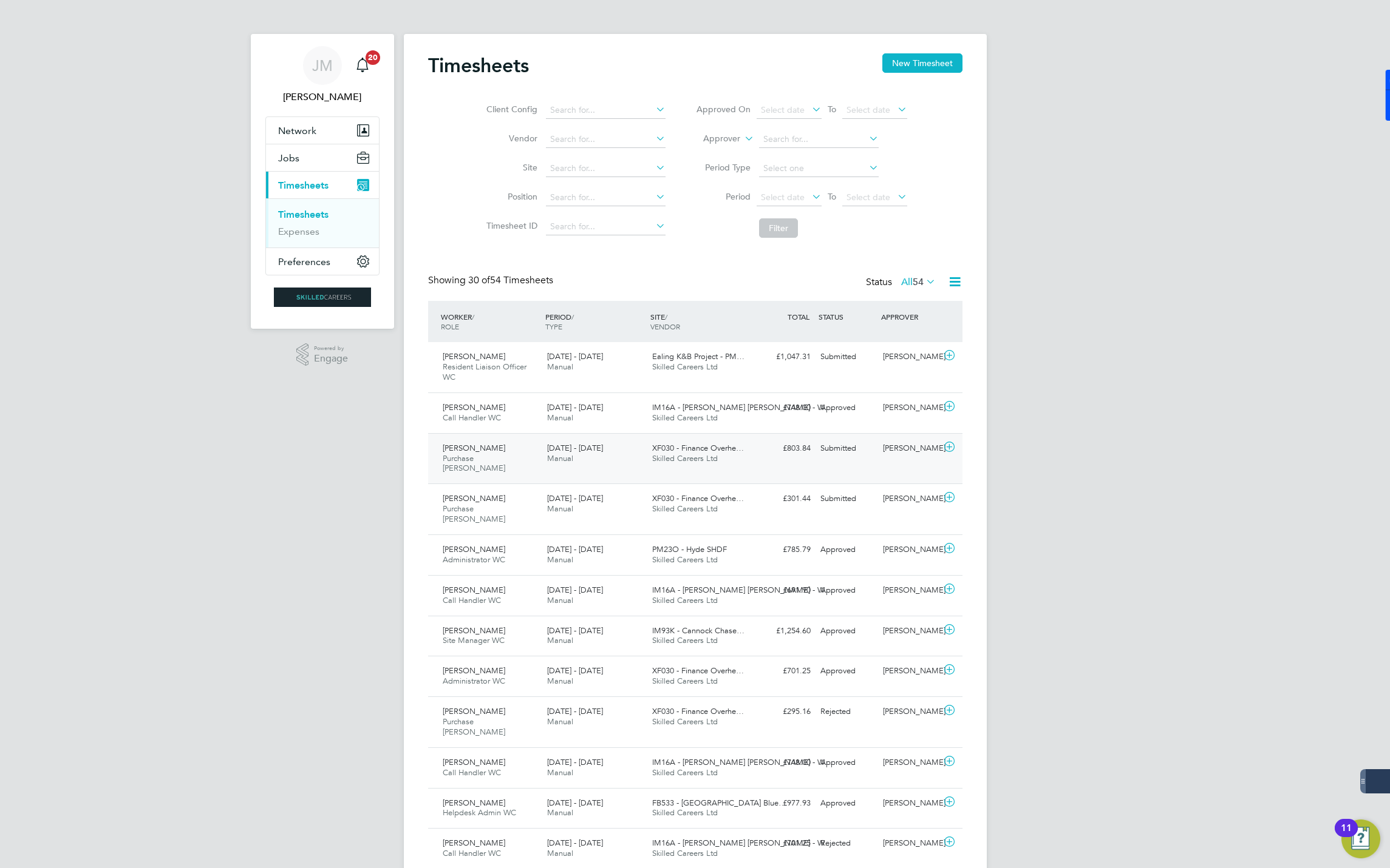
click at [833, 452] on div "Submitted" at bounding box center [847, 448] width 63 height 20
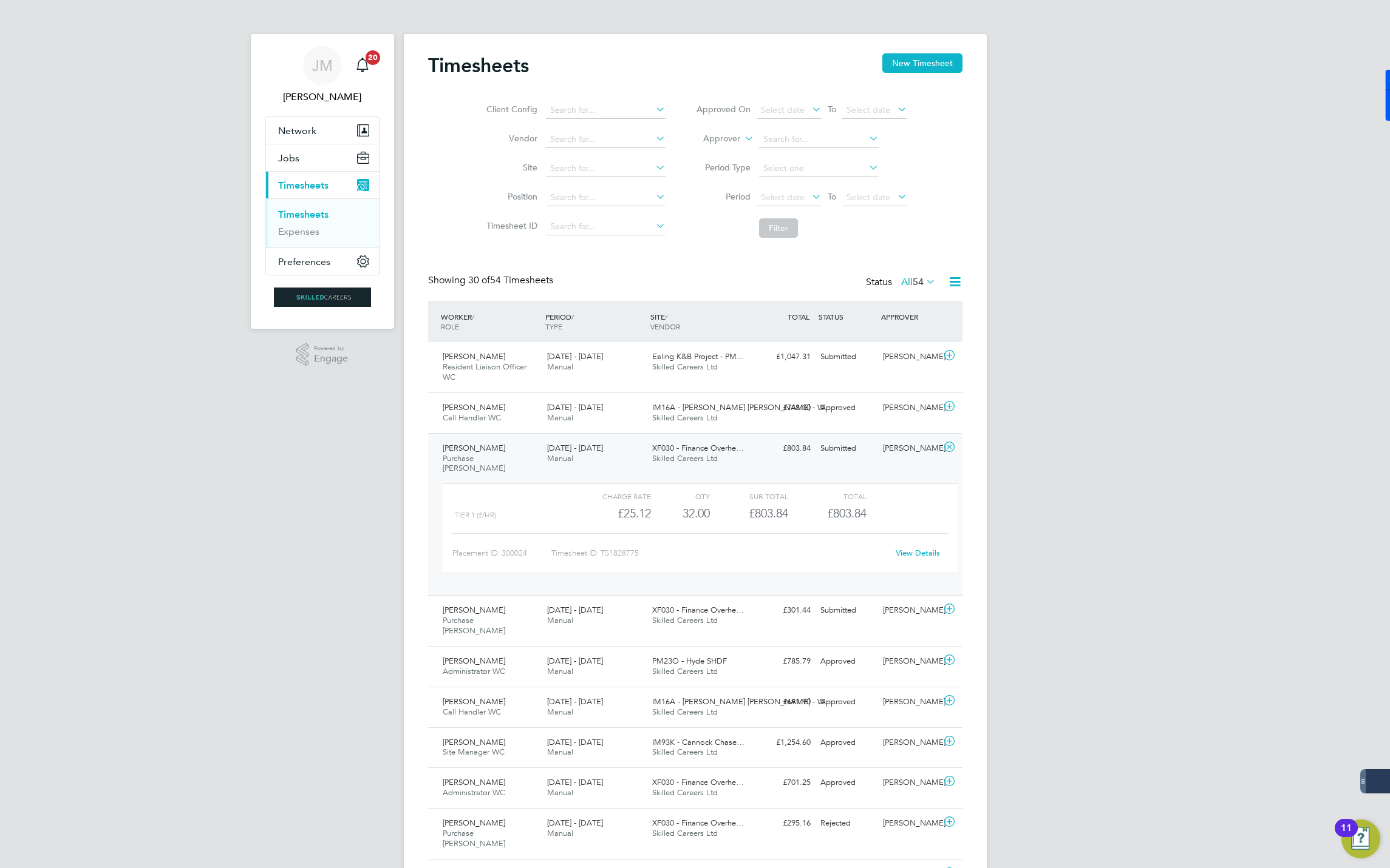
click at [535, 452] on div "Miranda Meadows Purchase Ledger WC 30 Aug - 5 Sep 2025" at bounding box center [490, 459] width 105 height 41
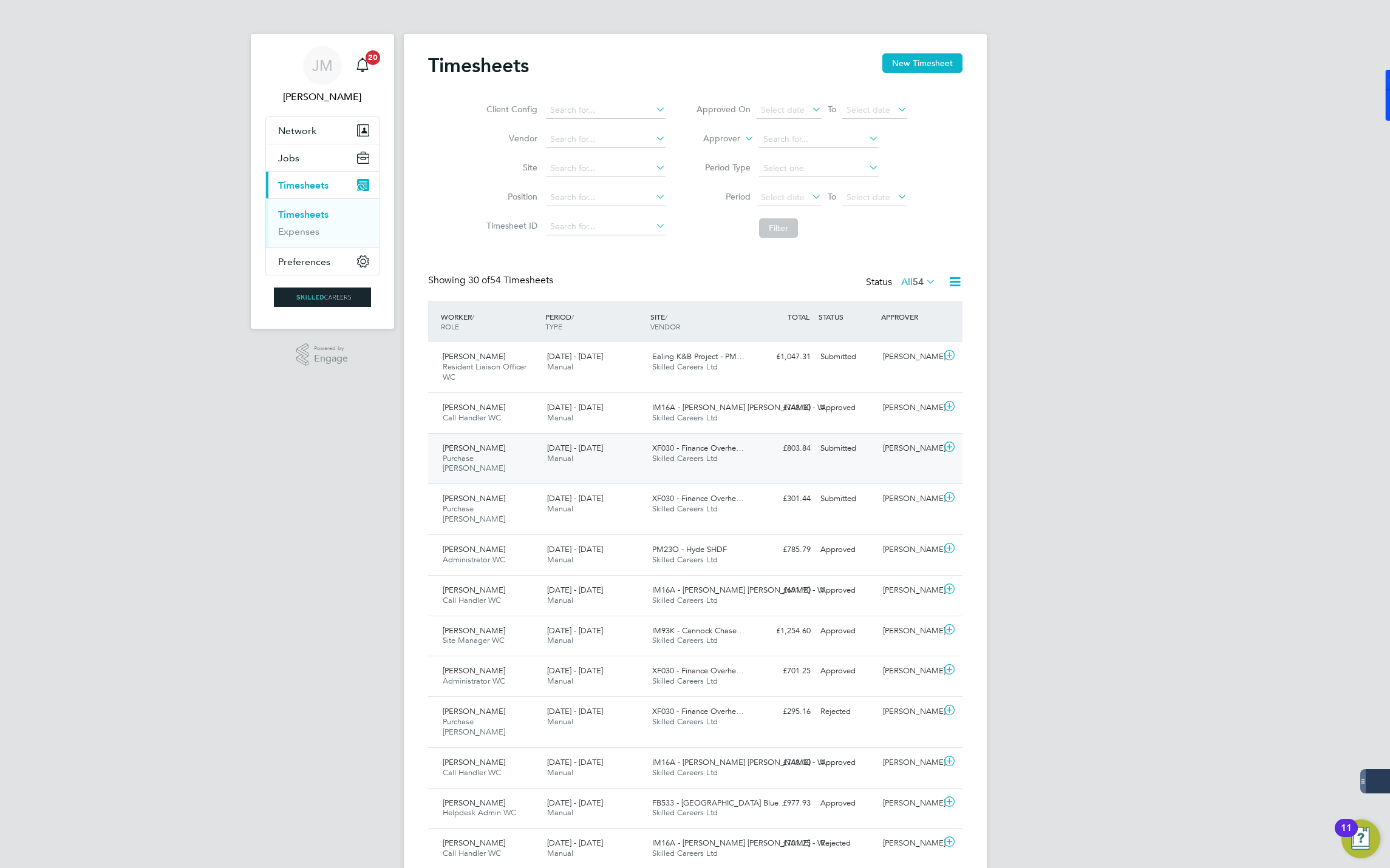
click at [492, 452] on span "[PERSON_NAME]" at bounding box center [474, 448] width 63 height 10
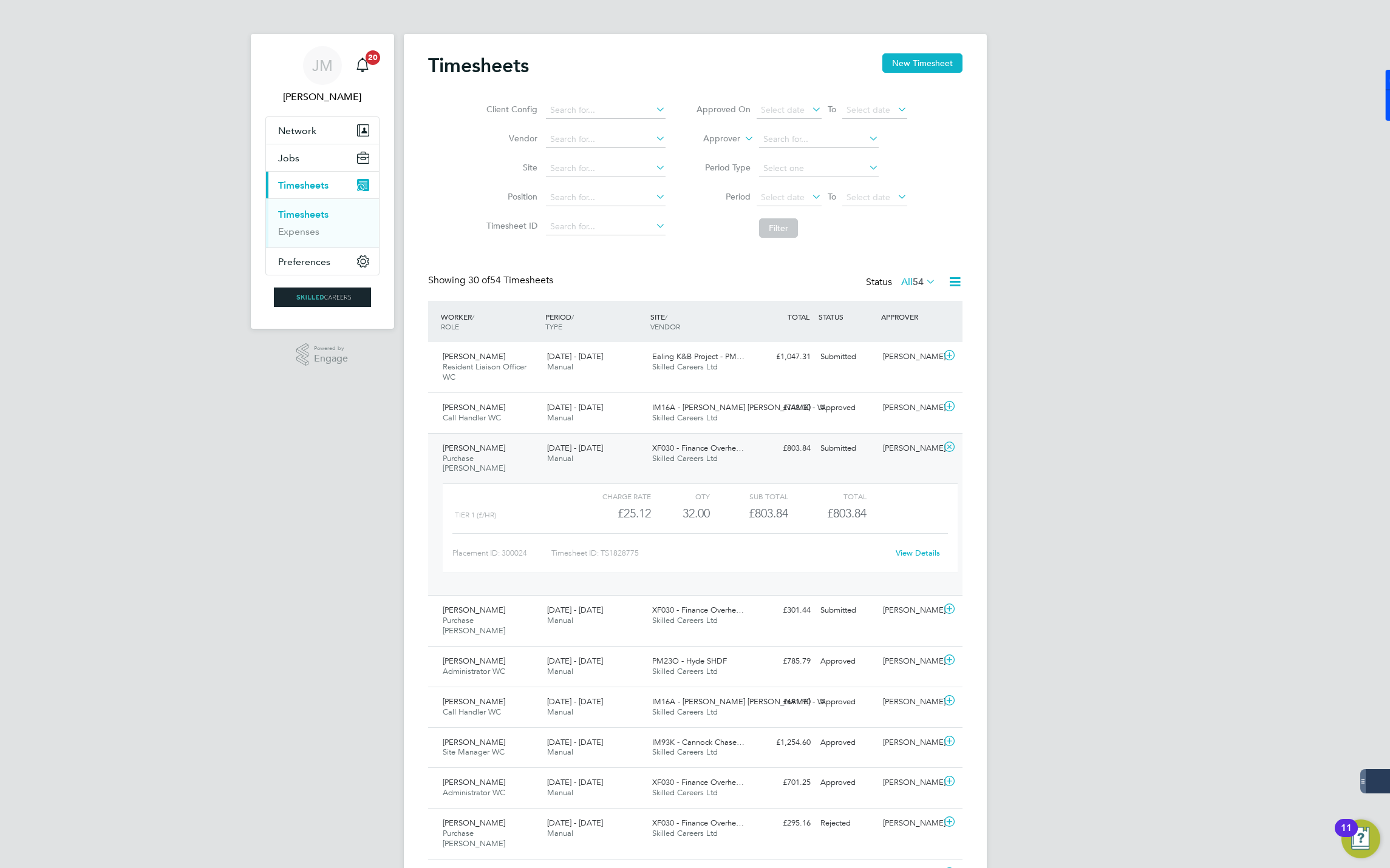
click at [908, 550] on div "View Details" at bounding box center [918, 553] width 59 height 19
click at [909, 548] on link "View Details" at bounding box center [917, 553] width 44 height 10
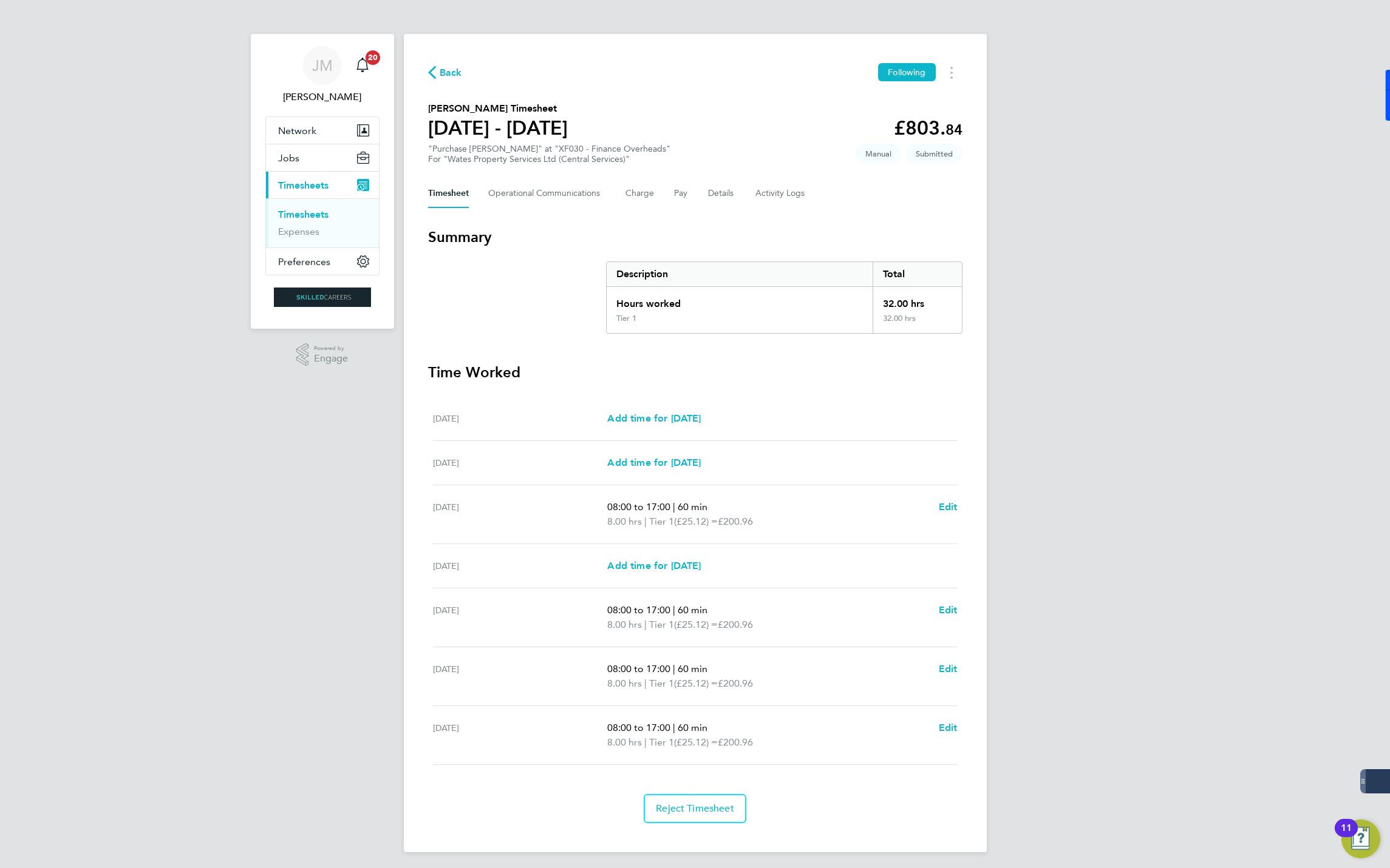
click at [446, 75] on span "Back" at bounding box center [451, 72] width 23 height 15
